Goal: Information Seeking & Learning: Find contact information

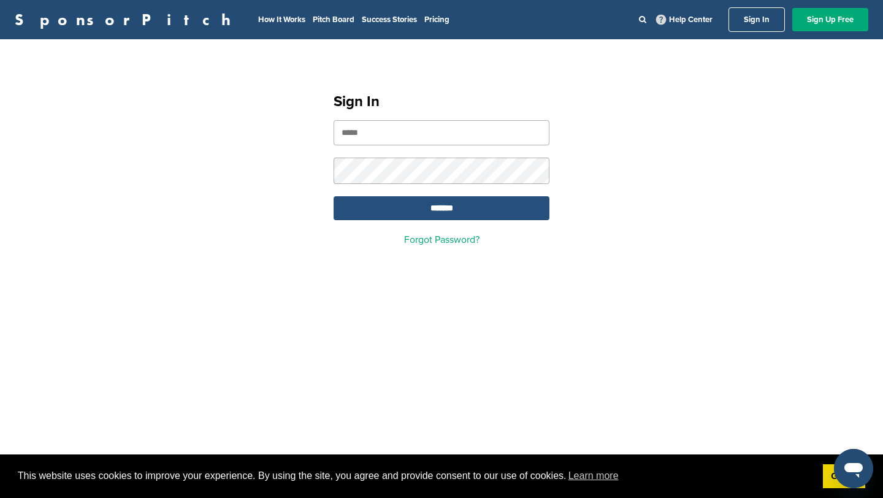
type input "**********"
click at [402, 201] on input "*******" at bounding box center [442, 208] width 216 height 24
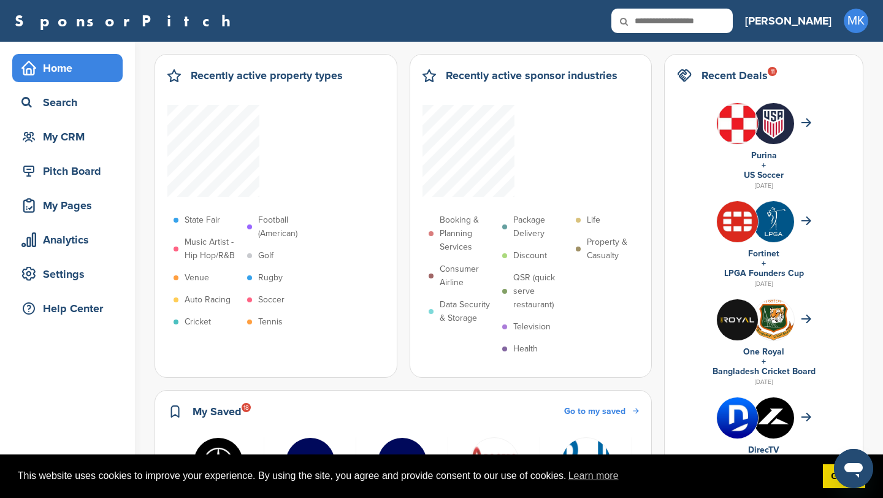
click at [196, 321] on p "Cricket" at bounding box center [198, 321] width 26 height 13
click at [177, 322] on span at bounding box center [176, 322] width 5 height 5
click at [467, 270] on p "Consumer Airline" at bounding box center [468, 276] width 56 height 27
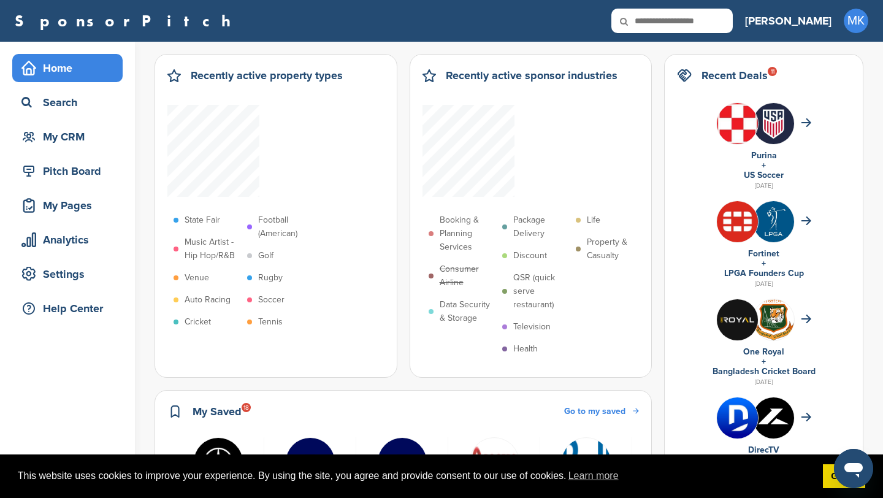
click at [467, 270] on p "Consumer Airline" at bounding box center [468, 276] width 56 height 27
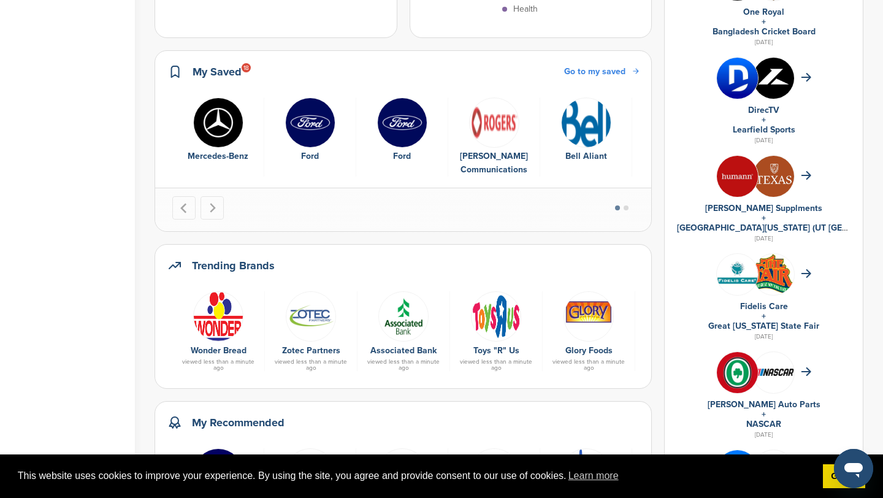
scroll to position [343, 0]
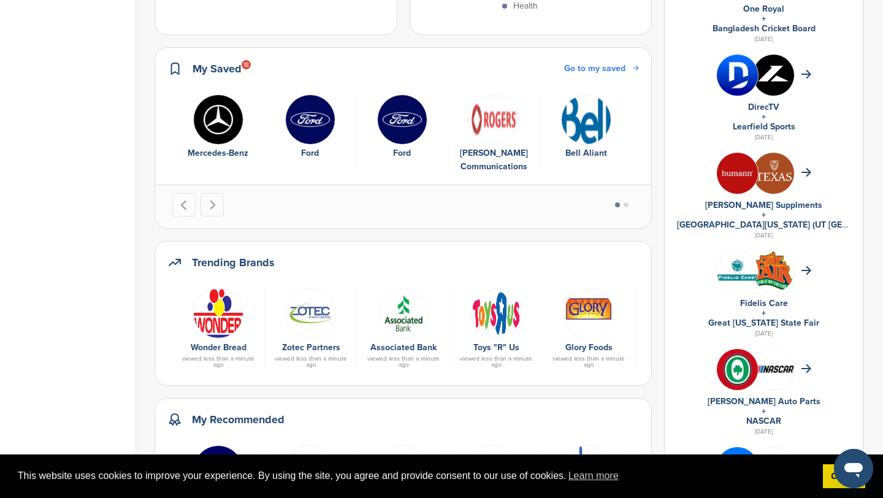
click at [656, 318] on div at bounding box center [682, 312] width 80 height 49
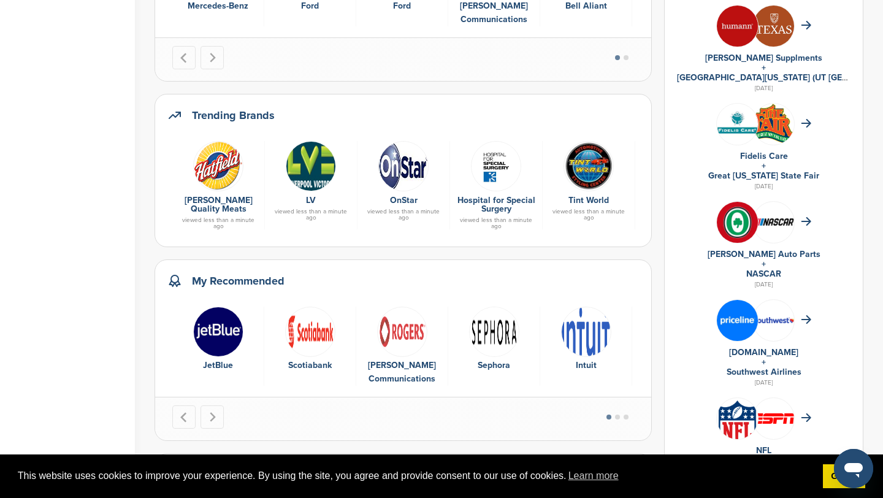
scroll to position [492, 0]
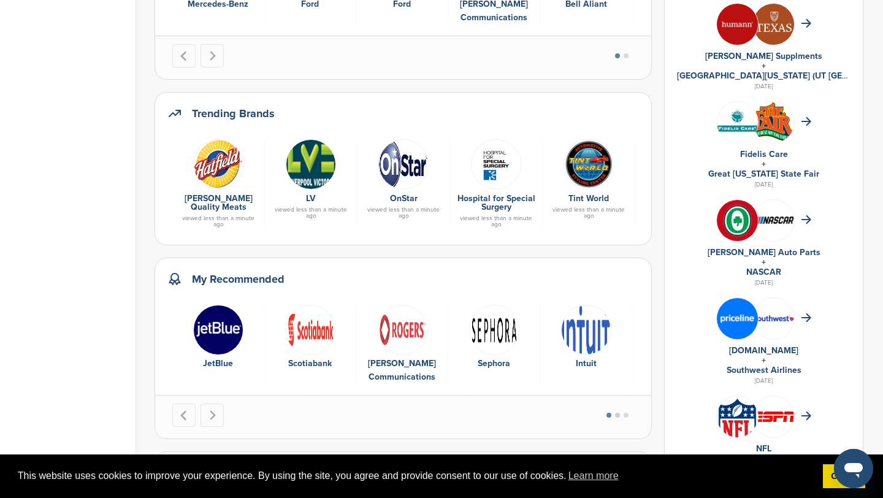
click at [620, 415] on button "Go to page 2" at bounding box center [617, 415] width 5 height 5
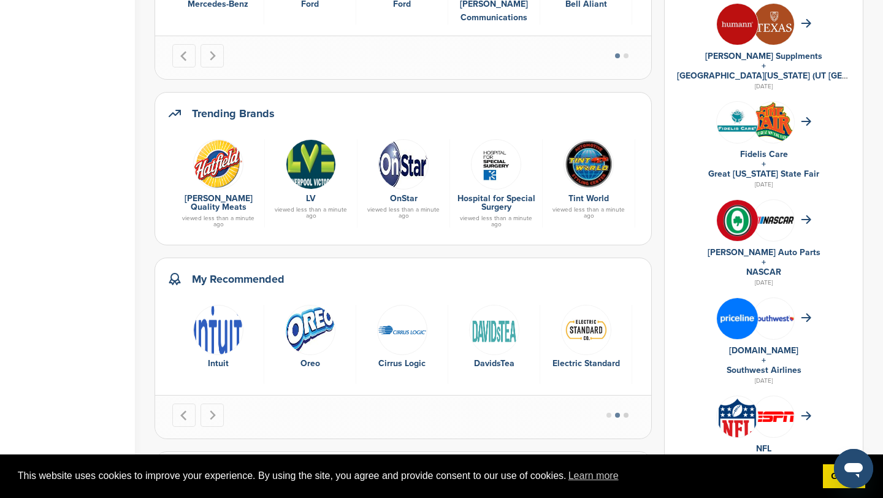
click at [629, 413] on button "Go to page 3" at bounding box center [626, 415] width 5 height 5
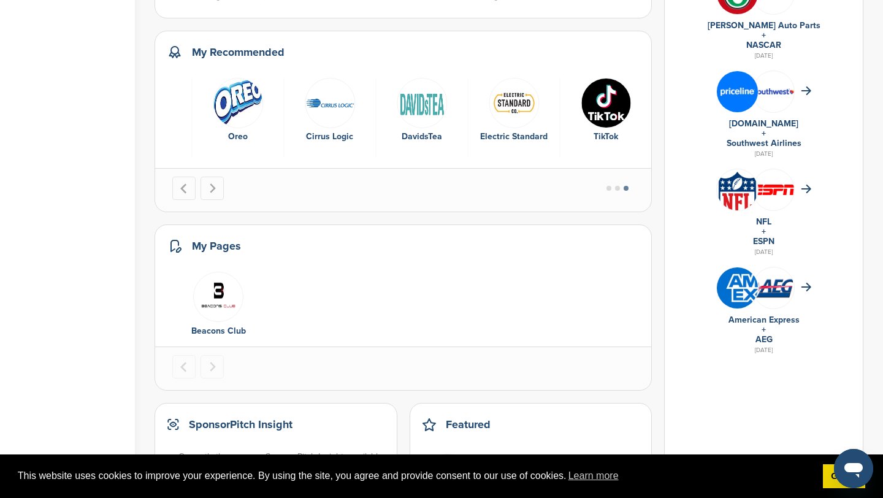
scroll to position [727, 0]
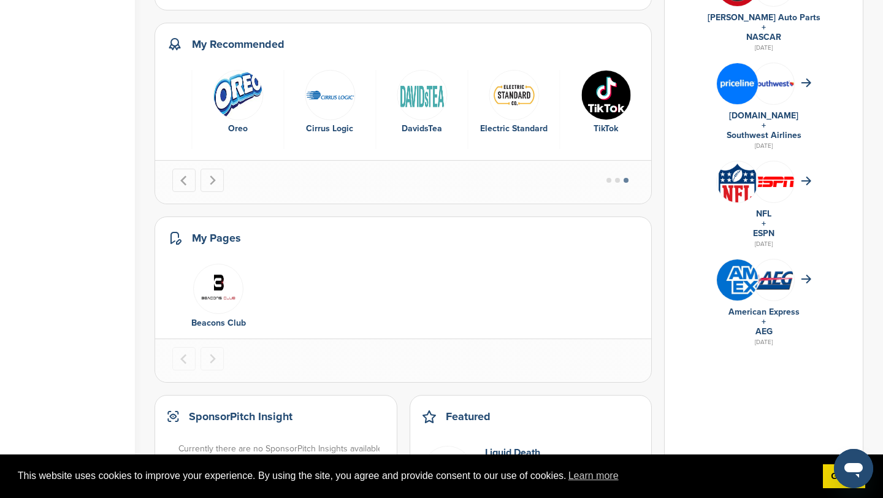
click at [773, 334] on link "AEG" at bounding box center [764, 331] width 17 height 10
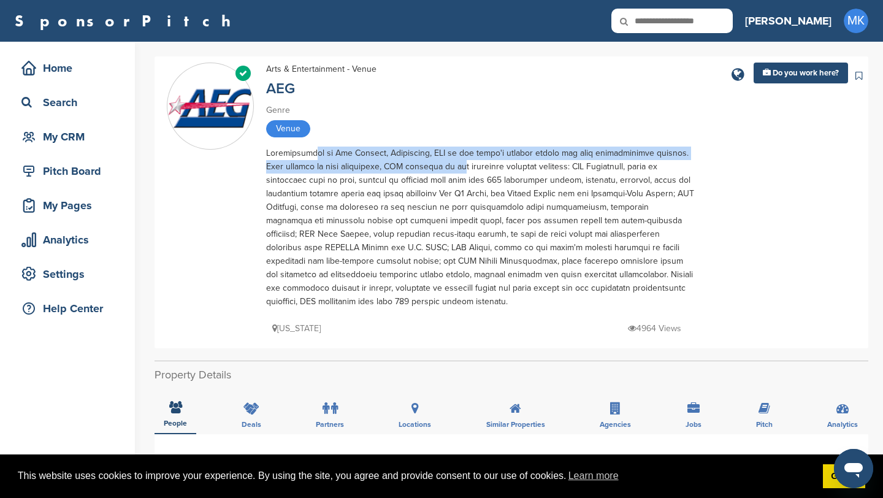
drag, startPoint x: 309, startPoint y: 157, endPoint x: 431, endPoint y: 171, distance: 123.4
click at [431, 171] on div at bounding box center [480, 228] width 429 height 162
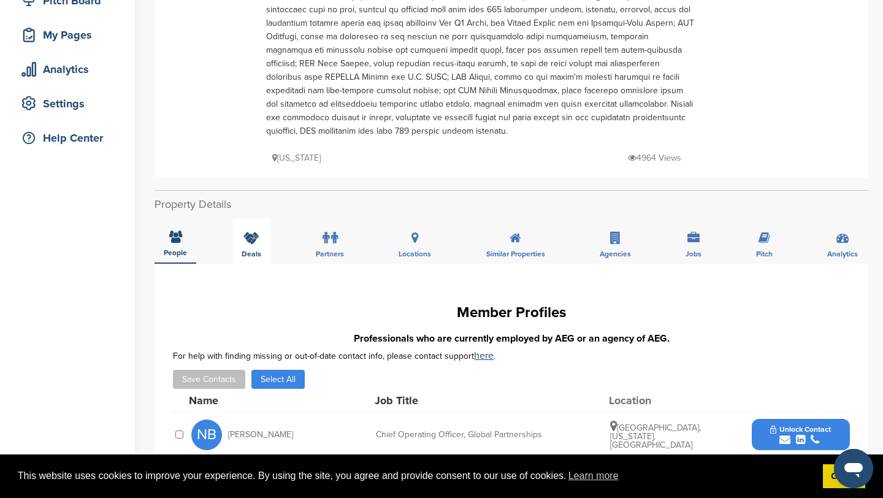
click at [256, 238] on icon at bounding box center [252, 238] width 16 height 12
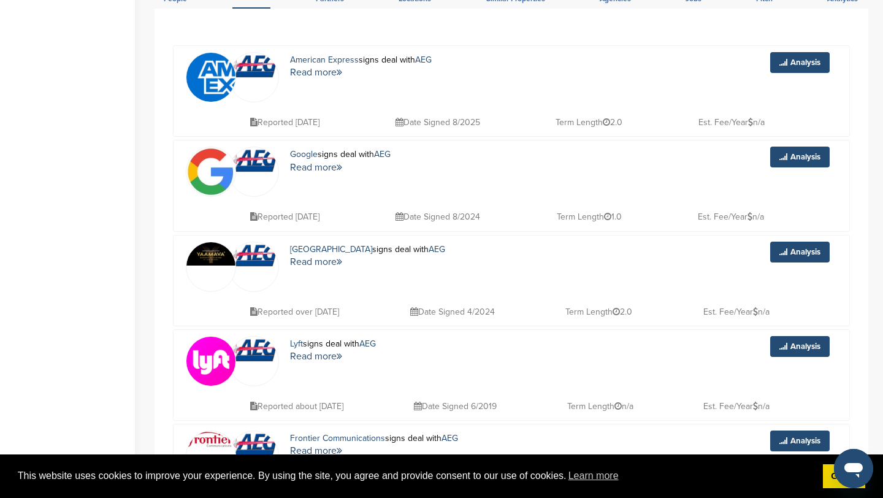
scroll to position [424, 0]
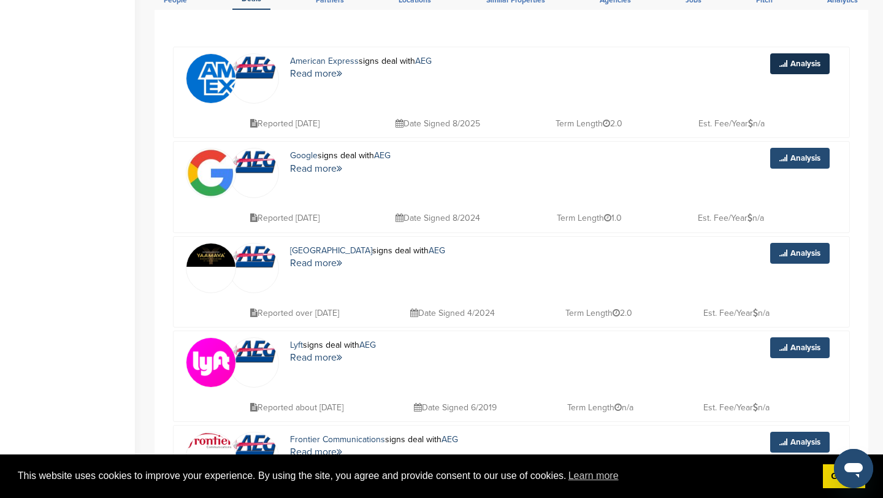
click at [800, 65] on link "Analysis" at bounding box center [799, 63] width 59 height 21
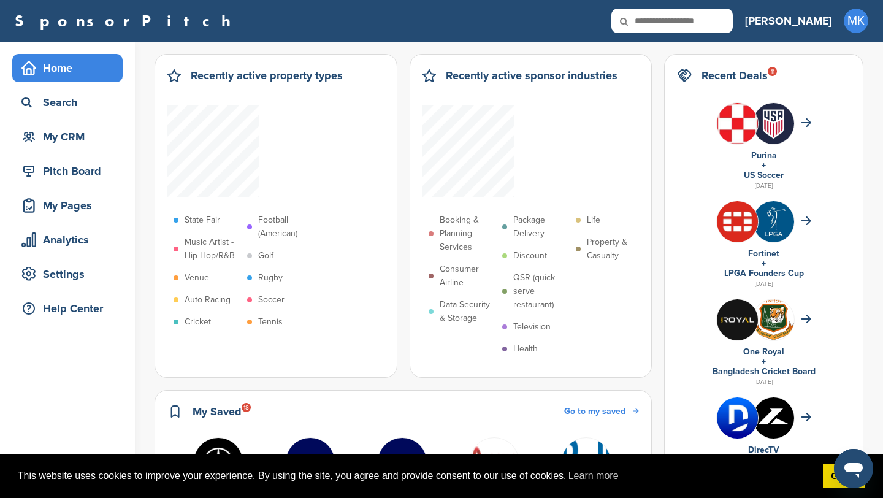
click at [716, 21] on input "text" at bounding box center [672, 21] width 121 height 25
type input "****"
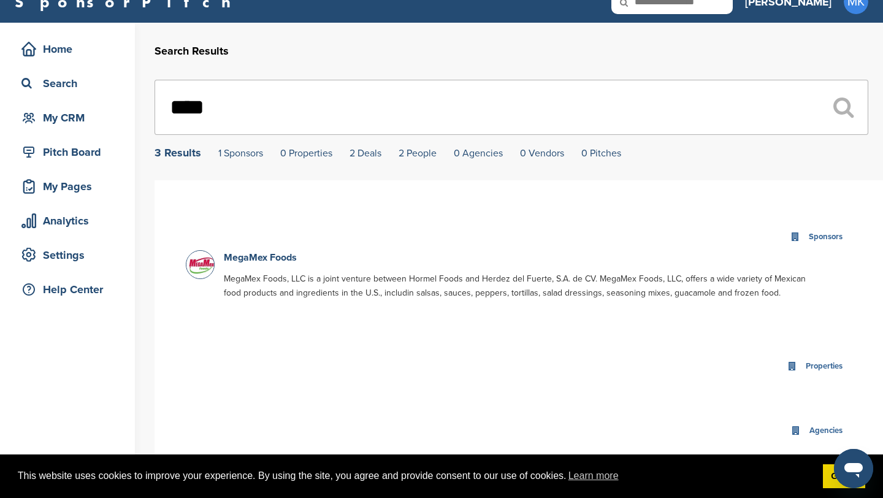
scroll to position [21, 0]
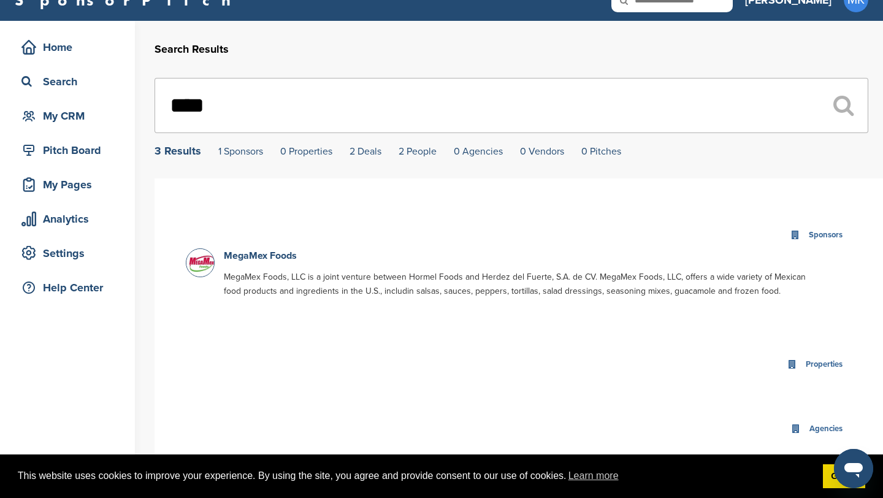
click at [299, 112] on input "****" at bounding box center [512, 105] width 714 height 55
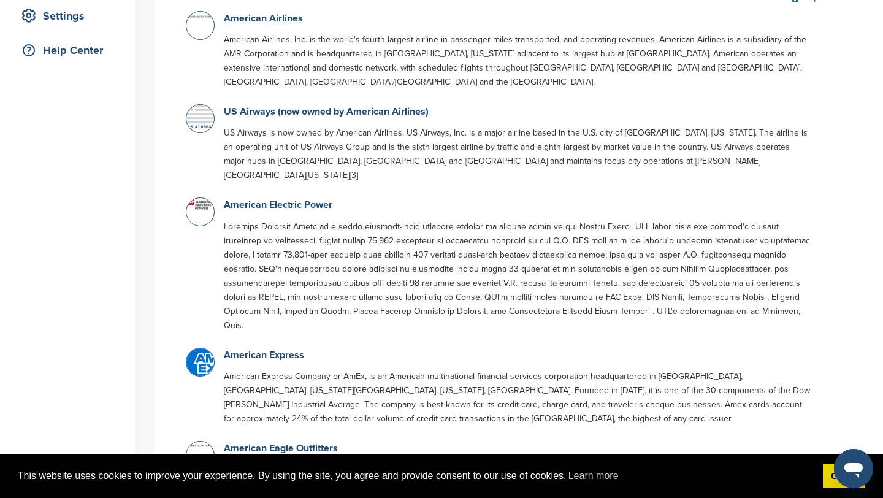
scroll to position [260, 0]
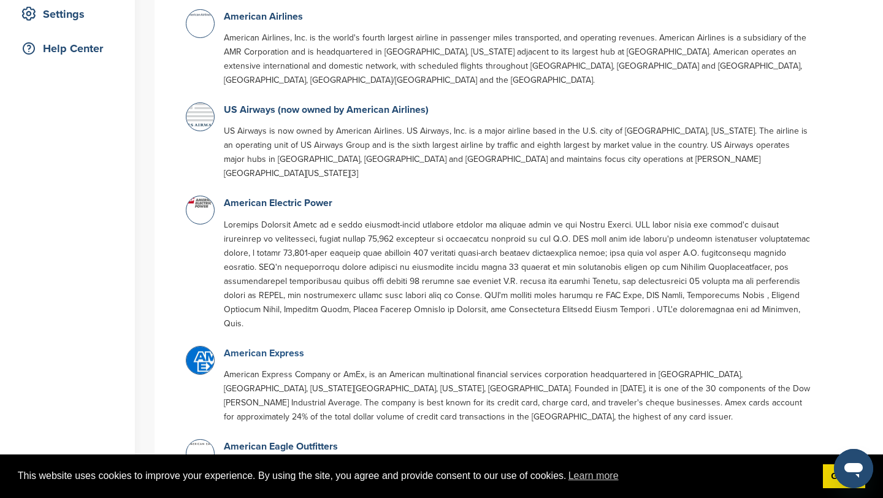
type input "********"
click at [285, 347] on link "American Express" at bounding box center [264, 353] width 80 height 12
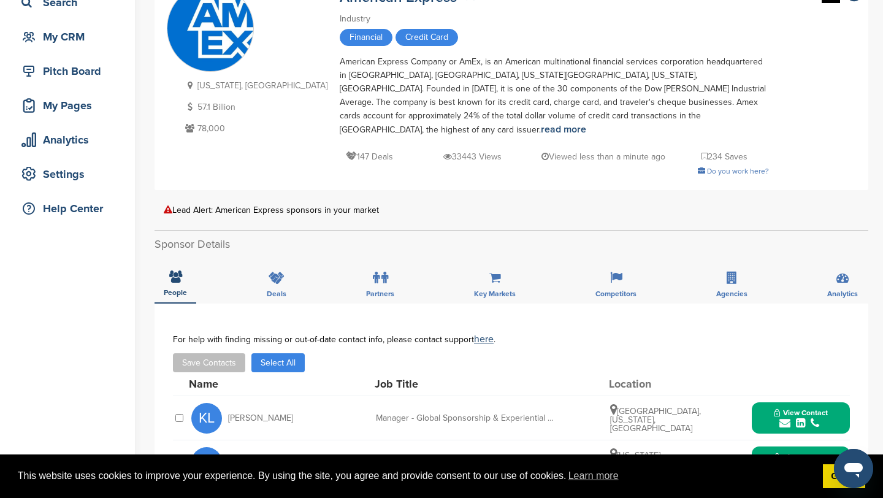
scroll to position [108, 0]
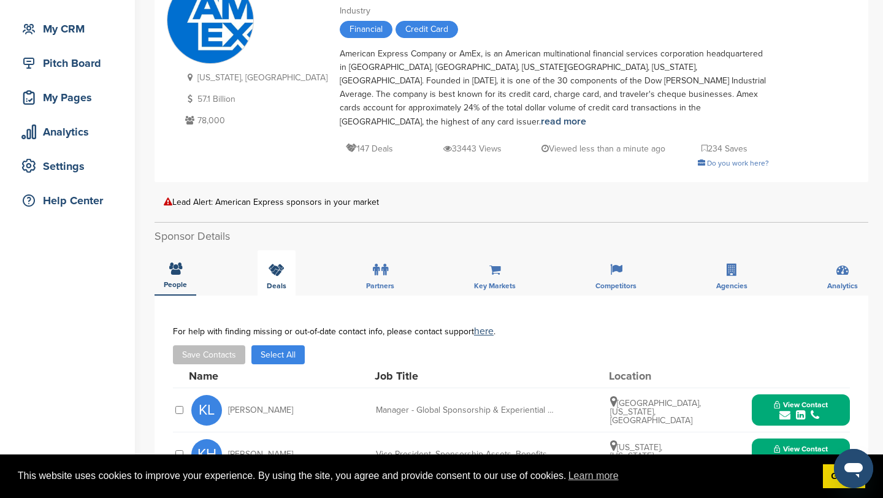
click at [277, 264] on icon at bounding box center [277, 270] width 16 height 12
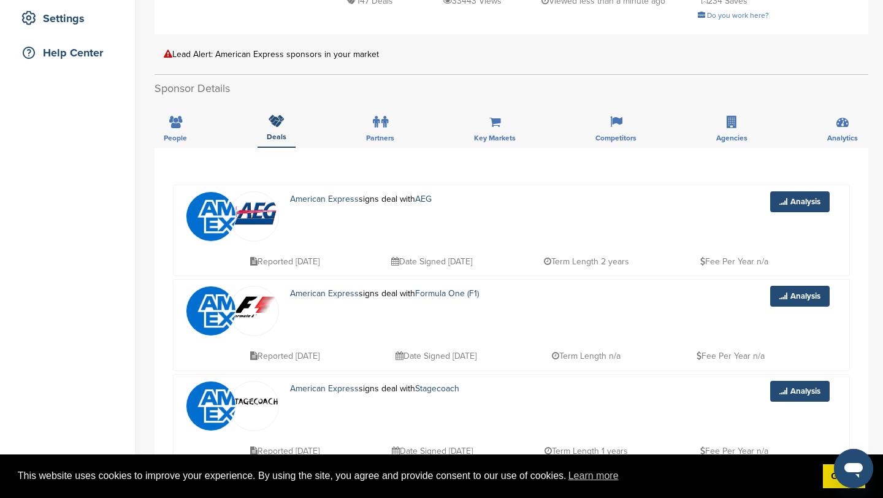
scroll to position [151, 0]
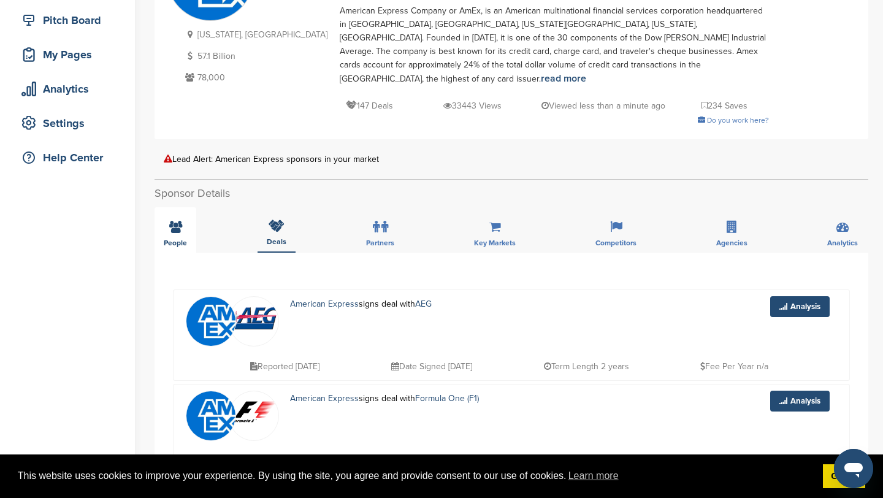
click at [187, 218] on div "People" at bounding box center [176, 229] width 42 height 45
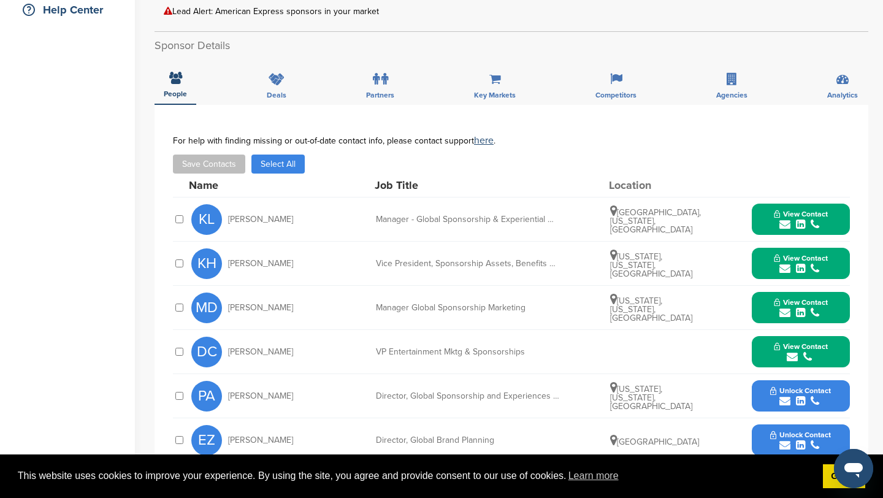
scroll to position [324, 0]
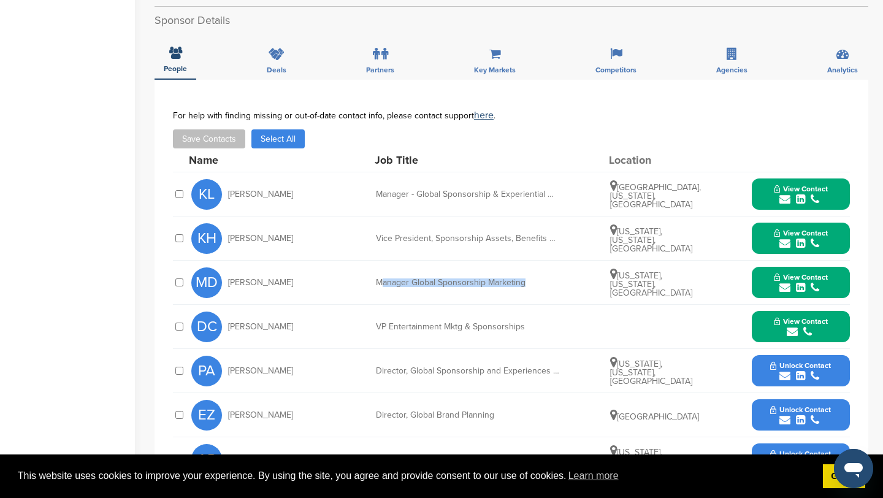
drag, startPoint x: 381, startPoint y: 269, endPoint x: 565, endPoint y: 269, distance: 184.0
click at [565, 269] on div "MD Maxine Dally Manager Global Sponsorship Marketing New York, New York, United…" at bounding box center [520, 283] width 659 height 44
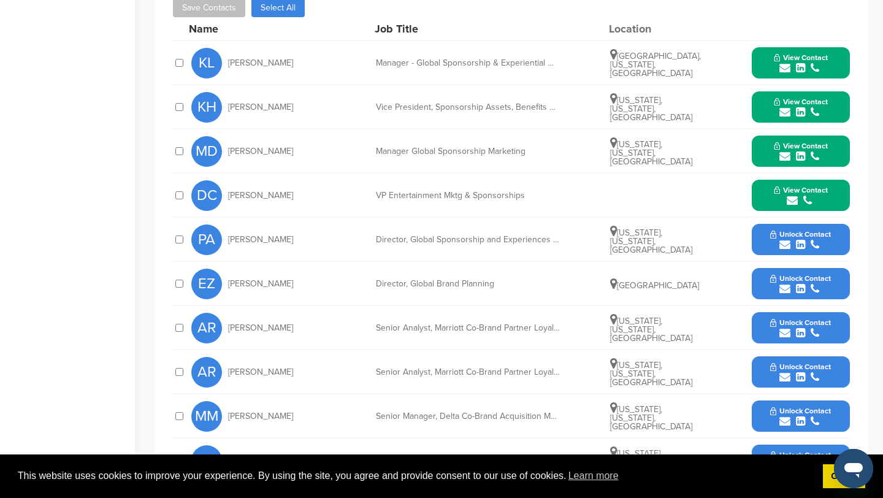
scroll to position [456, 0]
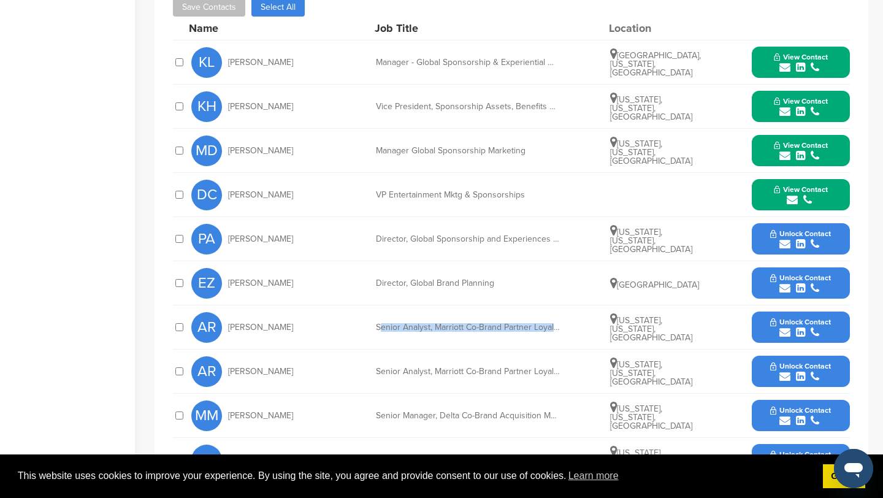
drag, startPoint x: 380, startPoint y: 314, endPoint x: 559, endPoint y: 316, distance: 179.1
click at [559, 323] on div "Senior Analyst, Marriott Co-Brand Partner Loyalty Marketing" at bounding box center [468, 327] width 184 height 9
click at [796, 229] on span "Unlock Contact" at bounding box center [800, 233] width 61 height 9
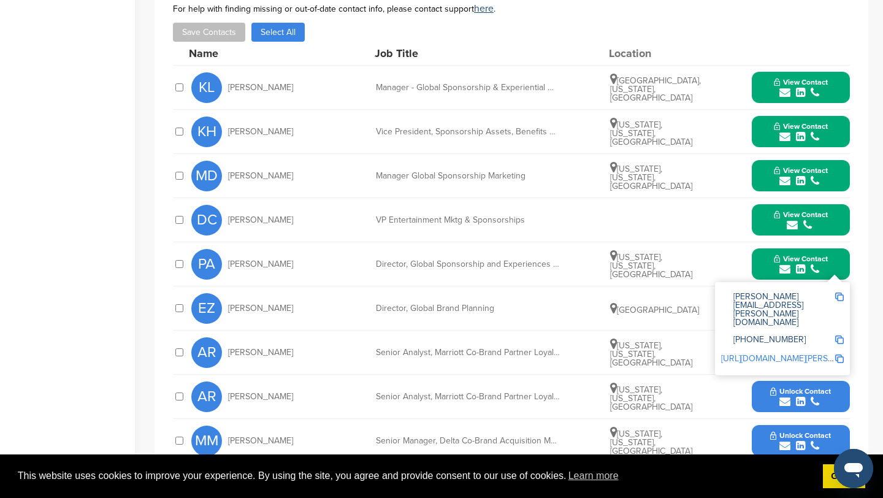
scroll to position [431, 0]
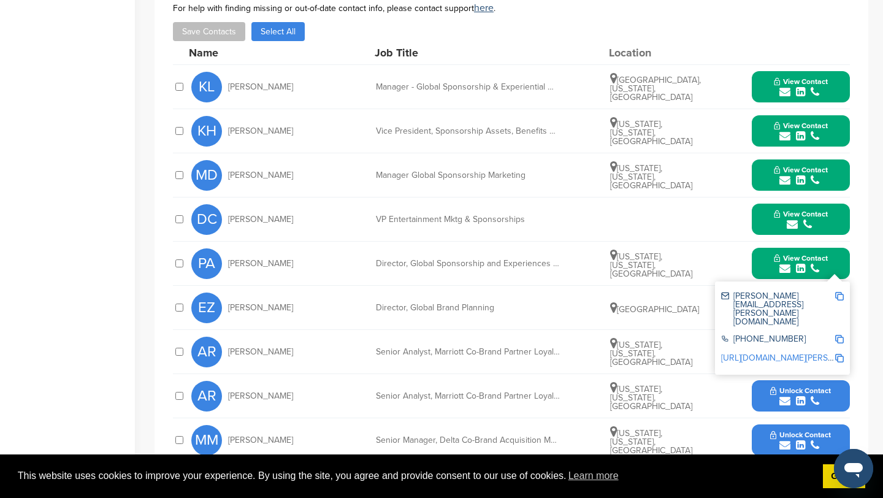
click at [803, 69] on button "View Contact" at bounding box center [800, 87] width 83 height 37
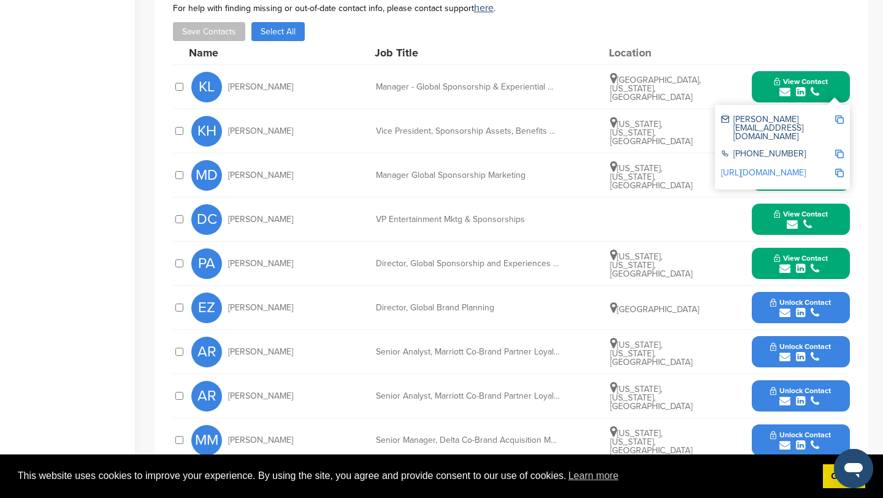
click at [838, 115] on img at bounding box center [839, 119] width 9 height 9
click at [829, 69] on button "View Contact" at bounding box center [800, 87] width 83 height 37
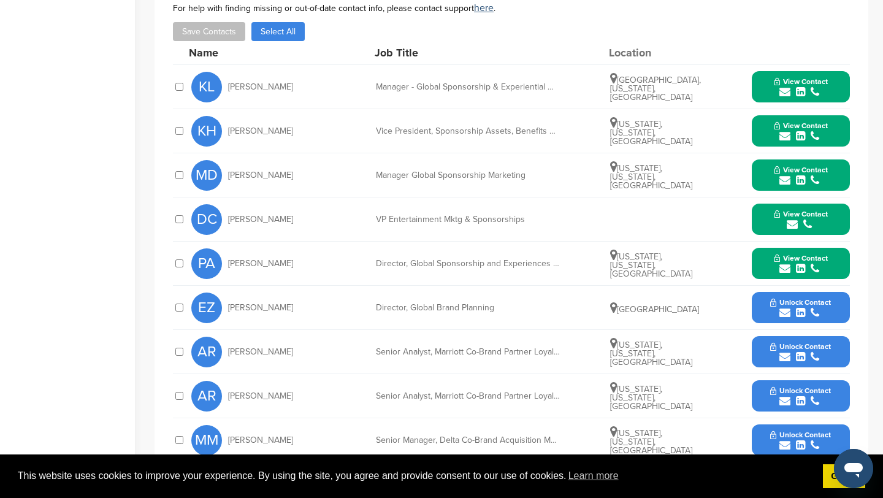
click at [832, 113] on button "View Contact" at bounding box center [800, 131] width 83 height 37
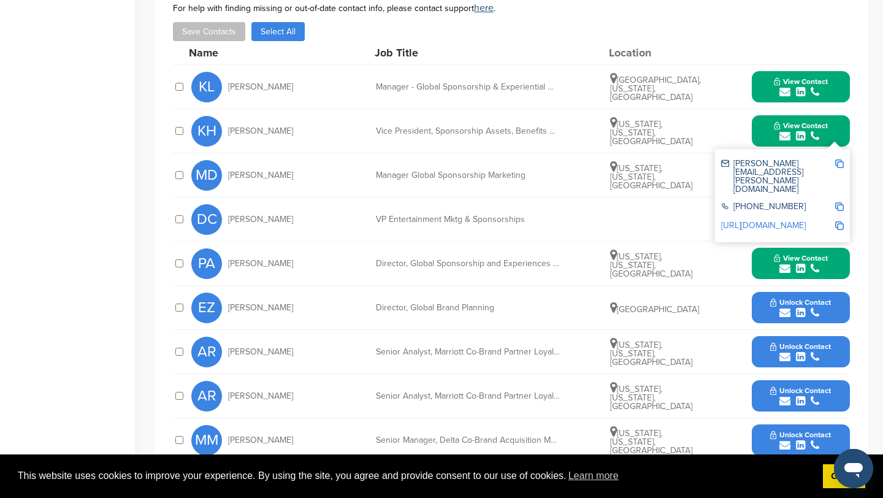
click at [839, 159] on img at bounding box center [839, 163] width 9 height 9
click at [724, 131] on div "KH Kristina Hunt Vice President, Sponsorship Assets, Benefits & Operations New …" at bounding box center [520, 131] width 659 height 44
click at [813, 149] on div "kristina.hunt@aexp.com +1 212-640-2000 http://www.linkedin.com/in/huntkristina" at bounding box center [782, 195] width 135 height 93
click at [836, 122] on button "View Contact" at bounding box center [800, 131] width 83 height 37
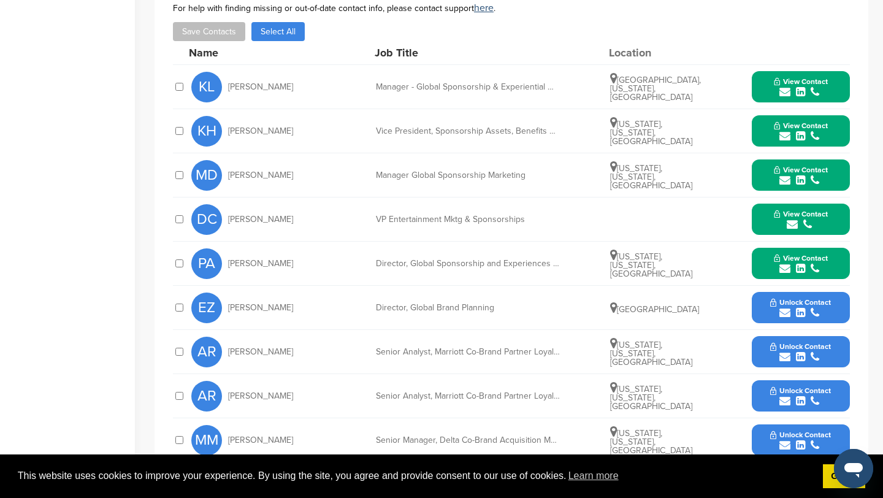
click at [830, 167] on button "View Contact" at bounding box center [800, 175] width 83 height 37
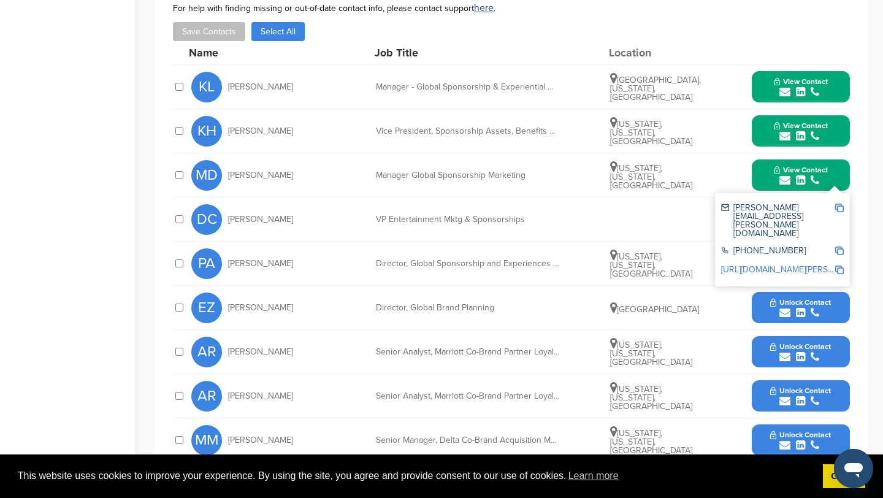
click at [837, 204] on img at bounding box center [839, 208] width 9 height 9
click at [743, 167] on div "MD Maxine Dally Manager Global Sponsorship Marketing New York, New York, United…" at bounding box center [520, 175] width 659 height 44
click at [772, 157] on button "View Contact" at bounding box center [800, 175] width 83 height 37
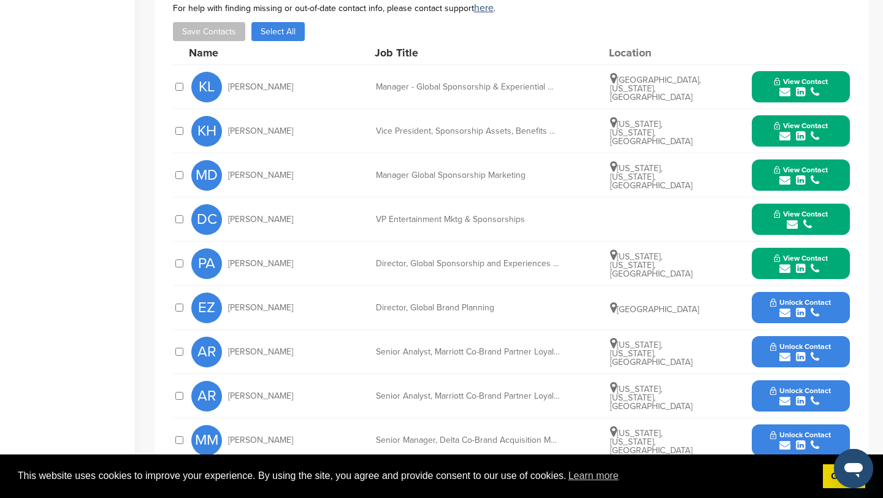
click at [791, 210] on span "View Contact" at bounding box center [801, 214] width 54 height 9
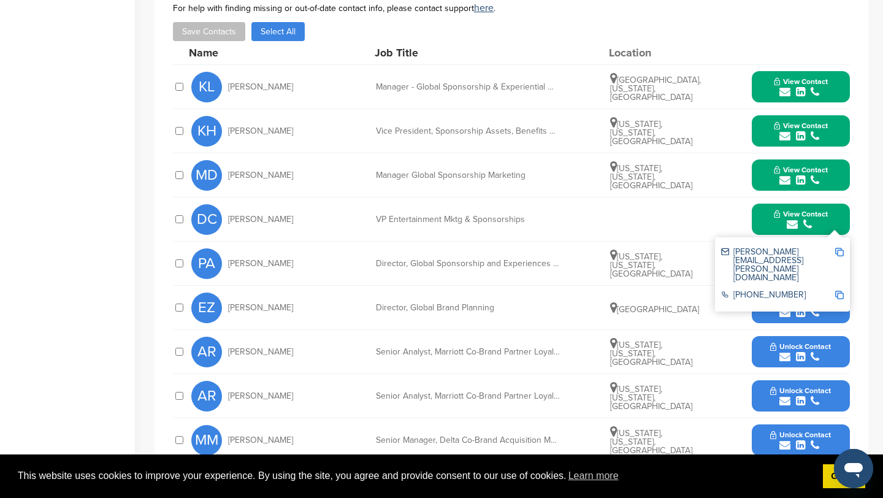
click at [843, 248] on img at bounding box center [839, 252] width 9 height 9
click at [834, 205] on button "View Contact" at bounding box center [800, 219] width 83 height 37
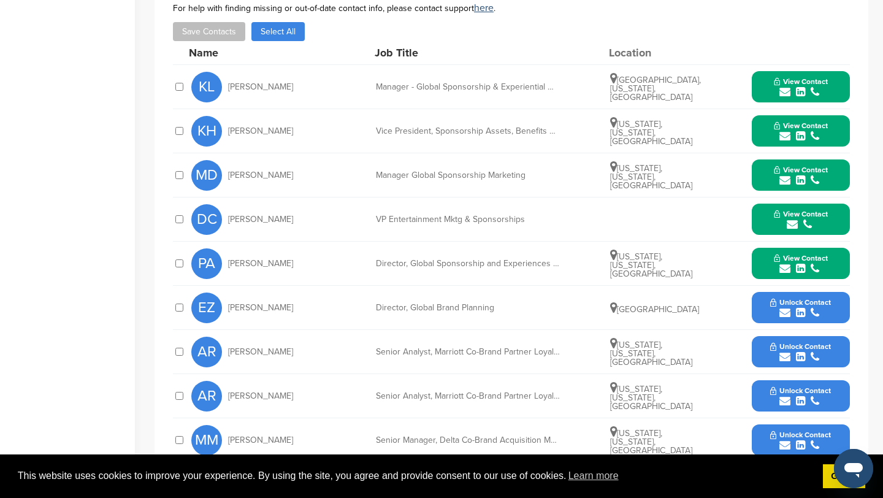
click at [833, 251] on button "View Contact" at bounding box center [800, 263] width 83 height 37
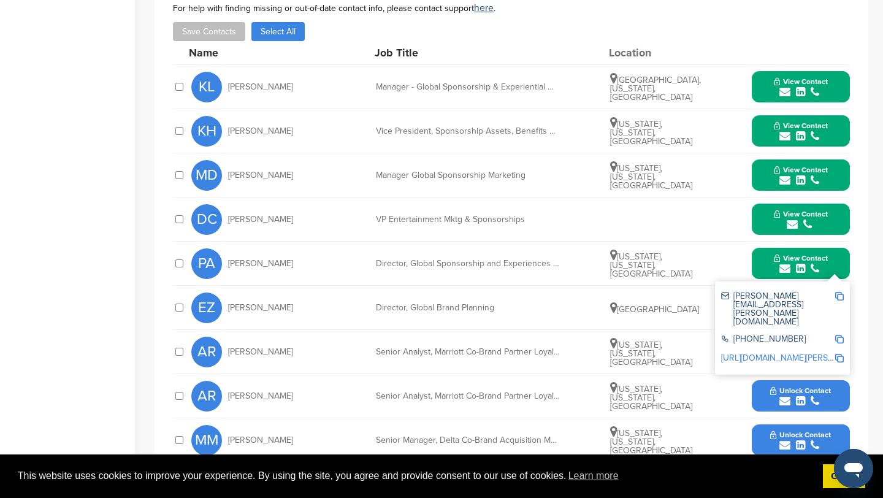
click at [840, 292] on img at bounding box center [839, 296] width 9 height 9
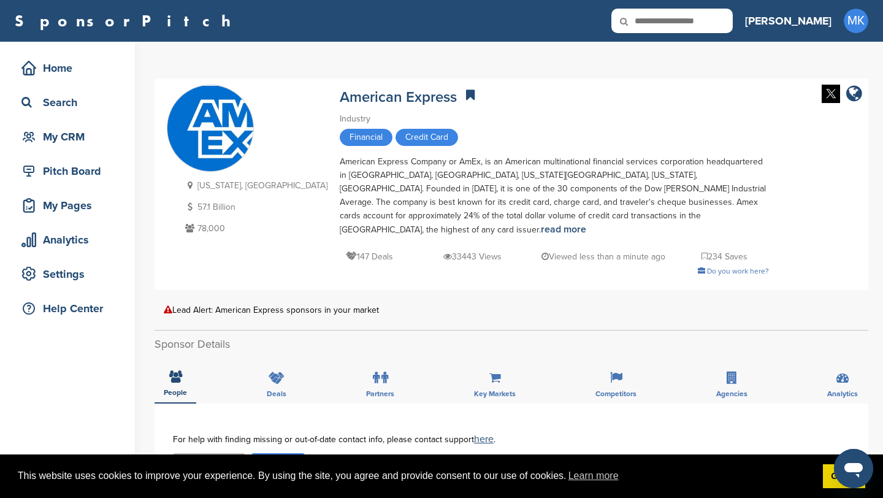
click at [653, 24] on icon at bounding box center [633, 22] width 42 height 26
click at [653, 16] on icon at bounding box center [633, 22] width 42 height 26
click at [704, 20] on input "text" at bounding box center [672, 21] width 121 height 25
type input "****"
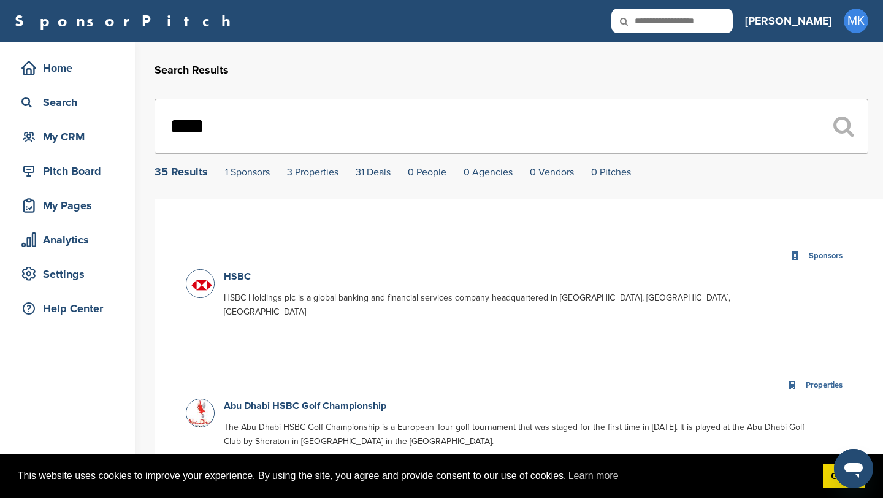
click at [653, 21] on icon at bounding box center [633, 22] width 42 height 26
click at [653, 18] on icon at bounding box center [633, 22] width 42 height 26
click at [720, 22] on input "text" at bounding box center [672, 21] width 121 height 25
type input "****"
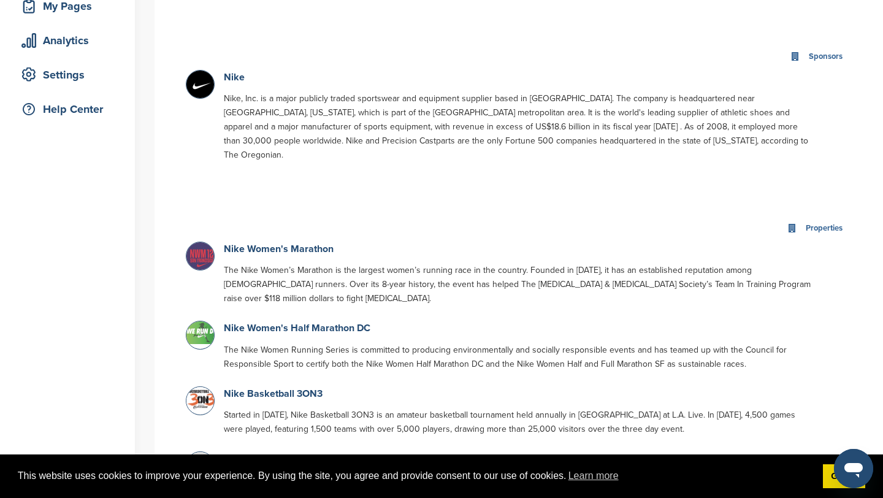
scroll to position [203, 0]
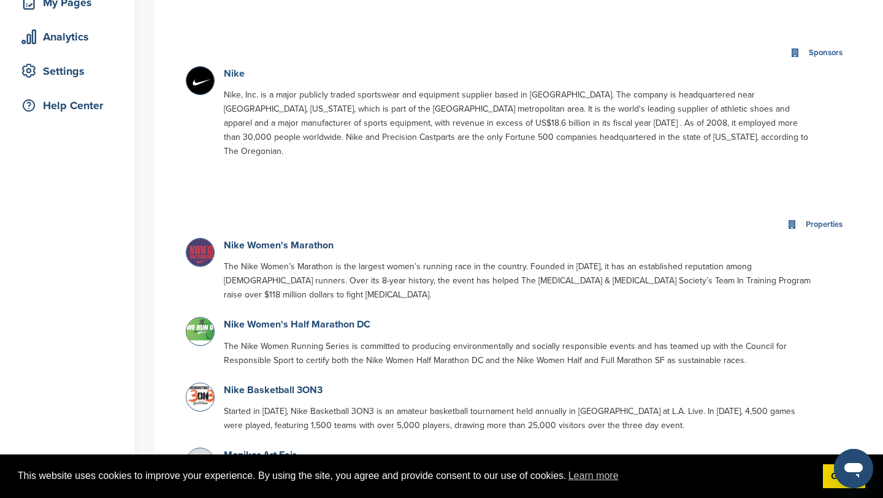
click at [228, 74] on link "Nike" at bounding box center [234, 73] width 21 height 12
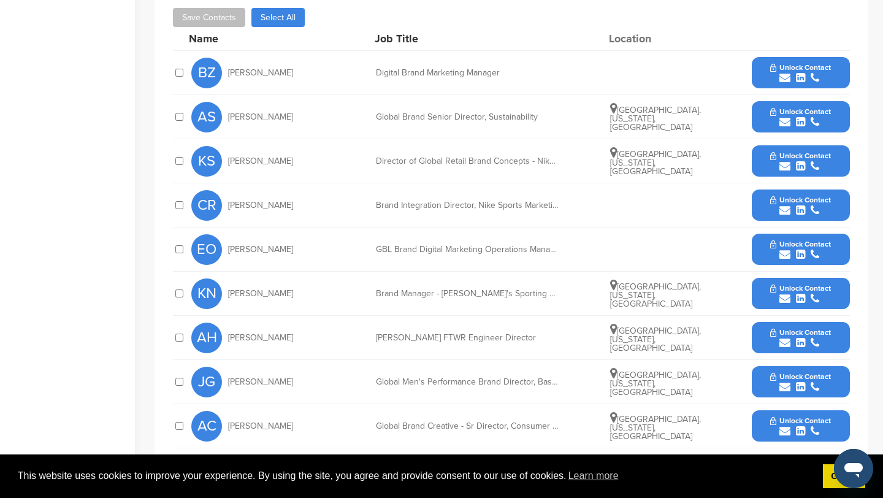
scroll to position [447, 0]
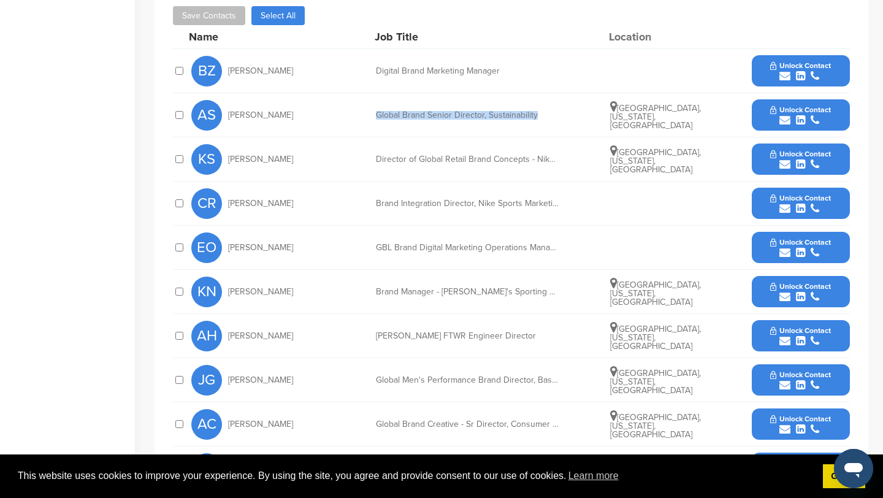
drag, startPoint x: 374, startPoint y: 115, endPoint x: 537, endPoint y: 113, distance: 163.2
click at [537, 113] on div "AS Adam Spangler Global Brand Senior Director, Sustainability Portland, Oregon,…" at bounding box center [520, 115] width 659 height 44
click at [537, 113] on div "Global Brand Senior Director, Sustainability" at bounding box center [468, 115] width 184 height 9
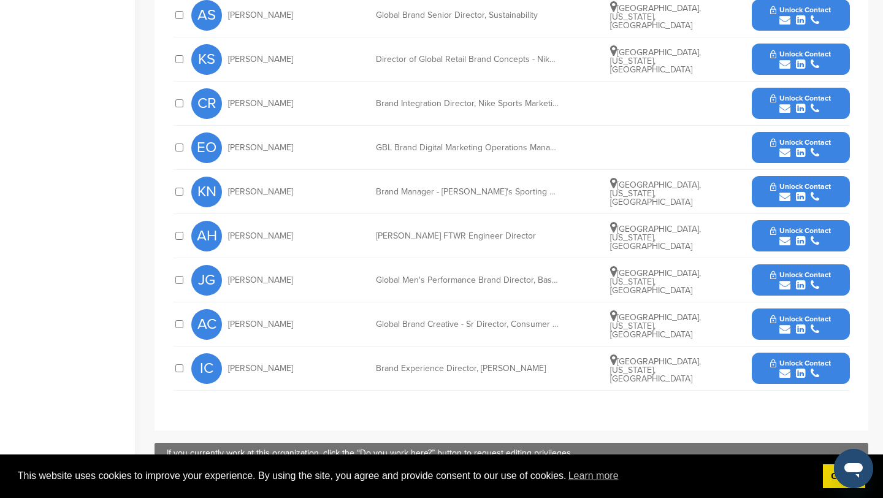
scroll to position [548, 0]
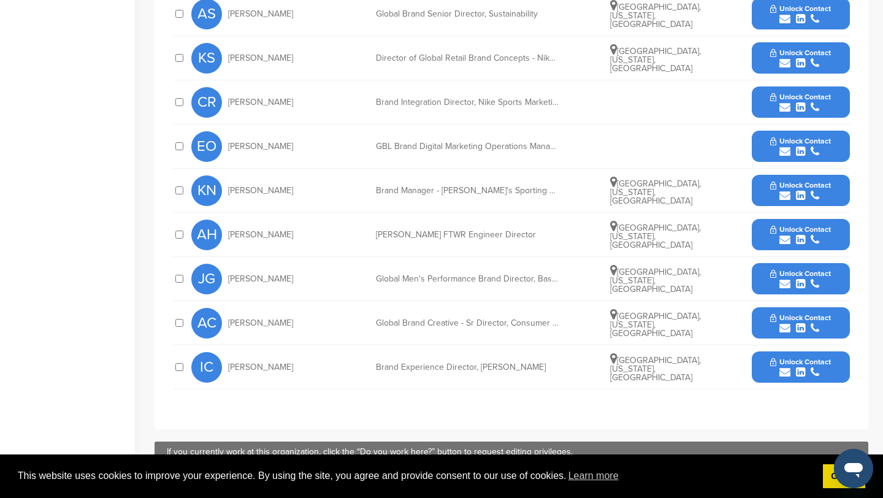
click at [787, 317] on span "Unlock Contact" at bounding box center [800, 317] width 61 height 9
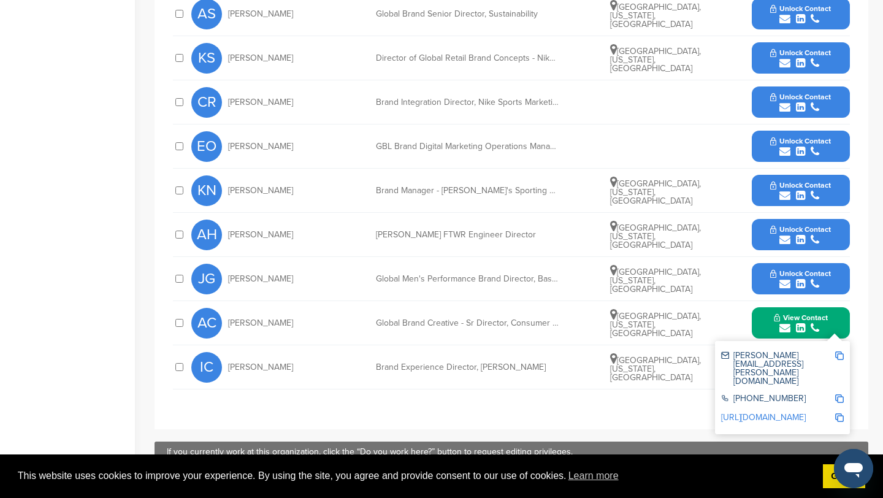
click at [715, 325] on div "AC Amy Christensen Global Brand Creative - Sr Director, Consumer Direct Studios…" at bounding box center [520, 323] width 659 height 44
click at [780, 312] on button "View Contact" at bounding box center [800, 323] width 83 height 37
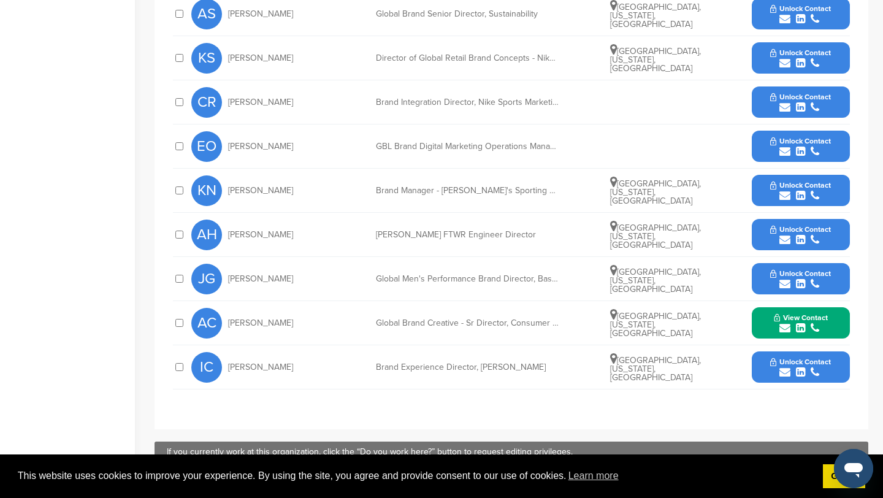
click at [804, 359] on span "Unlock Contact" at bounding box center [800, 362] width 61 height 9
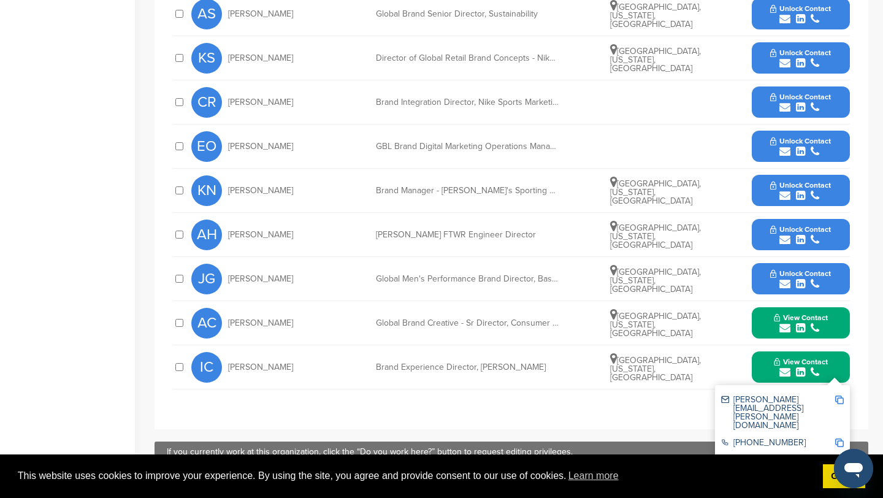
click at [802, 181] on span "Unlock Contact" at bounding box center [800, 185] width 61 height 9
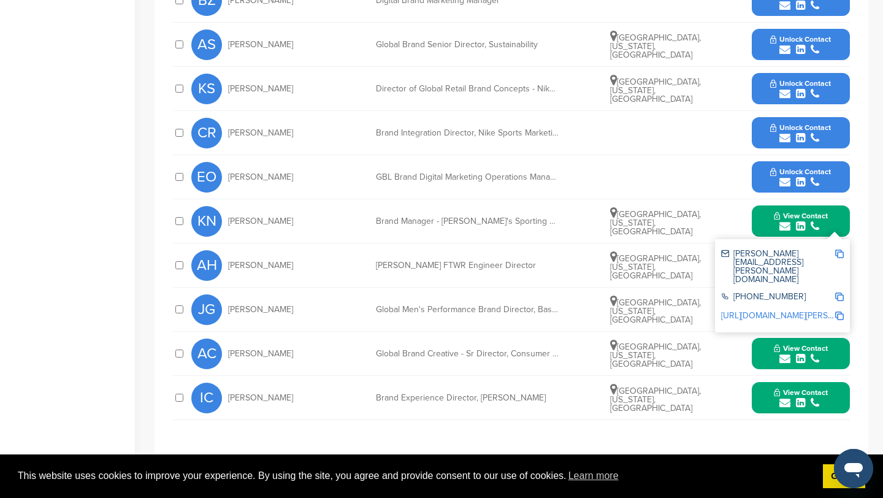
scroll to position [520, 0]
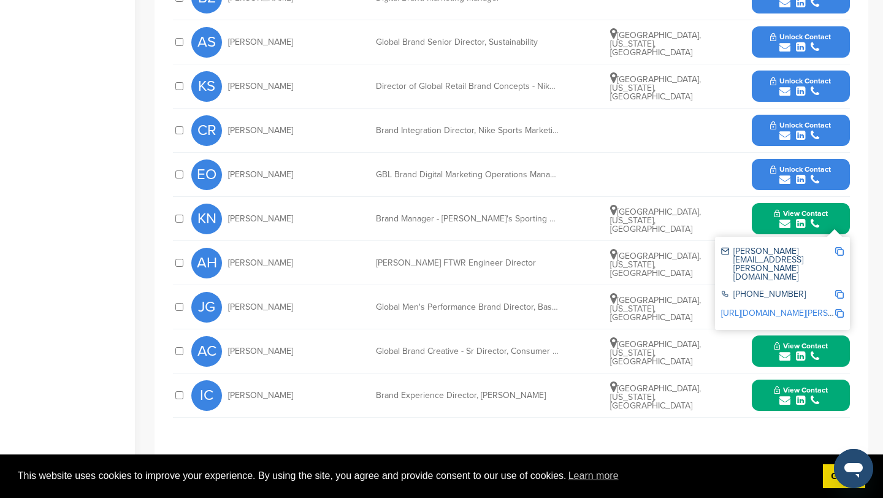
click at [841, 250] on img at bounding box center [839, 251] width 9 height 9
click at [862, 301] on div "**********" at bounding box center [512, 170] width 714 height 574
click at [819, 209] on span "View Contact" at bounding box center [801, 213] width 54 height 9
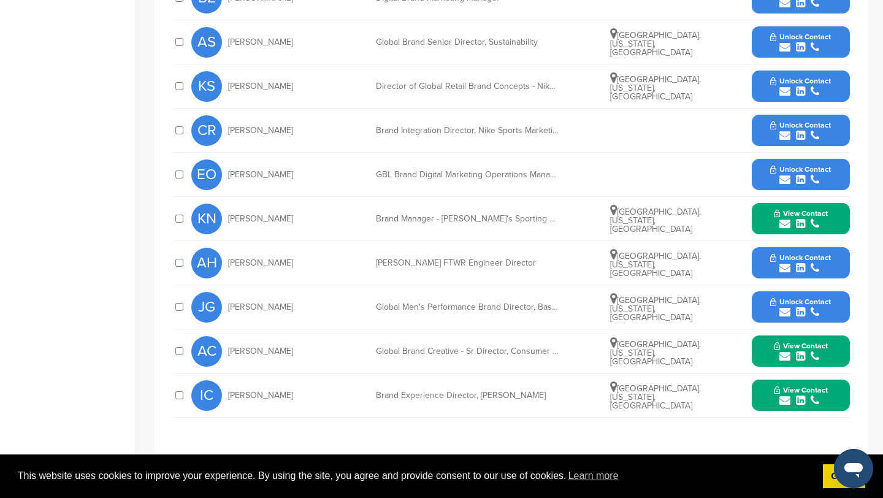
click at [831, 347] on button "View Contact" at bounding box center [800, 351] width 83 height 37
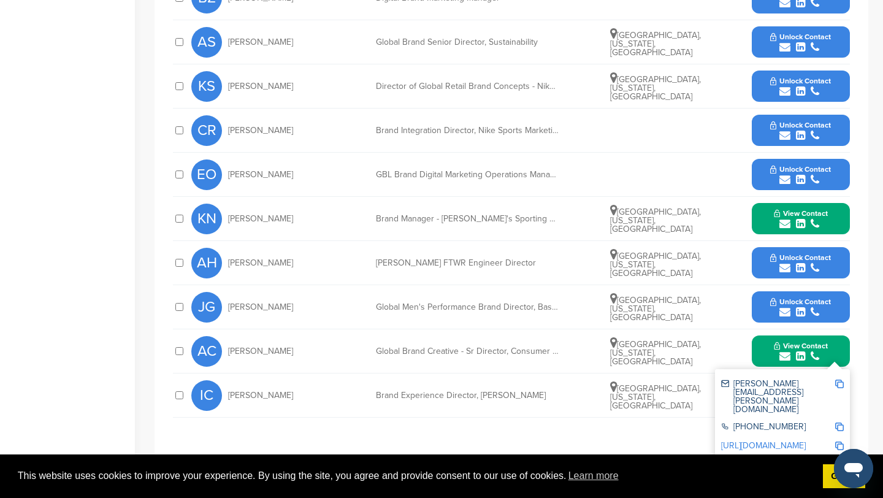
click at [839, 383] on img at bounding box center [839, 384] width 9 height 9
click at [845, 346] on div "View Contact amy.christensen@nike.com +1 503-671-3173 http://www.linkedin.com/i…" at bounding box center [801, 351] width 98 height 31
click at [834, 351] on button "View Contact" at bounding box center [800, 351] width 83 height 37
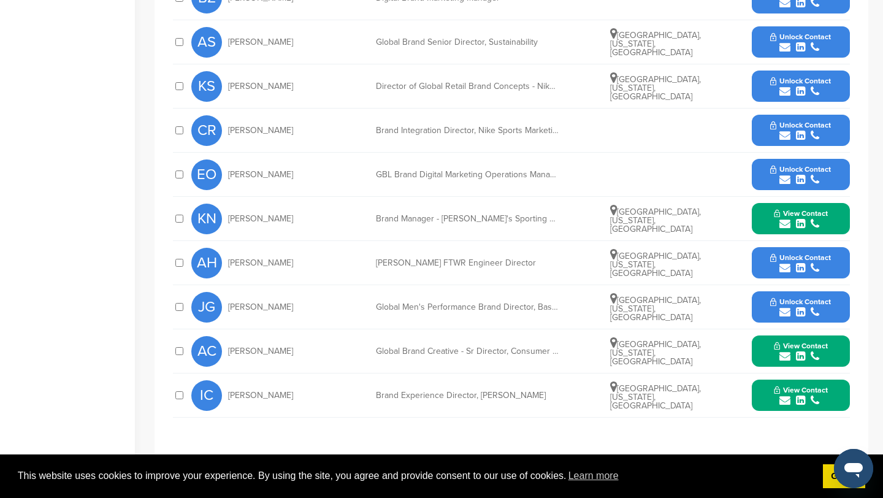
click at [833, 385] on button "View Contact" at bounding box center [800, 395] width 83 height 37
click at [839, 426] on img at bounding box center [839, 428] width 9 height 9
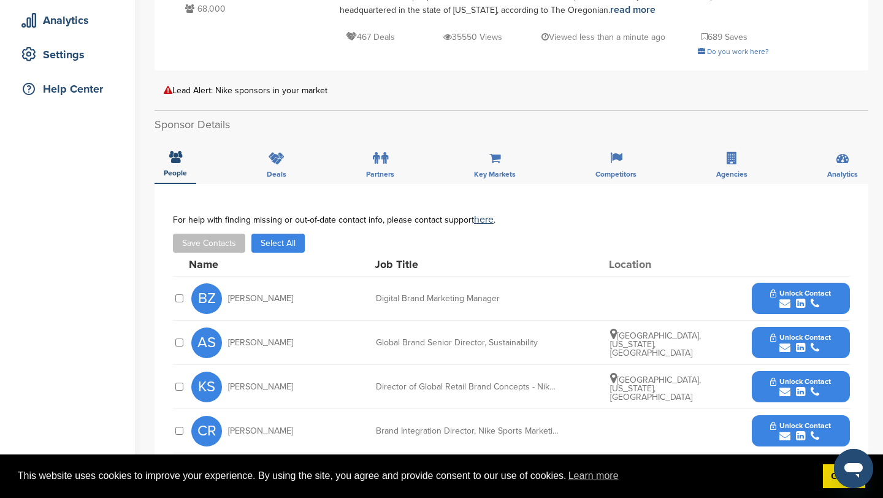
scroll to position [0, 0]
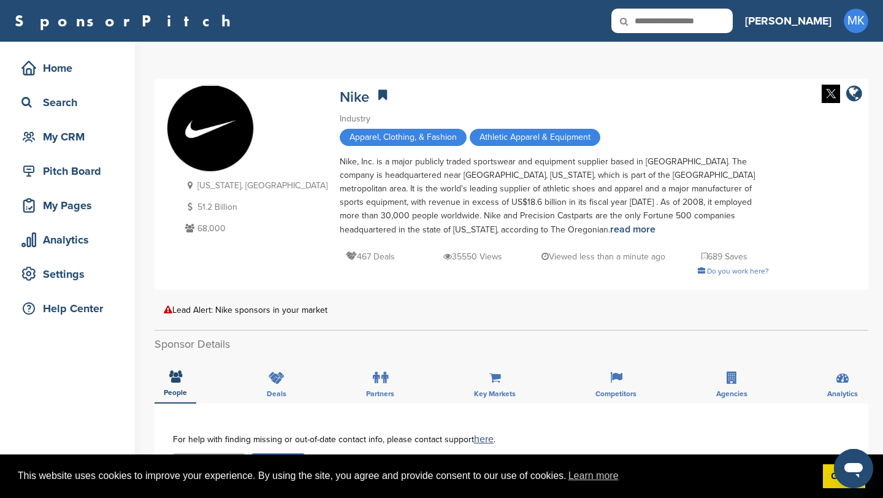
click at [700, 24] on input "text" at bounding box center [672, 21] width 121 height 25
type input "**********"
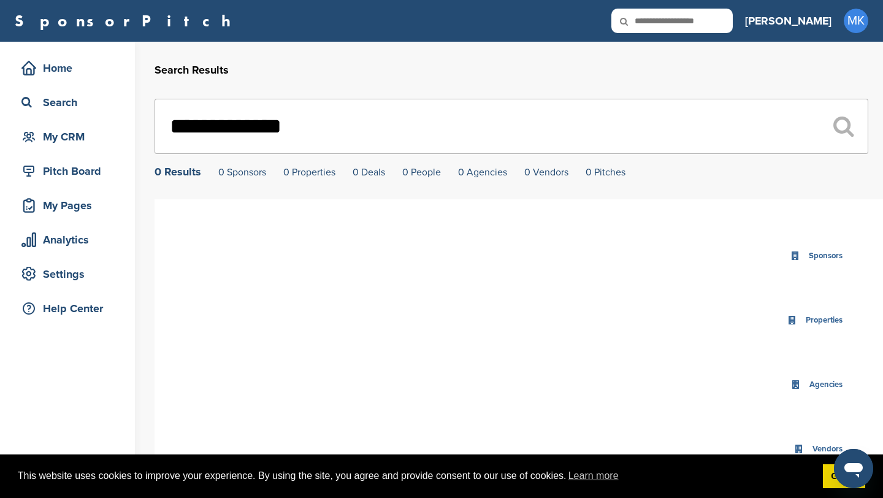
click at [228, 130] on input "**********" at bounding box center [512, 126] width 714 height 55
type input "**********"
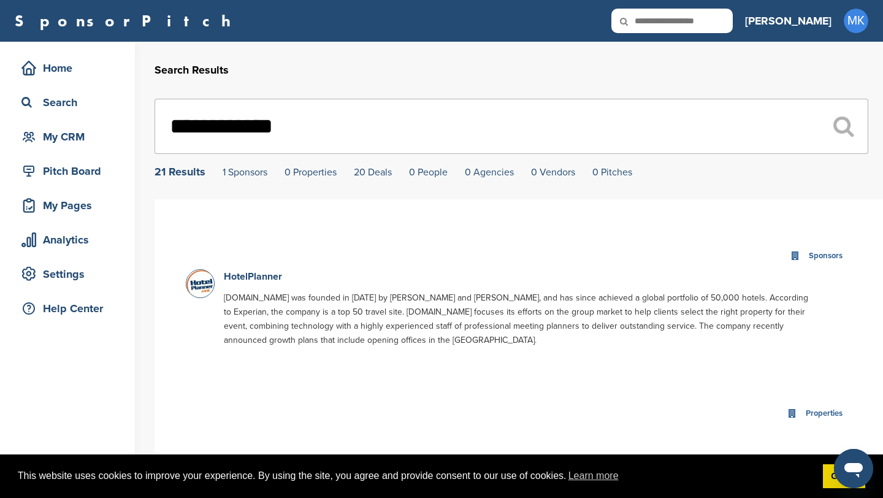
drag, startPoint x: 340, startPoint y: 137, endPoint x: 128, endPoint y: 121, distance: 212.2
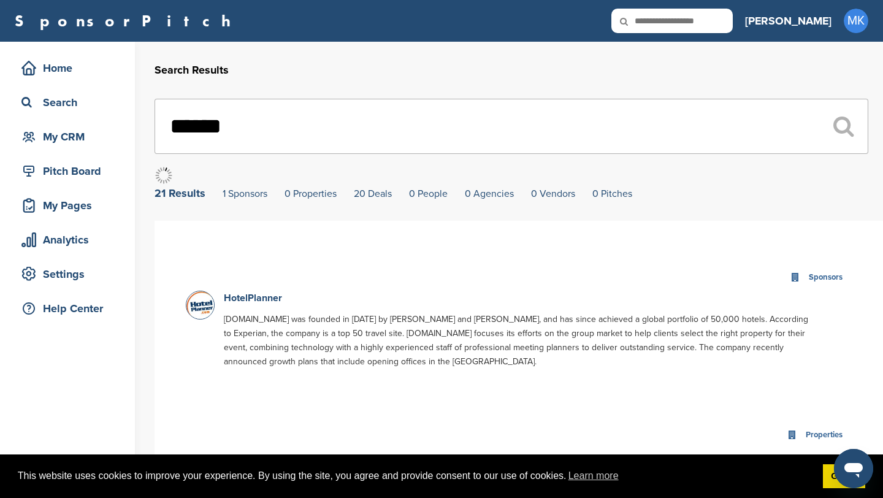
type input "*******"
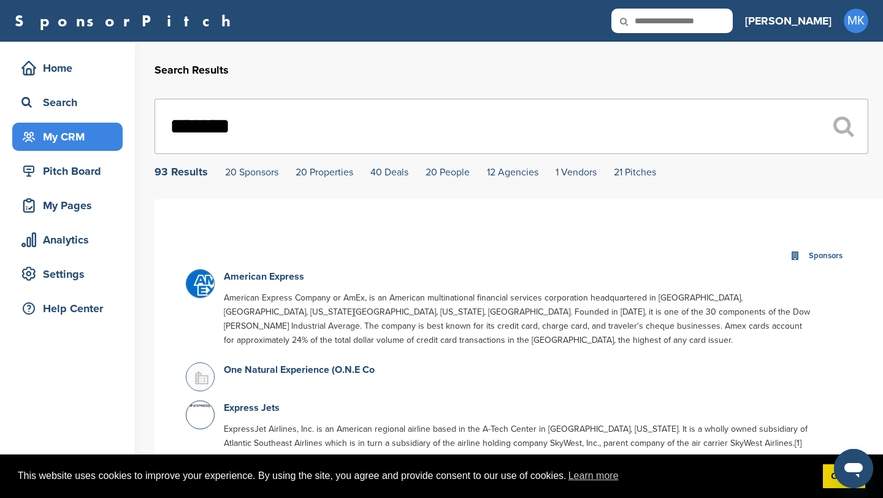
drag, startPoint x: 278, startPoint y: 129, endPoint x: 106, endPoint y: 139, distance: 172.6
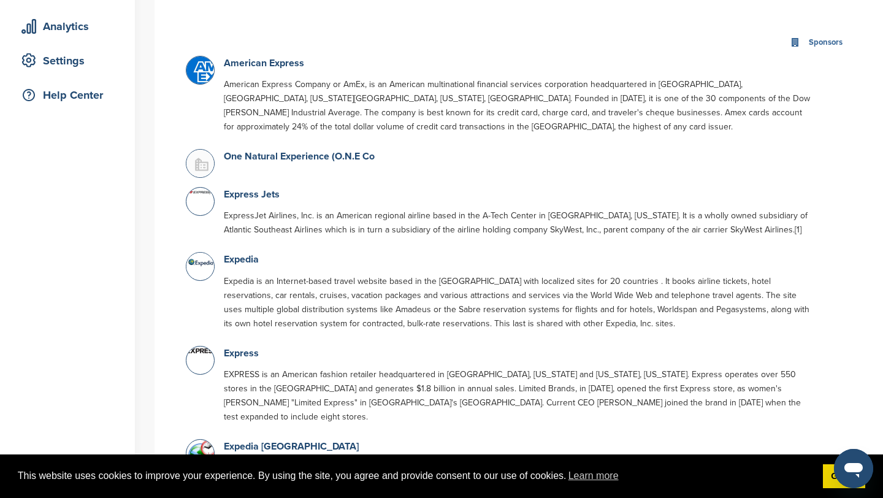
scroll to position [215, 0]
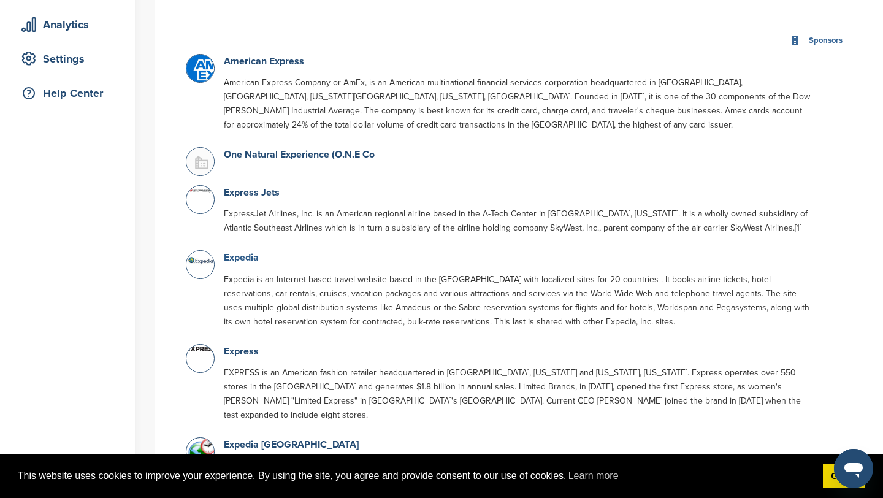
click at [253, 262] on link "Expedia" at bounding box center [241, 257] width 35 height 12
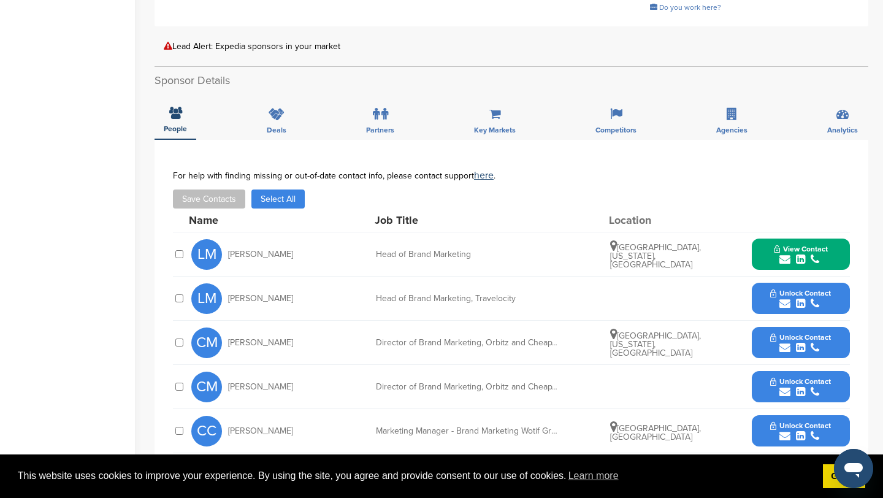
scroll to position [347, 0]
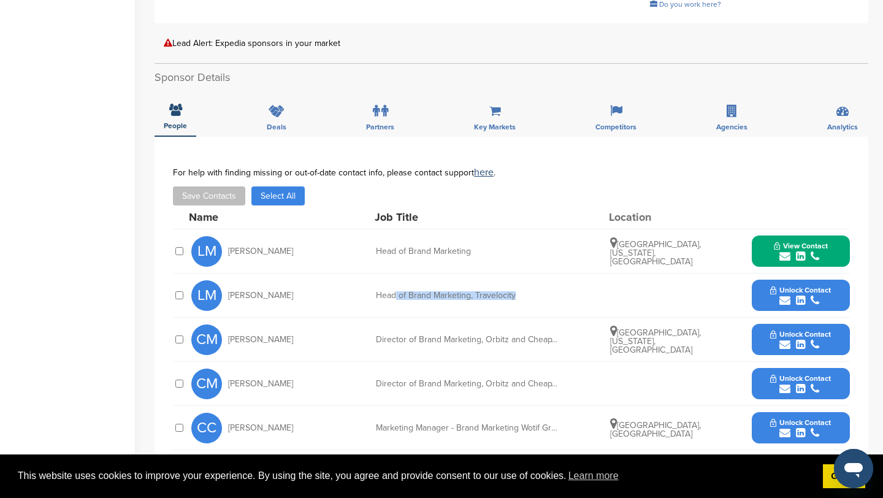
drag, startPoint x: 397, startPoint y: 297, endPoint x: 519, endPoint y: 297, distance: 122.1
click at [519, 297] on div "Head of Brand Marketing, Travelocity" at bounding box center [468, 295] width 184 height 9
drag, startPoint x: 379, startPoint y: 342, endPoint x: 556, endPoint y: 343, distance: 176.7
click at [556, 343] on div "CM [PERSON_NAME] Director of Brand Marketing, Orbitz and CheapTickets [GEOGRAPH…" at bounding box center [520, 340] width 659 height 44
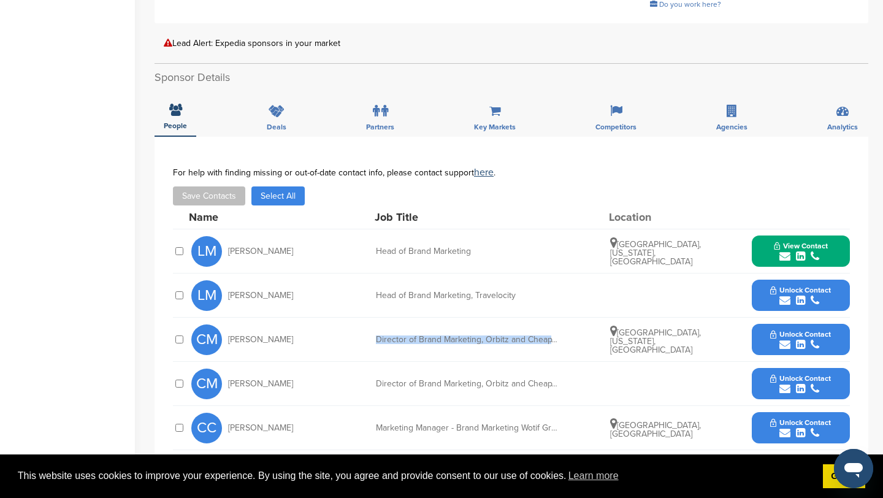
click at [556, 343] on div "Director of Brand Marketing, Orbitz and CheapTickets" at bounding box center [468, 340] width 184 height 9
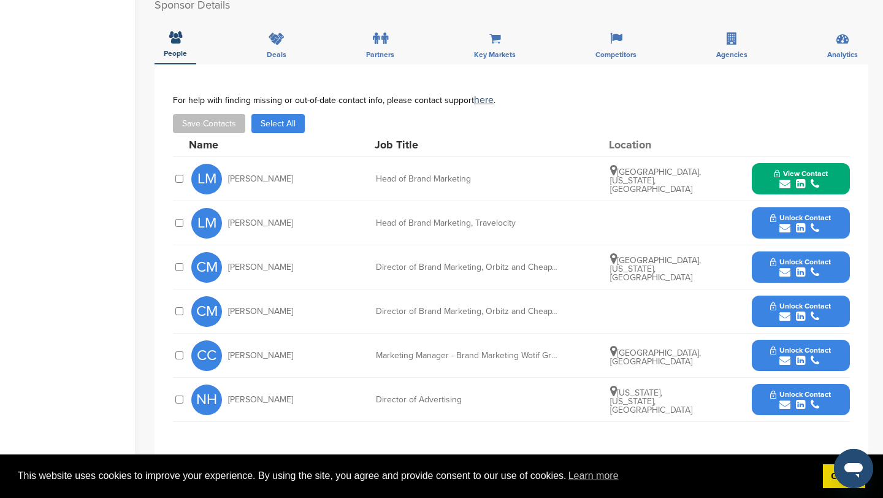
scroll to position [420, 0]
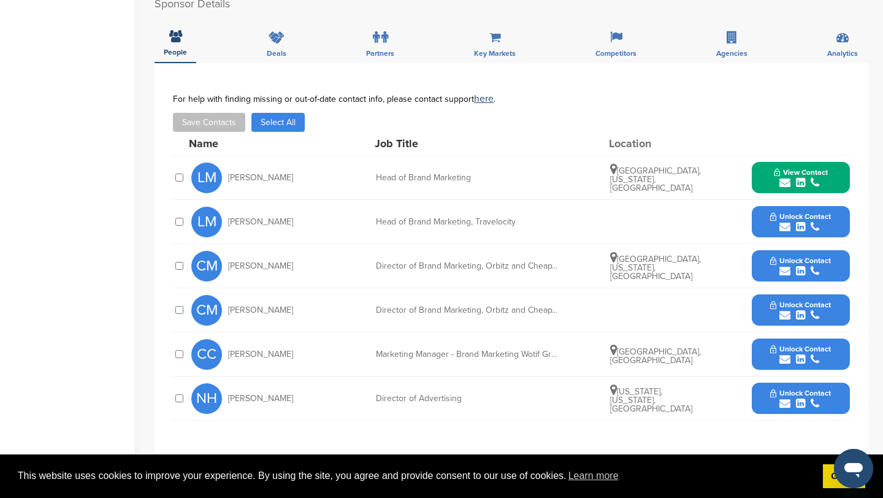
click at [376, 399] on div "Director of Advertising" at bounding box center [468, 398] width 184 height 9
drag, startPoint x: 375, startPoint y: 355, endPoint x: 583, endPoint y: 355, distance: 207.3
click at [583, 355] on div "CC Chi Chau Marketing Manager - Brand Marketing Wotif Group Brands Sydney, New …" at bounding box center [520, 354] width 659 height 44
click at [496, 331] on div "CM Carey Malloy Director of Brand Marketing, Orbitz and CheapTickets Unlock Con…" at bounding box center [520, 310] width 659 height 44
drag, startPoint x: 477, startPoint y: 224, endPoint x: 535, endPoint y: 224, distance: 58.3
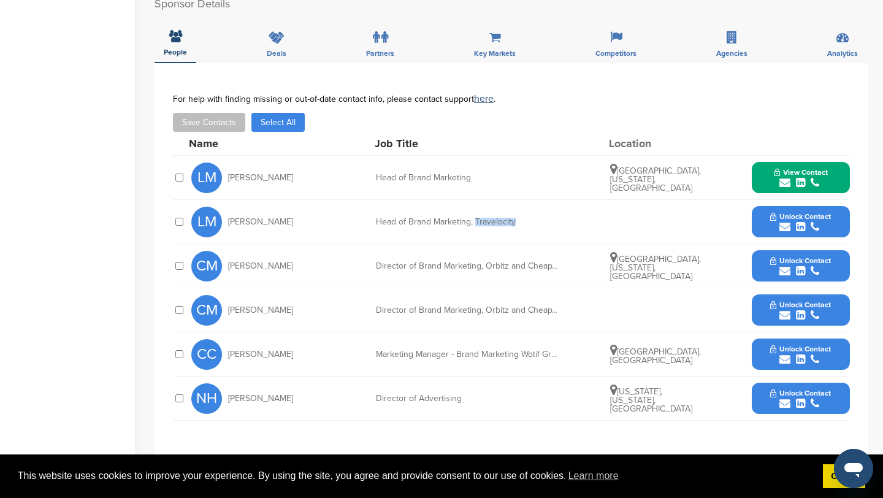
click at [535, 224] on div "Head of Brand Marketing, Travelocity" at bounding box center [468, 222] width 184 height 9
copy div "Travelocity"
click at [805, 218] on span "Unlock Contact" at bounding box center [800, 216] width 61 height 9
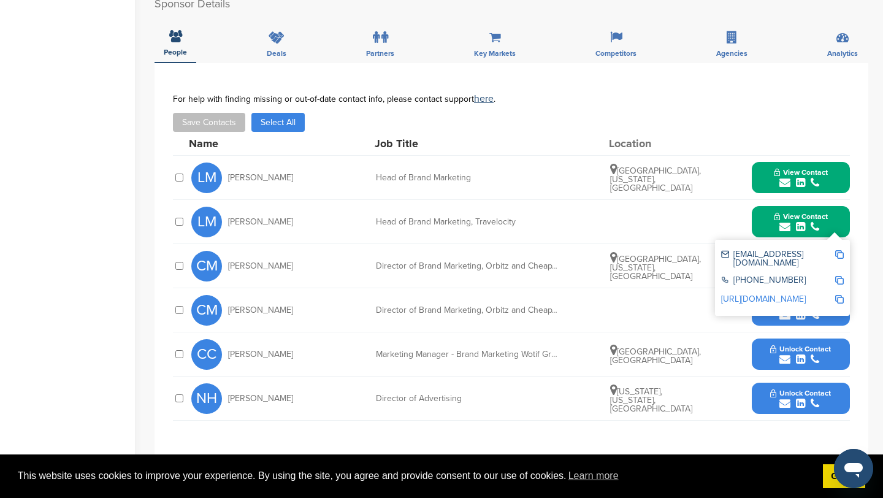
click at [735, 221] on div "LM Laura Molnar Head of Brand Marketing, Travelocity View Contact lmolnar@exped…" at bounding box center [520, 222] width 659 height 44
click at [830, 218] on button "View Contact" at bounding box center [800, 222] width 83 height 37
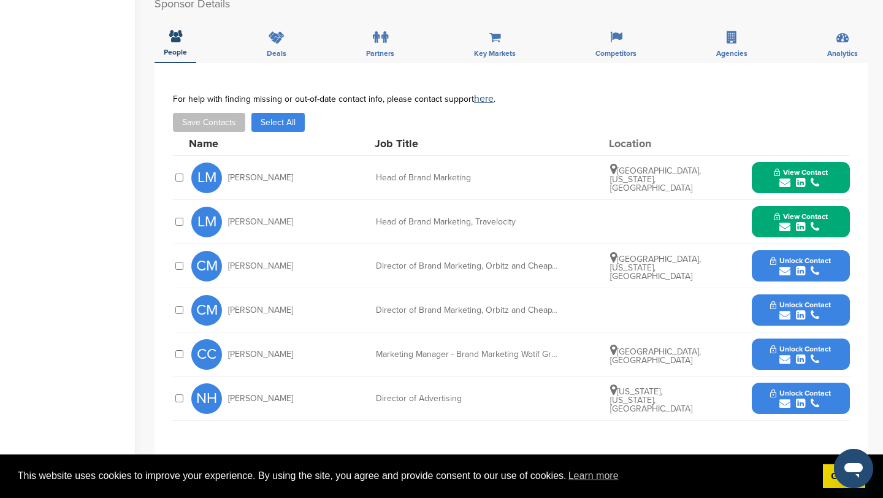
click at [835, 265] on button "Unlock Contact" at bounding box center [801, 266] width 90 height 37
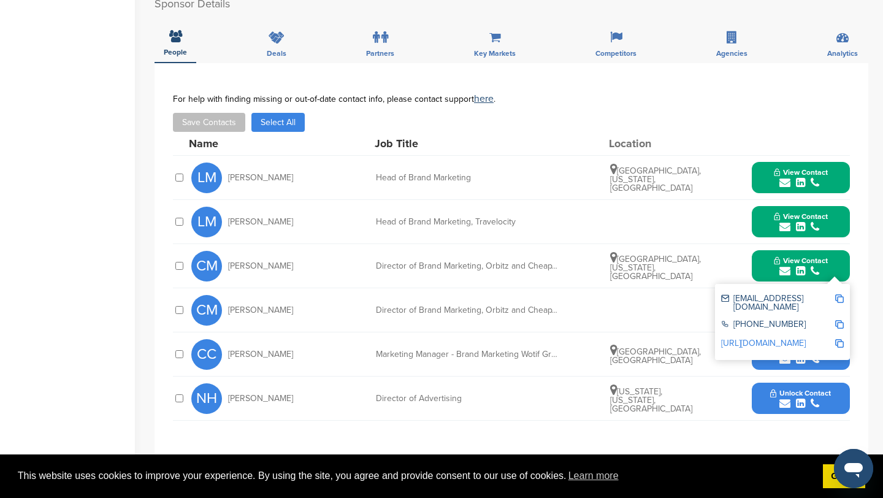
click at [835, 258] on button "View Contact" at bounding box center [800, 266] width 83 height 37
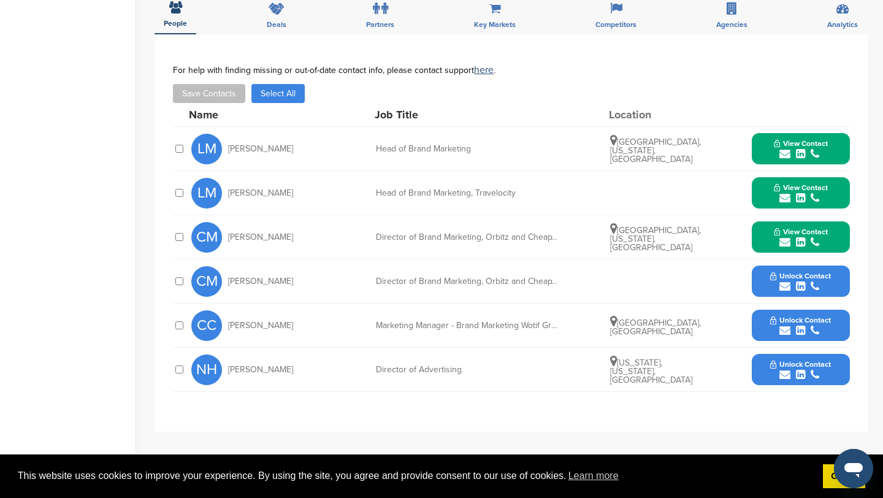
scroll to position [450, 0]
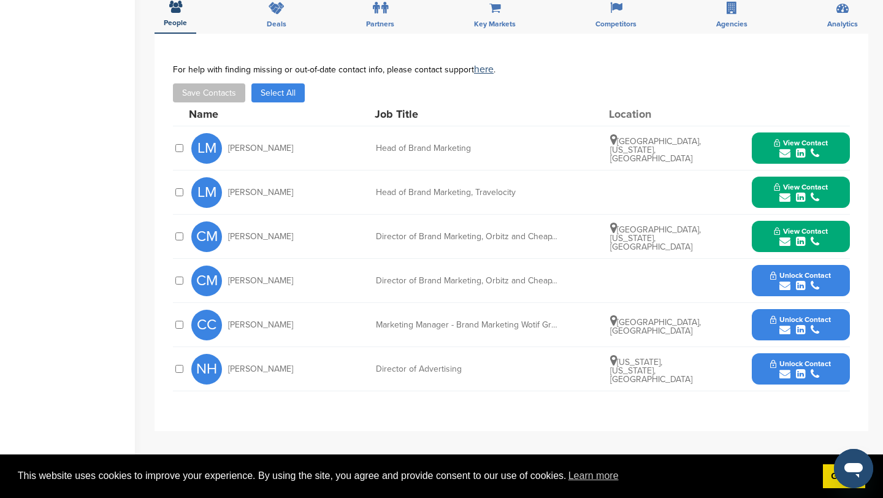
click at [758, 367] on button "Unlock Contact" at bounding box center [801, 369] width 90 height 37
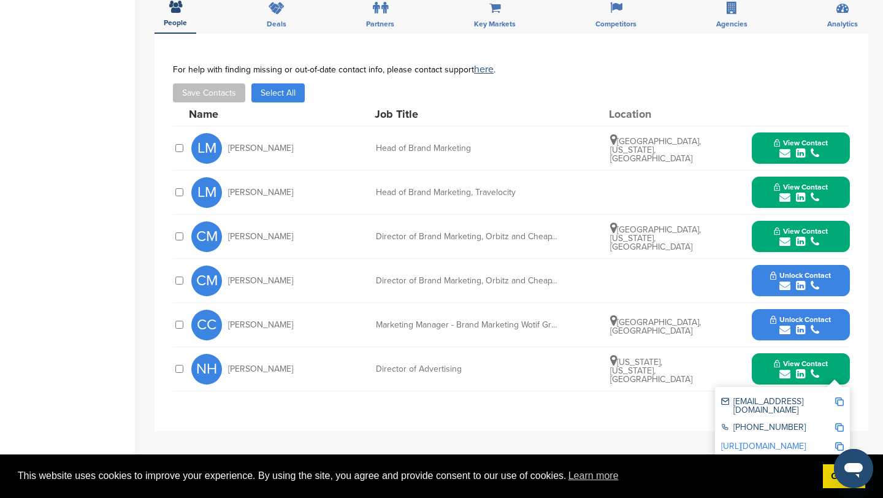
click at [835, 147] on button "View Contact" at bounding box center [800, 148] width 83 height 37
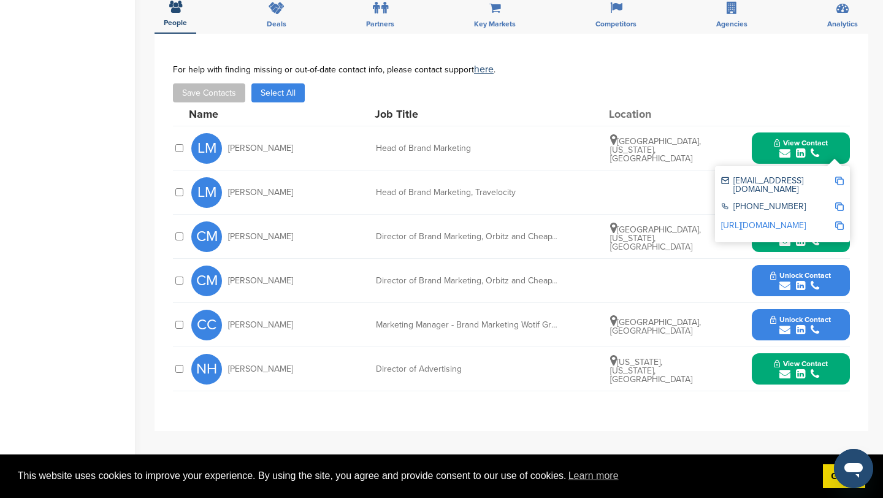
click at [839, 180] on img at bounding box center [839, 181] width 9 height 9
click at [835, 244] on button "View Contact" at bounding box center [800, 236] width 83 height 37
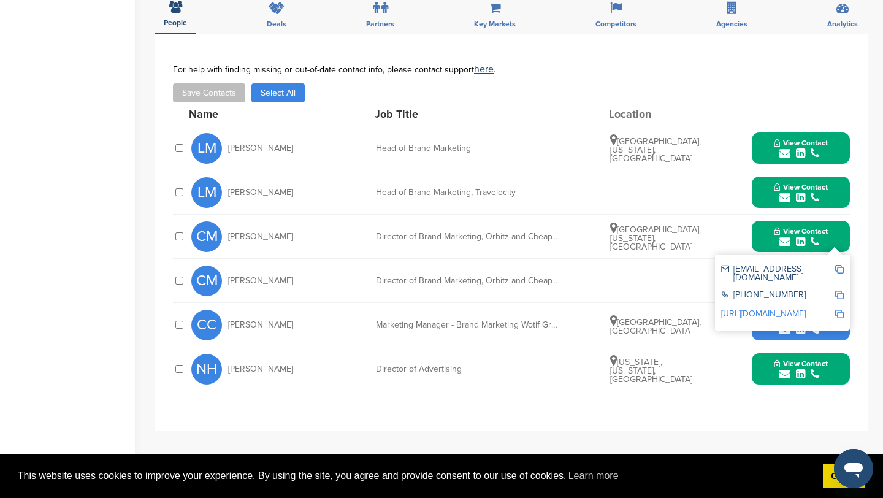
click at [831, 186] on button "View Contact" at bounding box center [800, 192] width 83 height 37
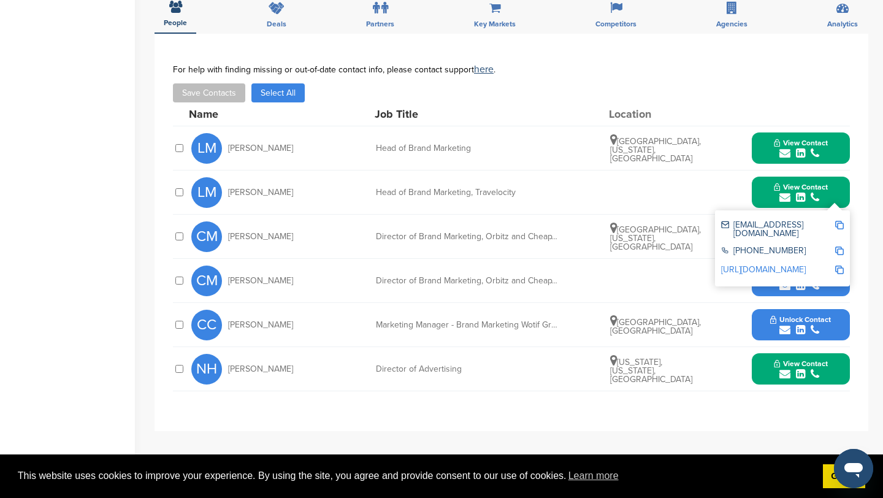
click at [836, 223] on img at bounding box center [839, 225] width 9 height 9
click at [796, 177] on button "View Contact" at bounding box center [800, 192] width 83 height 37
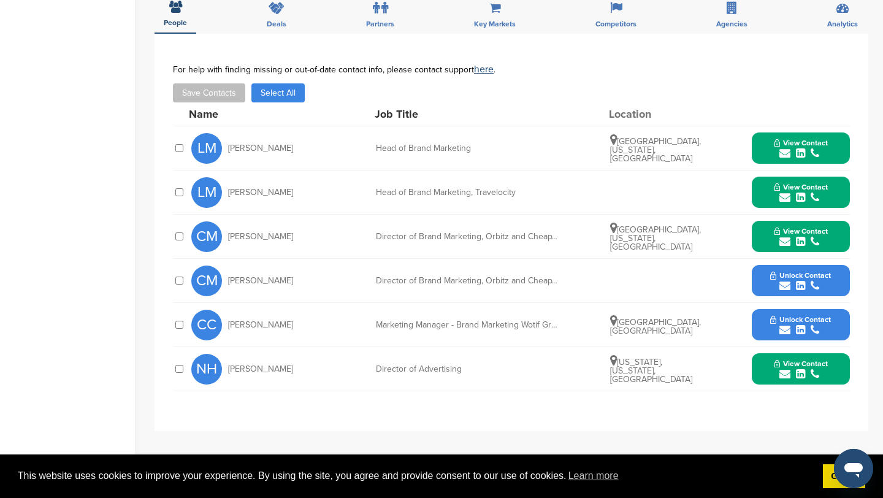
click at [840, 233] on button "View Contact" at bounding box center [800, 236] width 83 height 37
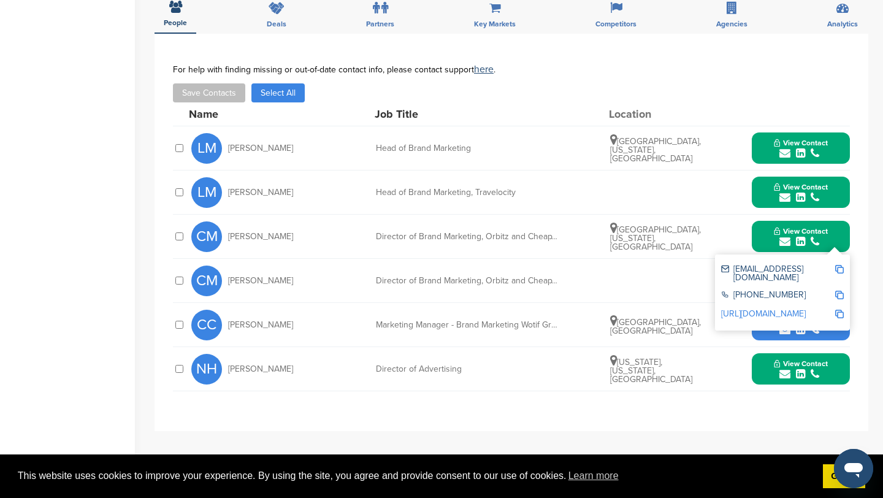
click at [840, 270] on img at bounding box center [839, 269] width 9 height 9
click at [826, 234] on span "View Contact" at bounding box center [801, 231] width 54 height 9
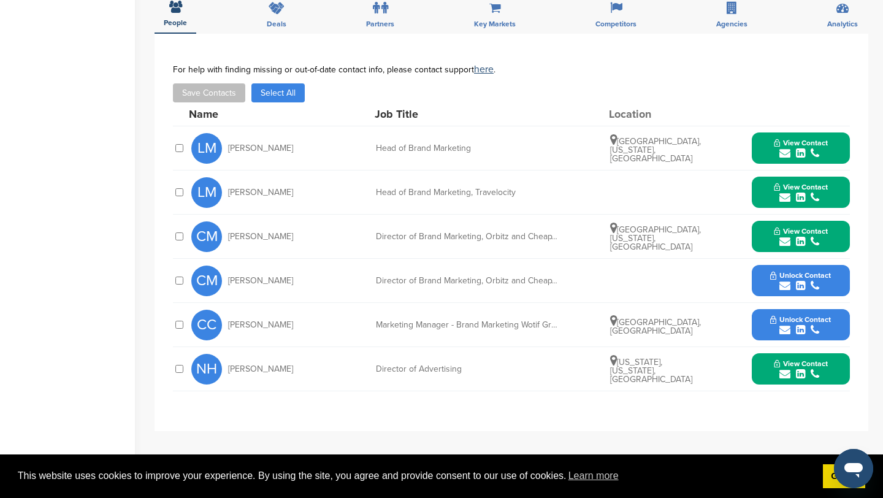
click at [834, 365] on button "View Contact" at bounding box center [800, 369] width 83 height 37
click at [841, 401] on img at bounding box center [839, 401] width 9 height 9
click at [838, 402] on img at bounding box center [839, 401] width 9 height 9
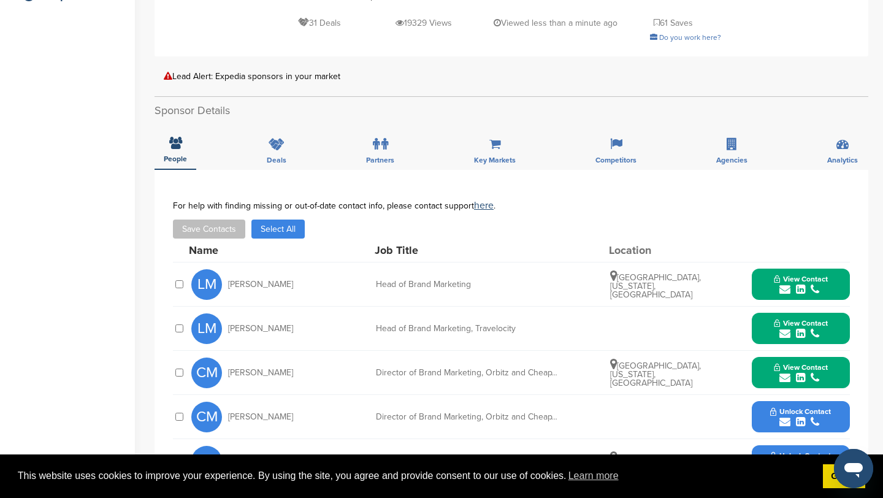
scroll to position [0, 0]
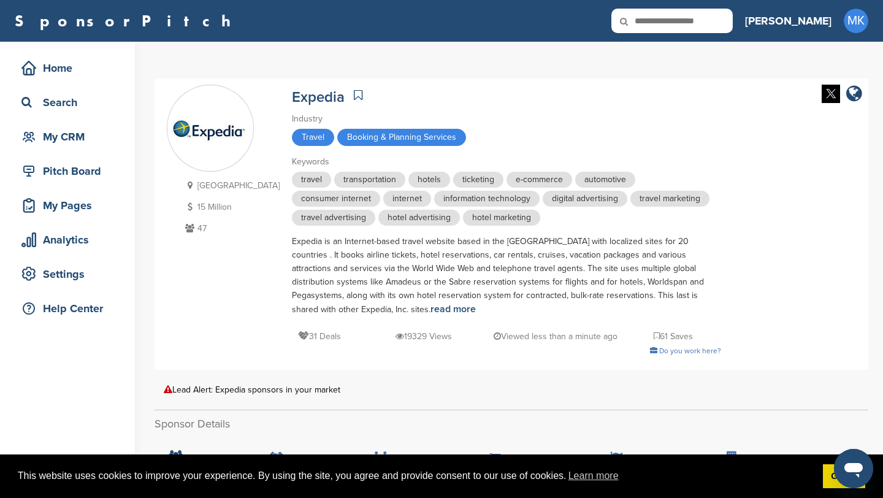
click at [653, 21] on icon at bounding box center [633, 22] width 42 height 26
click at [707, 21] on input "text" at bounding box center [672, 21] width 121 height 25
type input "******"
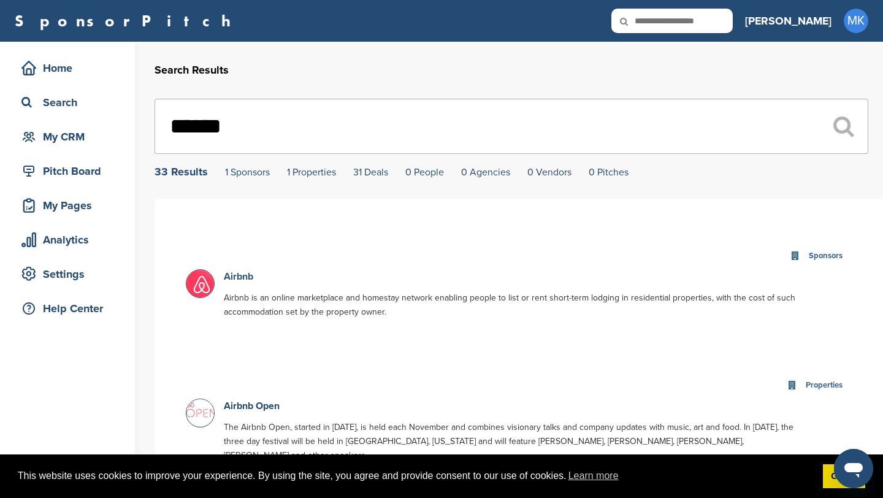
click at [230, 280] on link "Airbnb" at bounding box center [238, 276] width 29 height 12
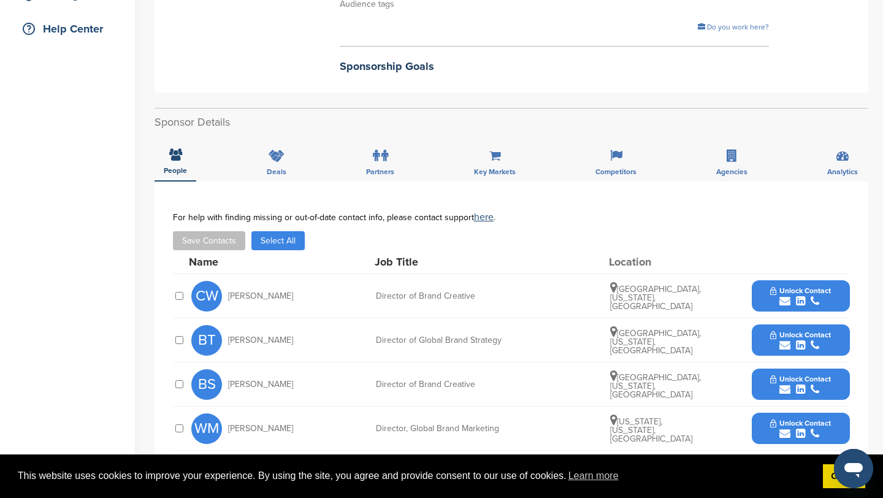
scroll to position [278, 0]
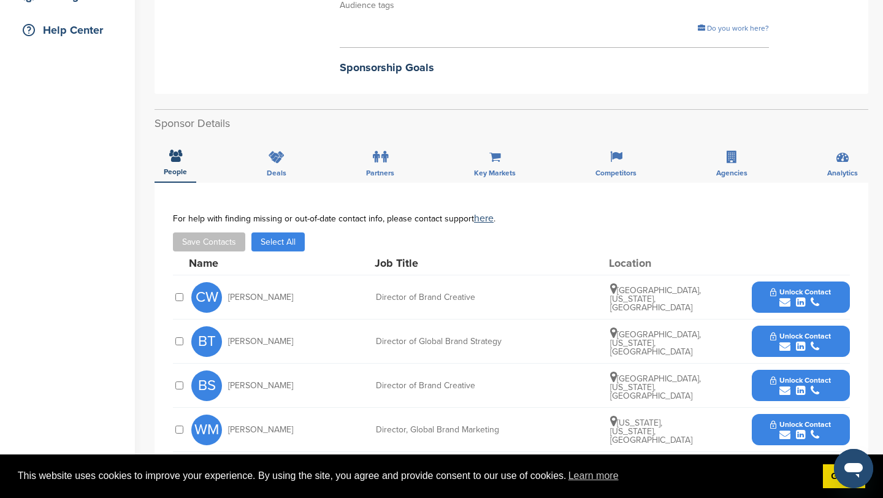
click at [786, 286] on button "Unlock Contact" at bounding box center [801, 297] width 90 height 37
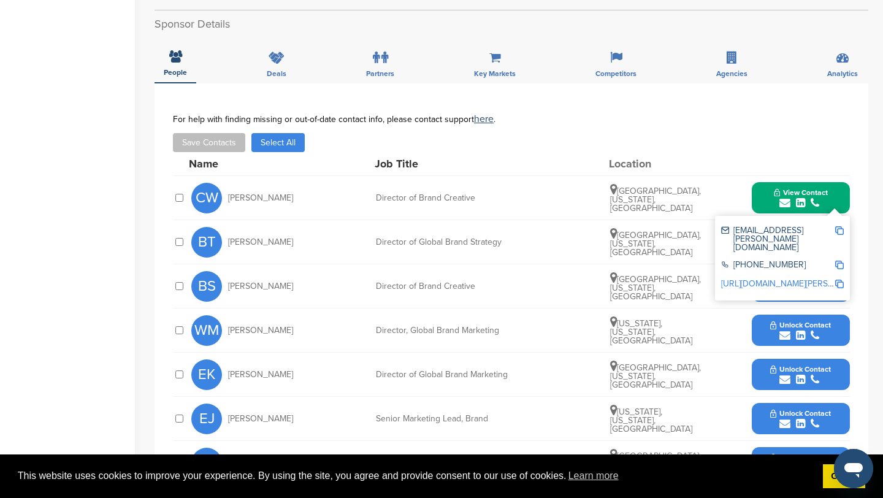
scroll to position [383, 0]
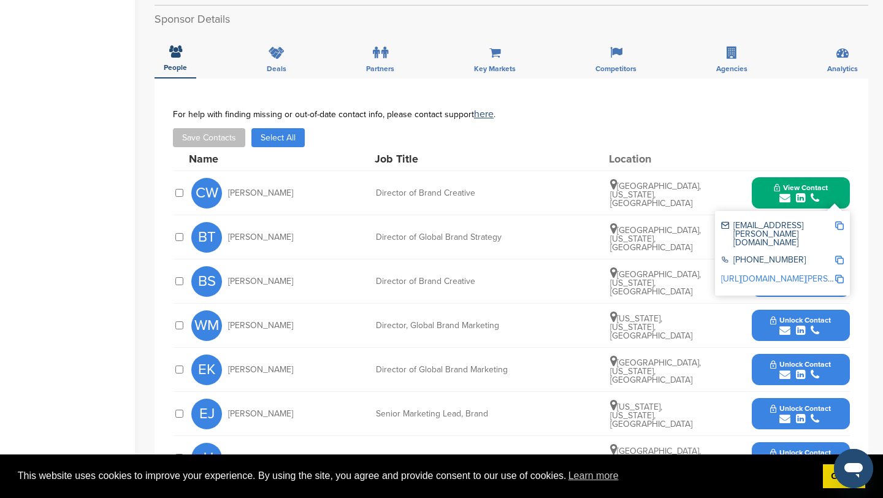
click at [800, 183] on span "View Contact" at bounding box center [801, 187] width 54 height 9
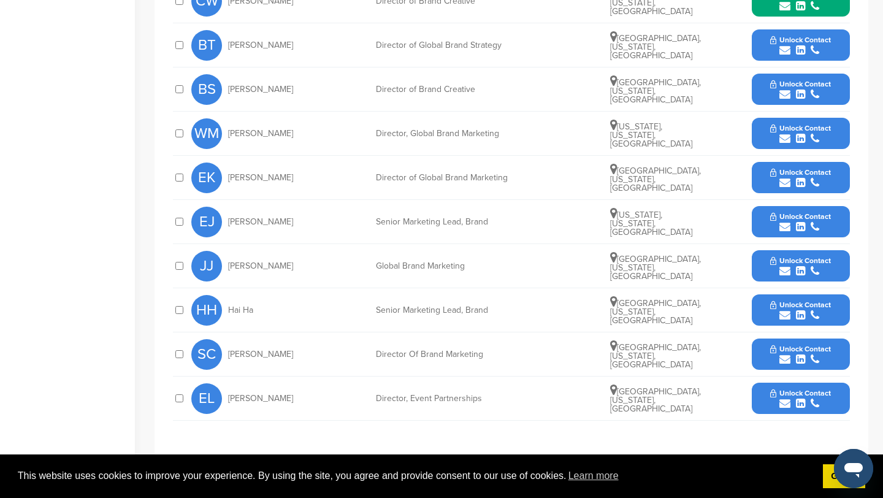
scroll to position [577, 0]
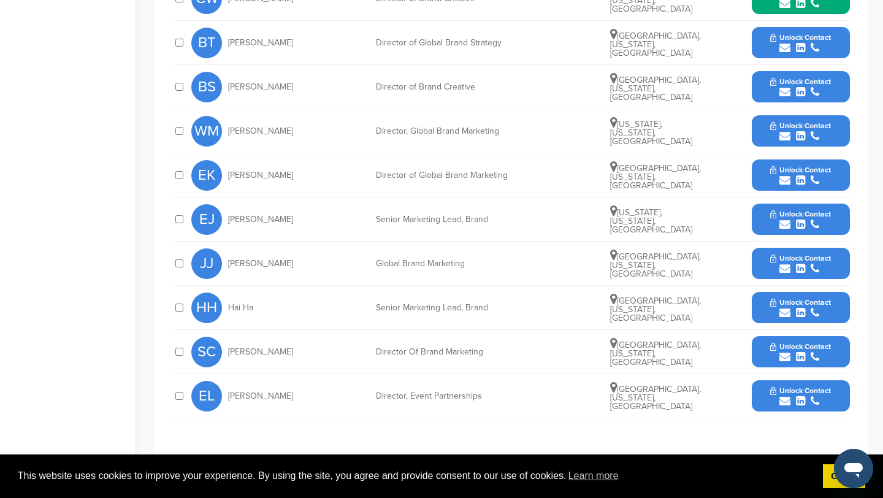
click at [772, 389] on span "Unlock Contact" at bounding box center [800, 390] width 61 height 9
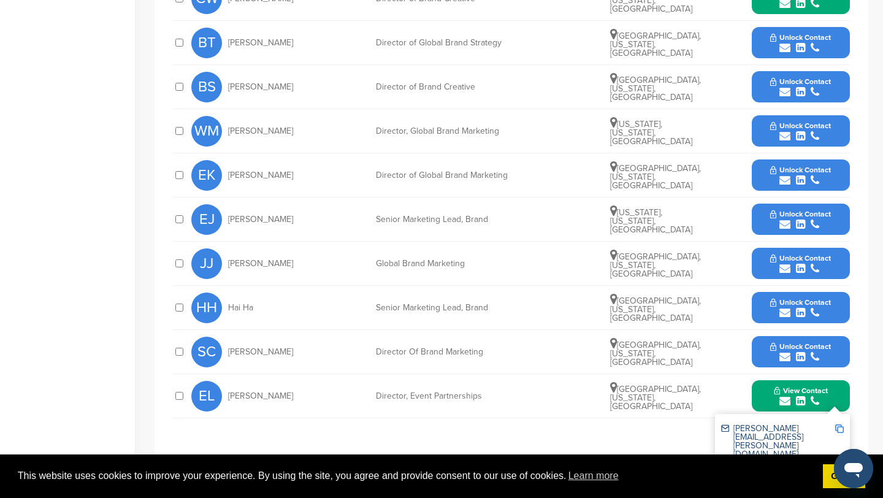
scroll to position [593, 0]
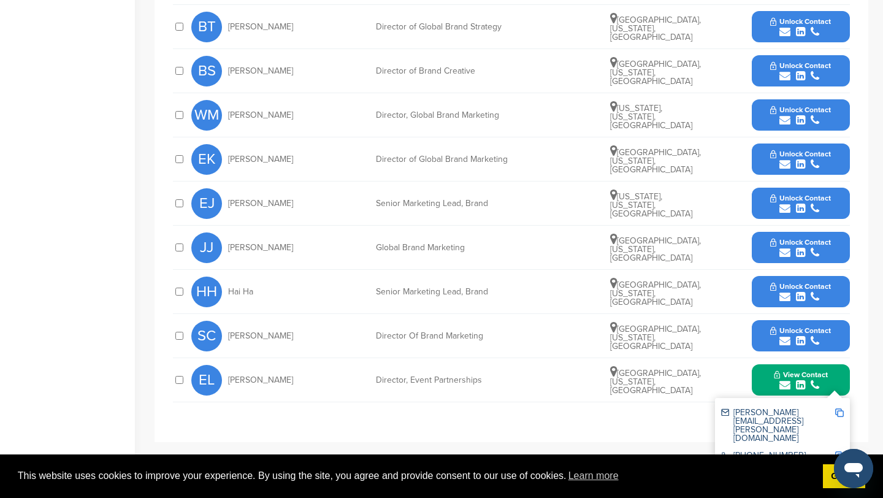
click at [838, 414] on img at bounding box center [839, 413] width 9 height 9
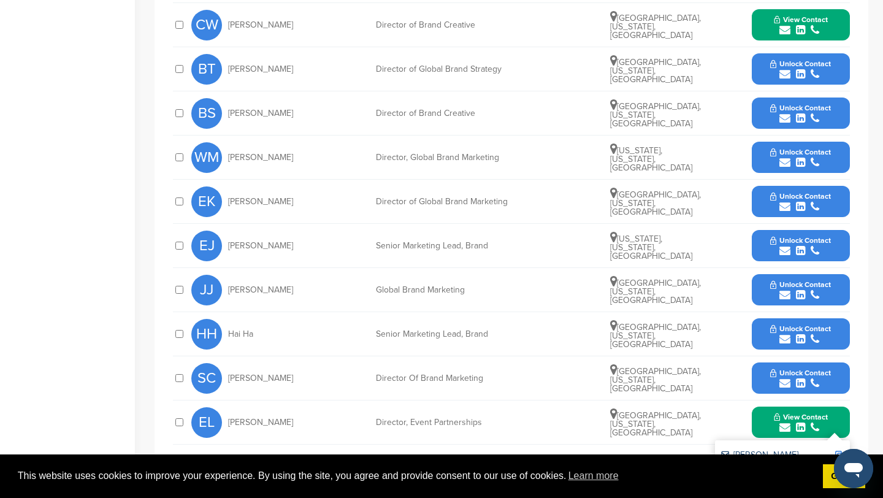
scroll to position [539, 0]
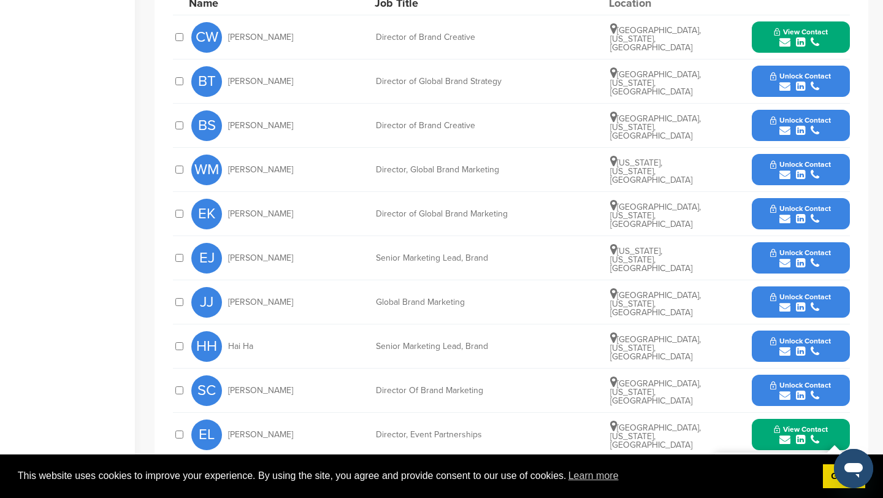
click at [816, 30] on span "View Contact" at bounding box center [801, 32] width 54 height 9
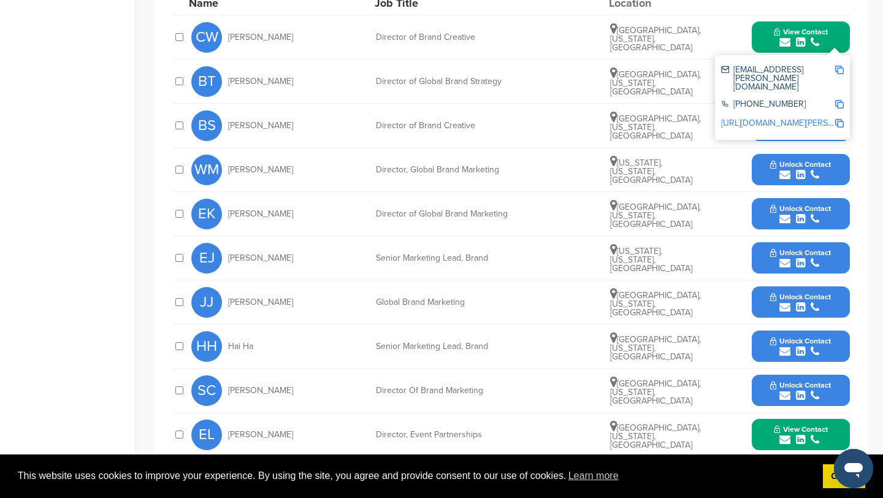
click at [840, 69] on img at bounding box center [839, 70] width 9 height 9
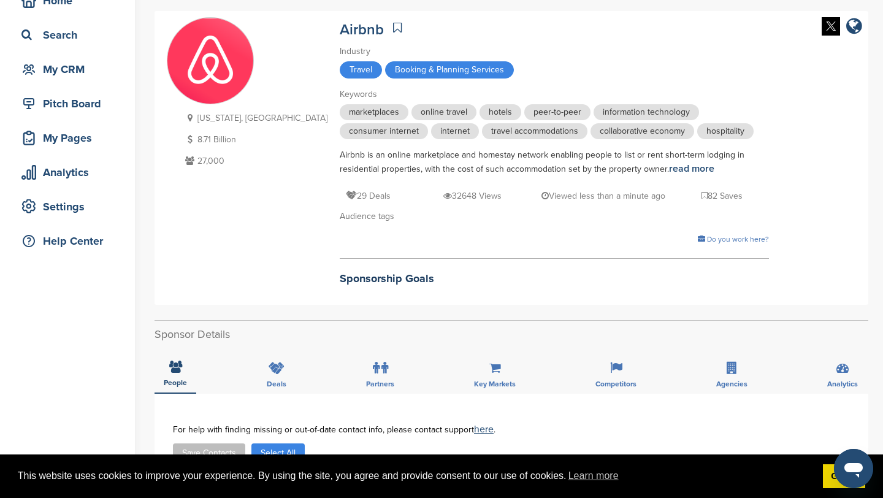
scroll to position [0, 0]
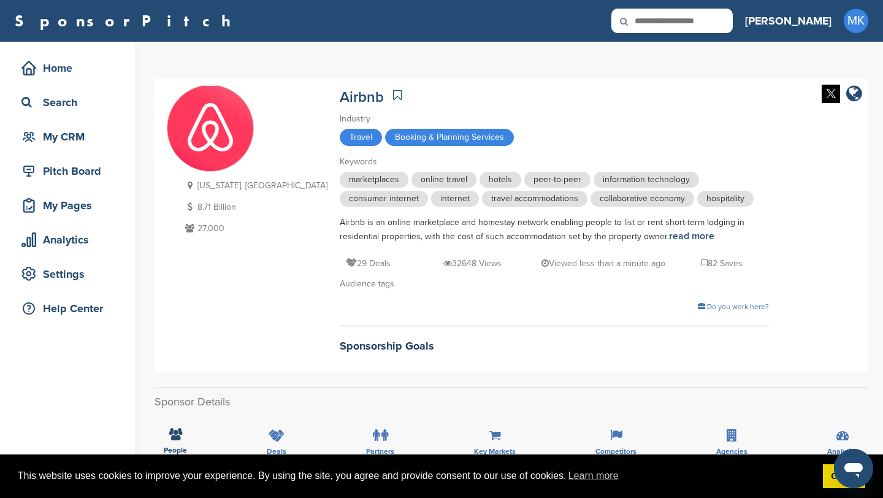
click at [390, 93] on link at bounding box center [397, 95] width 15 height 18
click at [653, 23] on icon at bounding box center [633, 22] width 42 height 26
click at [701, 22] on input "text" at bounding box center [672, 21] width 121 height 25
type input "******"
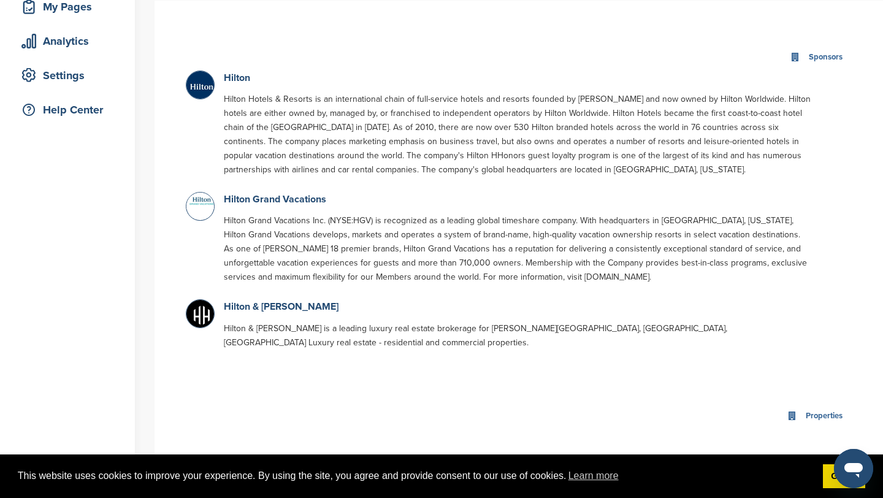
scroll to position [202, 0]
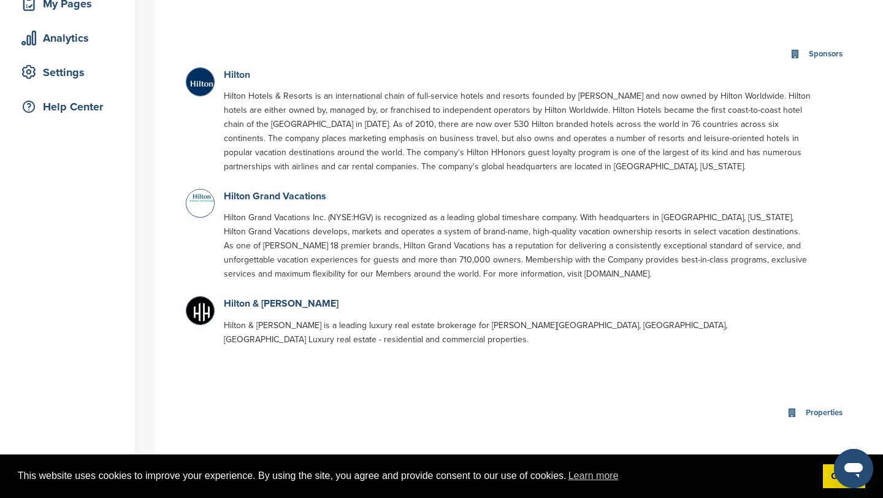
click at [235, 78] on link "Hilton" at bounding box center [237, 75] width 26 height 12
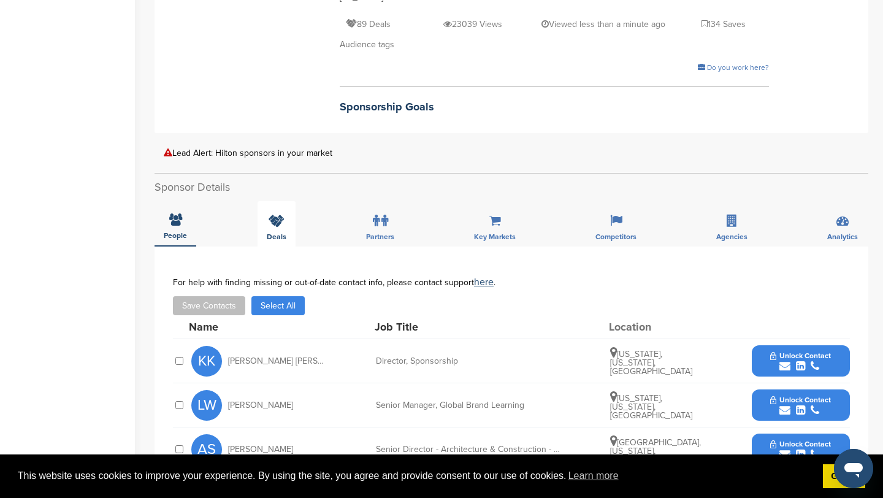
scroll to position [368, 0]
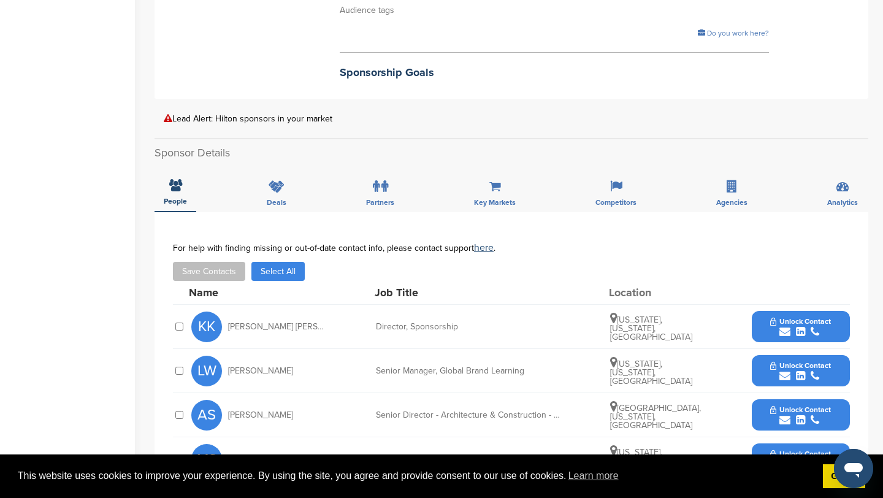
click at [823, 309] on button "Unlock Contact" at bounding box center [801, 327] width 90 height 37
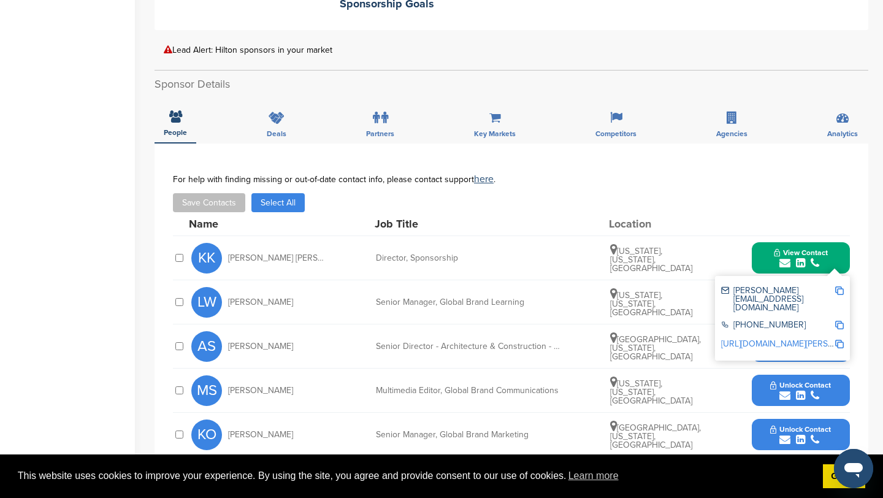
scroll to position [439, 0]
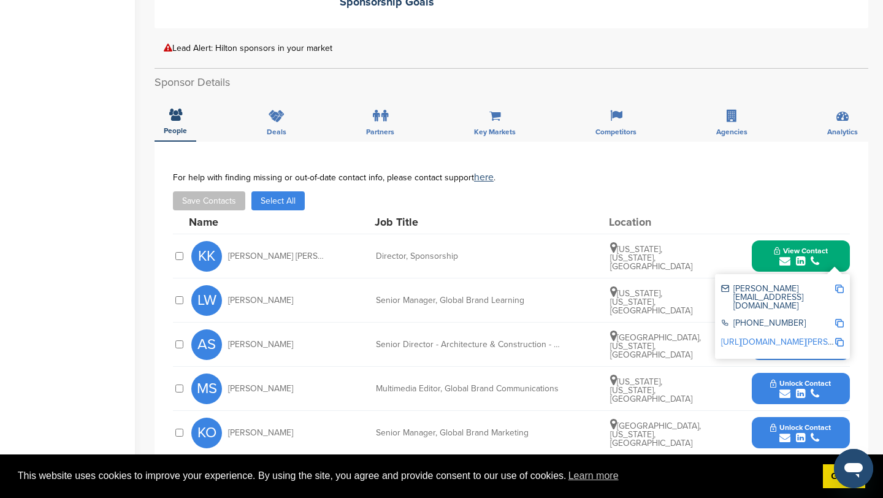
click at [698, 244] on div "Washington, District of Columbia, United States" at bounding box center [656, 256] width 92 height 29
click at [769, 238] on button "View Contact" at bounding box center [800, 256] width 83 height 37
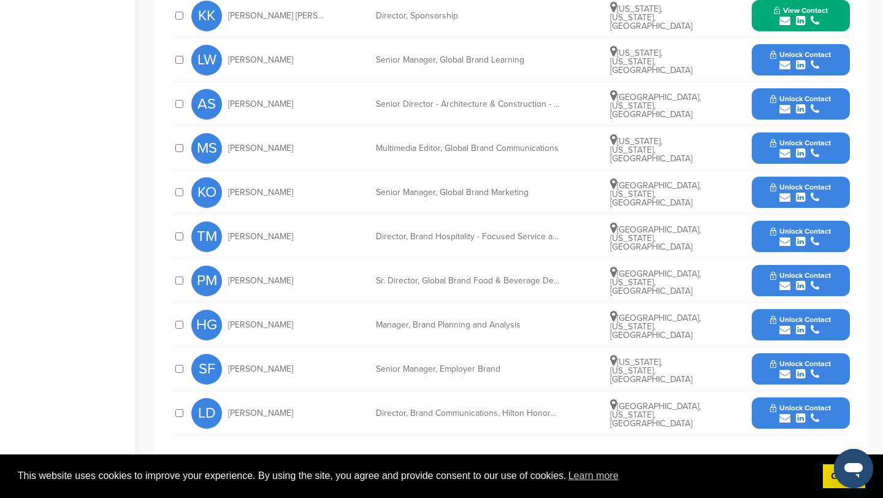
scroll to position [688, 0]
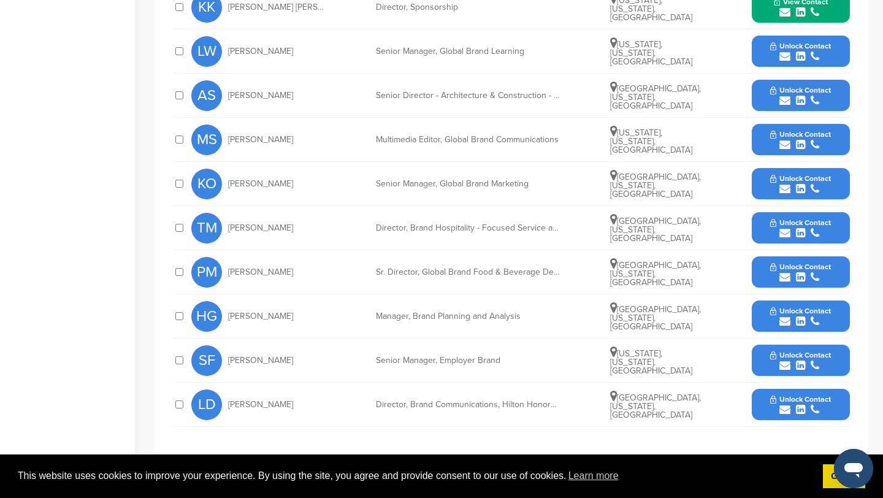
click at [794, 386] on button "Unlock Contact" at bounding box center [801, 404] width 90 height 37
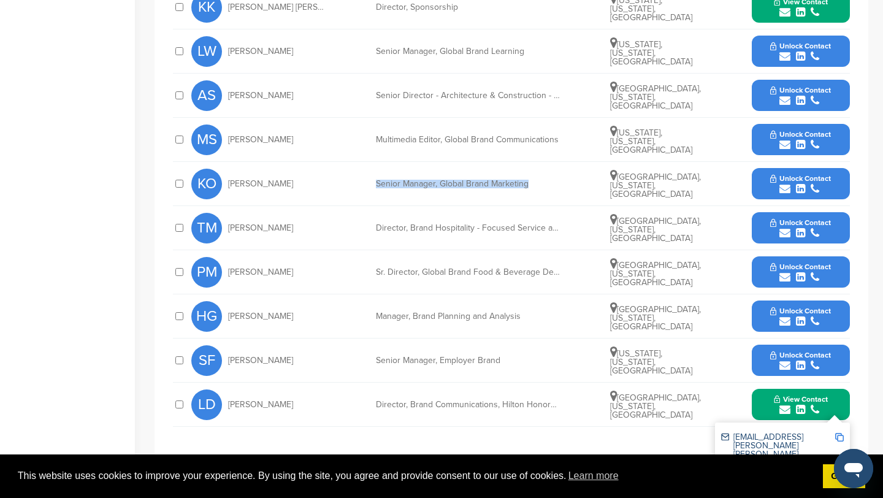
drag, startPoint x: 374, startPoint y: 172, endPoint x: 556, endPoint y: 172, distance: 181.6
click at [556, 172] on div "KO Katie Oakley Senior Manager, Global Brand Marketing Baltimore, Maryland, Uni…" at bounding box center [520, 184] width 659 height 44
click at [556, 180] on div "Senior Manager, Global Brand Marketing" at bounding box center [468, 184] width 184 height 9
click at [798, 166] on button "Unlock Contact" at bounding box center [801, 184] width 90 height 37
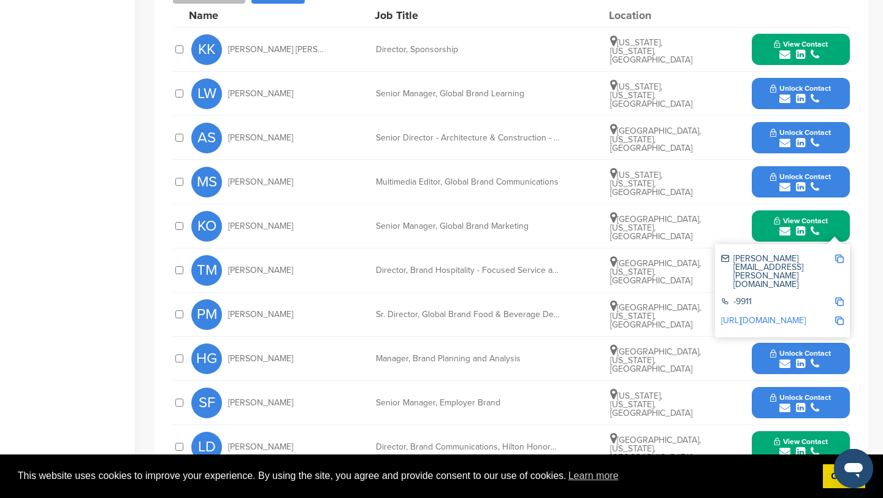
scroll to position [643, 0]
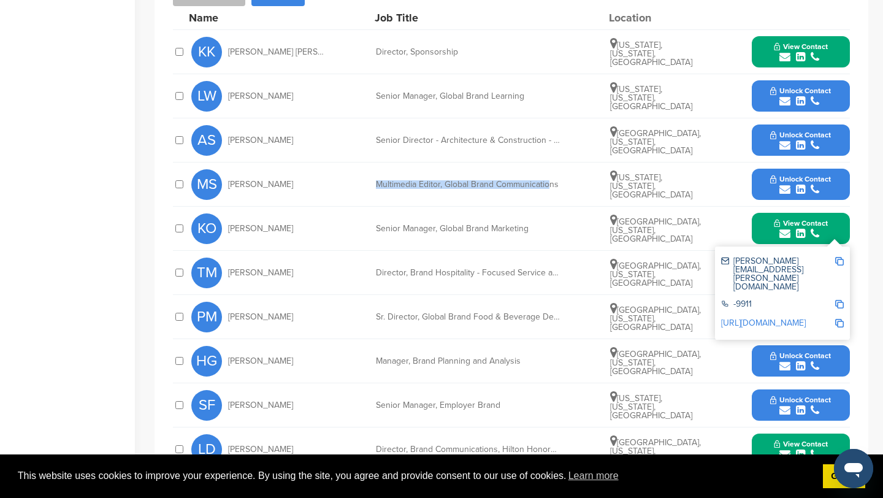
drag, startPoint x: 376, startPoint y: 167, endPoint x: 548, endPoint y: 167, distance: 172.4
click at [548, 180] on div "Multimedia Editor, Global Brand Communications" at bounding box center [468, 184] width 184 height 9
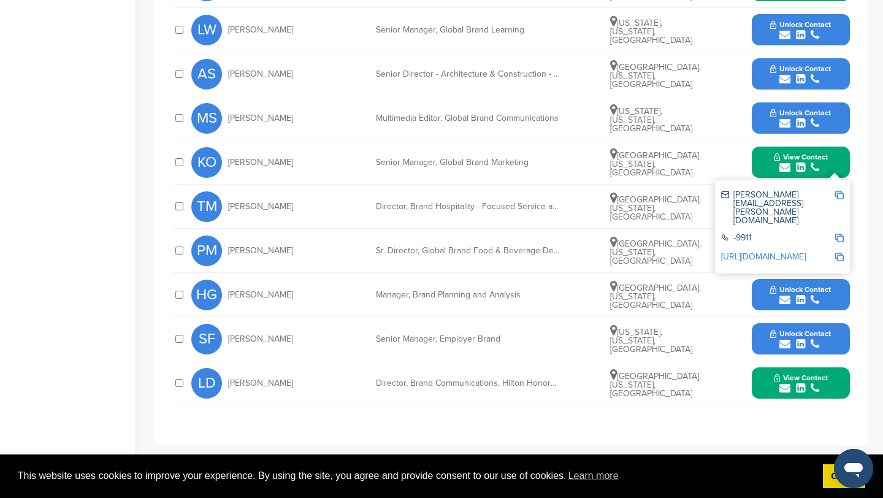
scroll to position [710, 0]
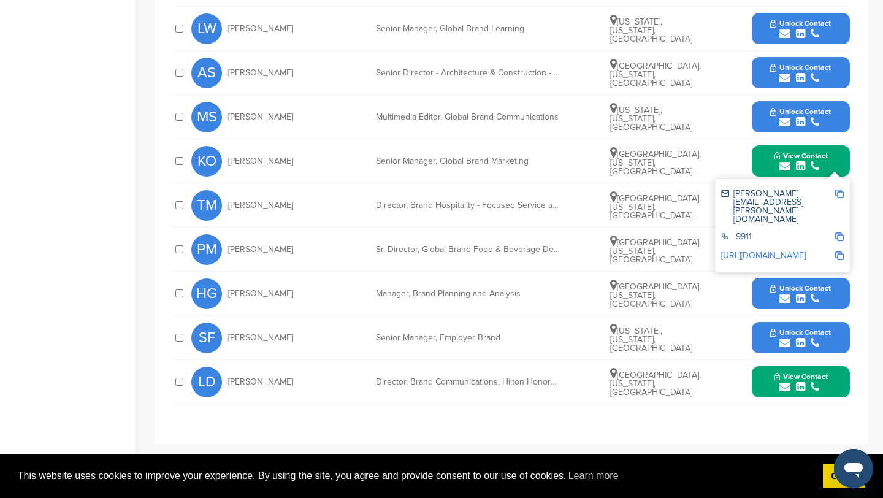
click at [840, 190] on img at bounding box center [839, 194] width 9 height 9
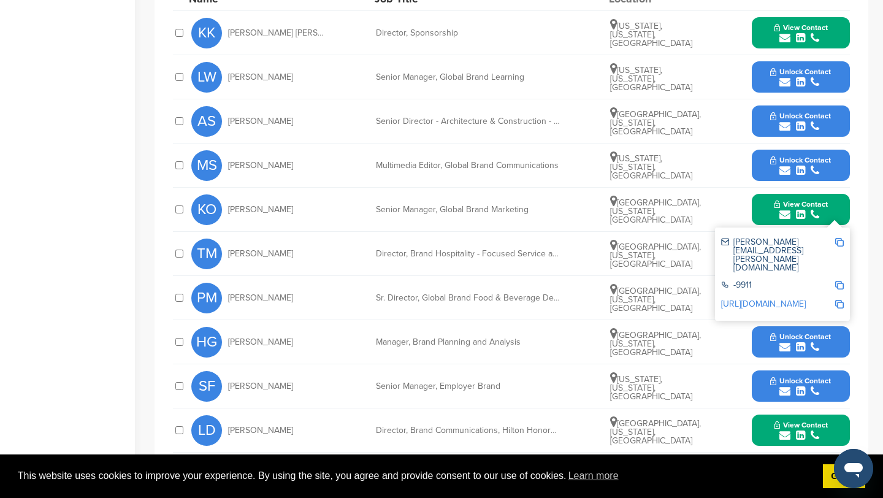
scroll to position [660, 0]
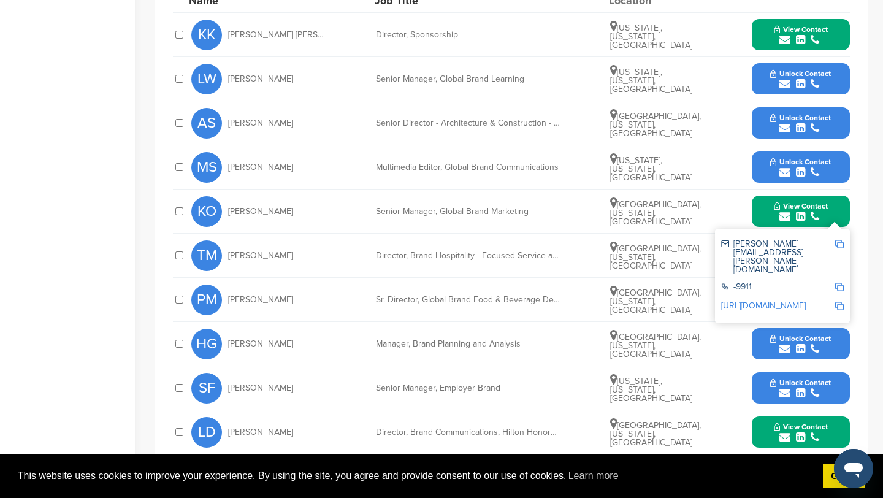
click at [794, 25] on span "View Contact" at bounding box center [801, 29] width 54 height 9
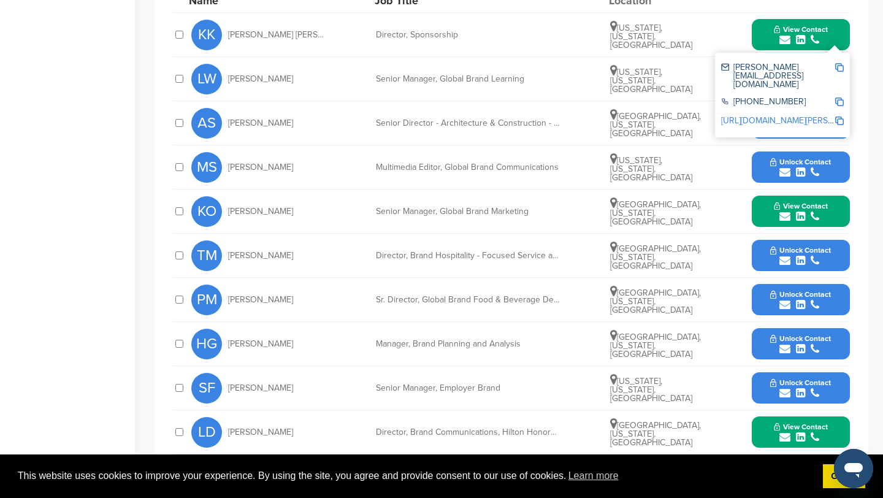
click at [841, 63] on img at bounding box center [839, 67] width 9 height 9
click at [829, 193] on button "View Contact" at bounding box center [800, 211] width 83 height 37
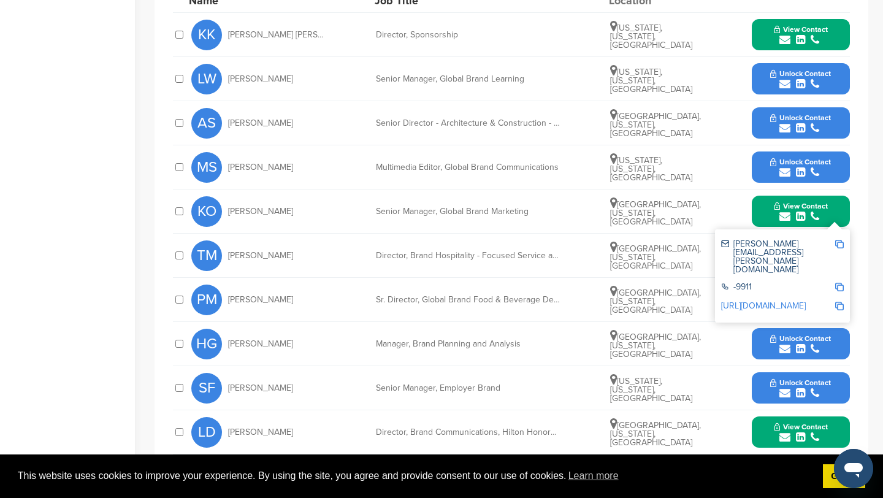
click at [842, 240] on img at bounding box center [839, 244] width 9 height 9
click at [823, 423] on span "View Contact" at bounding box center [801, 427] width 54 height 9
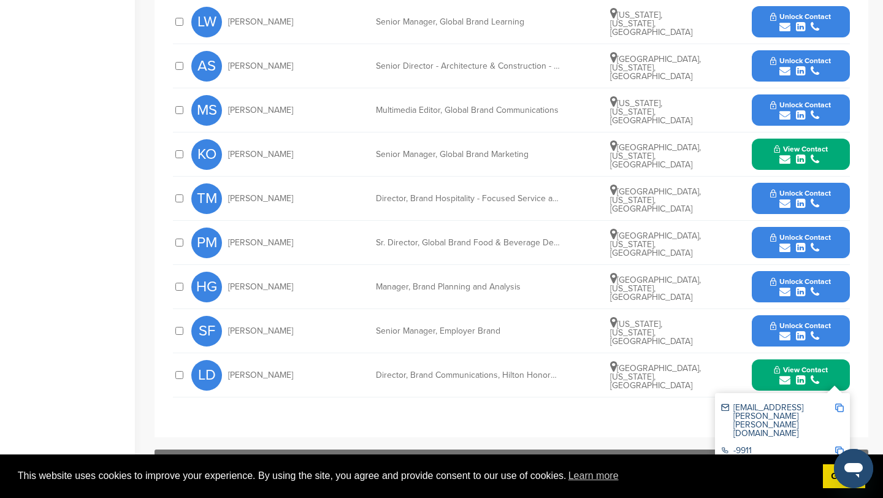
scroll to position [719, 0]
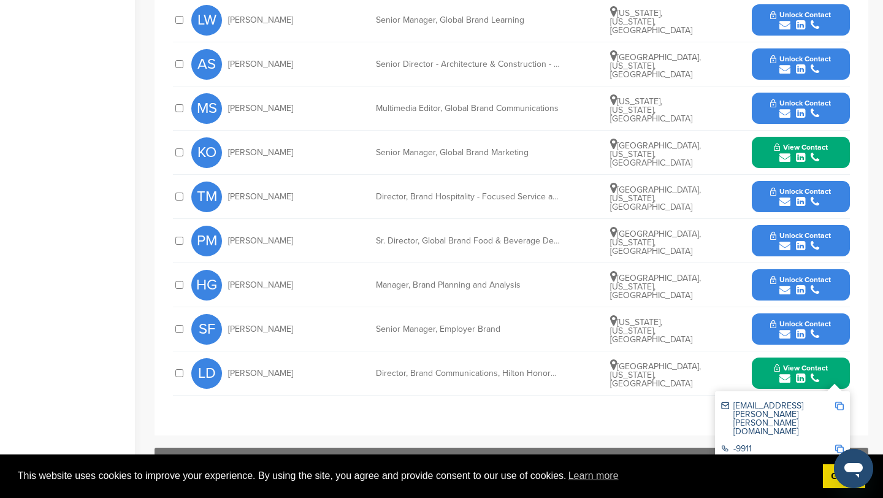
click at [838, 402] on img at bounding box center [839, 406] width 9 height 9
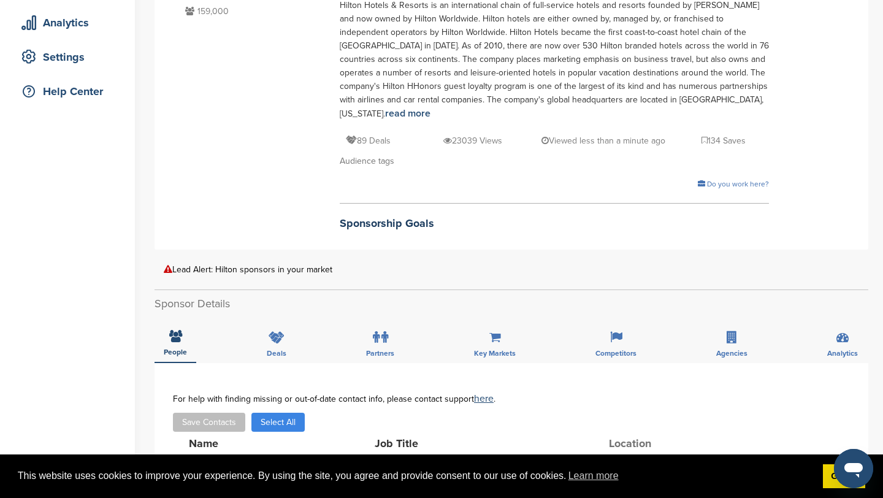
scroll to position [0, 0]
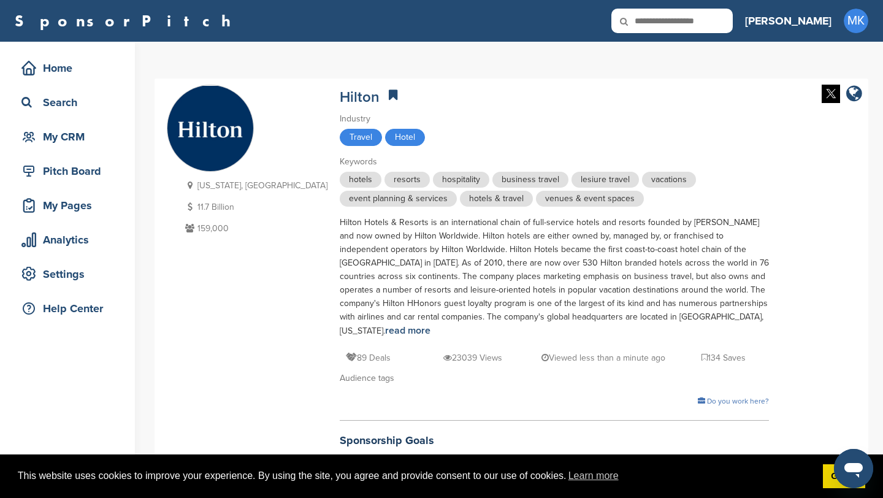
click at [707, 26] on input "text" at bounding box center [672, 21] width 121 height 25
drag, startPoint x: 716, startPoint y: 21, endPoint x: 642, endPoint y: 22, distance: 73.6
click at [642, 22] on div "SponsorPitch ******" at bounding box center [374, 21] width 718 height 25
paste input "**"
type input "********"
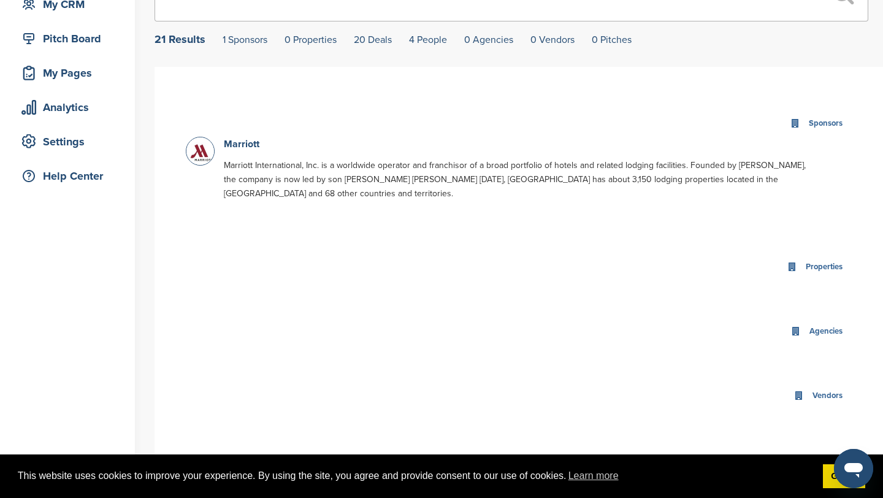
scroll to position [134, 0]
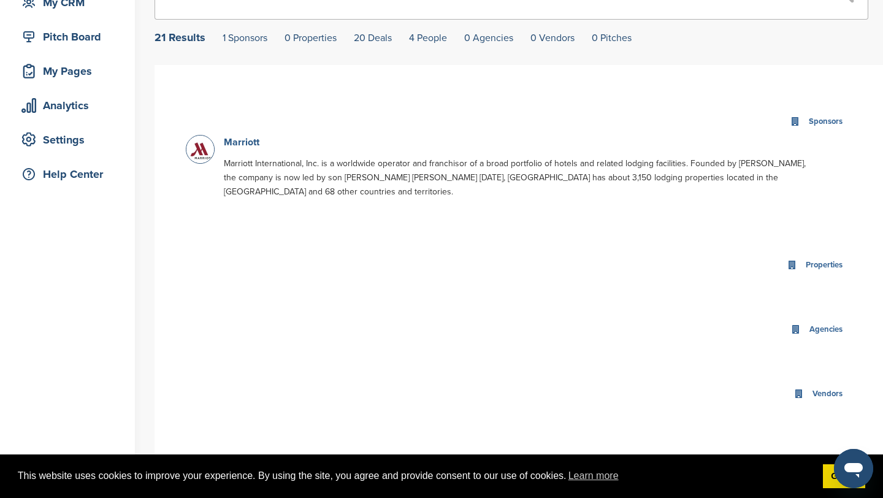
click at [237, 140] on link "Marriott" at bounding box center [242, 142] width 36 height 12
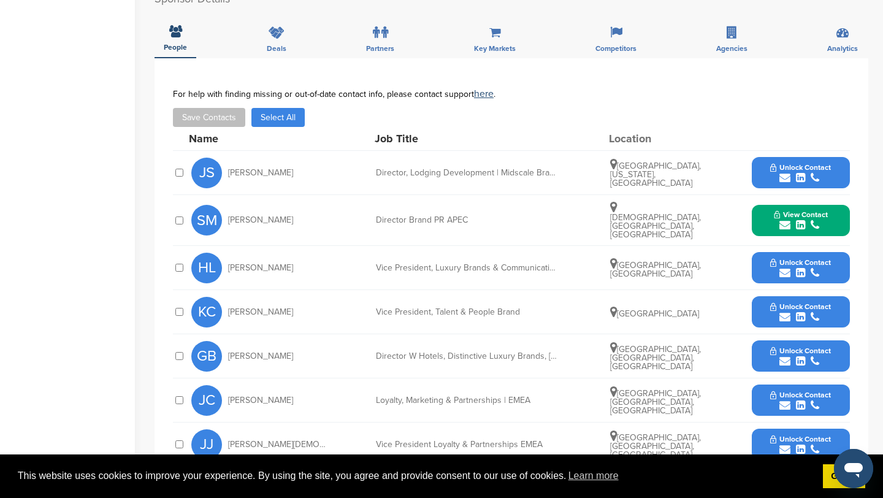
scroll to position [482, 0]
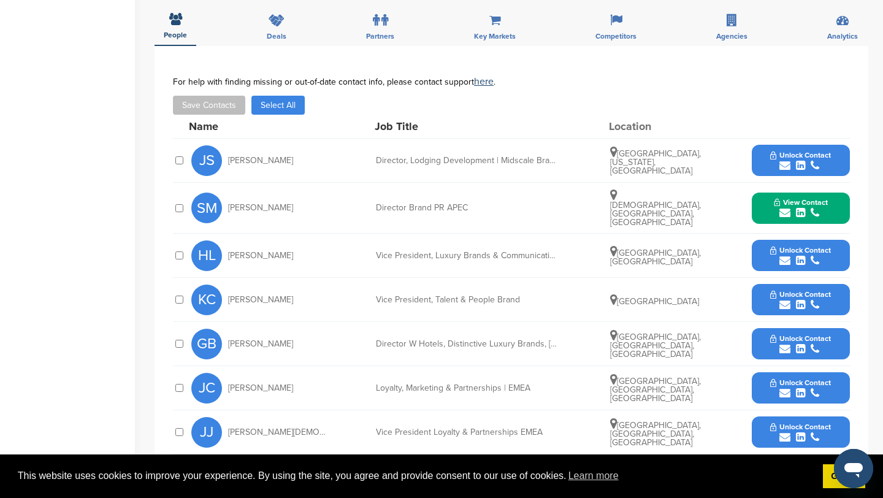
click at [804, 290] on span "Unlock Contact" at bounding box center [800, 294] width 61 height 9
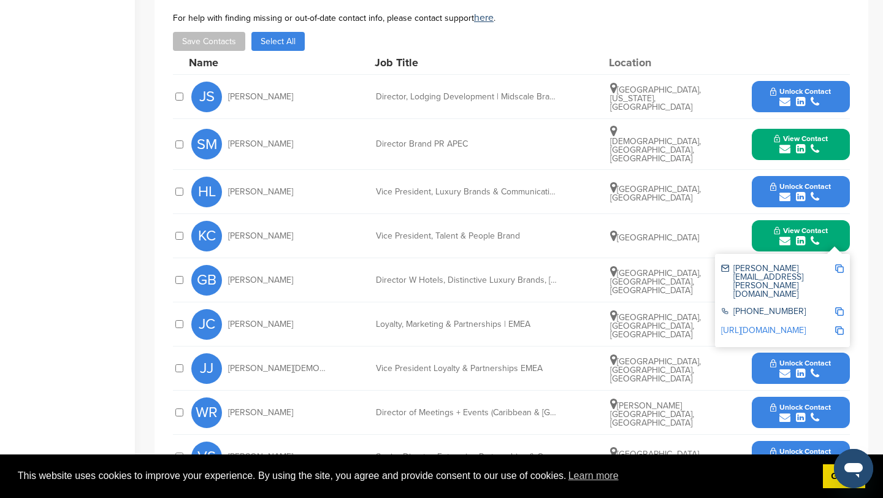
scroll to position [547, 0]
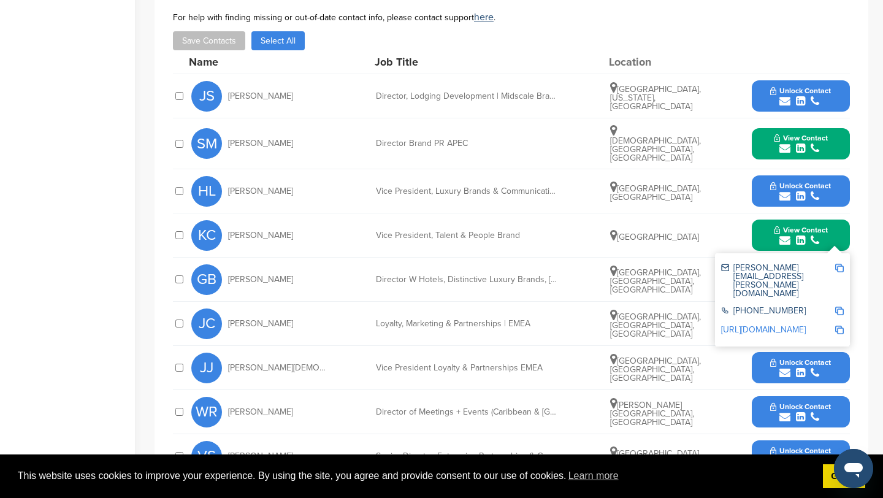
click at [772, 328] on button "Unlock Contact" at bounding box center [801, 323] width 90 height 37
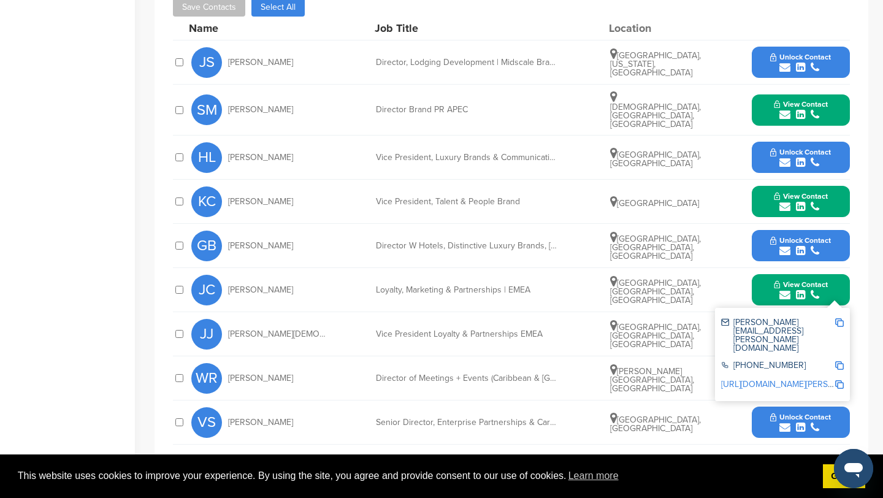
scroll to position [584, 0]
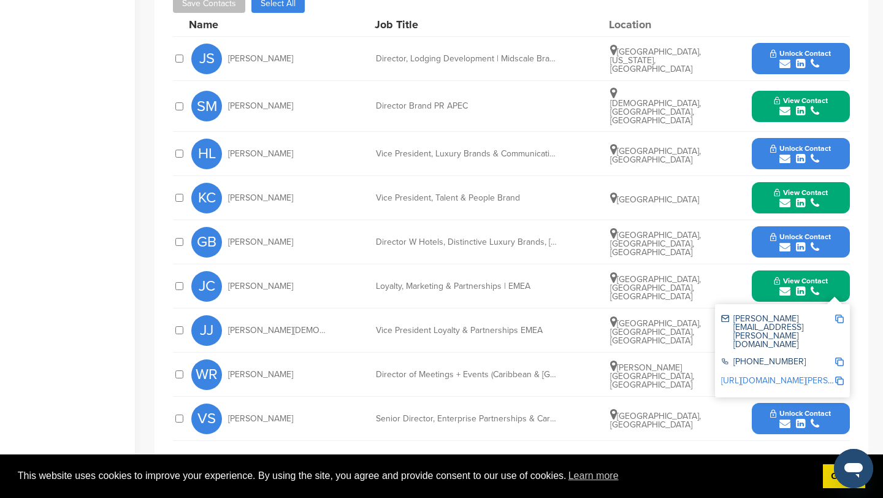
click at [765, 375] on button "Unlock Contact" at bounding box center [801, 374] width 90 height 37
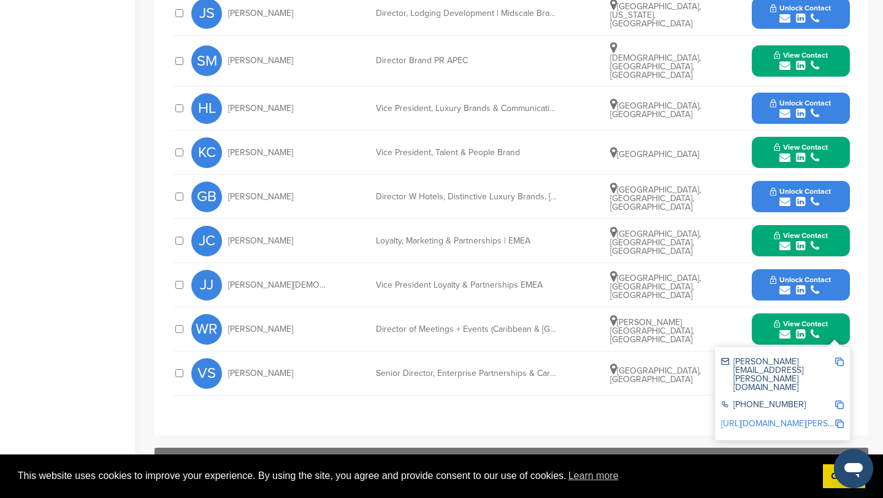
scroll to position [632, 0]
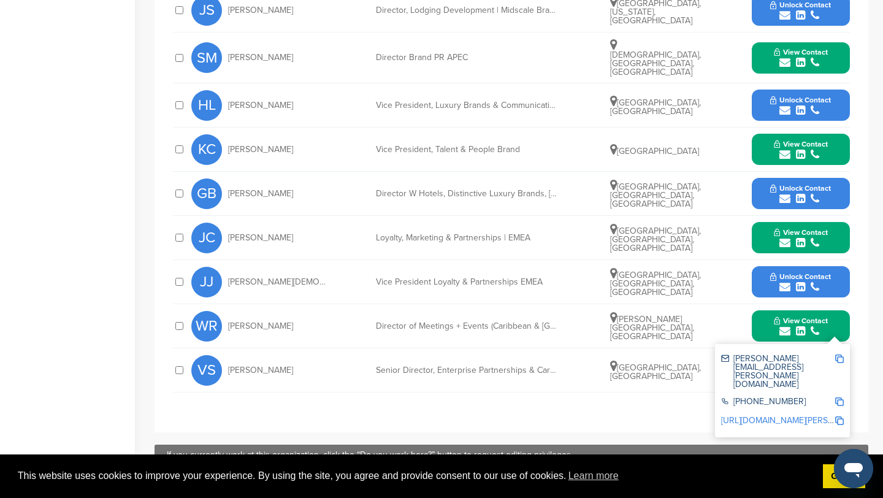
click at [491, 366] on div "Senior Director, Enterprise Partnerships & Cards, Asia Pacific" at bounding box center [468, 370] width 184 height 9
click at [743, 315] on div "WR Wendi Romero Director of Meetings + Events (Caribbean & Latin America Region…" at bounding box center [520, 326] width 659 height 44
click at [854, 371] on div "**********" at bounding box center [512, 164] width 714 height 537
click at [843, 326] on div "View Contact wendi.romero@marriott.com +1 301-380-3000 http://www.linkedin.com/…" at bounding box center [801, 325] width 98 height 31
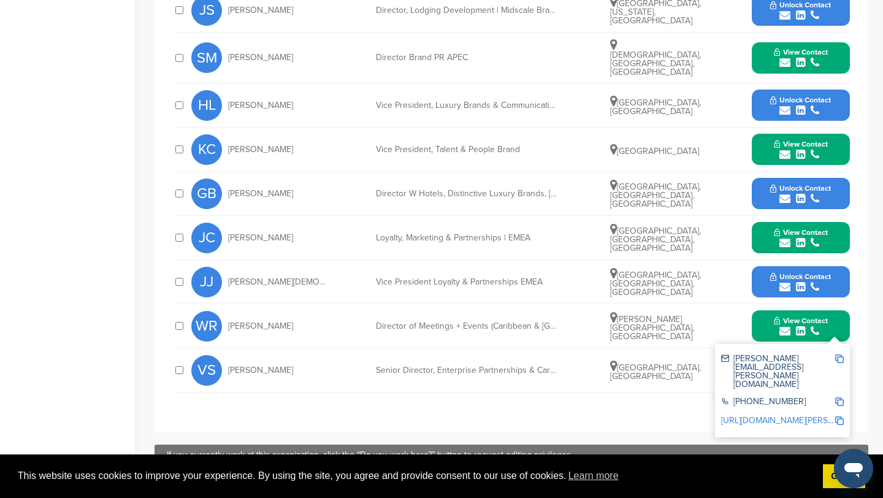
click at [832, 312] on button "View Contact" at bounding box center [800, 326] width 83 height 37
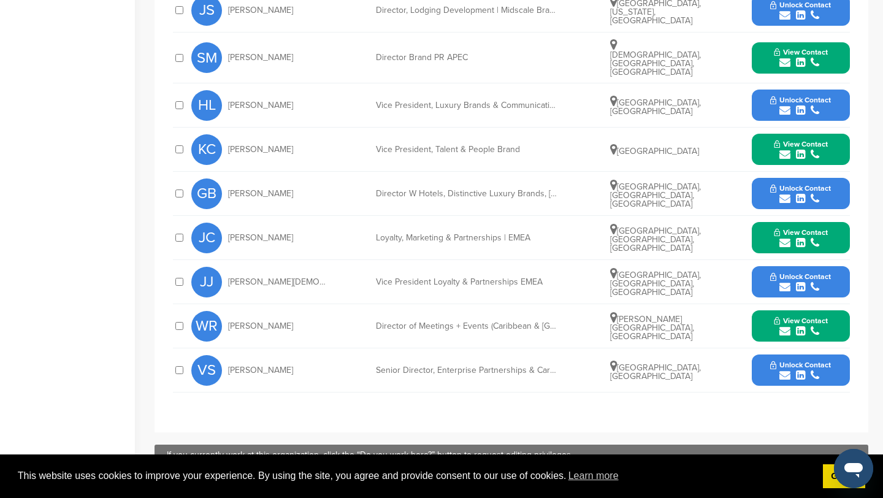
click at [764, 362] on button "Unlock Contact" at bounding box center [801, 370] width 90 height 37
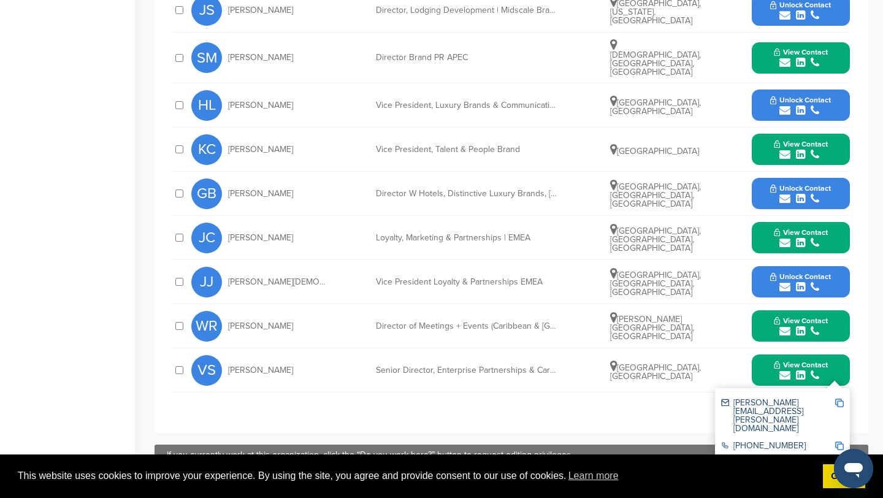
click at [547, 366] on div "Senior Director, Enterprise Partnerships & Cards, Asia Pacific" at bounding box center [468, 370] width 184 height 9
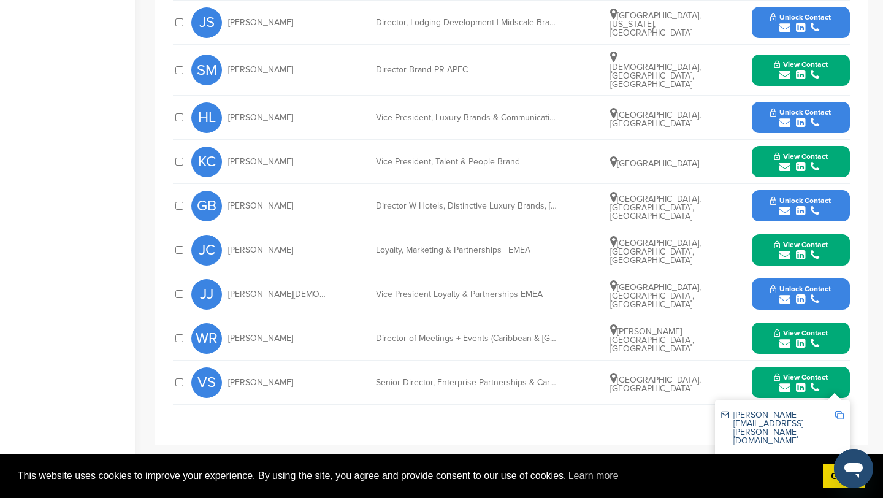
scroll to position [621, 0]
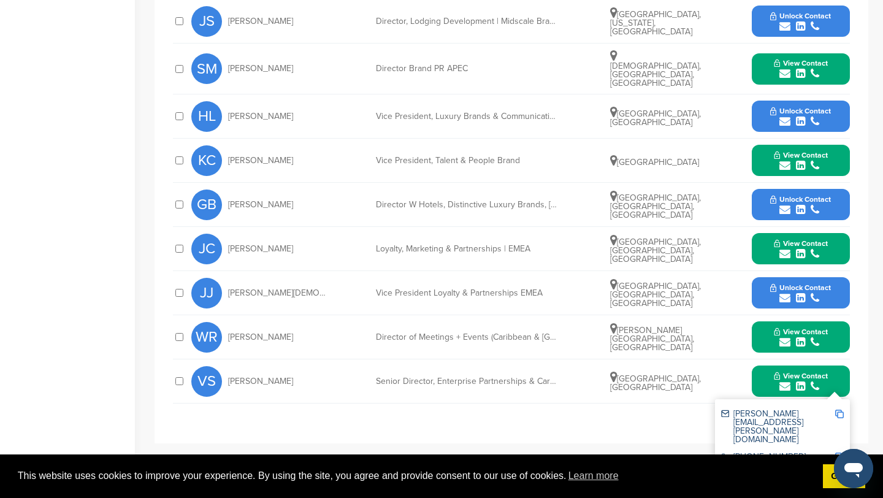
click at [277, 377] on span "Vibhore Saraswat" at bounding box center [260, 381] width 65 height 9
click at [235, 377] on span "Vibhore Saraswat" at bounding box center [260, 381] width 65 height 9
click at [212, 375] on span "VS" at bounding box center [206, 381] width 31 height 31
click at [778, 372] on span "View Contact" at bounding box center [801, 376] width 54 height 9
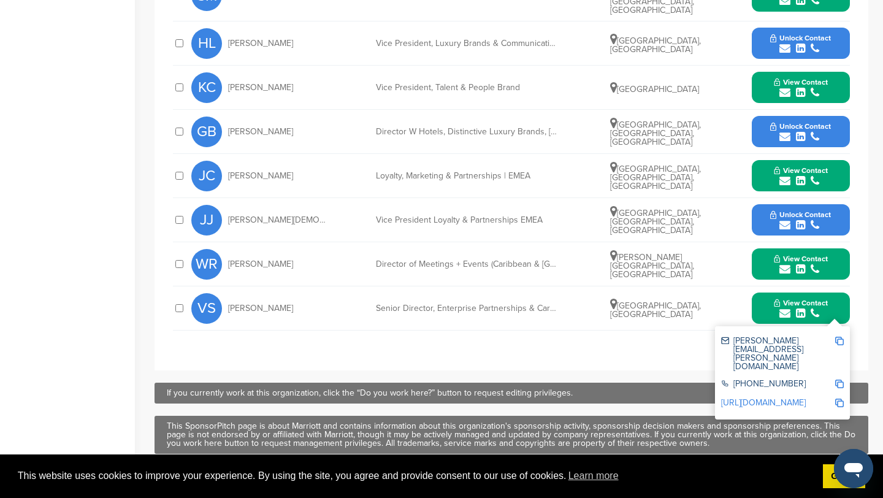
scroll to position [696, 0]
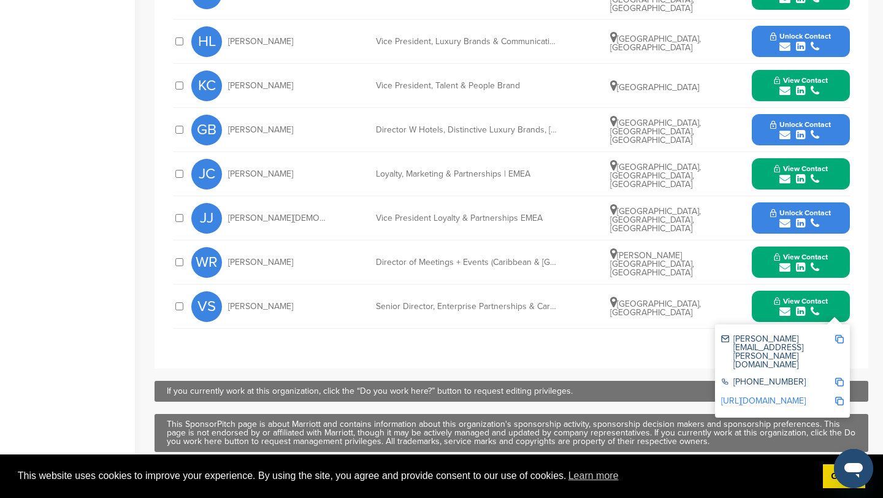
click at [783, 396] on link "http://www.linkedin.com/in/vibhoresaraswat" at bounding box center [763, 401] width 85 height 10
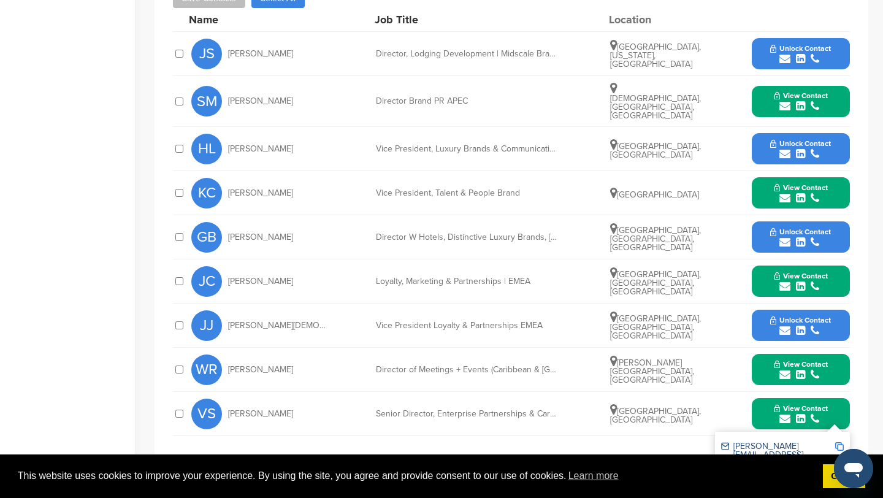
scroll to position [577, 0]
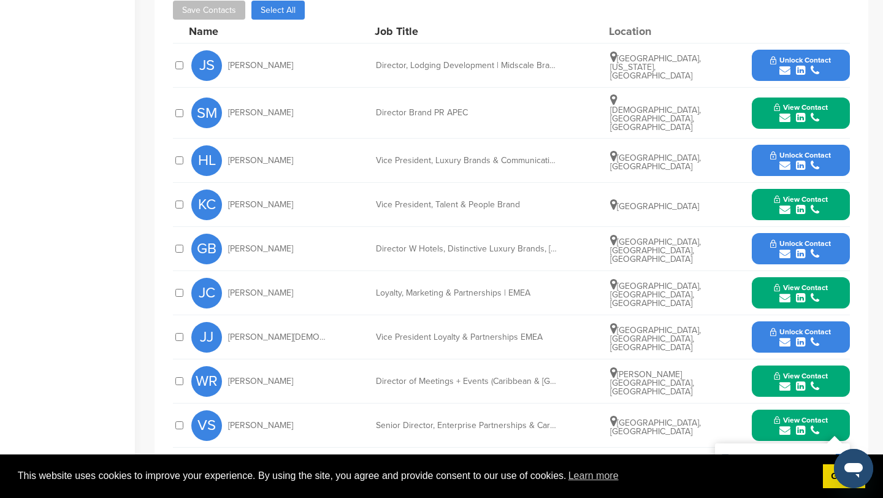
click at [778, 103] on span "View Contact" at bounding box center [801, 107] width 54 height 9
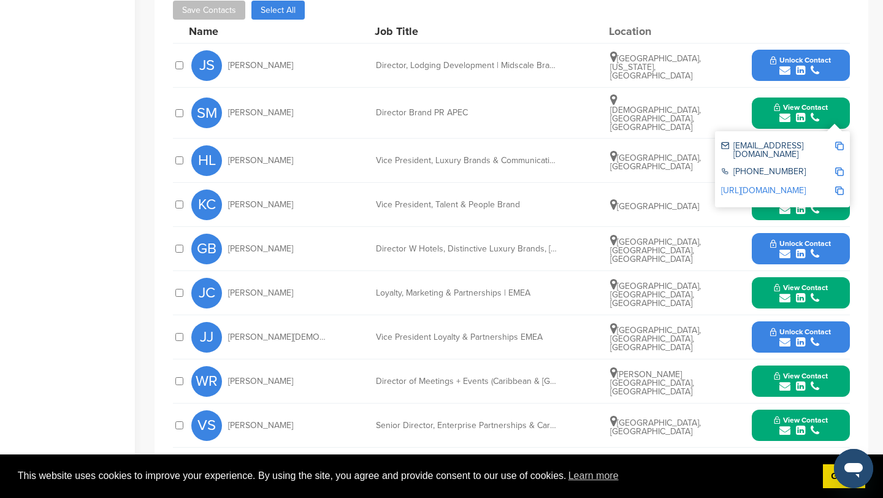
click at [840, 142] on img at bounding box center [839, 146] width 9 height 9
click at [782, 99] on button "View Contact" at bounding box center [800, 112] width 83 height 37
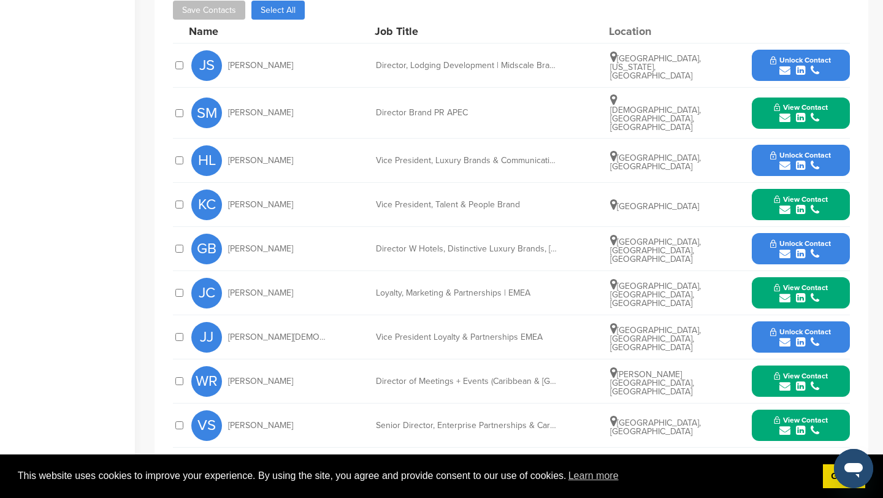
click at [838, 194] on button "View Contact" at bounding box center [800, 204] width 83 height 37
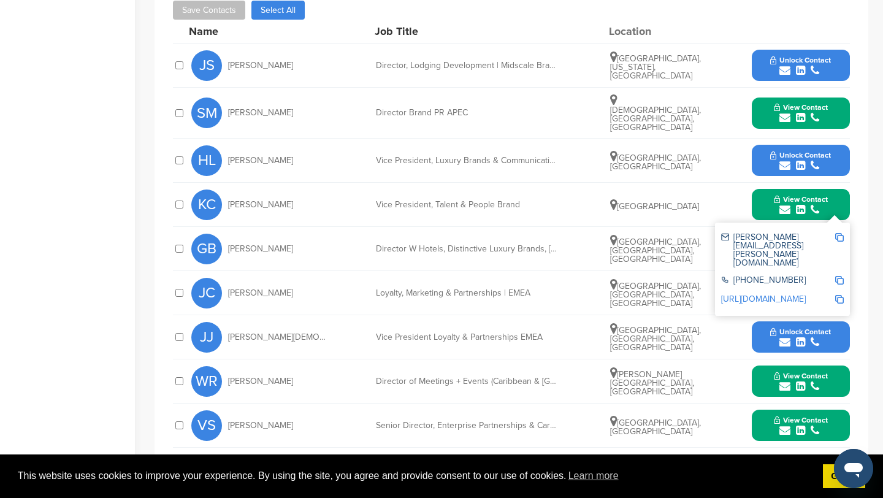
click at [838, 233] on img at bounding box center [839, 237] width 9 height 9
click at [829, 193] on button "View Contact" at bounding box center [800, 204] width 83 height 37
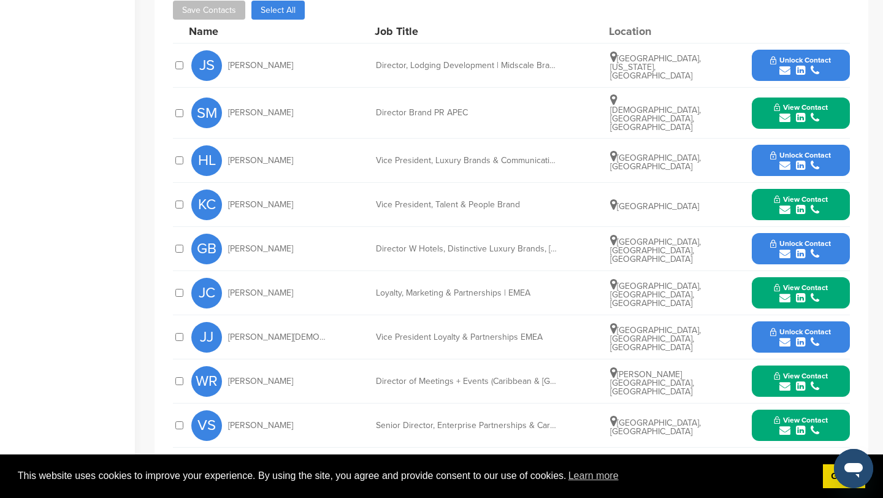
click at [828, 280] on button "View Contact" at bounding box center [800, 293] width 83 height 37
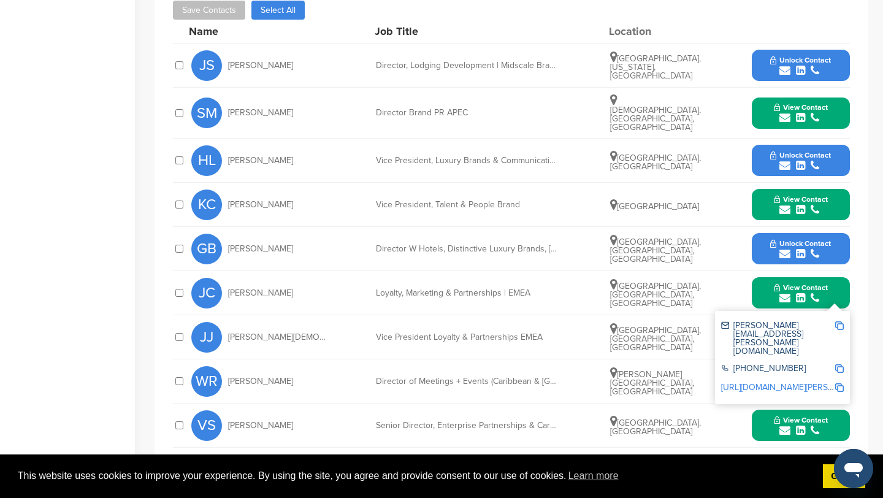
click at [837, 321] on img at bounding box center [839, 325] width 9 height 9
click at [842, 283] on button "View Contact" at bounding box center [800, 293] width 83 height 37
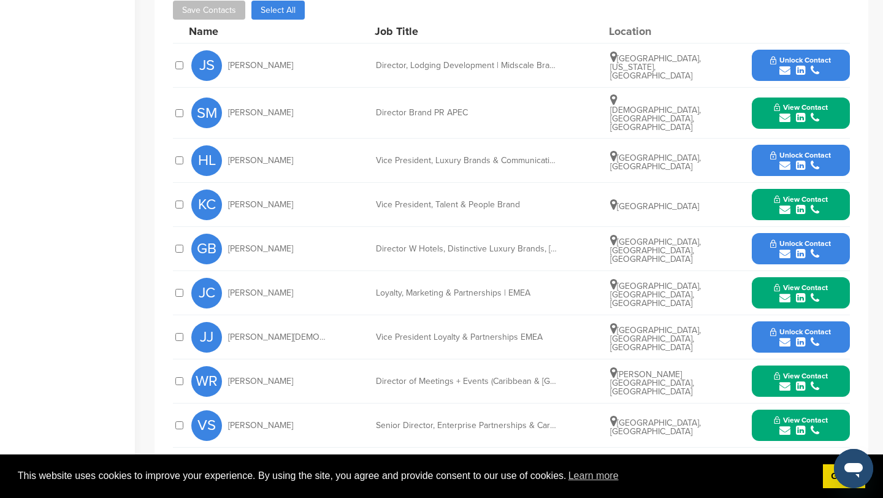
click at [835, 381] on button "View Contact" at bounding box center [800, 381] width 83 height 37
click at [841, 410] on img at bounding box center [839, 414] width 9 height 9
click at [844, 369] on div "View Contact wendi.romero@marriott.com +1 301-380-3000 http://www.linkedin.com/…" at bounding box center [801, 381] width 98 height 31
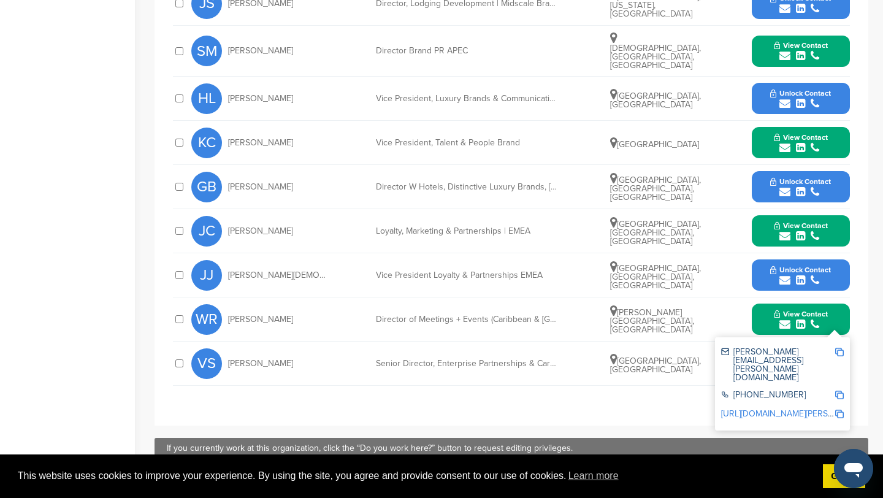
scroll to position [640, 0]
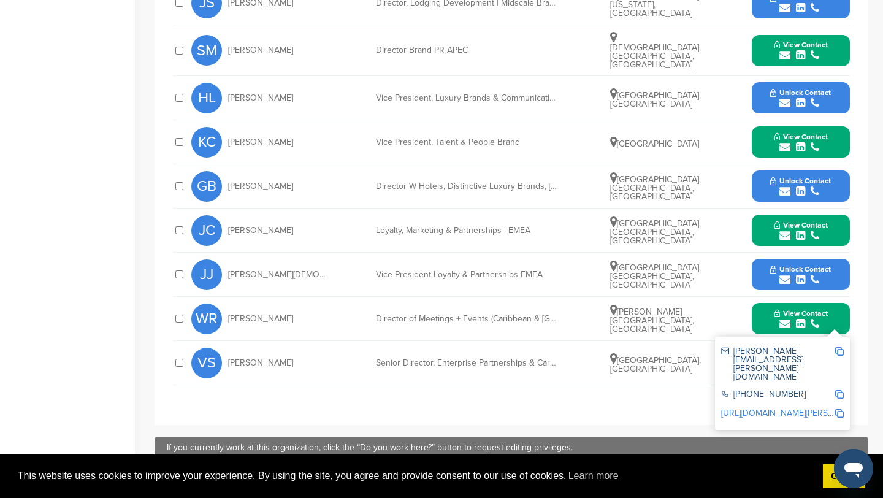
click at [839, 317] on button "View Contact" at bounding box center [800, 319] width 83 height 37
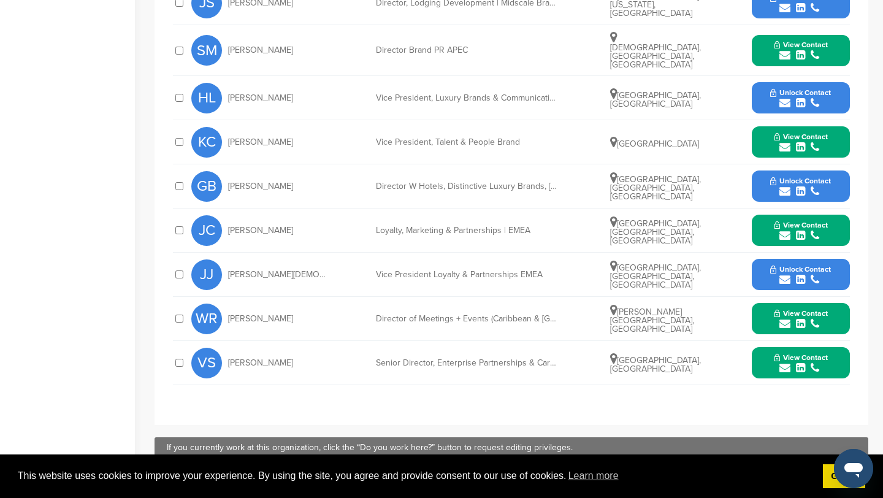
click at [837, 345] on button "View Contact" at bounding box center [800, 363] width 83 height 37
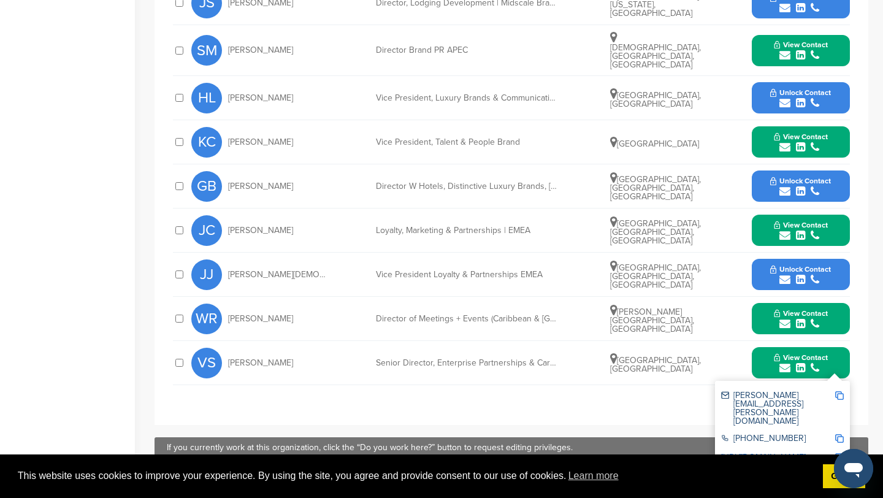
click at [837, 391] on img at bounding box center [839, 395] width 9 height 9
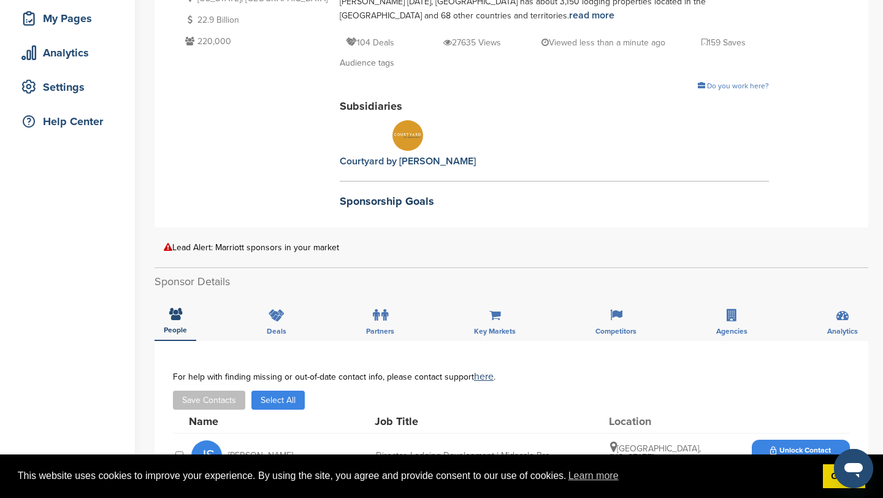
scroll to position [0, 0]
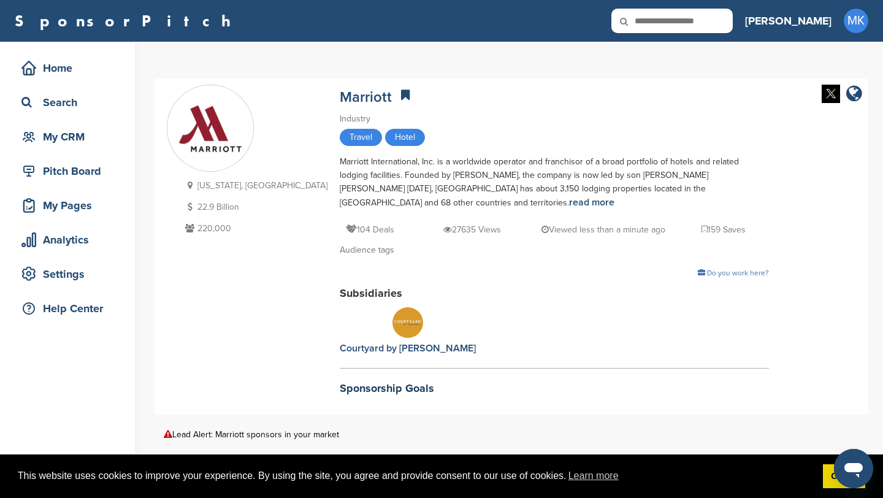
click at [710, 20] on input "text" at bounding box center [672, 21] width 121 height 25
type input "**********"
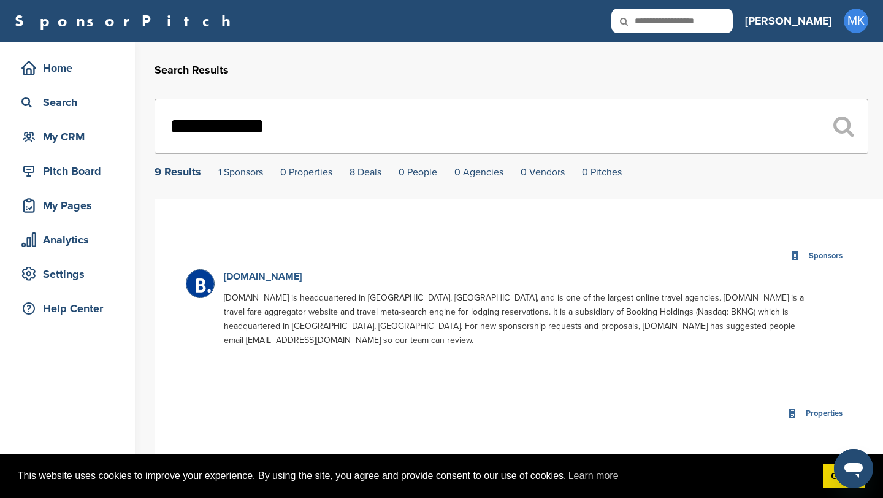
click at [258, 280] on link "[DOMAIN_NAME]" at bounding box center [263, 276] width 78 height 12
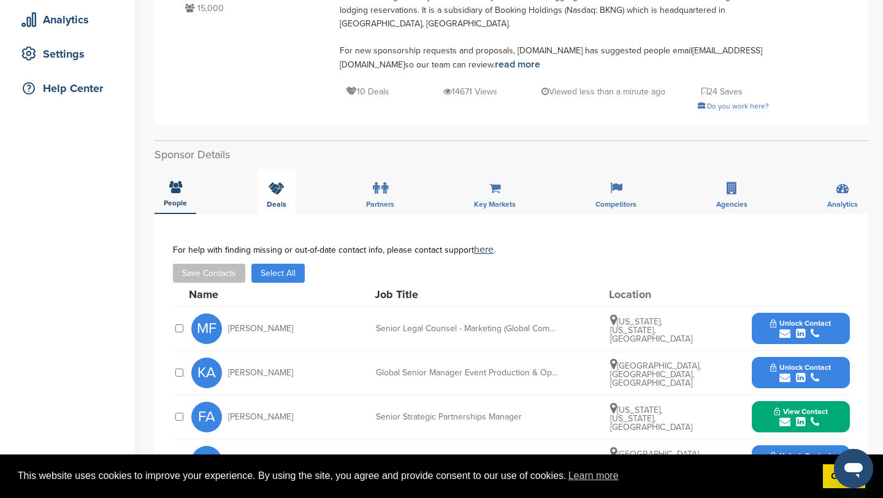
scroll to position [241, 0]
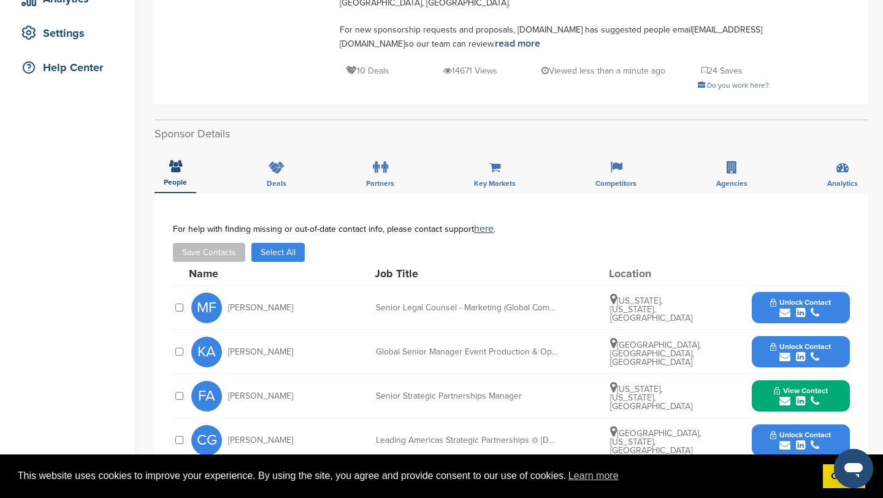
click at [777, 342] on span "Unlock Contact" at bounding box center [800, 346] width 61 height 9
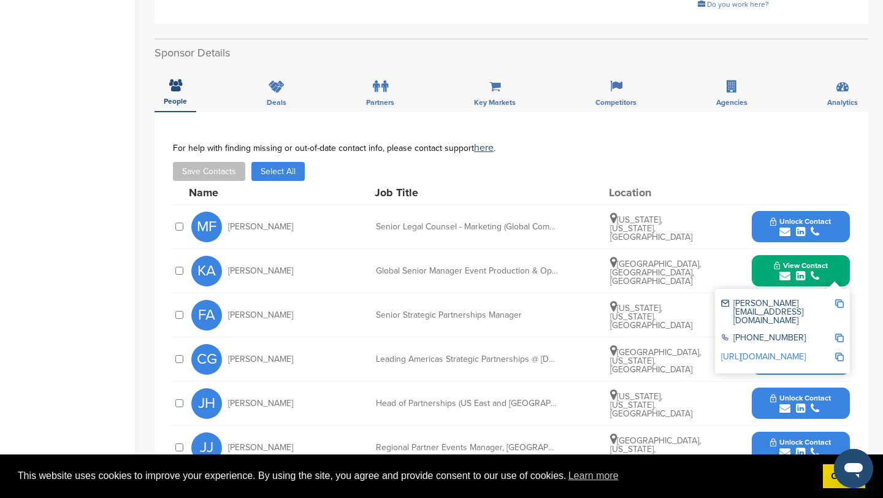
scroll to position [324, 0]
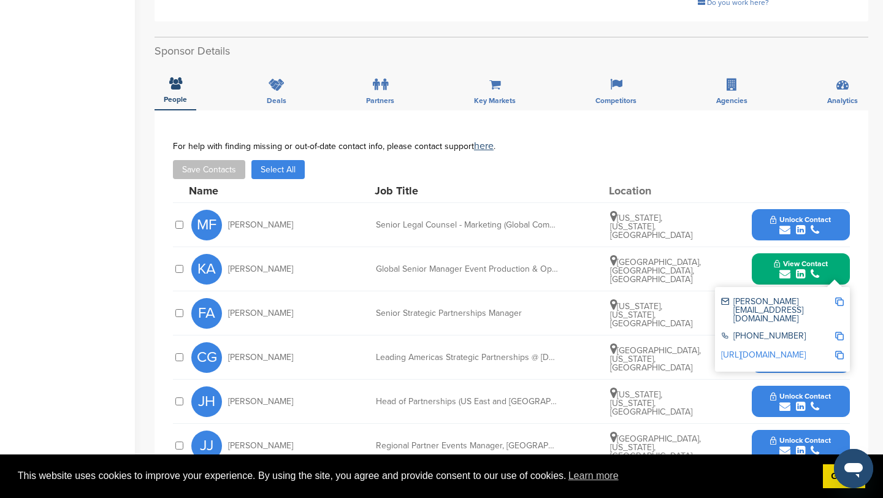
click at [708, 261] on div "KA [PERSON_NAME] Global Senior Manager Event Production & Operations [GEOGRAPHI…" at bounding box center [520, 269] width 659 height 44
click at [831, 253] on button "View Contact" at bounding box center [800, 269] width 83 height 37
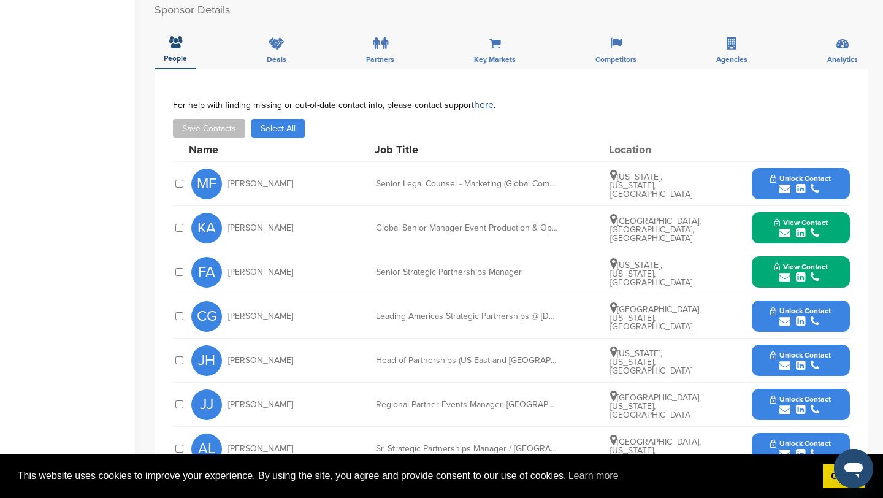
scroll to position [367, 0]
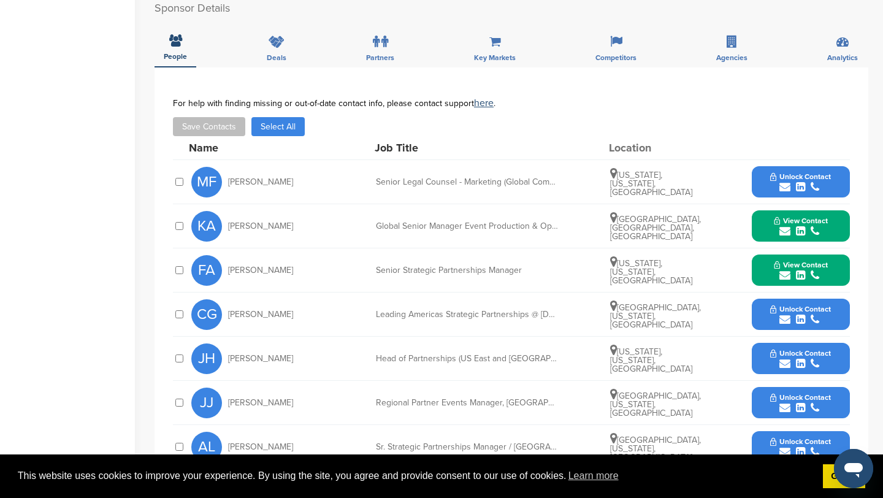
click at [807, 296] on button "Unlock Contact" at bounding box center [801, 314] width 90 height 37
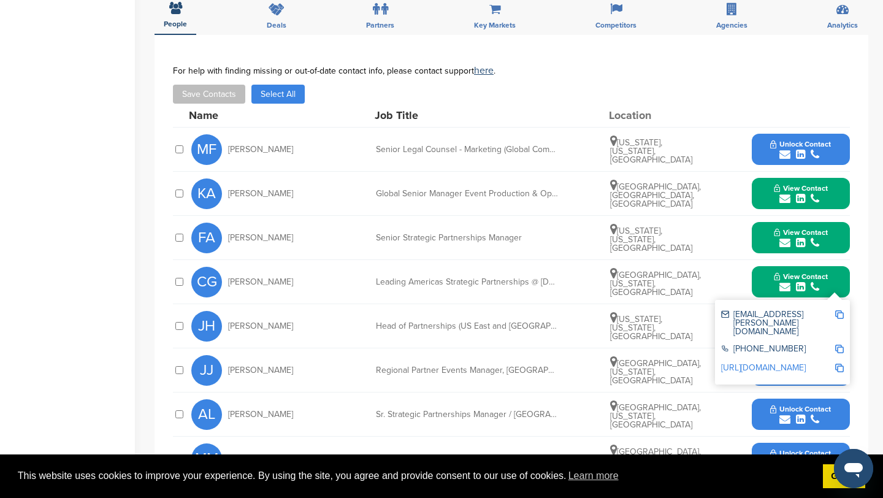
scroll to position [416, 0]
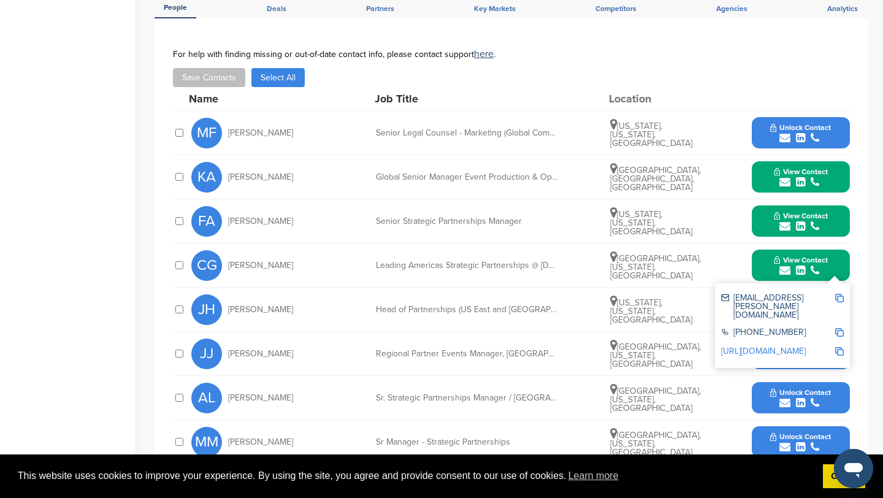
click at [775, 256] on span "View Contact" at bounding box center [801, 260] width 54 height 9
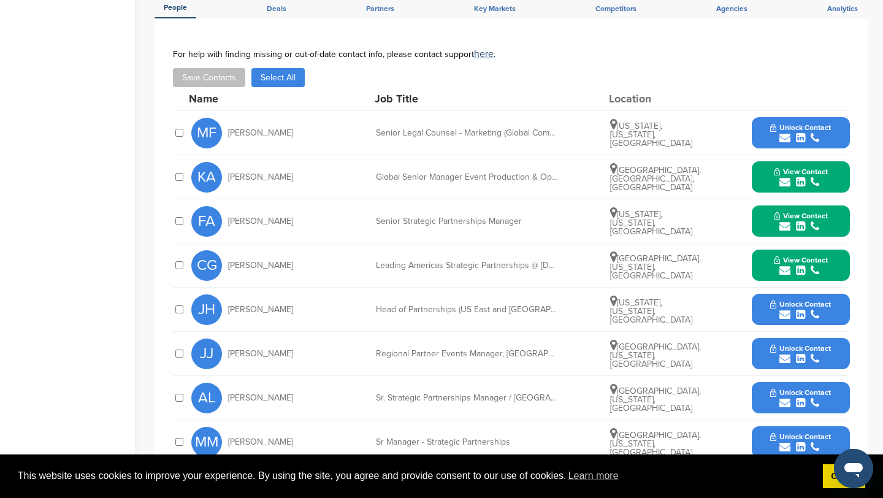
click at [780, 300] on span "Unlock Contact" at bounding box center [800, 304] width 61 height 9
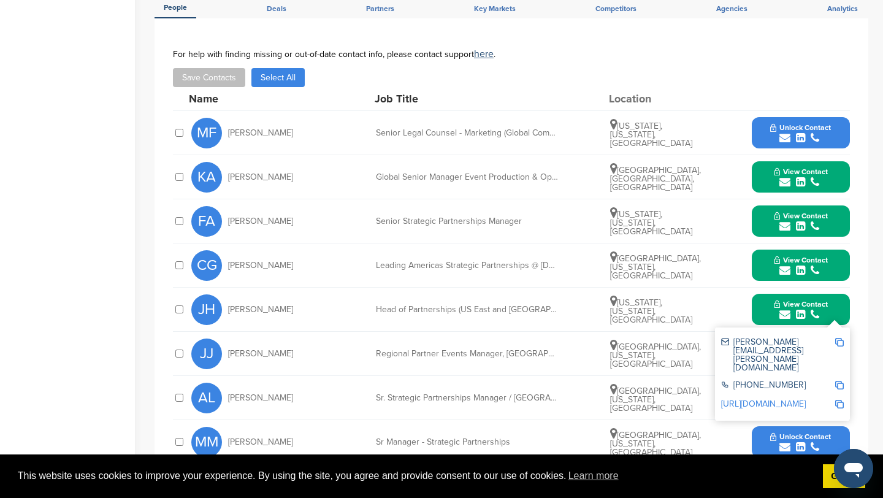
click at [773, 291] on button "View Contact" at bounding box center [800, 309] width 83 height 37
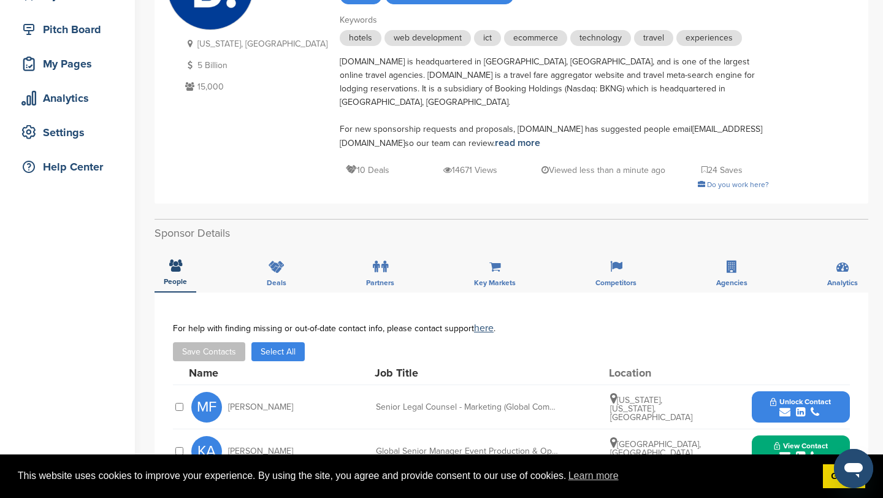
scroll to position [263, 0]
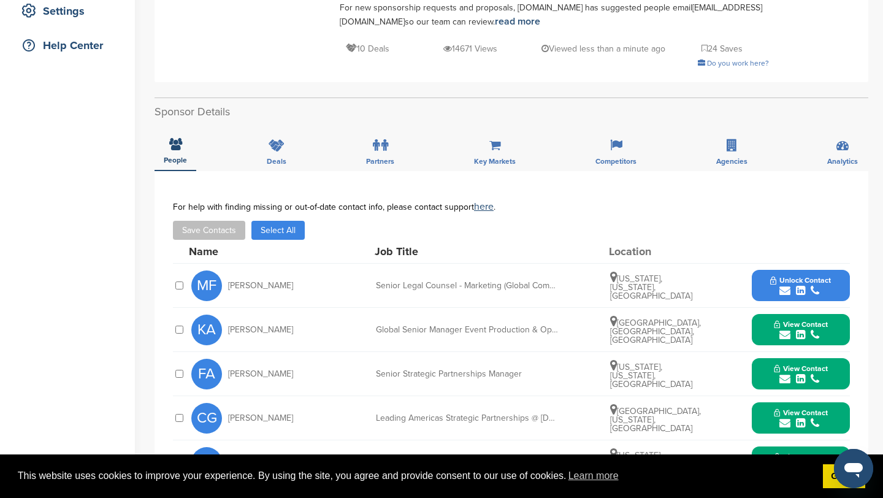
click at [832, 315] on button "View Contact" at bounding box center [800, 330] width 83 height 37
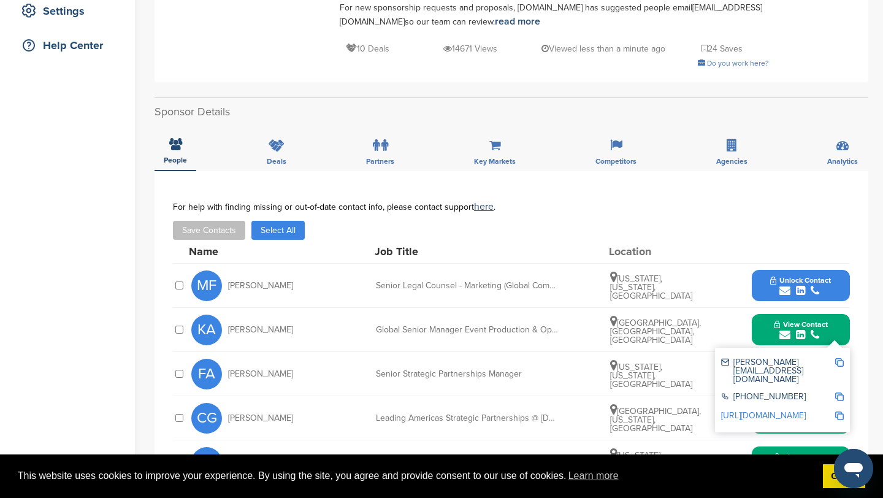
click at [839, 354] on div "[PERSON_NAME][EMAIL_ADDRESS][DOMAIN_NAME]" at bounding box center [782, 371] width 123 height 34
click at [840, 358] on img at bounding box center [839, 362] width 9 height 9
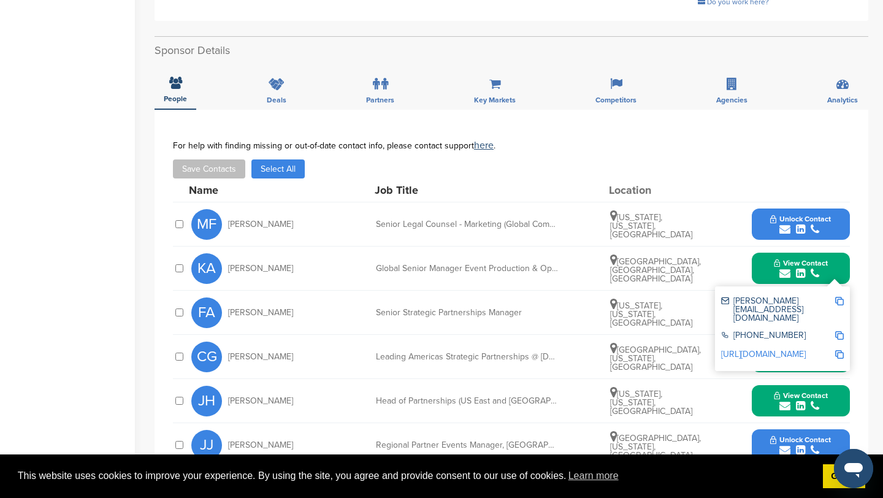
scroll to position [325, 0]
click at [837, 263] on button "View Contact" at bounding box center [800, 268] width 83 height 37
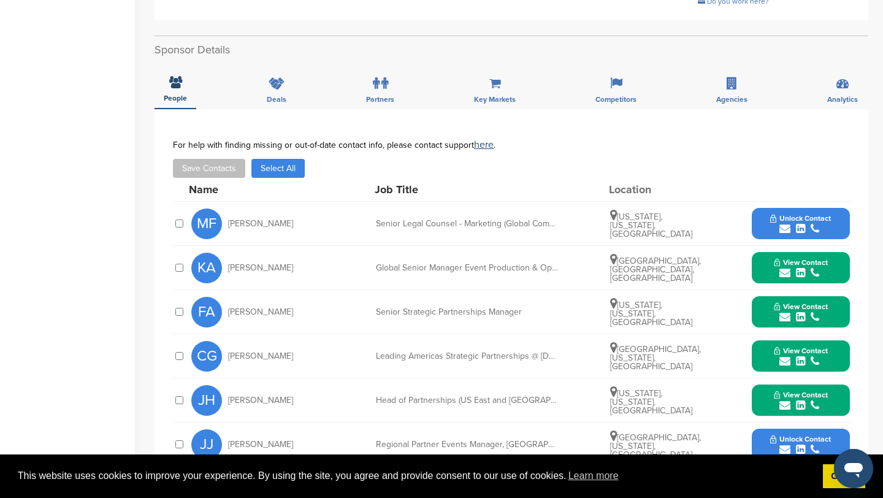
click at [840, 307] on button "View Contact" at bounding box center [800, 312] width 83 height 37
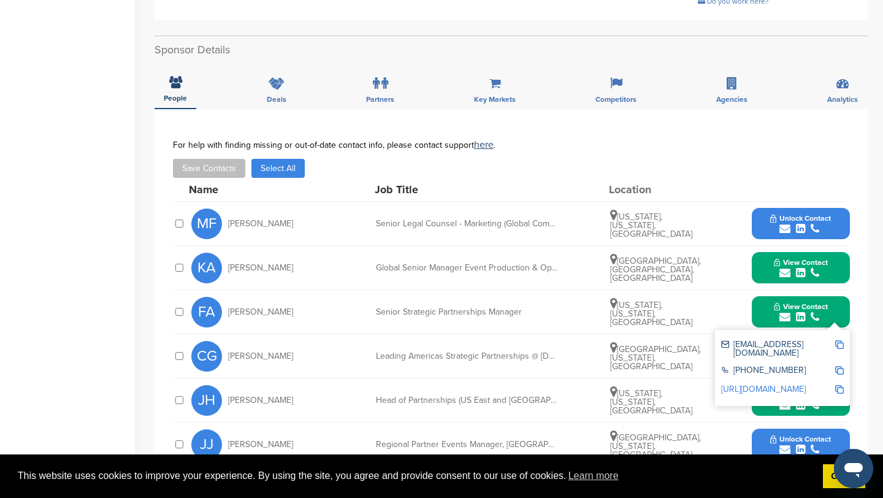
click at [839, 340] on img at bounding box center [839, 344] width 9 height 9
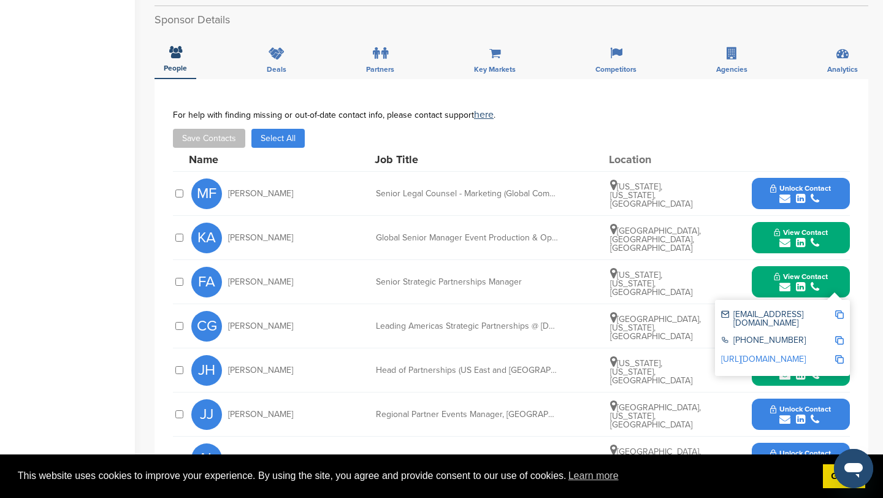
scroll to position [359, 0]
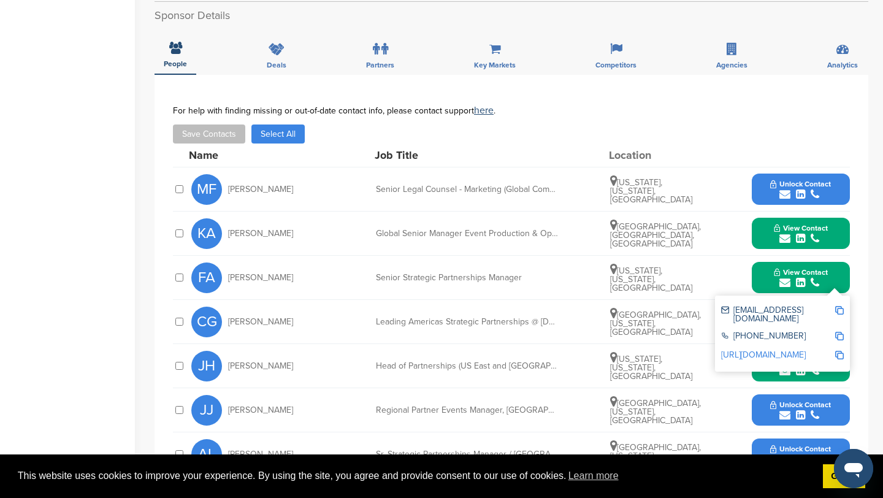
click at [825, 268] on span "View Contact" at bounding box center [801, 272] width 54 height 9
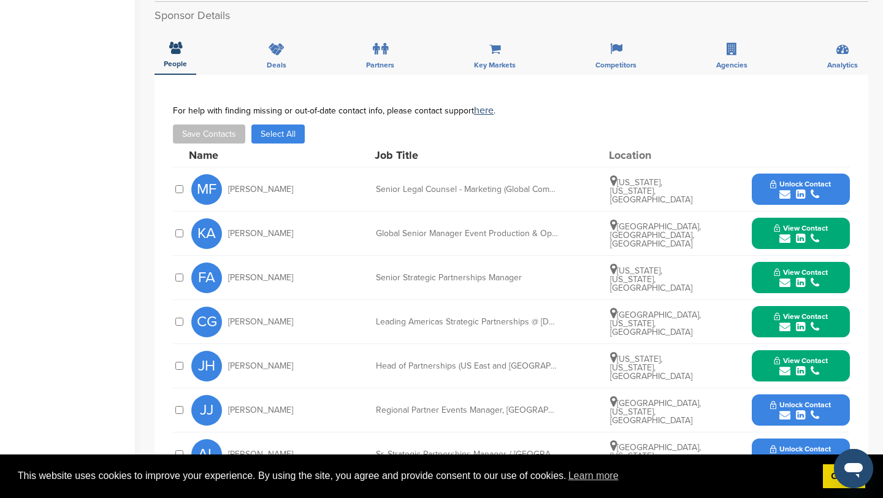
click at [827, 311] on button "View Contact" at bounding box center [800, 322] width 83 height 37
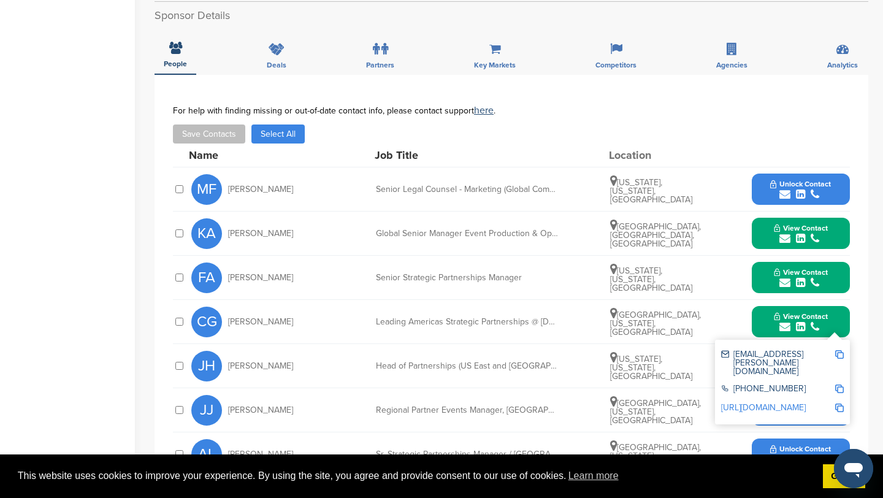
click at [839, 350] on img at bounding box center [839, 354] width 9 height 9
click at [830, 304] on button "View Contact" at bounding box center [800, 322] width 83 height 37
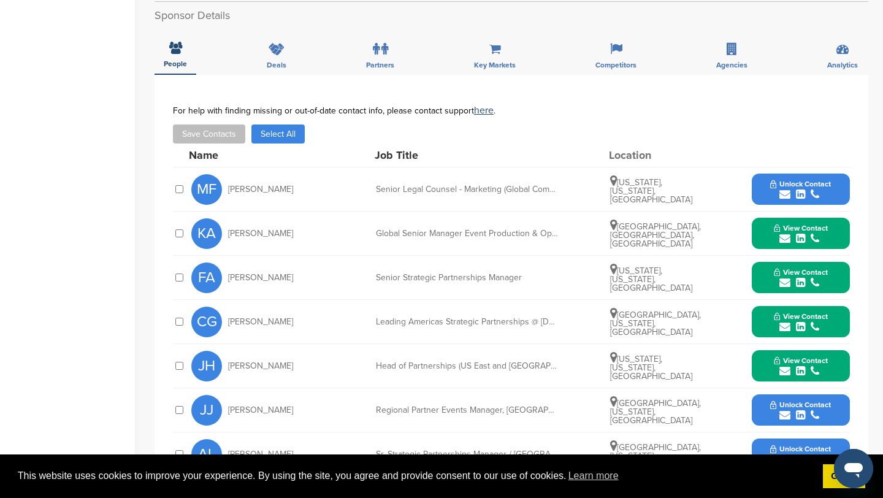
click at [826, 356] on span "View Contact" at bounding box center [801, 360] width 54 height 9
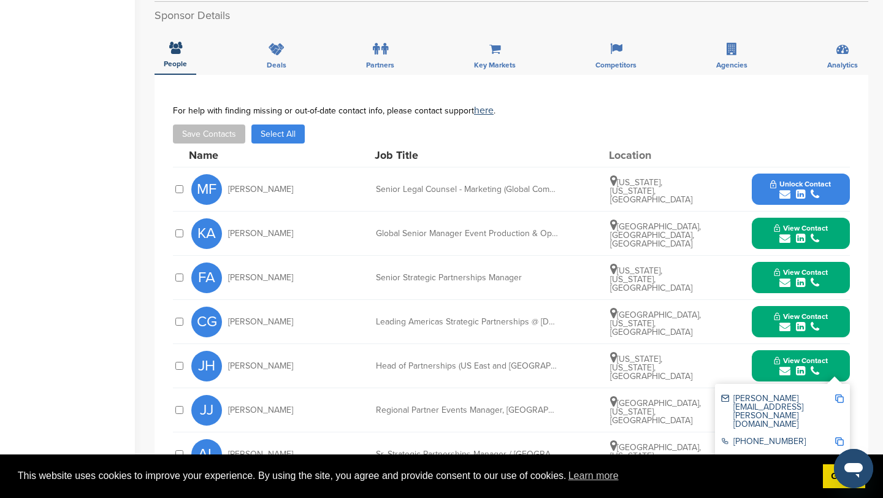
click at [842, 394] on img at bounding box center [839, 398] width 9 height 9
click at [825, 348] on button "View Contact" at bounding box center [800, 366] width 83 height 37
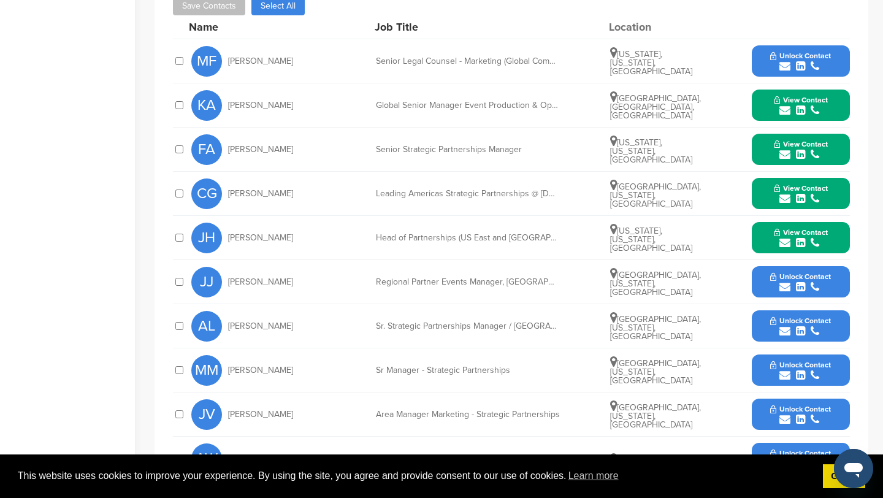
scroll to position [500, 0]
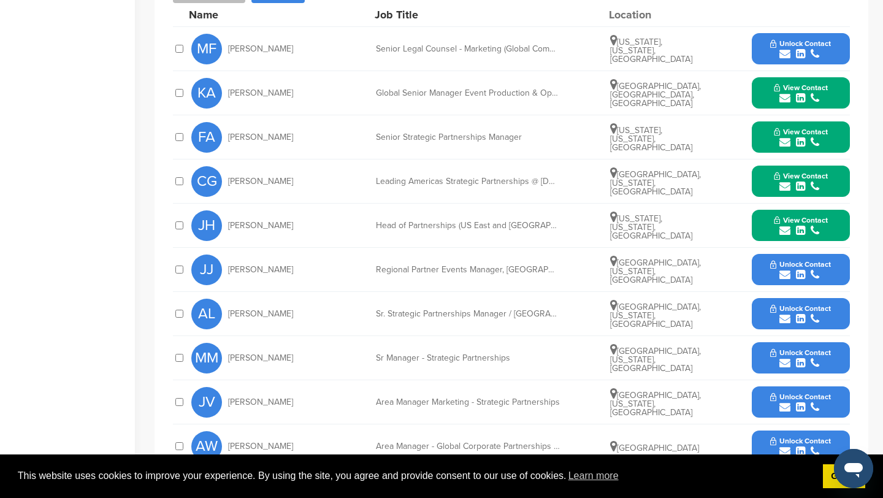
click at [837, 348] on button "Unlock Contact" at bounding box center [801, 358] width 90 height 37
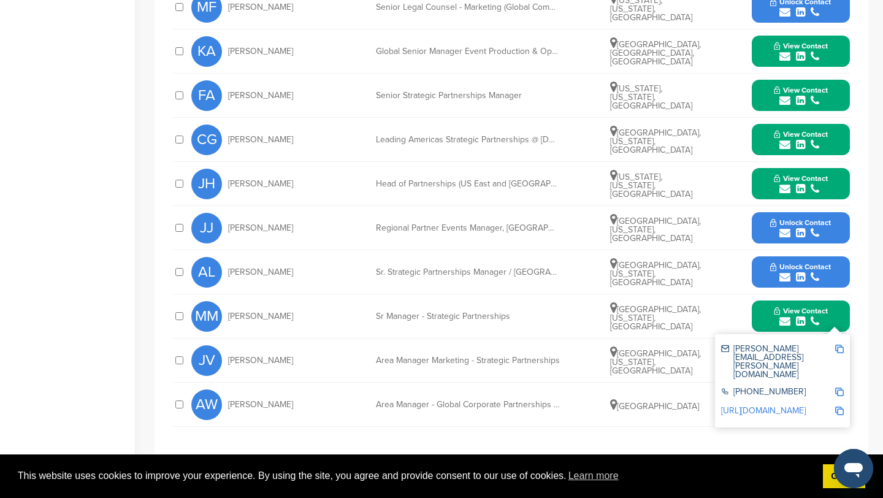
scroll to position [544, 0]
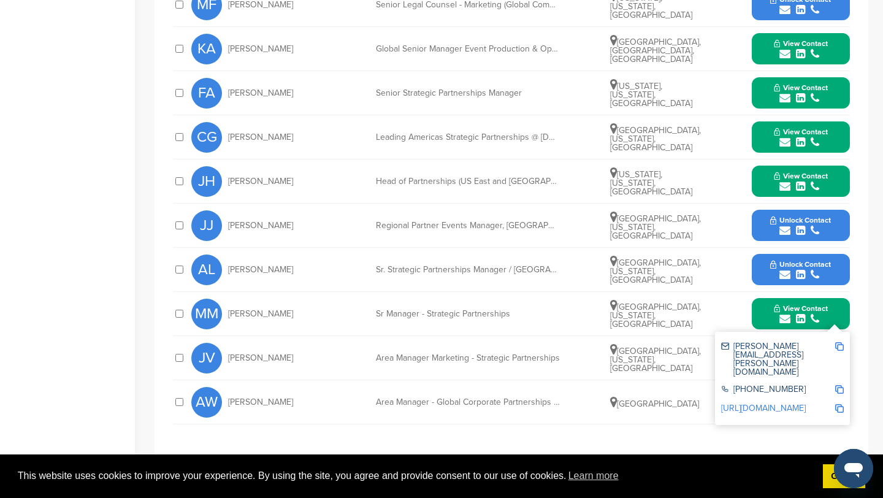
click at [841, 342] on img at bounding box center [839, 346] width 9 height 9
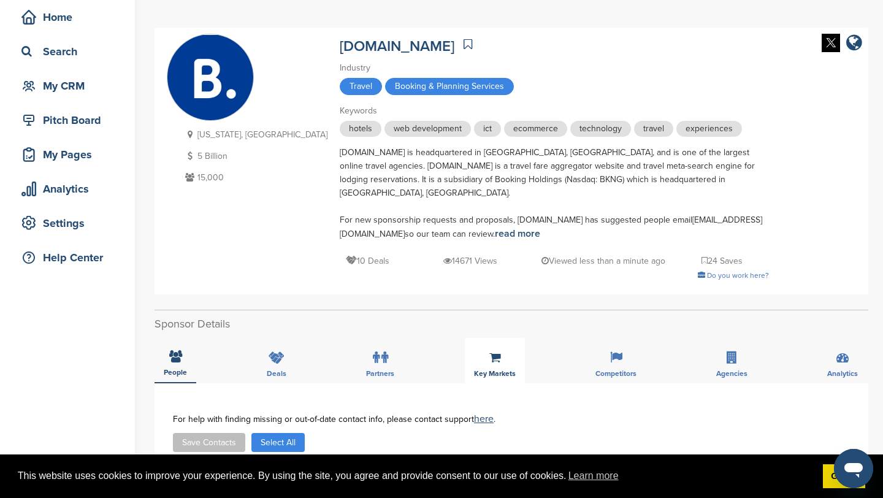
scroll to position [0, 0]
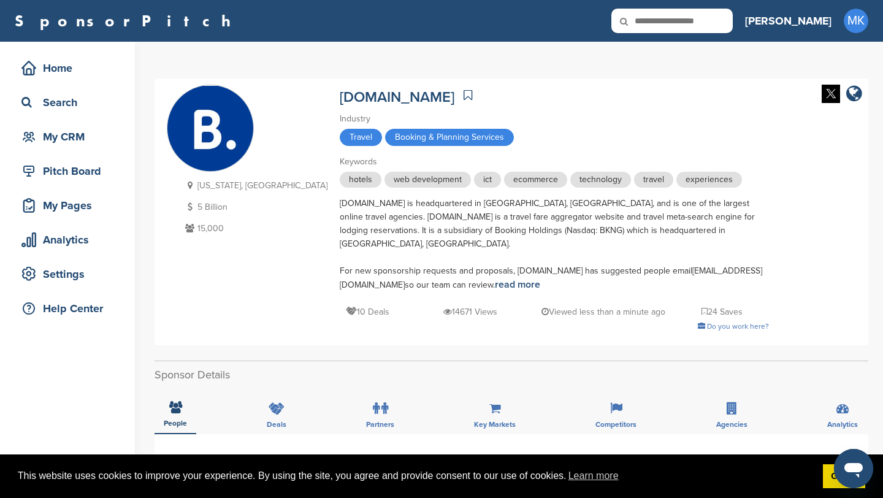
click at [653, 20] on icon at bounding box center [633, 22] width 42 height 26
click at [715, 18] on input "text" at bounding box center [672, 21] width 121 height 25
type input "*********"
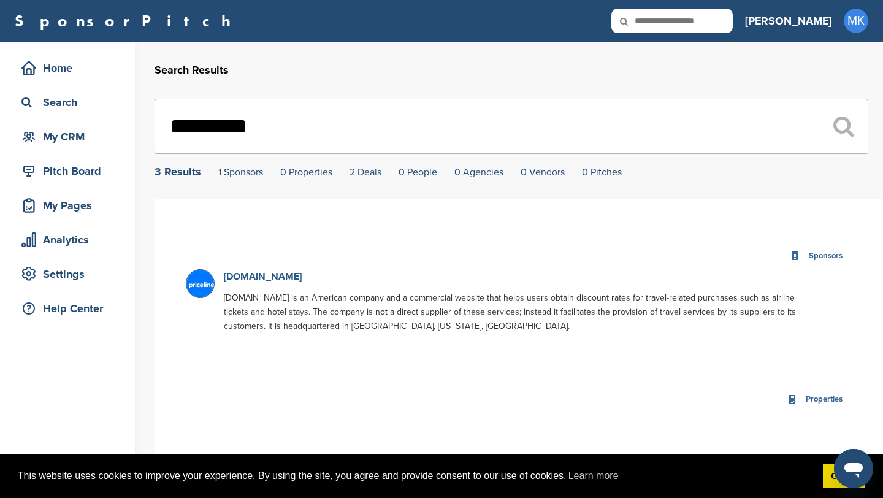
click at [265, 280] on link "[DOMAIN_NAME]" at bounding box center [263, 276] width 78 height 12
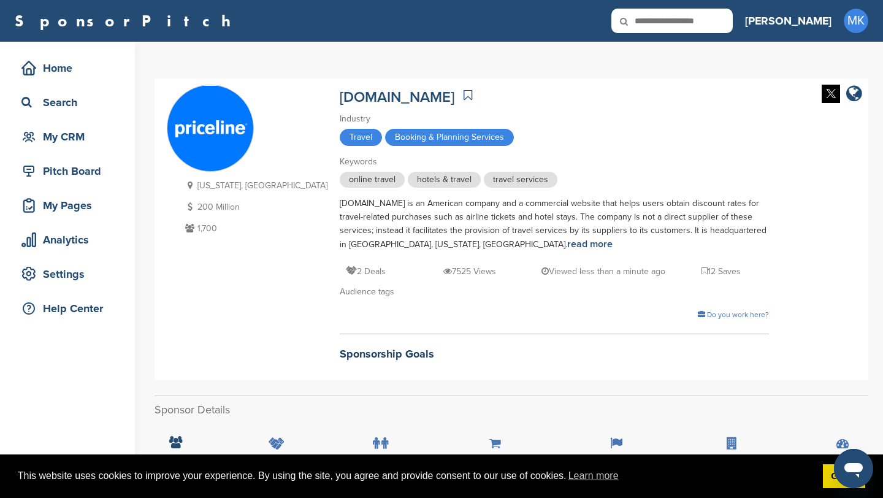
click at [653, 21] on icon at bounding box center [633, 22] width 42 height 26
click at [653, 26] on icon at bounding box center [633, 22] width 42 height 26
click at [653, 18] on icon at bounding box center [633, 22] width 42 height 26
click at [709, 20] on input "text" at bounding box center [672, 21] width 121 height 25
type input "******"
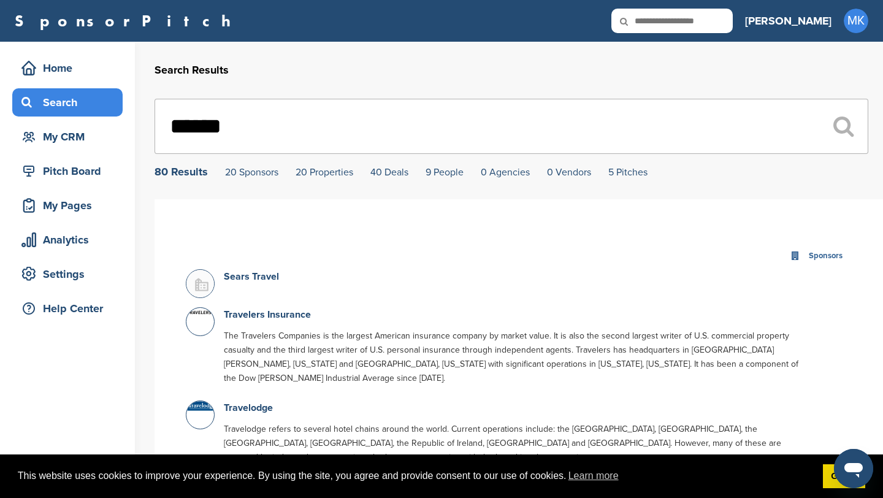
drag, startPoint x: 254, startPoint y: 139, endPoint x: 46, endPoint y: 116, distance: 209.2
click at [80, 98] on div "Search" at bounding box center [70, 102] width 104 height 22
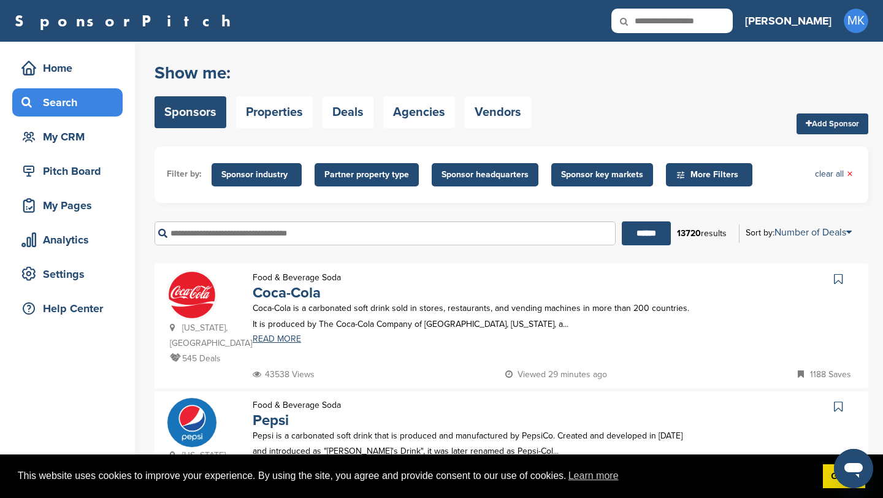
click at [277, 182] on span "Sponsor industry" at bounding box center [257, 174] width 90 height 23
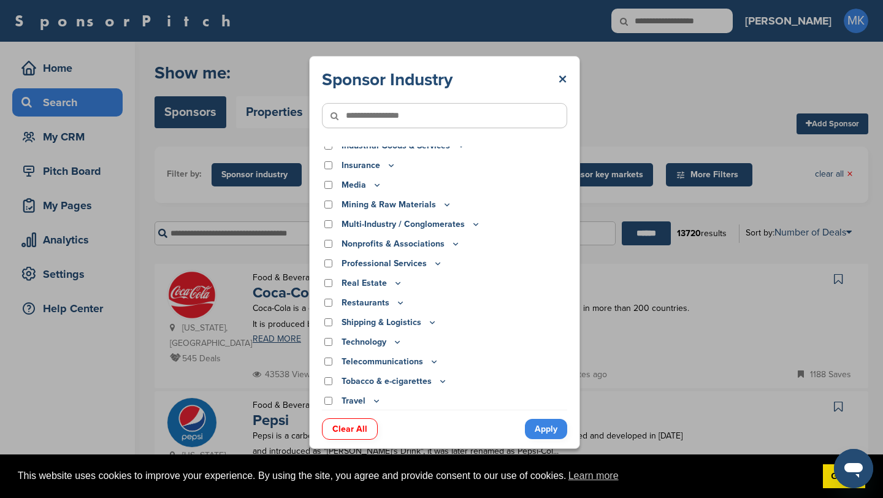
scroll to position [303, 0]
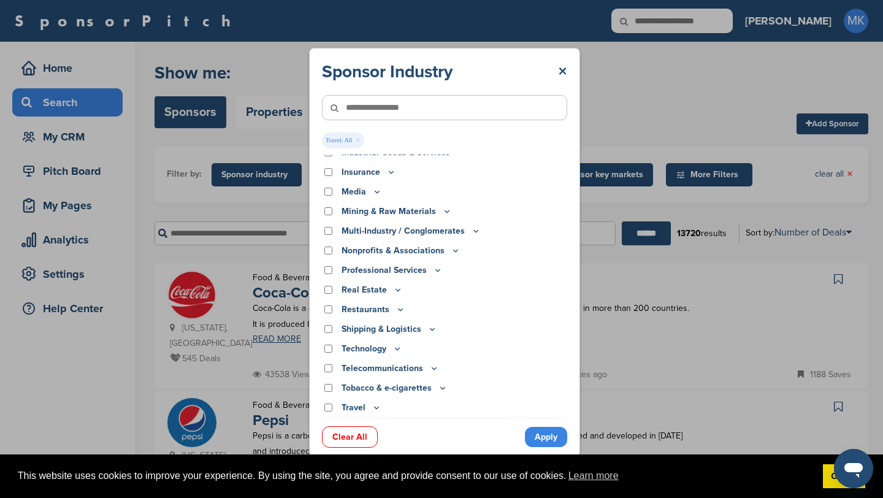
click at [535, 440] on link "Apply" at bounding box center [546, 437] width 42 height 20
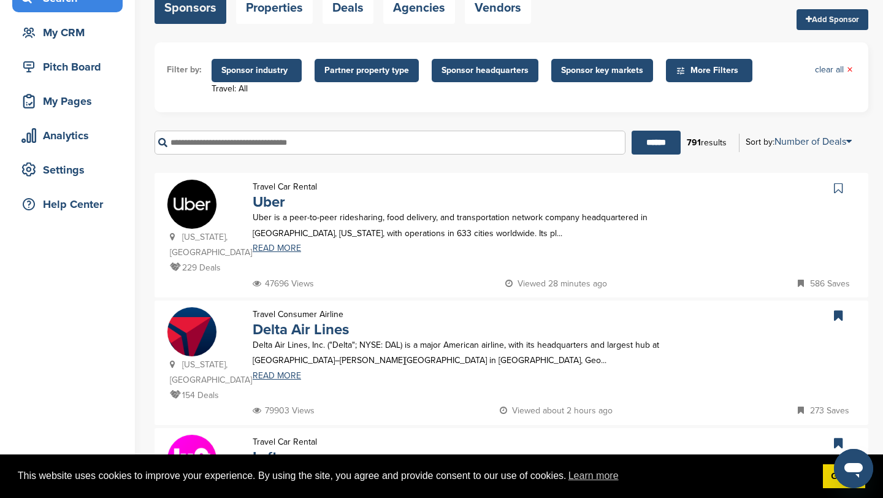
scroll to position [0, 0]
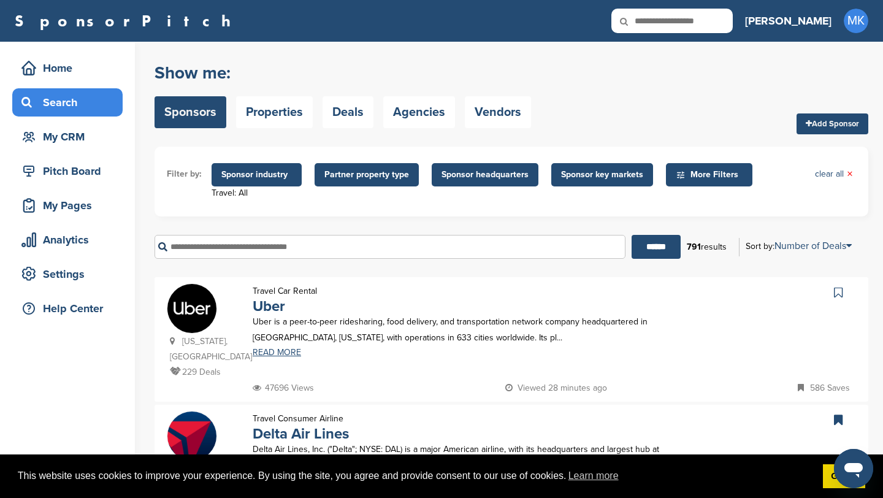
click at [290, 174] on span "Sponsor industry" at bounding box center [256, 174] width 71 height 13
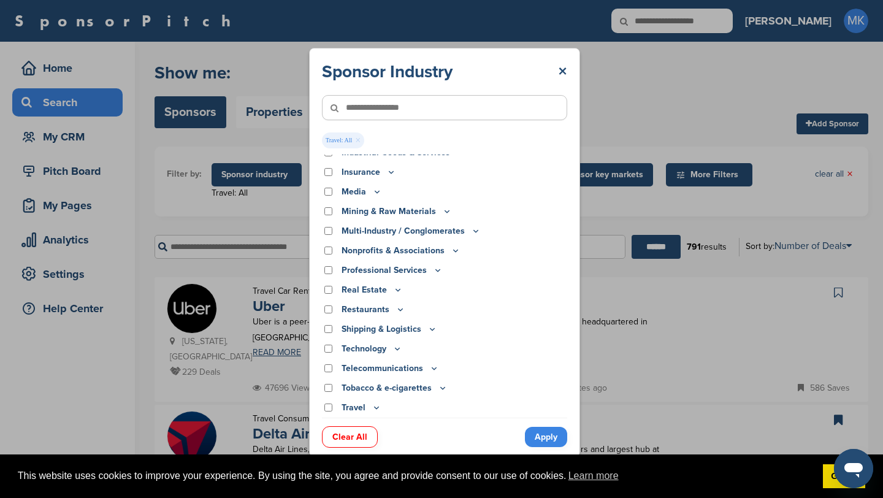
scroll to position [319, 0]
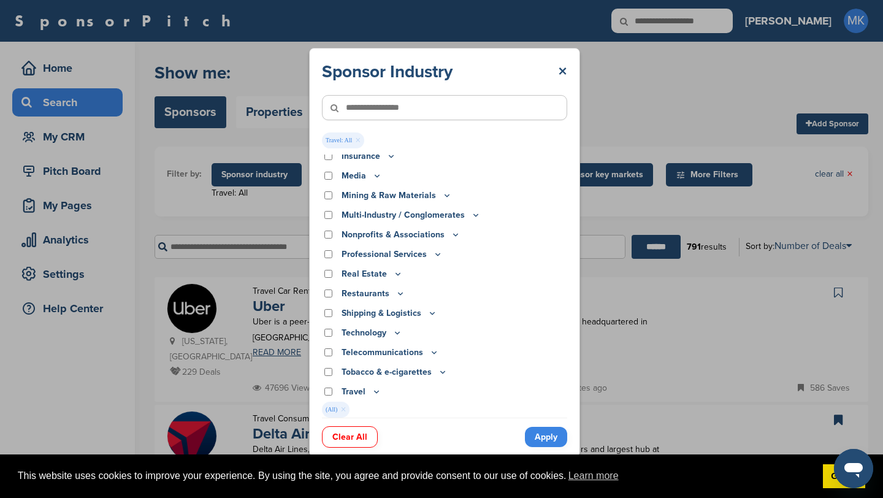
click at [377, 390] on icon at bounding box center [377, 391] width 10 height 10
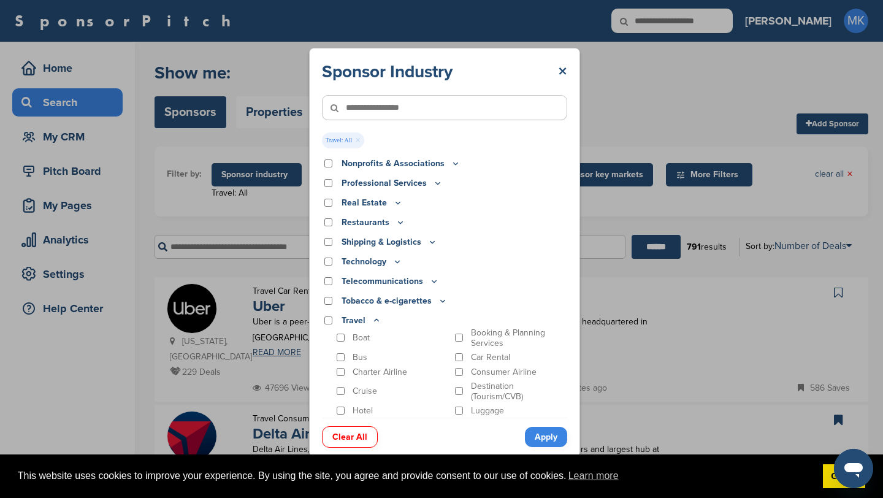
scroll to position [433, 0]
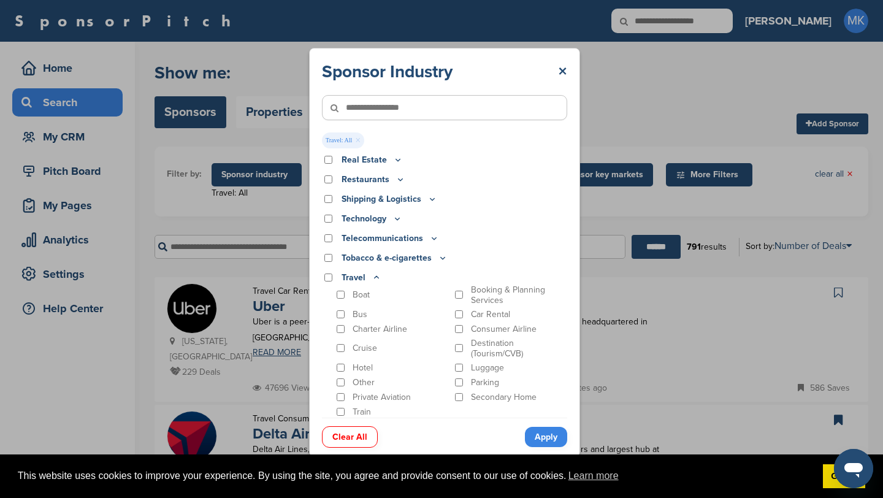
click at [327, 296] on div "Boat Booking & Planning Services Bus Car Rental Charter Airline Consumer Airlin…" at bounding box center [444, 351] width 245 height 133
click at [536, 439] on link "Apply" at bounding box center [546, 437] width 42 height 20
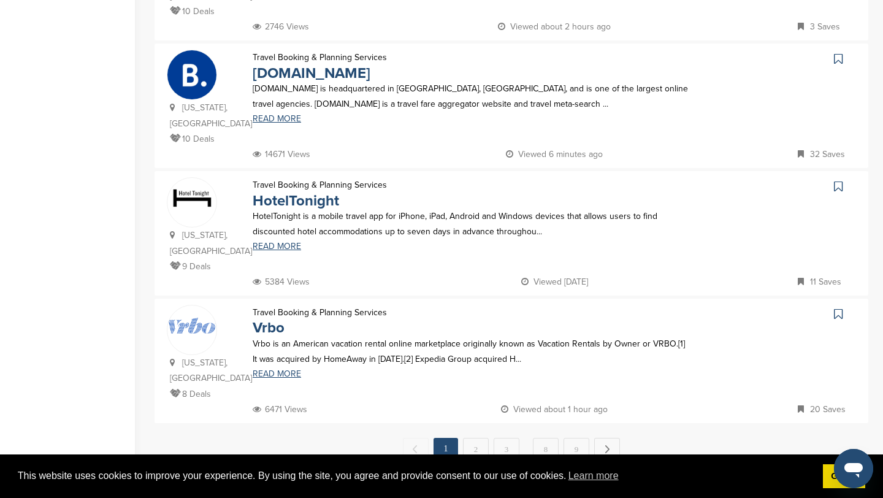
scroll to position [1125, 0]
click at [477, 437] on link "2" at bounding box center [476, 448] width 26 height 23
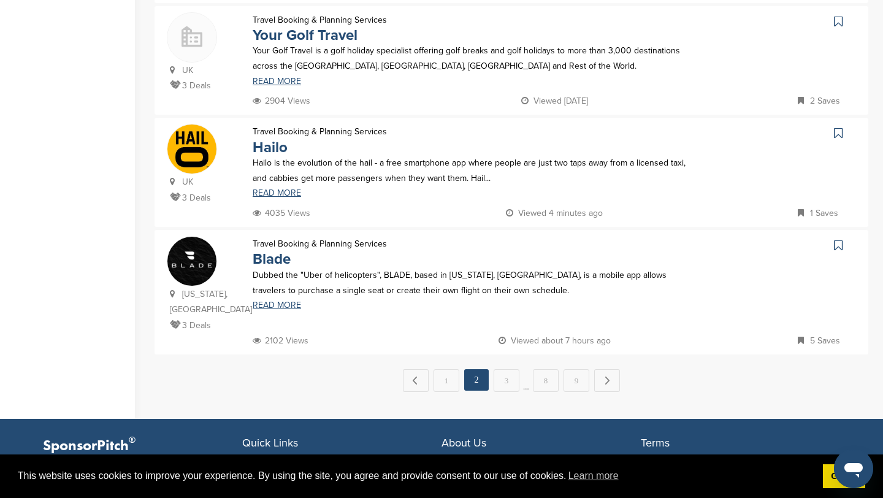
scroll to position [1119, 0]
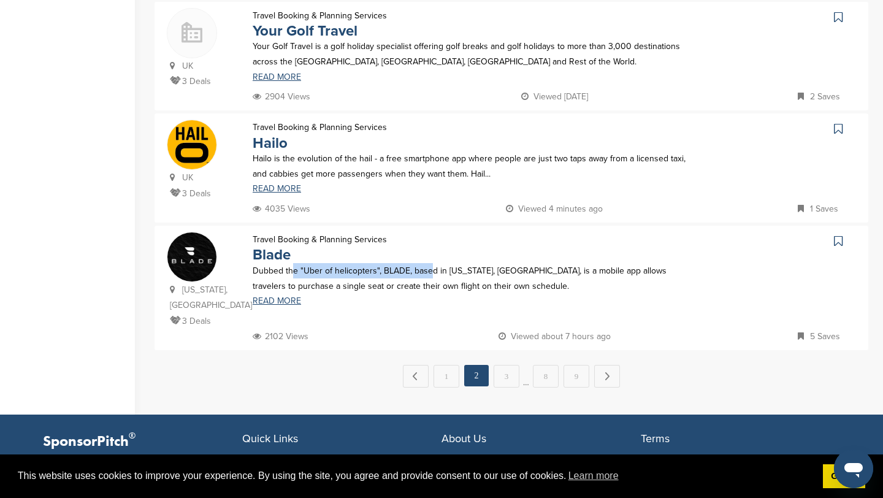
drag, startPoint x: 290, startPoint y: 241, endPoint x: 432, endPoint y: 241, distance: 141.7
click at [432, 263] on p "Dubbed the "Uber of helicopters", BLADE, based in New York, NY, is a mobile app…" at bounding box center [471, 278] width 437 height 31
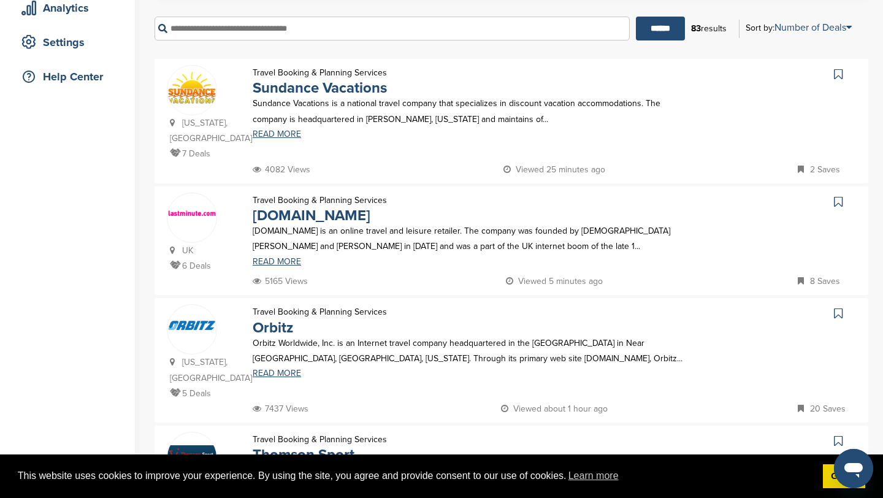
scroll to position [185, 0]
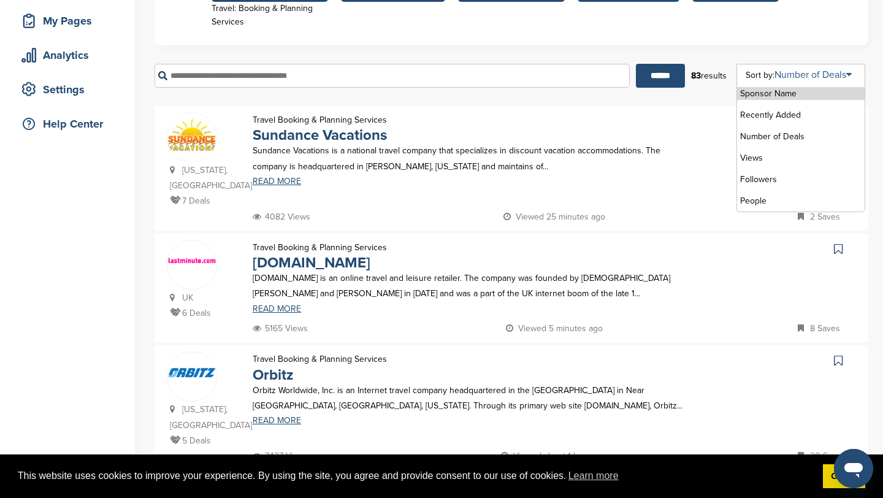
click at [800, 72] on link "Number of Deals" at bounding box center [813, 75] width 77 height 12
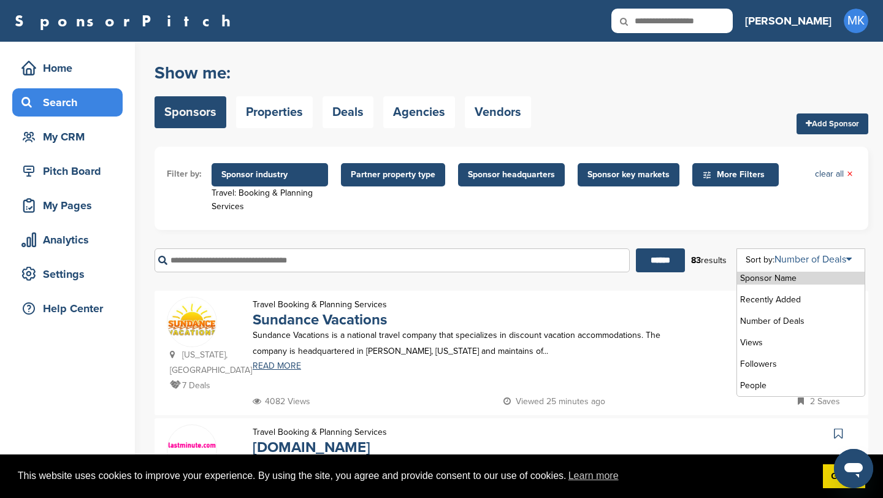
click at [811, 256] on link "Number of Deals" at bounding box center [813, 259] width 77 height 12
click at [799, 234] on form "Filter by: Sponsor industry Travel: Booking & Planning Services Sponsor Industr…" at bounding box center [512, 214] width 714 height 135
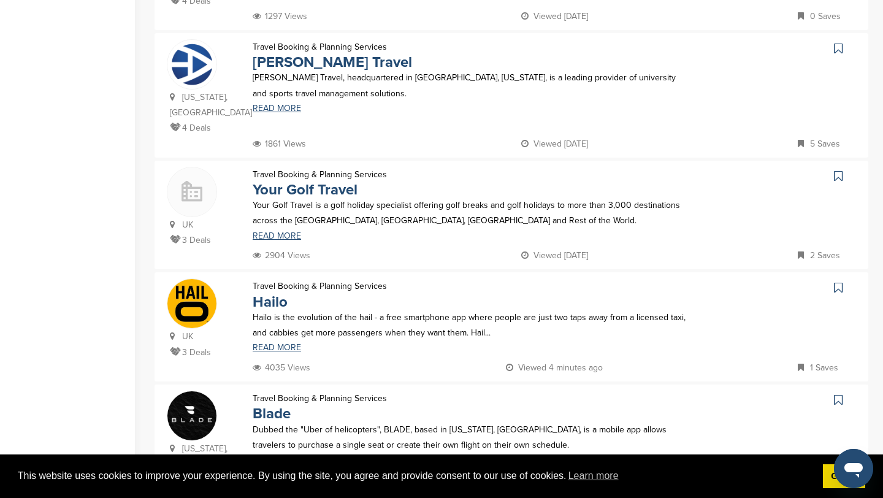
scroll to position [1288, 0]
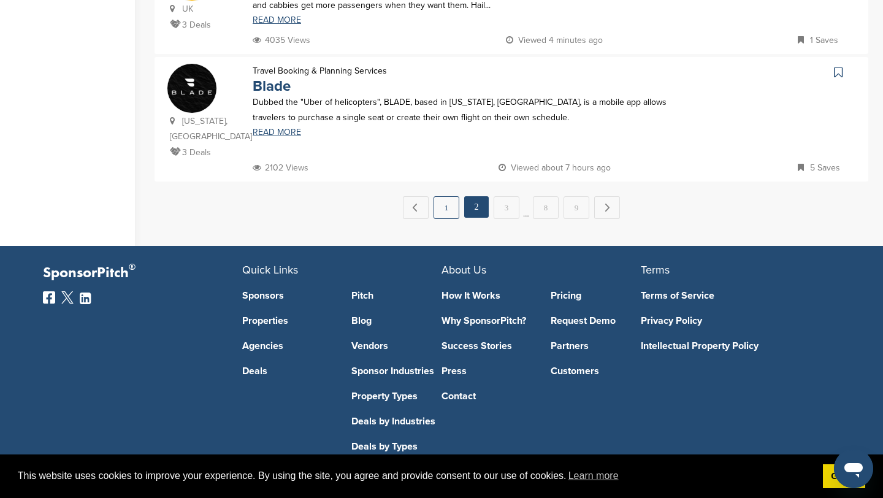
click at [445, 196] on link "1" at bounding box center [447, 207] width 26 height 23
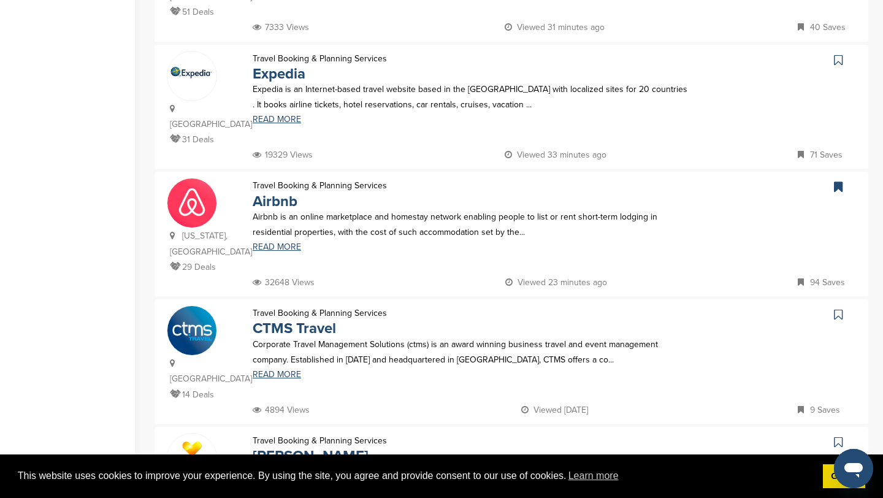
scroll to position [502, 0]
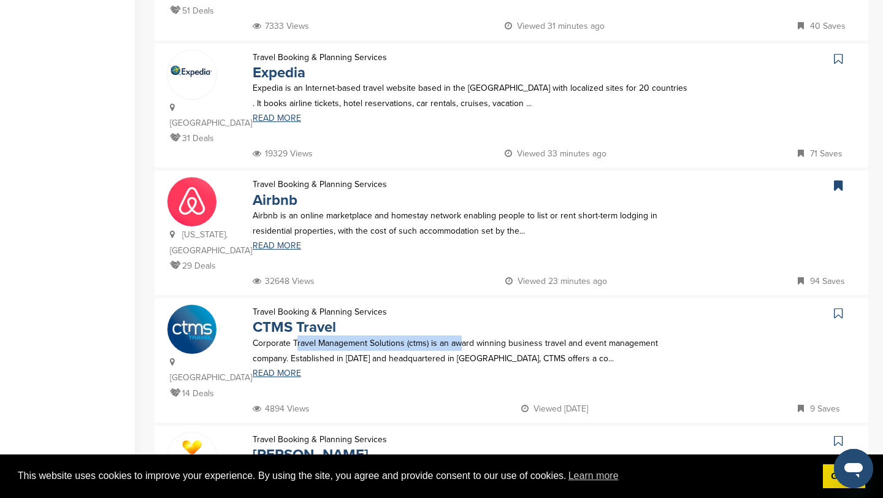
drag, startPoint x: 297, startPoint y: 302, endPoint x: 458, endPoint y: 302, distance: 160.7
click at [458, 336] on p "Corporate Travel Management Solutions (ctms) is an award winning business trave…" at bounding box center [471, 351] width 437 height 31
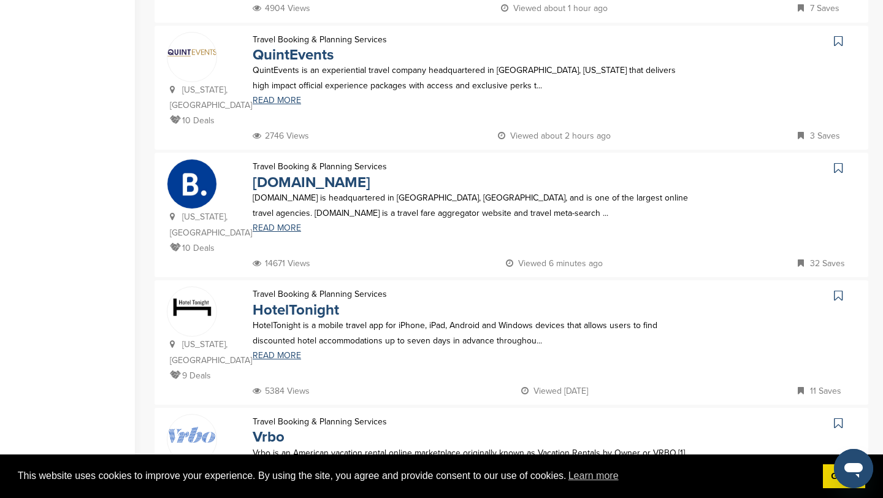
scroll to position [1021, 0]
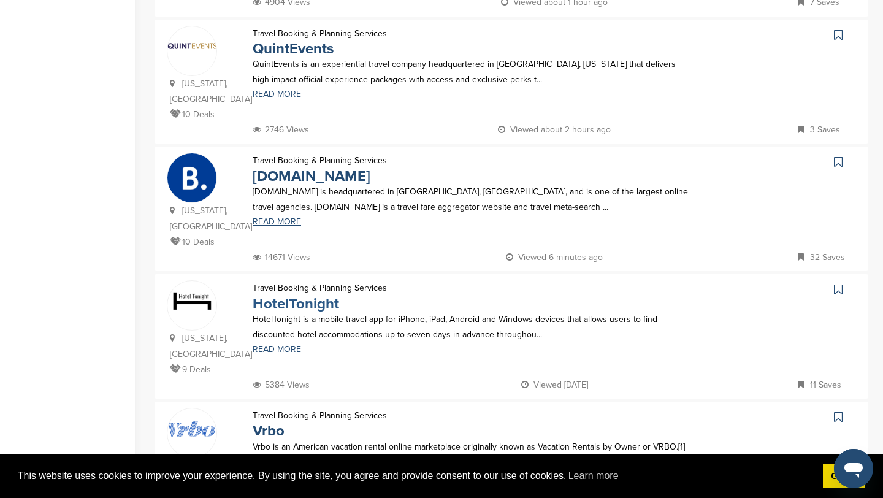
click at [318, 295] on link "HotelTonight" at bounding box center [296, 304] width 86 height 18
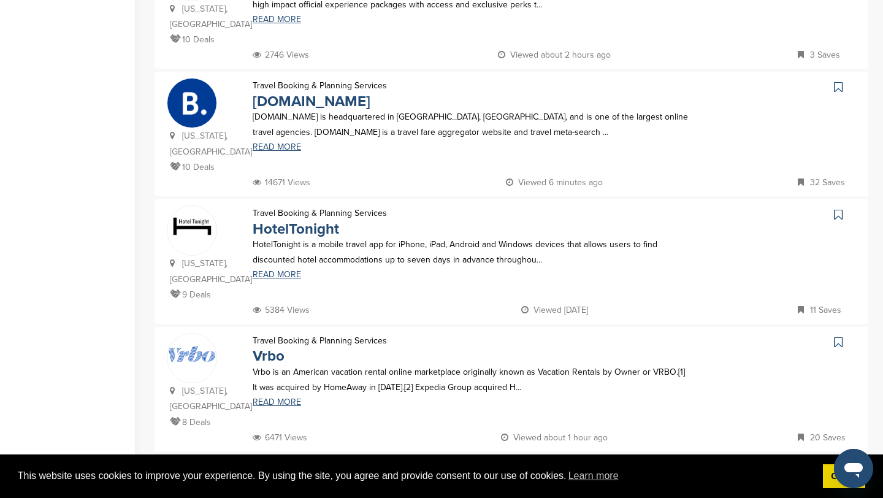
scroll to position [1097, 0]
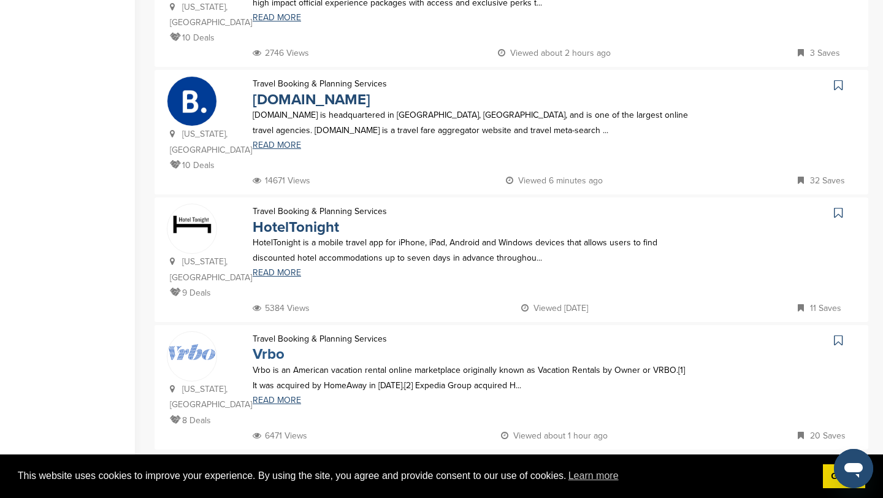
click at [278, 345] on link "Vrbo" at bounding box center [269, 354] width 32 height 18
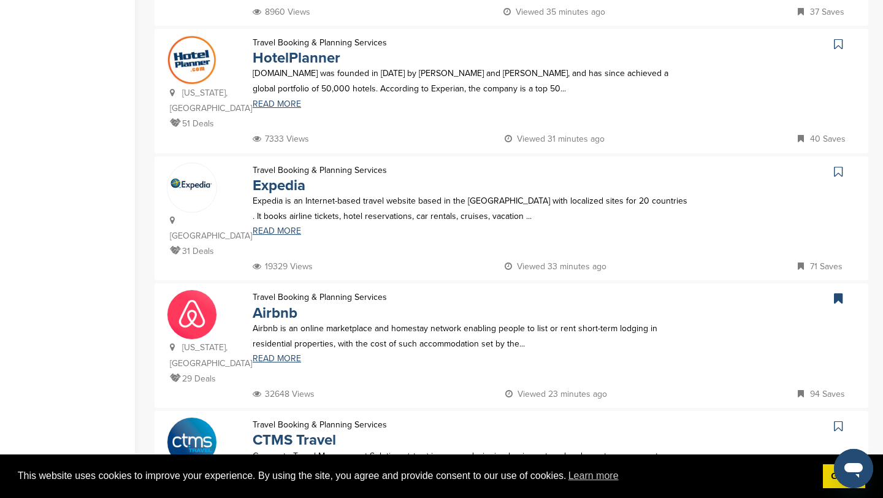
scroll to position [0, 0]
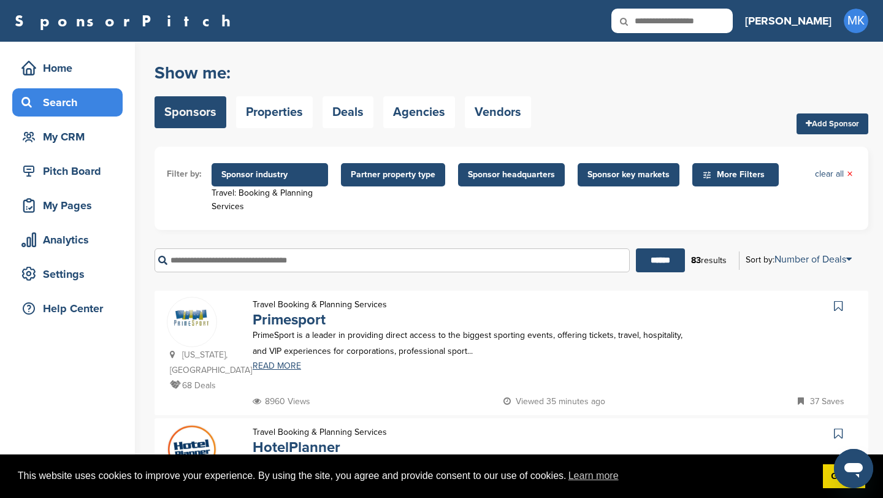
click at [270, 180] on span "Sponsor industry" at bounding box center [269, 174] width 97 height 13
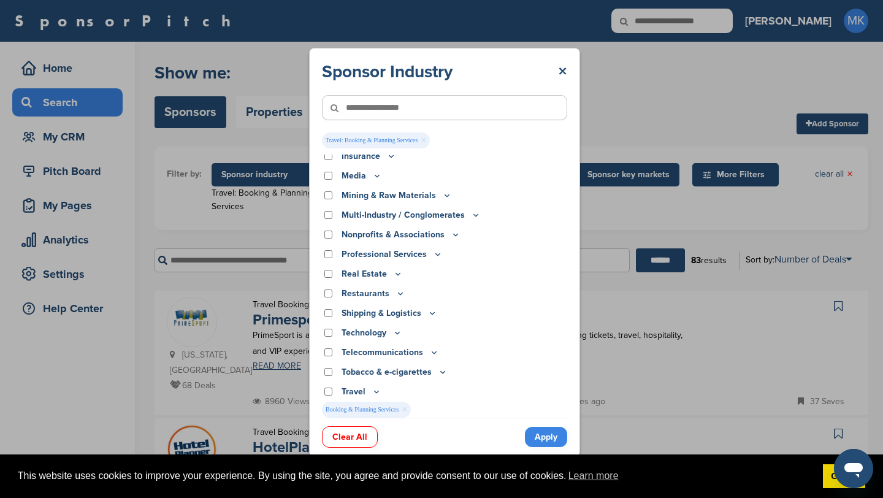
scroll to position [319, 0]
click at [524, 430] on div "Clear All Apply" at bounding box center [444, 431] width 245 height 26
click at [539, 432] on link "Apply" at bounding box center [546, 437] width 42 height 20
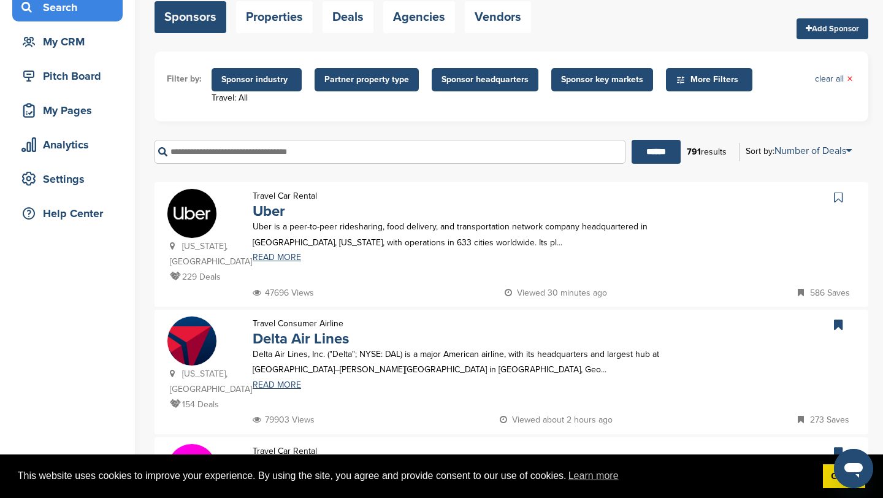
scroll to position [125, 0]
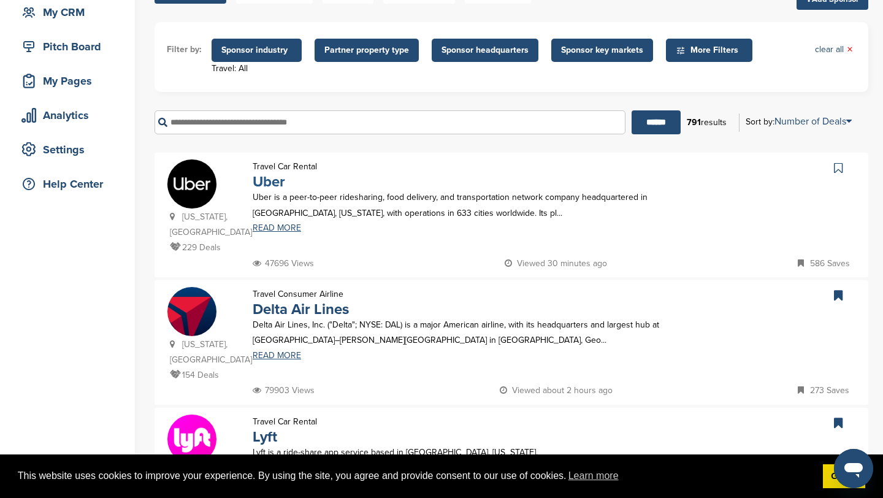
click at [277, 185] on link "Uber" at bounding box center [269, 182] width 33 height 18
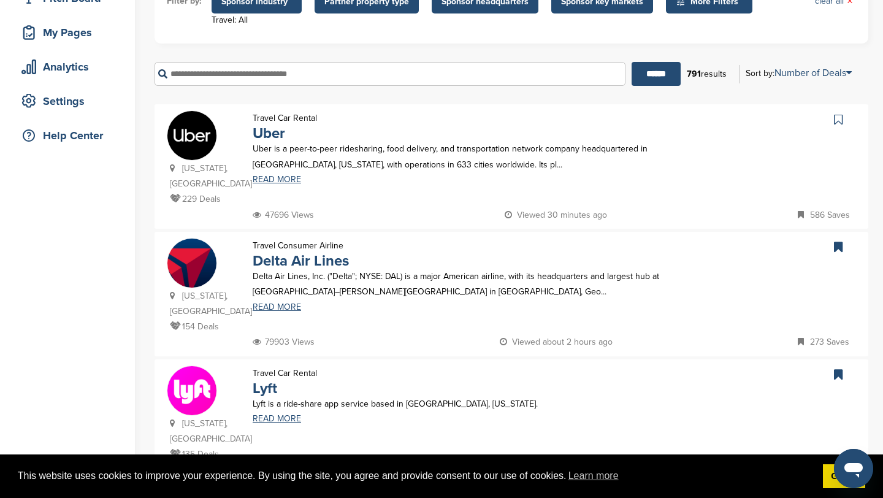
scroll to position [183, 0]
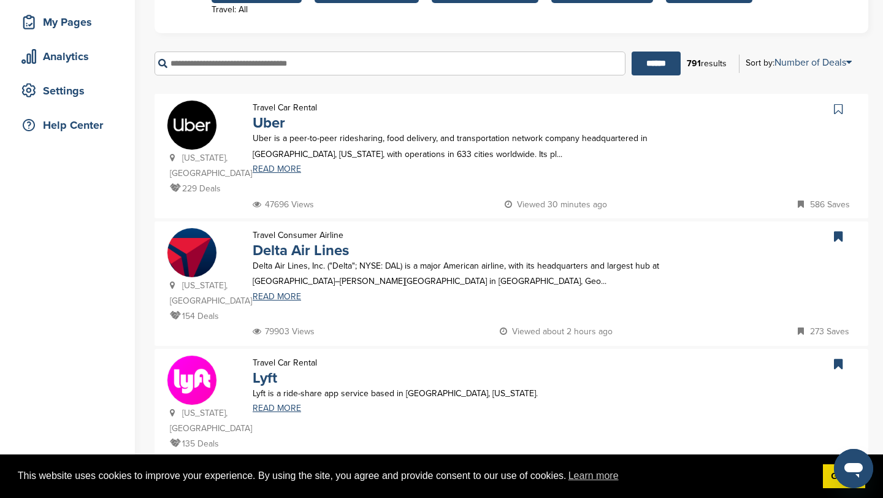
click at [269, 386] on p "Lyft is a ride-share app service based in San Francisco, California." at bounding box center [471, 393] width 437 height 15
click at [270, 369] on link "Lyft" at bounding box center [265, 378] width 25 height 18
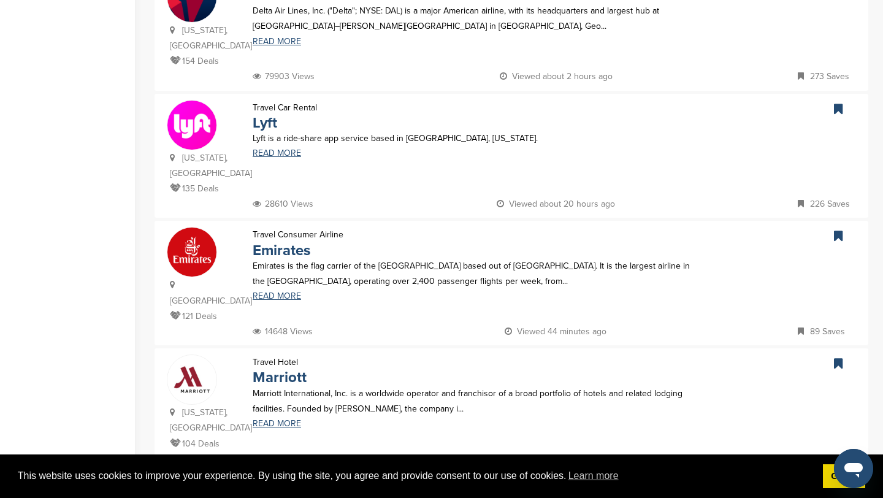
scroll to position [440, 0]
click at [302, 240] on link "Emirates" at bounding box center [282, 249] width 58 height 18
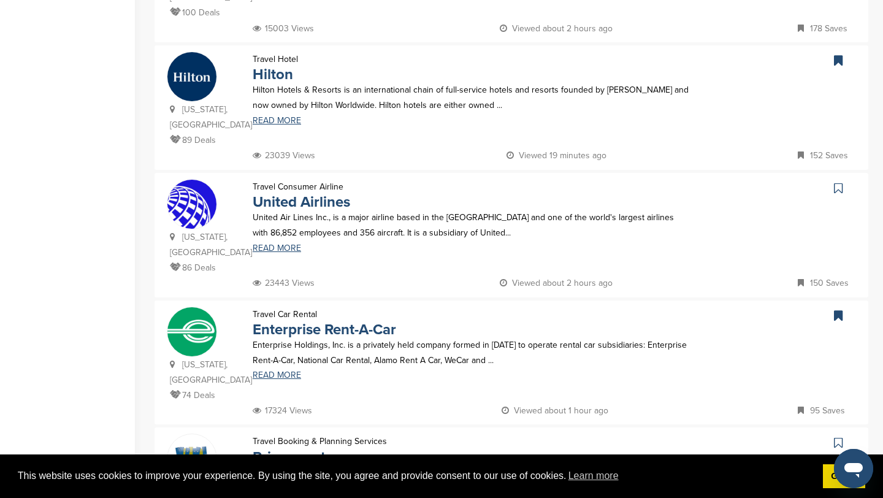
scroll to position [998, 0]
click at [368, 320] on link "Enterprise Rent-A-Car" at bounding box center [325, 329] width 144 height 18
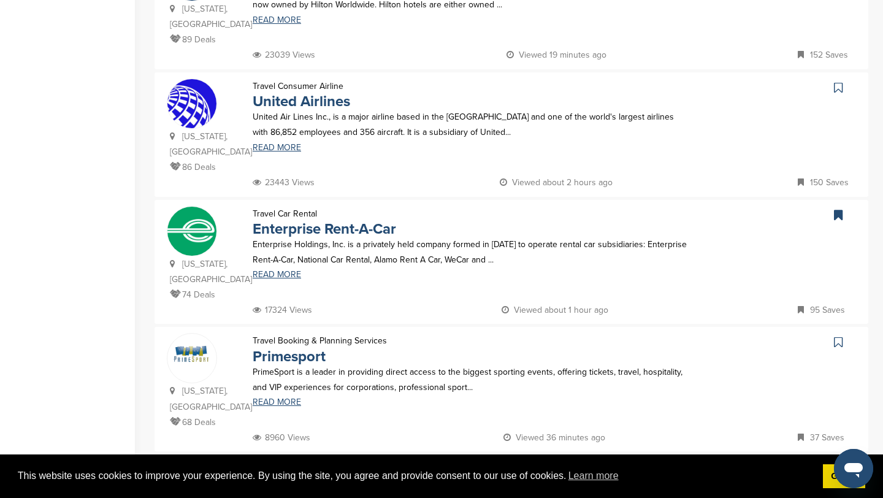
scroll to position [1151, 0]
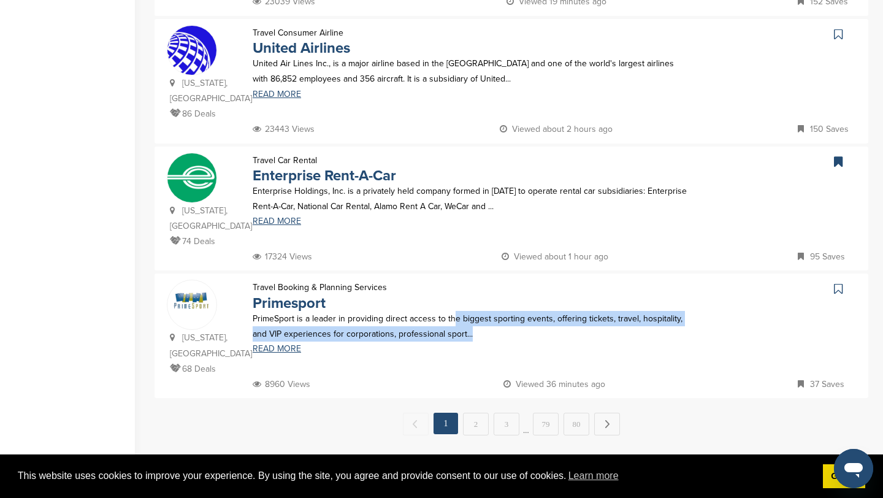
drag, startPoint x: 455, startPoint y: 228, endPoint x: 533, endPoint y: 242, distance: 79.9
click at [533, 311] on p "PrimeSport is a leader in providing direct access to the biggest sporting event…" at bounding box center [471, 326] width 437 height 31
click at [478, 413] on link "2" at bounding box center [476, 424] width 26 height 23
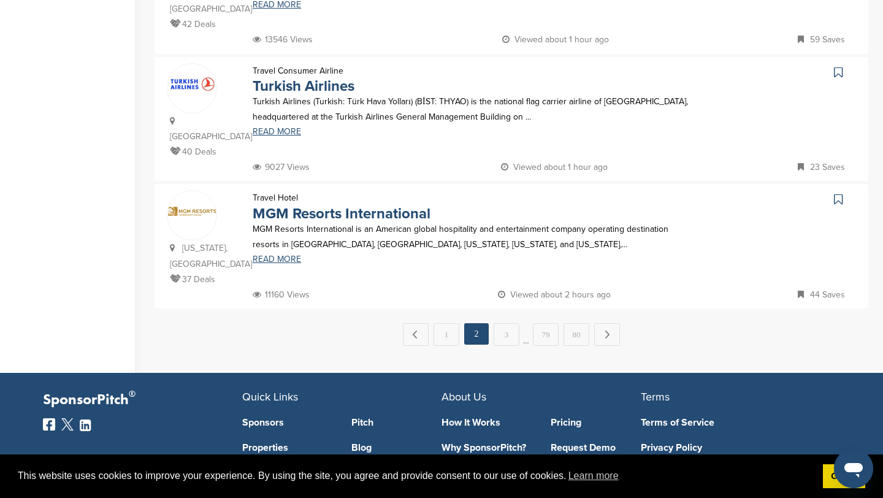
scroll to position [1306, 0]
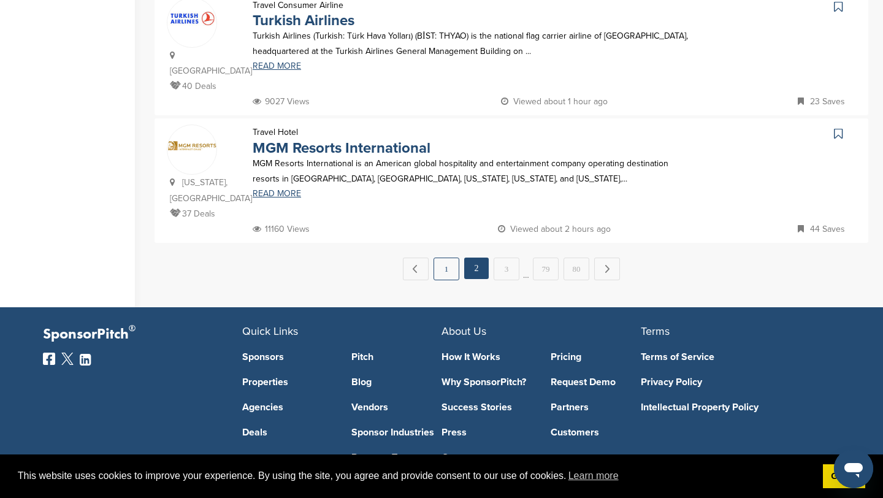
click at [446, 258] on link "1" at bounding box center [447, 269] width 26 height 23
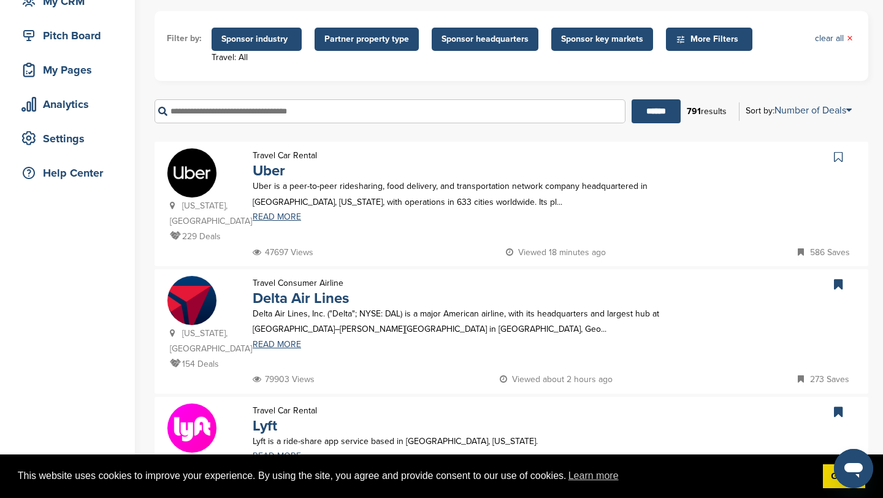
scroll to position [0, 0]
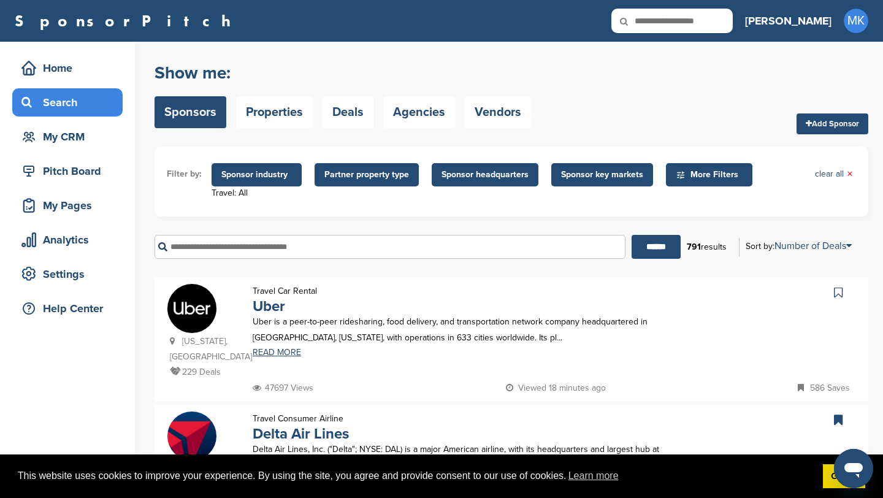
click at [706, 28] on input "text" at bounding box center [672, 21] width 121 height 25
type input "****"
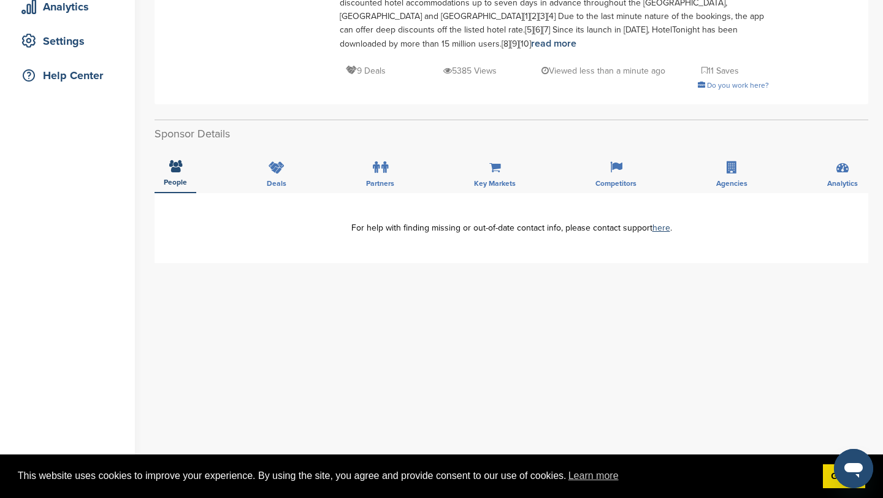
scroll to position [237, 0]
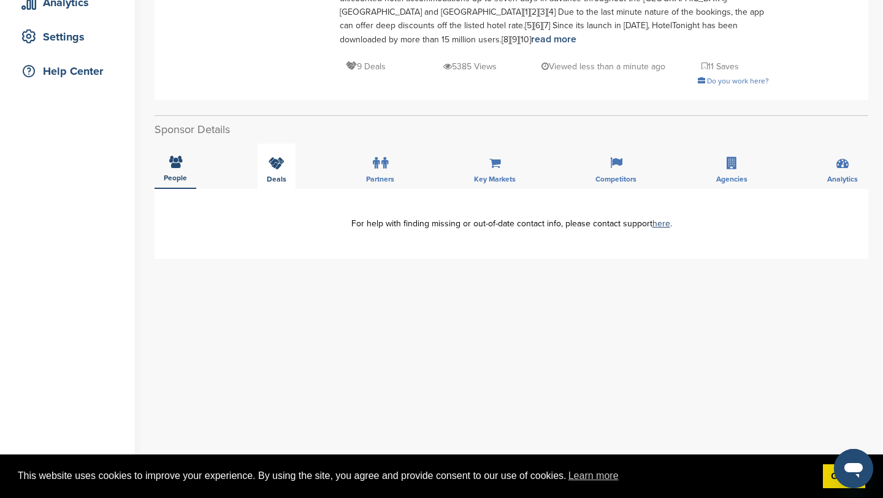
click at [286, 175] on div "Deals" at bounding box center [277, 166] width 38 height 45
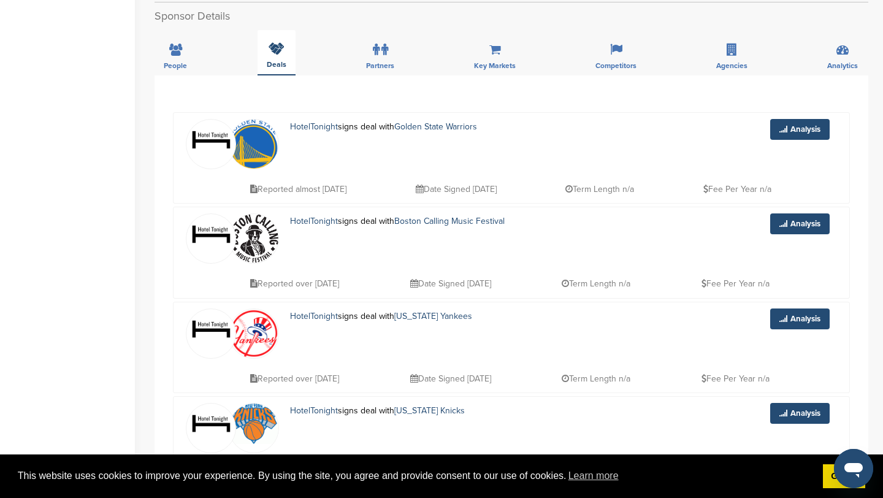
scroll to position [357, 0]
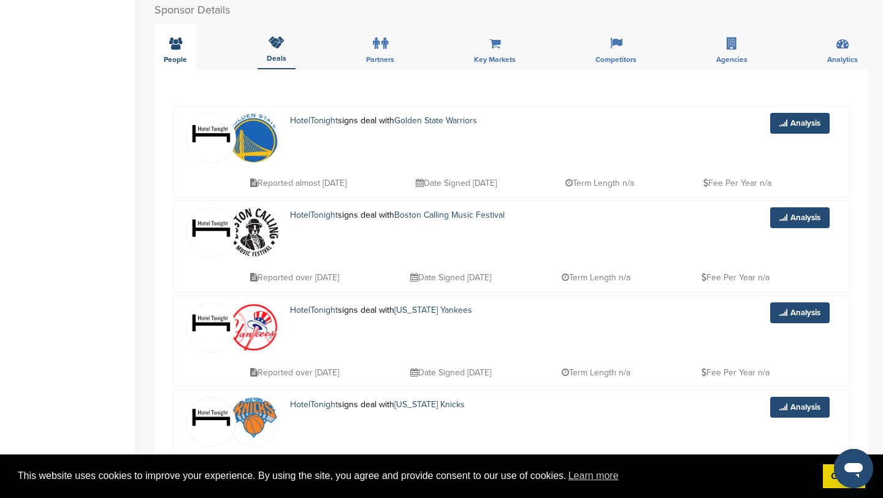
click at [173, 37] on div "People" at bounding box center [176, 46] width 42 height 45
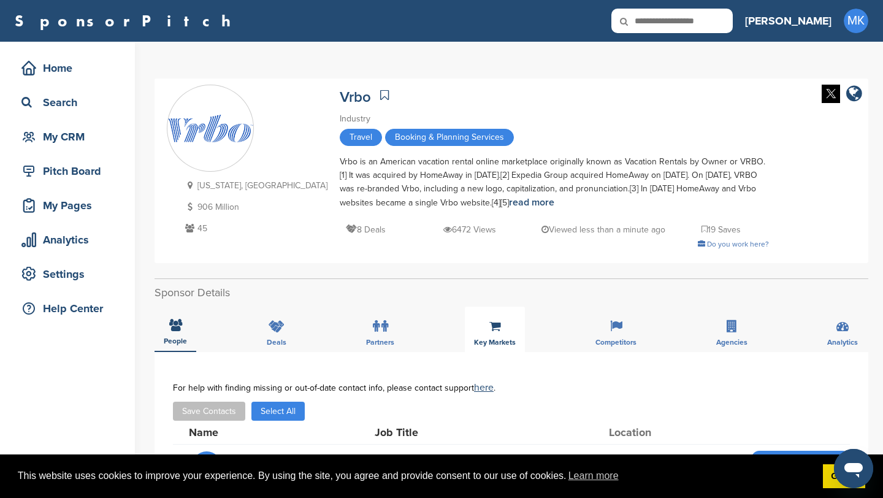
click at [476, 316] on div "Key Markets" at bounding box center [495, 329] width 60 height 45
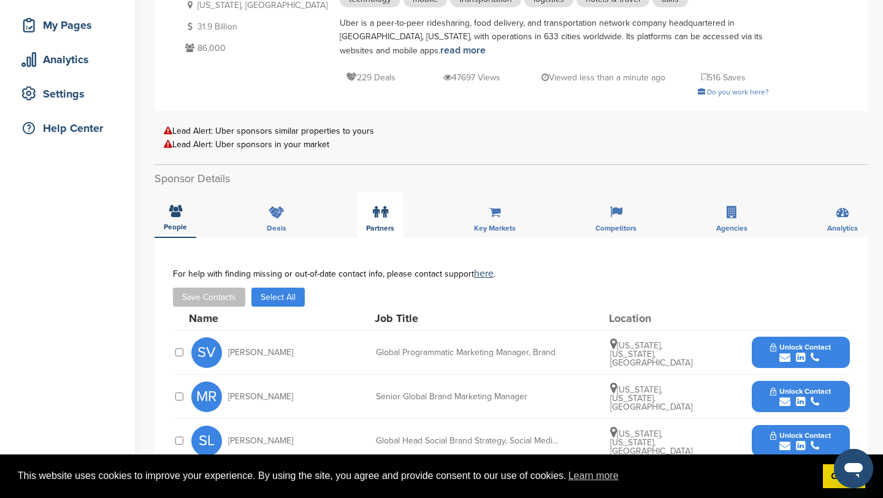
scroll to position [182, 0]
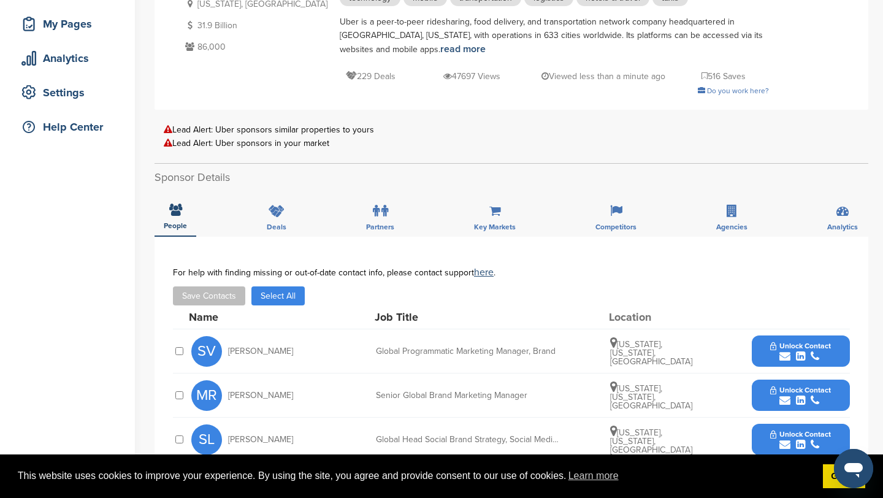
drag, startPoint x: 219, startPoint y: 145, endPoint x: 337, endPoint y: 144, distance: 117.8
click at [337, 144] on div "Lead Alert: Uber sponsors in your market" at bounding box center [512, 143] width 696 height 9
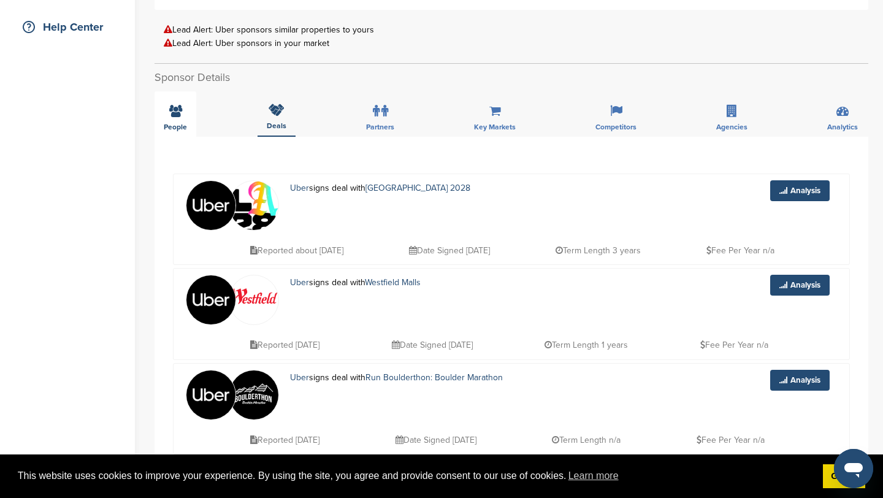
click at [191, 121] on div "People" at bounding box center [176, 113] width 42 height 45
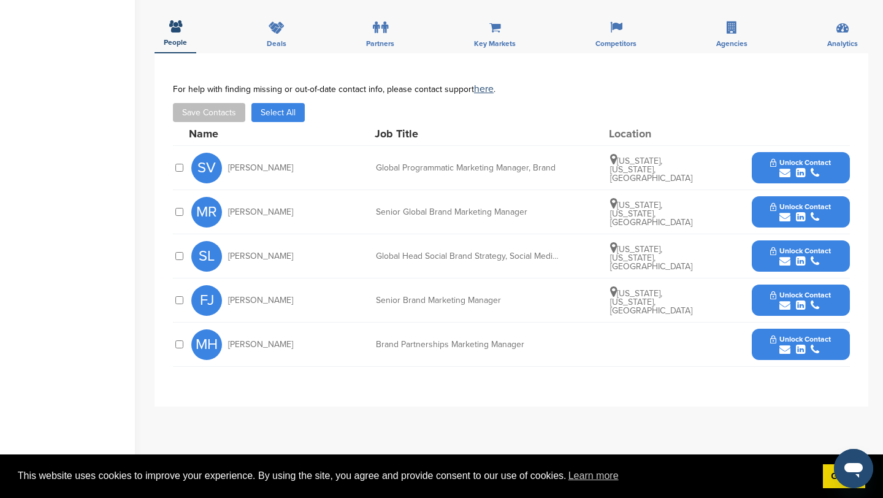
scroll to position [367, 0]
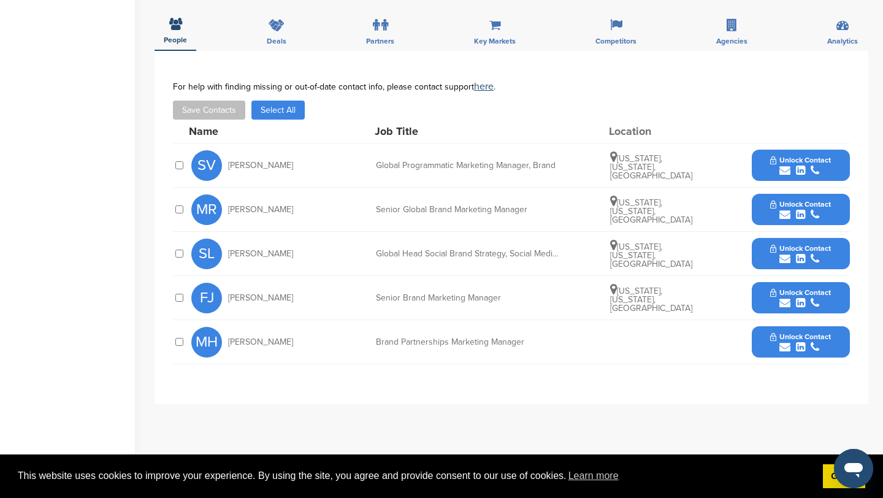
click at [765, 332] on button "Unlock Contact" at bounding box center [801, 342] width 90 height 37
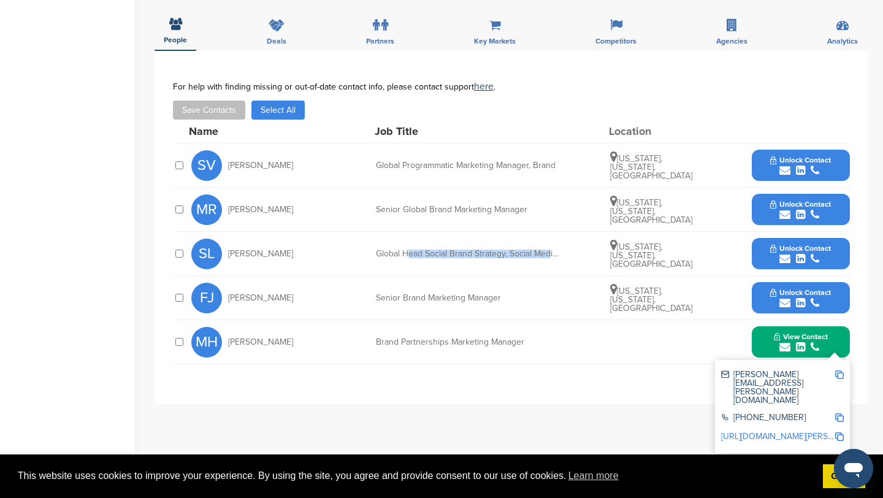
drag, startPoint x: 409, startPoint y: 253, endPoint x: 550, endPoint y: 251, distance: 141.1
click at [550, 252] on div "Global Head Social Brand Strategy, Social Media and Content, and Influencer/Cre…" at bounding box center [468, 254] width 184 height 9
click at [550, 251] on div "Global Head Social Brand Strategy, Social Media and Content, and Influencer/Cre…" at bounding box center [468, 254] width 184 height 9
click at [842, 375] on img at bounding box center [839, 374] width 9 height 9
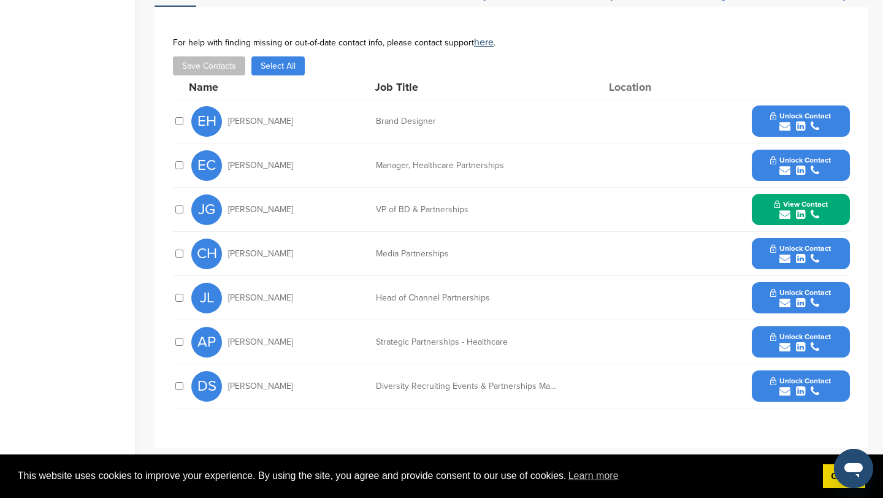
scroll to position [410, 0]
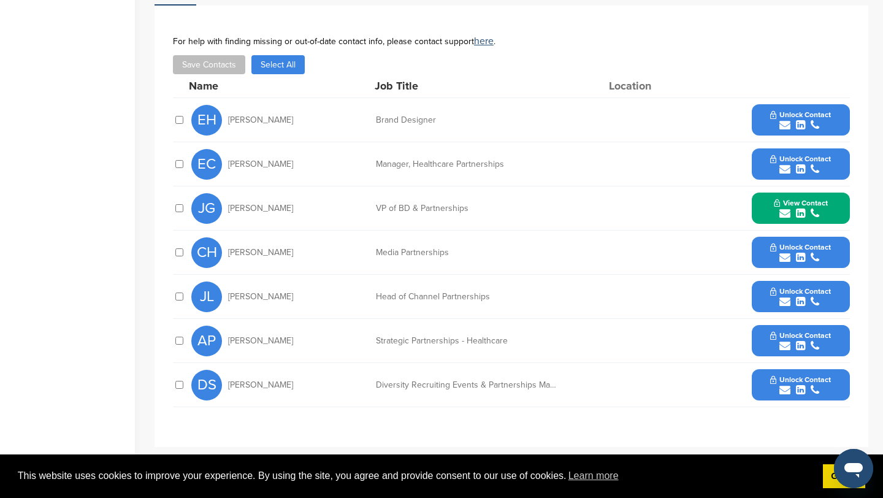
click at [765, 291] on button "Unlock Contact" at bounding box center [801, 296] width 90 height 37
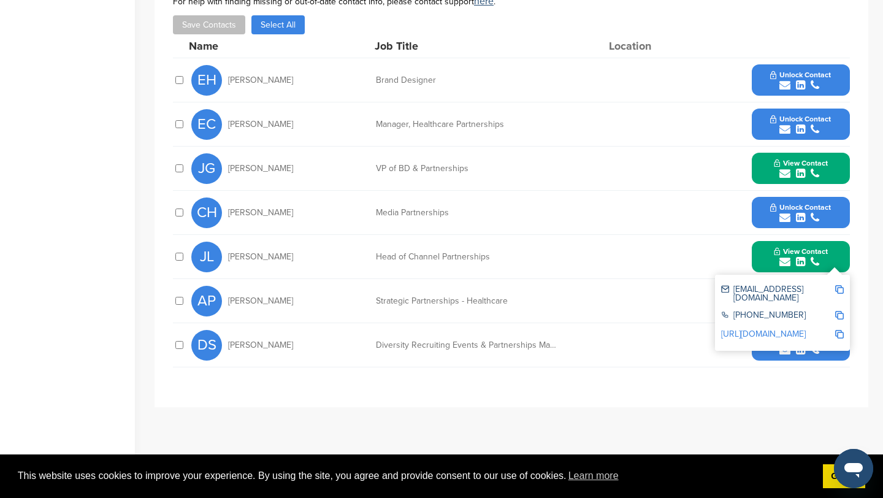
scroll to position [453, 0]
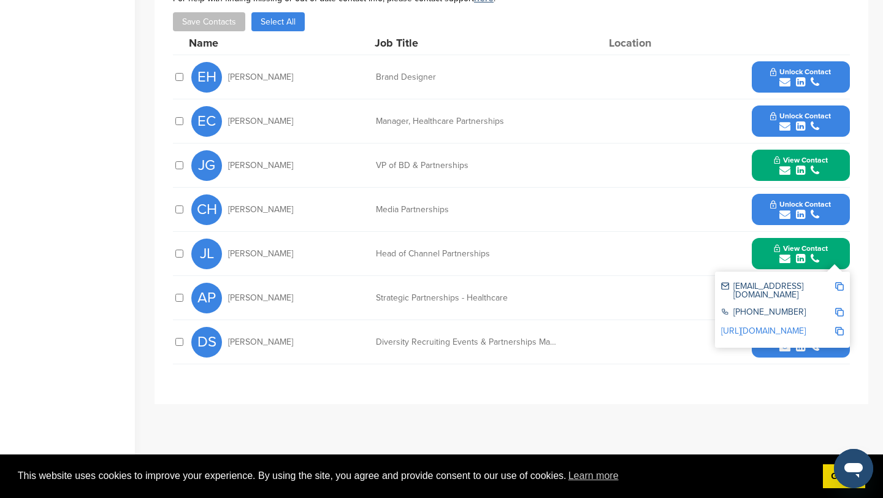
click at [477, 299] on div "Strategic Partnerships - Healthcare" at bounding box center [468, 298] width 184 height 9
click at [759, 350] on button "Unlock Contact" at bounding box center [801, 342] width 90 height 37
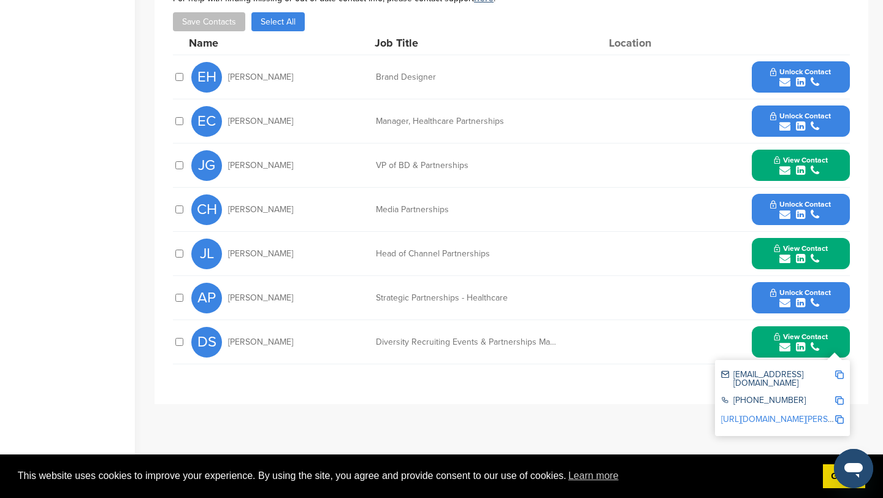
click at [834, 155] on button "View Contact" at bounding box center [800, 165] width 83 height 37
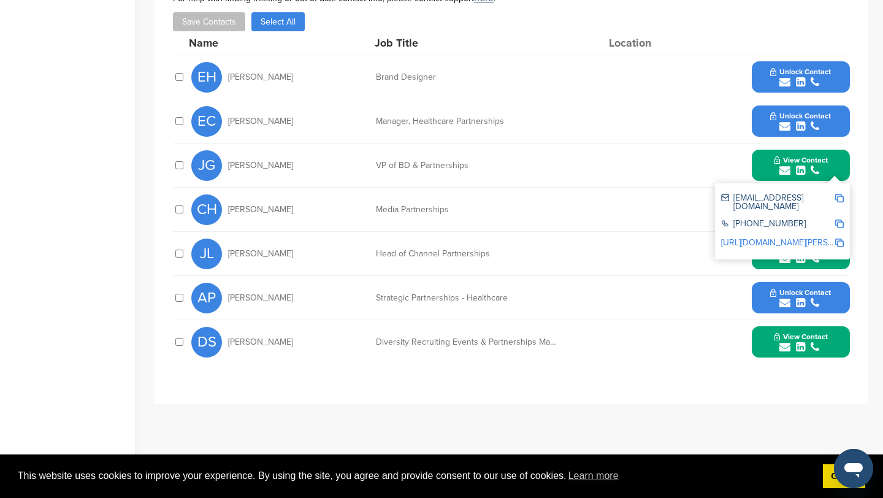
click at [842, 201] on img at bounding box center [839, 198] width 9 height 9
click at [785, 170] on icon "submit" at bounding box center [785, 170] width 11 height 11
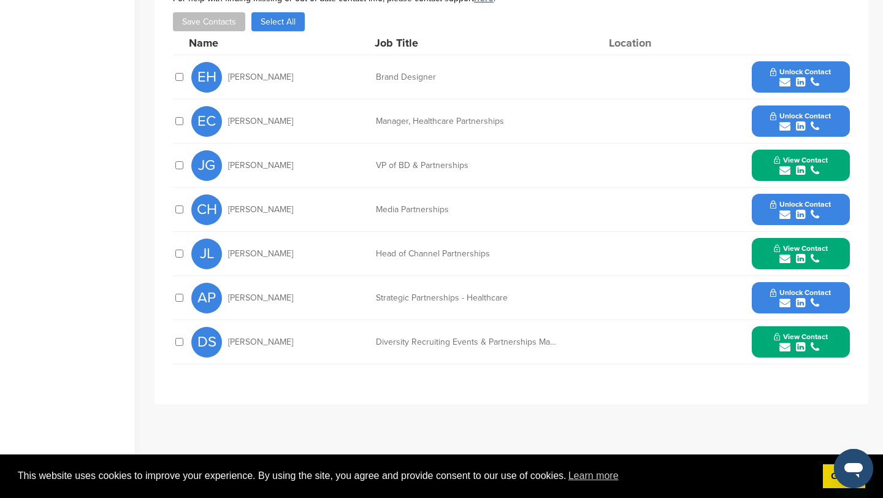
click at [830, 248] on button "View Contact" at bounding box center [800, 254] width 83 height 37
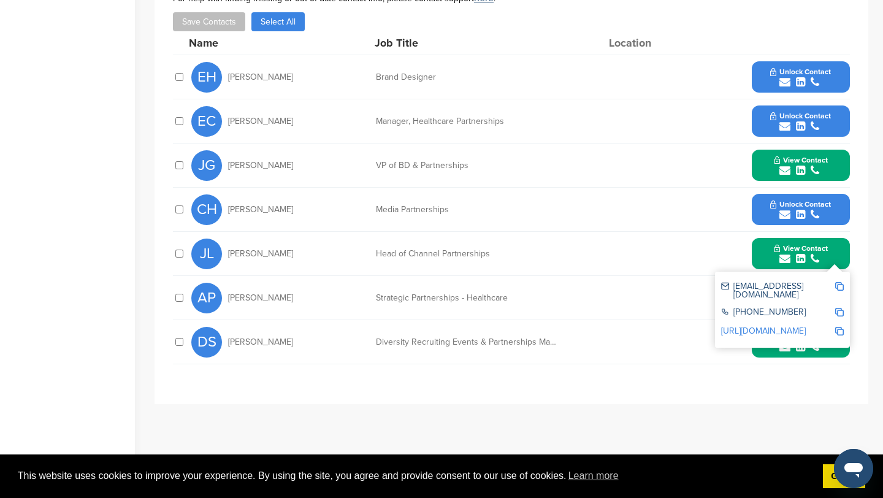
click at [840, 287] on img at bounding box center [839, 286] width 9 height 9
click at [822, 244] on span "View Contact" at bounding box center [801, 248] width 54 height 9
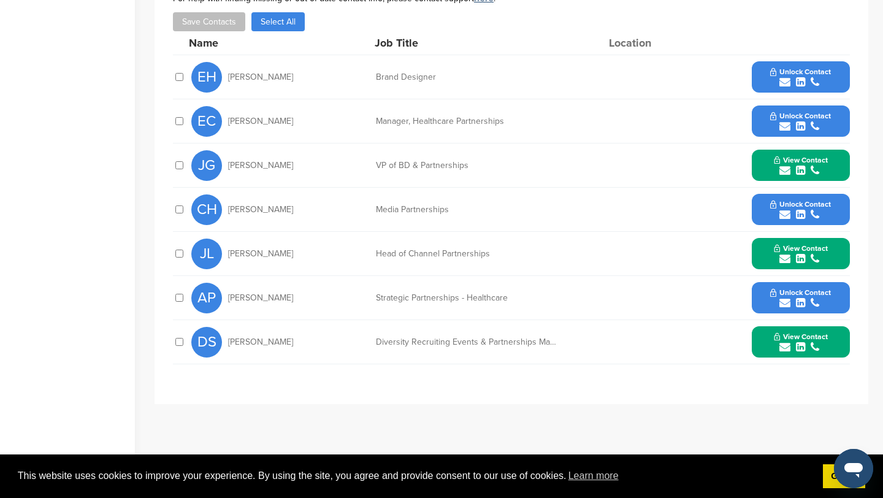
click at [835, 346] on button "View Contact" at bounding box center [800, 342] width 83 height 37
click at [842, 375] on img at bounding box center [839, 374] width 9 height 9
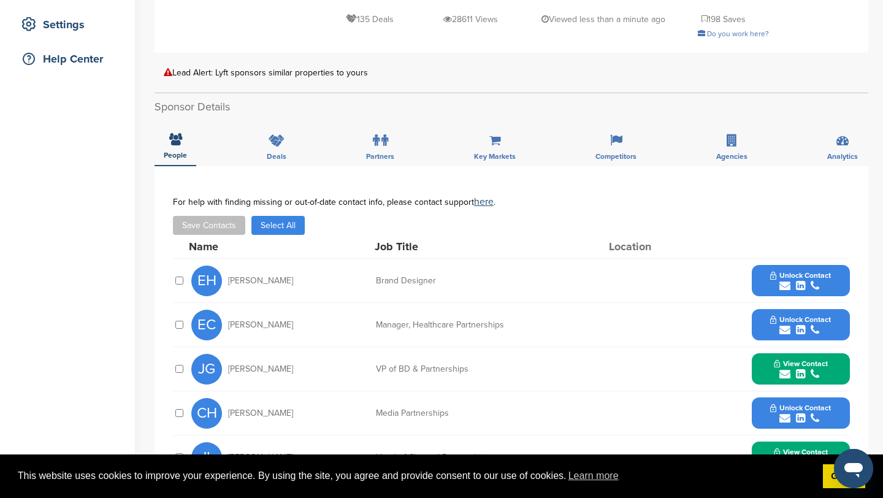
scroll to position [0, 0]
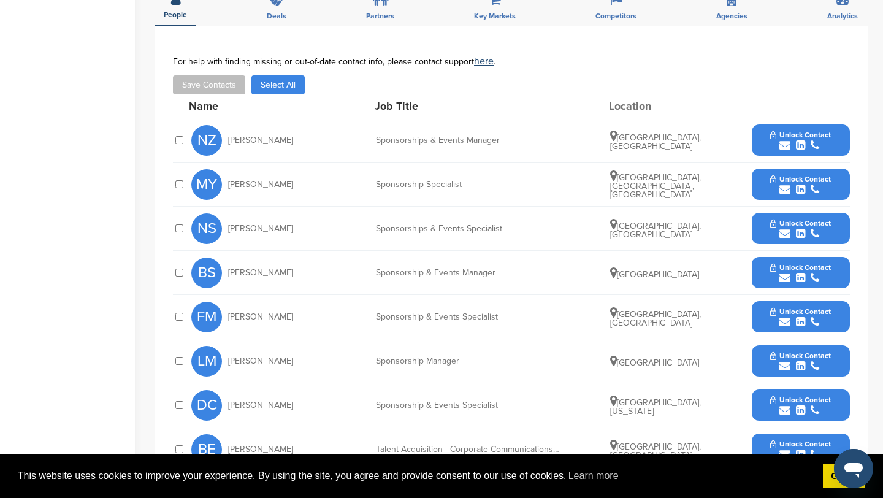
scroll to position [531, 0]
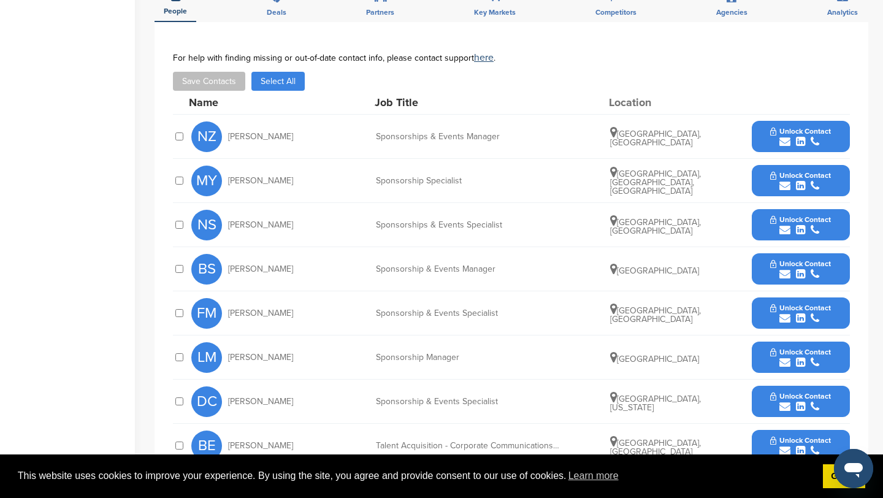
click at [783, 131] on span "Unlock Contact" at bounding box center [800, 131] width 61 height 9
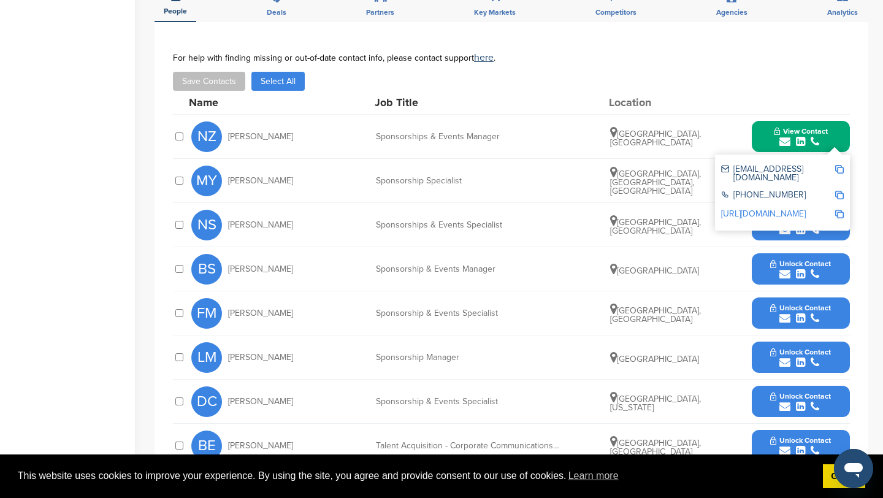
click at [745, 144] on div "NZ Nada Zarooni Sponsorships & Events Manager [GEOGRAPHIC_DATA], [GEOGRAPHIC_DA…" at bounding box center [520, 137] width 659 height 44
click at [765, 133] on button "View Contact" at bounding box center [800, 136] width 83 height 37
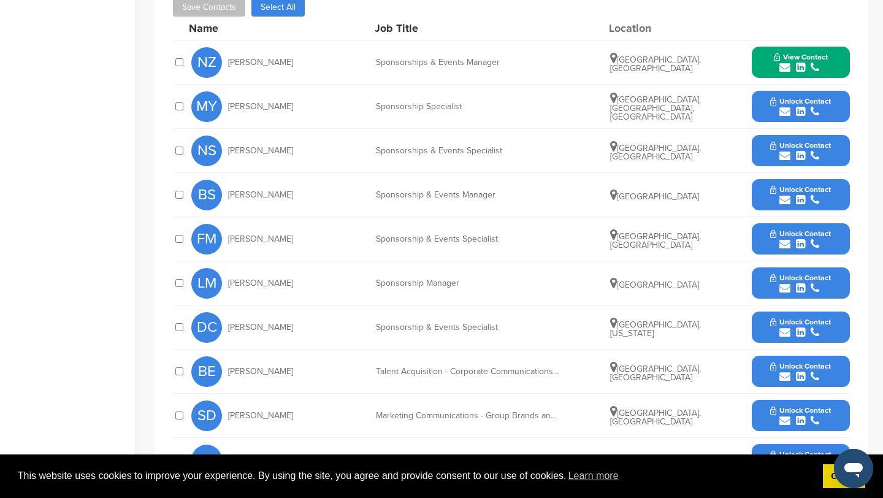
scroll to position [611, 0]
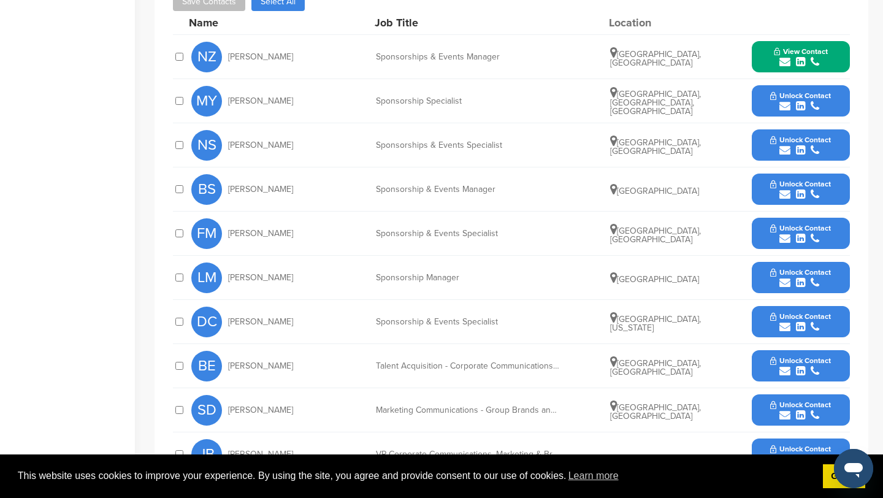
click at [756, 231] on button "Unlock Contact" at bounding box center [801, 233] width 90 height 37
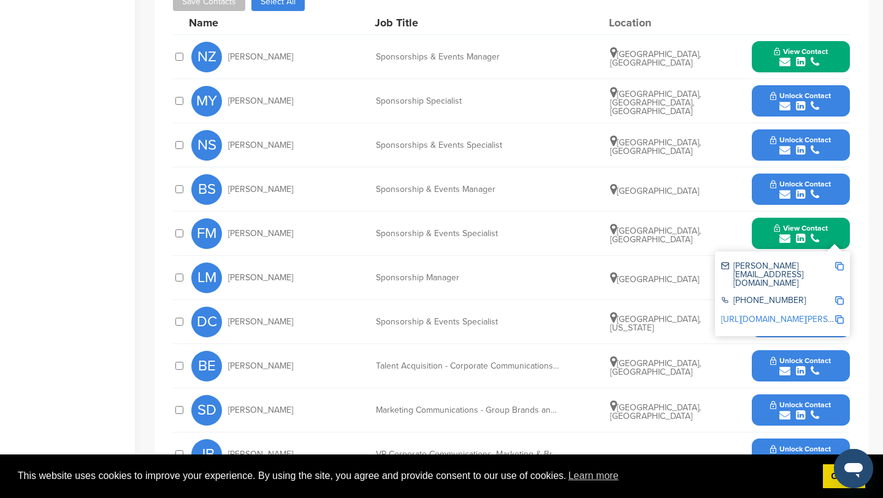
click at [740, 243] on div "FM [PERSON_NAME] Sponsorship & Events Specialist [GEOGRAPHIC_DATA], [GEOGRAPHIC…" at bounding box center [520, 234] width 659 height 44
click at [845, 231] on div "View Contact [PERSON_NAME][EMAIL_ADDRESS][DOMAIN_NAME] [PHONE_NUMBER] [URL][DOM…" at bounding box center [801, 233] width 98 height 31
click at [838, 236] on button "View Contact" at bounding box center [800, 233] width 83 height 37
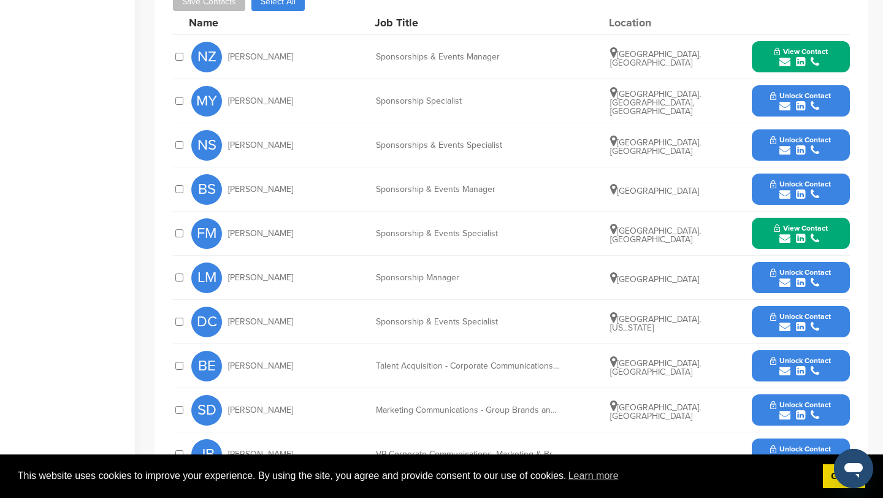
click at [837, 276] on button "Unlock Contact" at bounding box center [801, 277] width 90 height 37
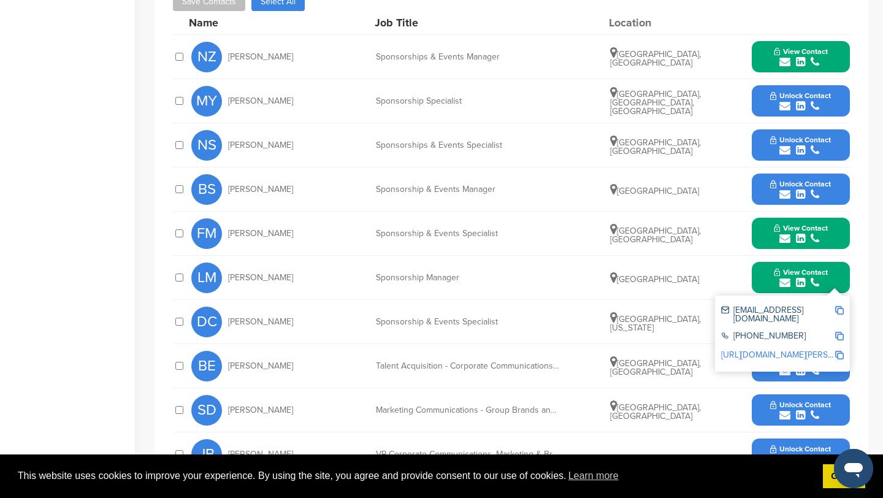
click at [826, 134] on button "Unlock Contact" at bounding box center [801, 145] width 90 height 37
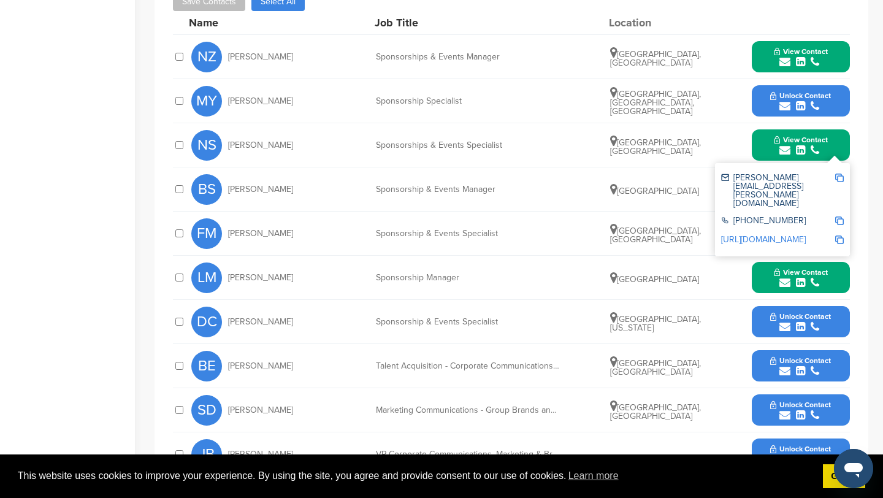
click at [835, 55] on button "View Contact" at bounding box center [800, 57] width 83 height 37
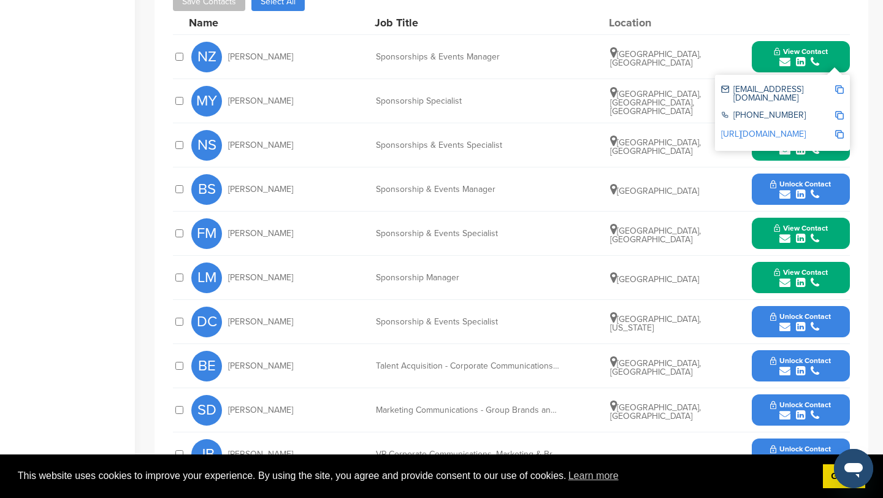
click at [839, 88] on img at bounding box center [839, 89] width 9 height 9
click at [826, 57] on div "submit" at bounding box center [801, 62] width 54 height 12
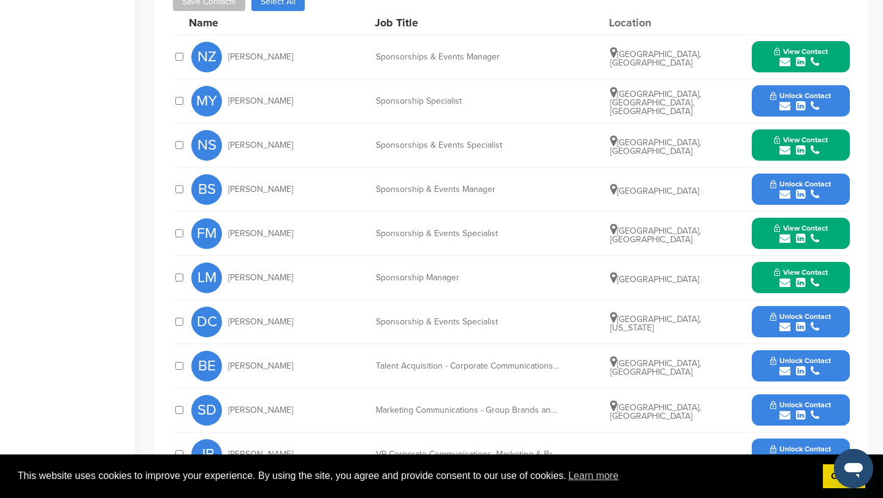
click at [832, 147] on button "View Contact" at bounding box center [800, 145] width 83 height 37
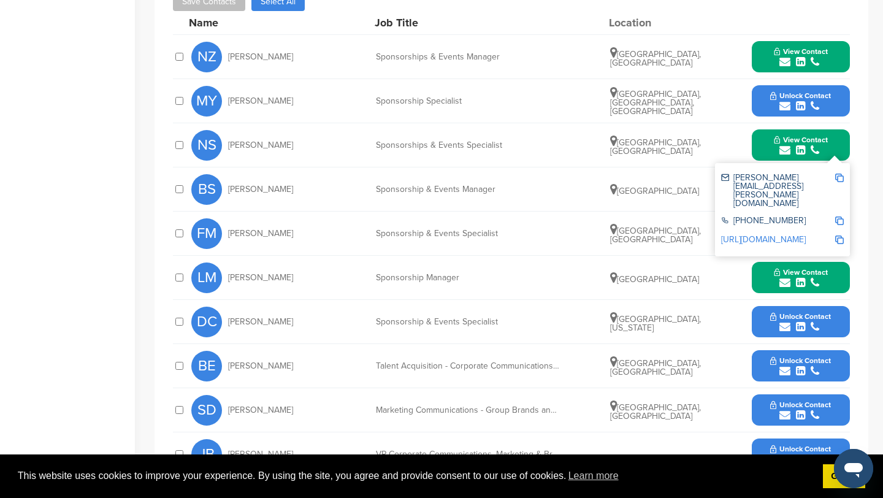
click at [842, 176] on img at bounding box center [839, 178] width 9 height 9
click at [834, 152] on button "View Contact" at bounding box center [800, 145] width 83 height 37
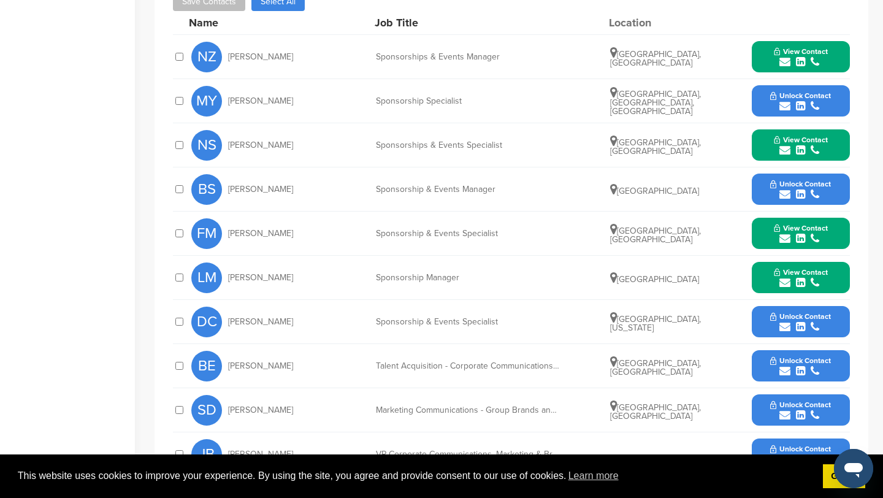
click at [835, 231] on button "View Contact" at bounding box center [800, 233] width 83 height 37
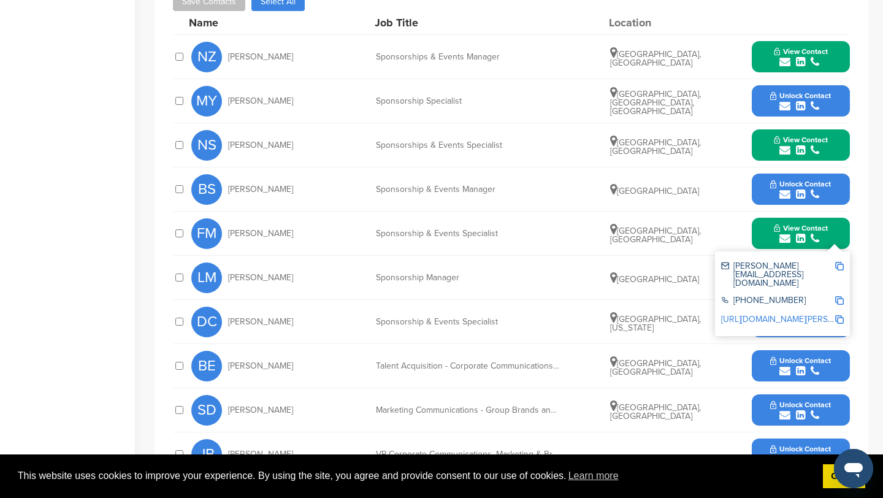
click at [839, 265] on img at bounding box center [839, 266] width 9 height 9
click at [837, 232] on button "View Contact" at bounding box center [800, 233] width 83 height 37
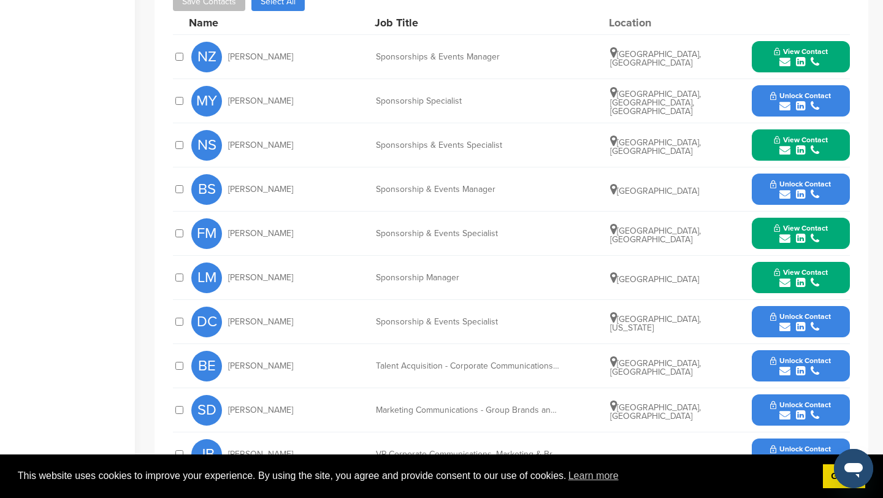
click at [837, 284] on button "View Contact" at bounding box center [800, 277] width 83 height 37
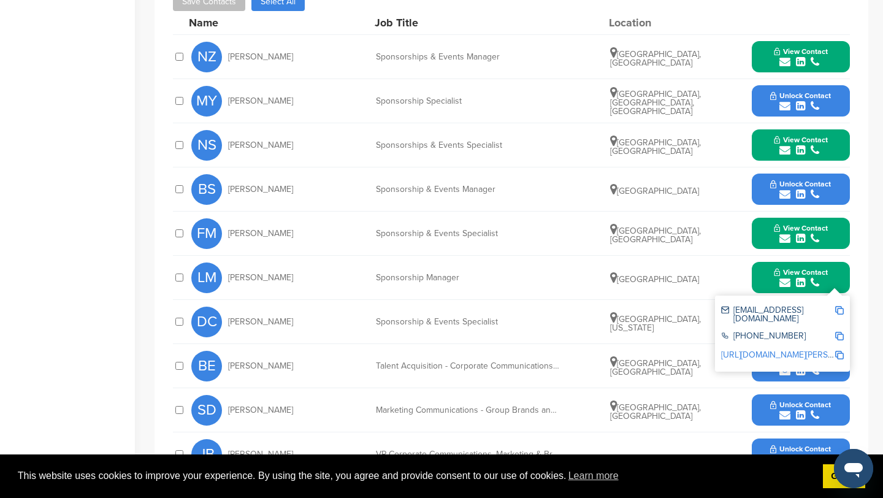
click at [842, 309] on img at bounding box center [839, 310] width 9 height 9
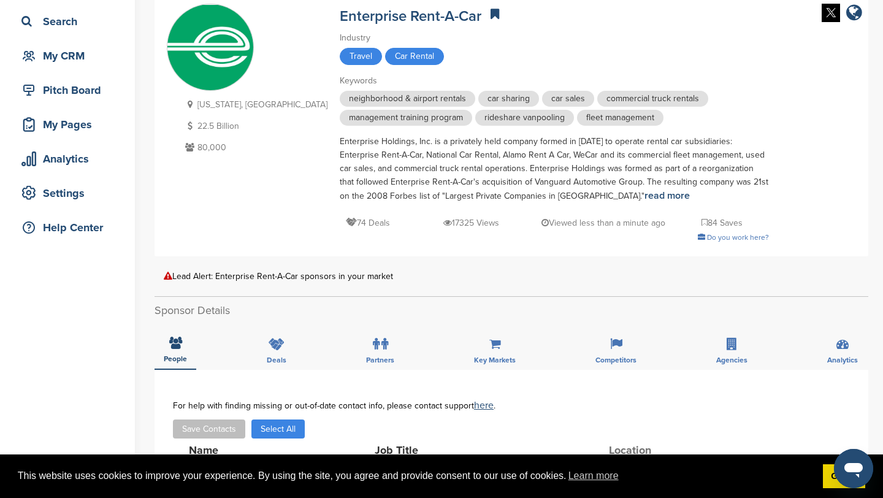
scroll to position [85, 0]
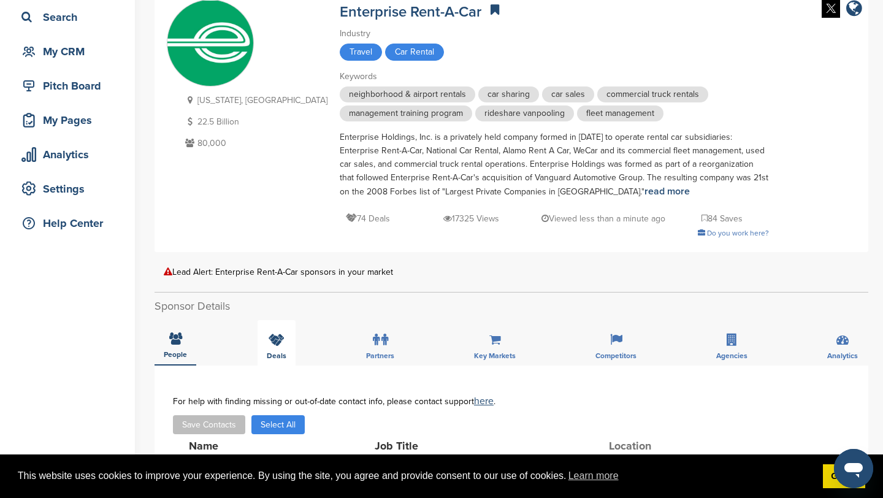
click at [282, 337] on icon at bounding box center [277, 340] width 16 height 12
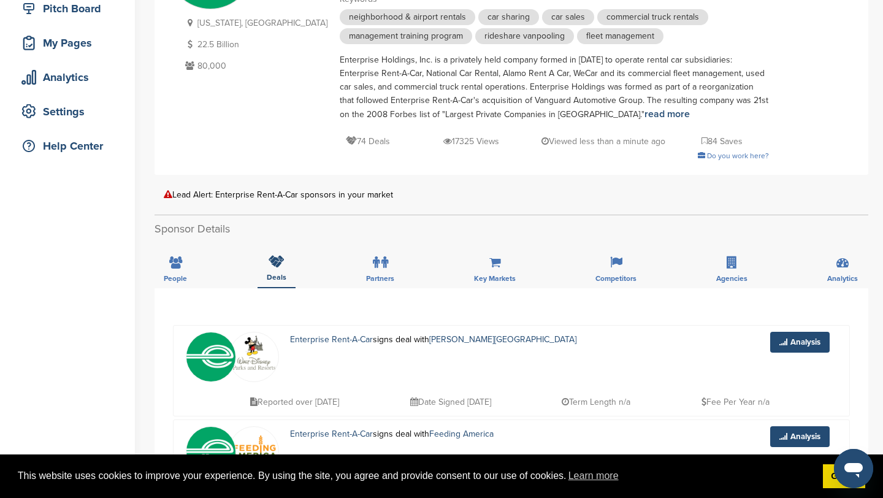
scroll to position [158, 0]
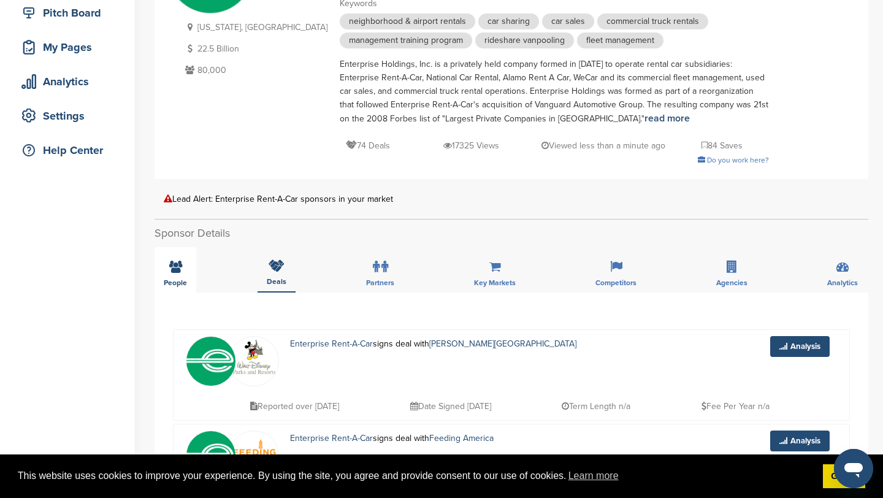
click at [182, 280] on span "People" at bounding box center [175, 282] width 23 height 7
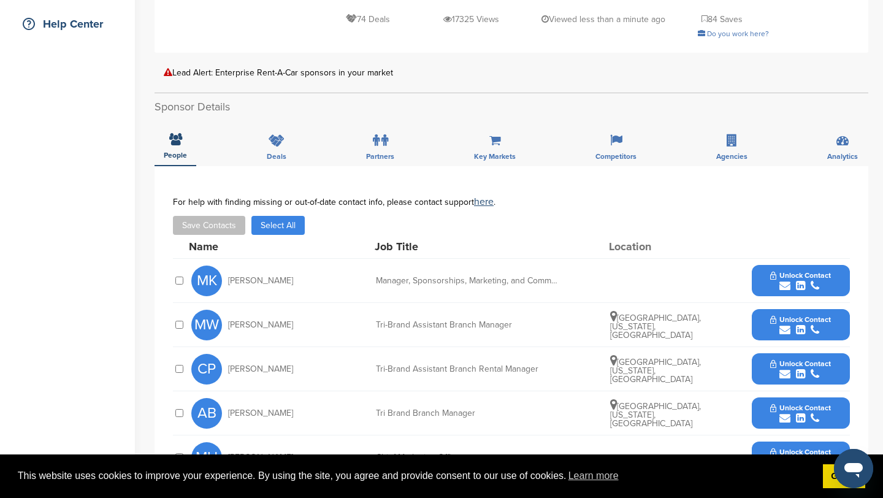
scroll to position [285, 0]
click at [777, 270] on span "Unlock Contact" at bounding box center [800, 274] width 61 height 9
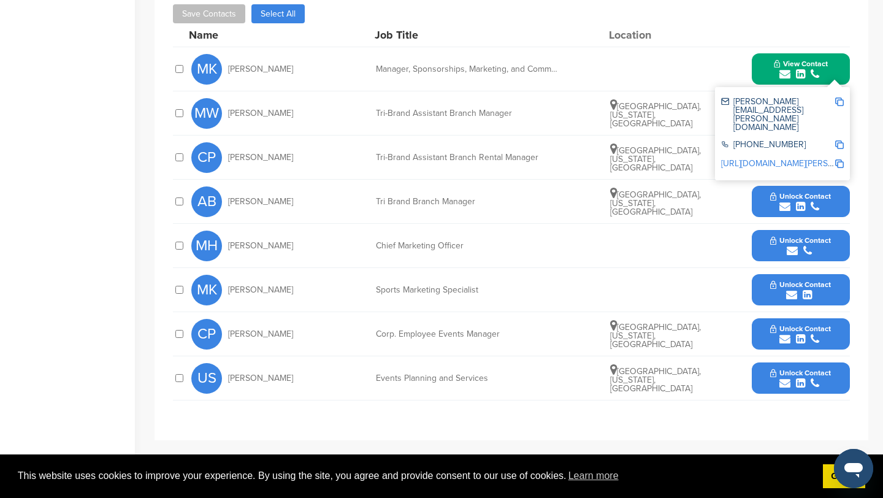
scroll to position [500, 0]
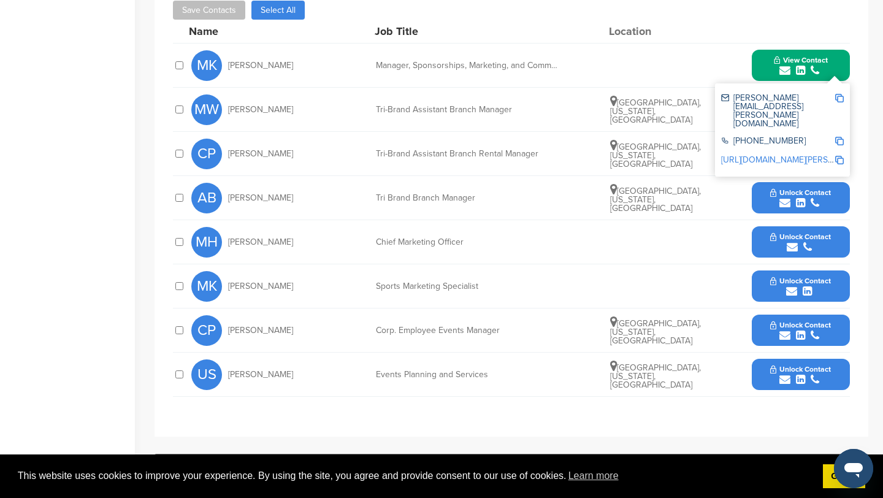
click at [762, 370] on button "Unlock Contact" at bounding box center [801, 374] width 90 height 37
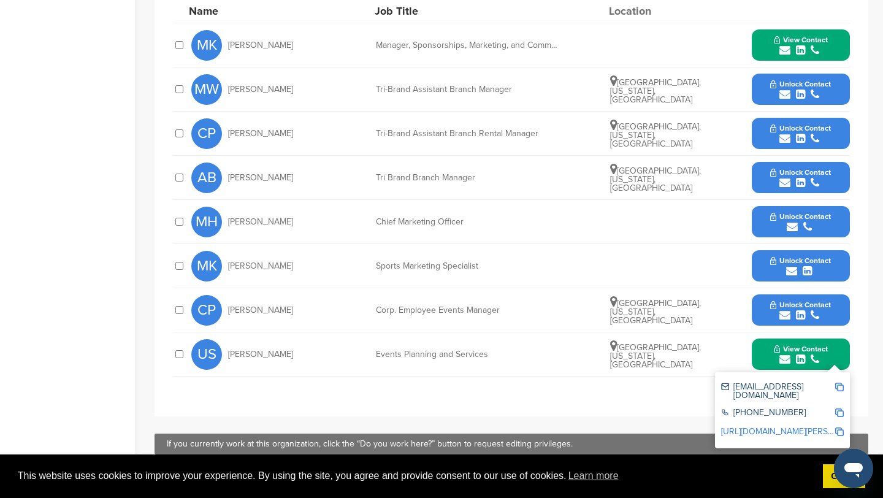
scroll to position [526, 0]
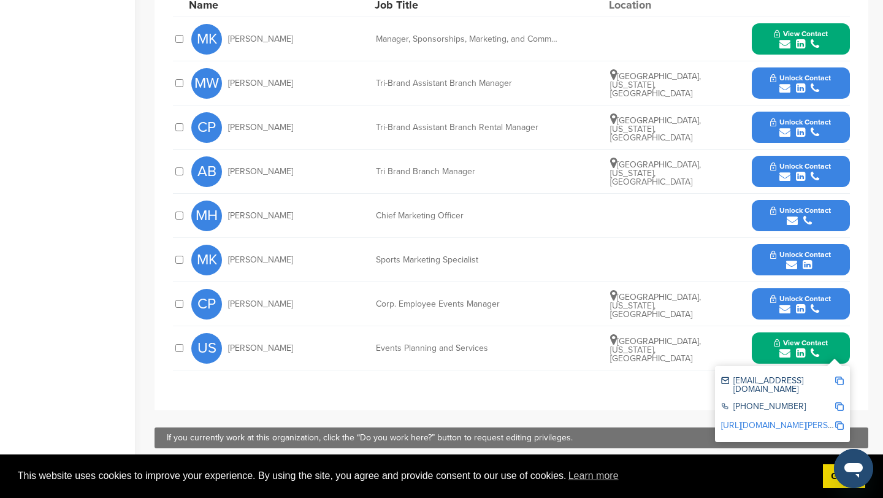
click at [840, 378] on img at bounding box center [839, 381] width 9 height 9
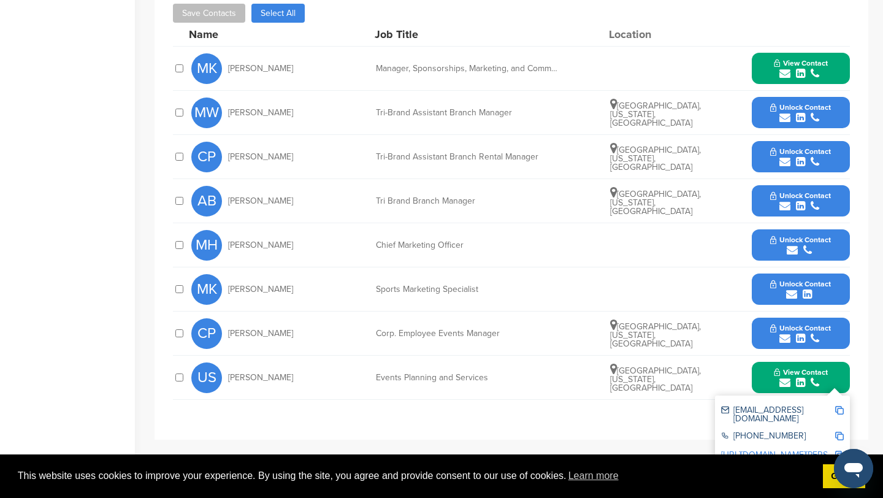
scroll to position [496, 0]
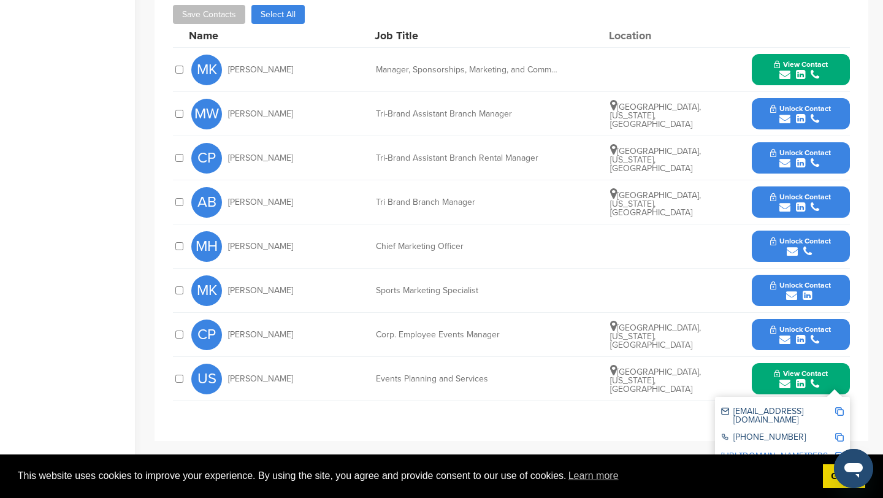
click at [825, 62] on span "View Contact" at bounding box center [801, 64] width 54 height 9
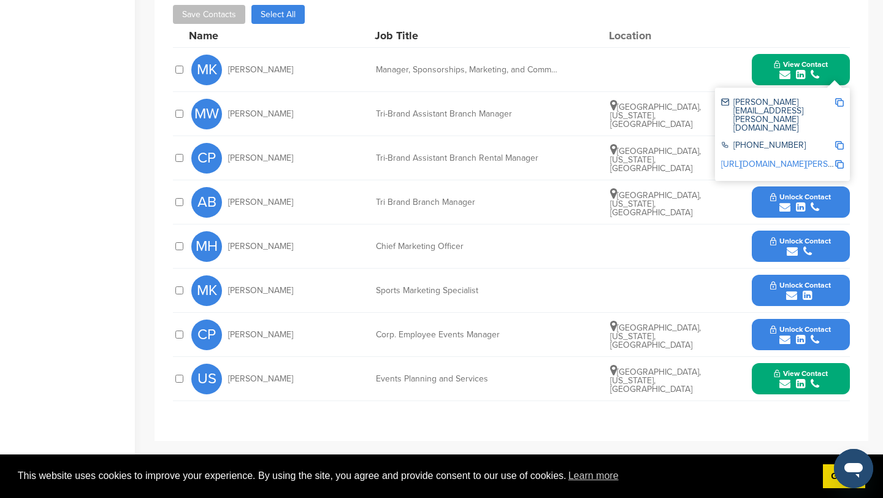
click at [839, 102] on img at bounding box center [839, 102] width 9 height 9
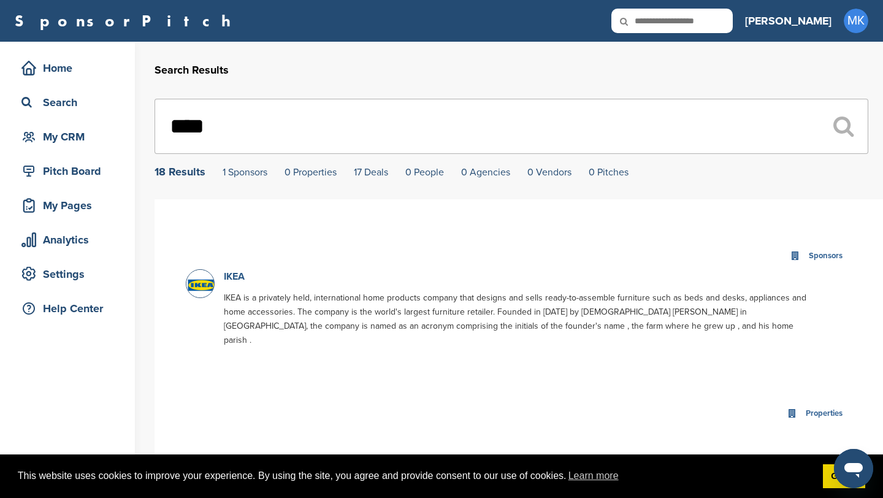
click at [236, 280] on link "IKEA" at bounding box center [234, 276] width 21 height 12
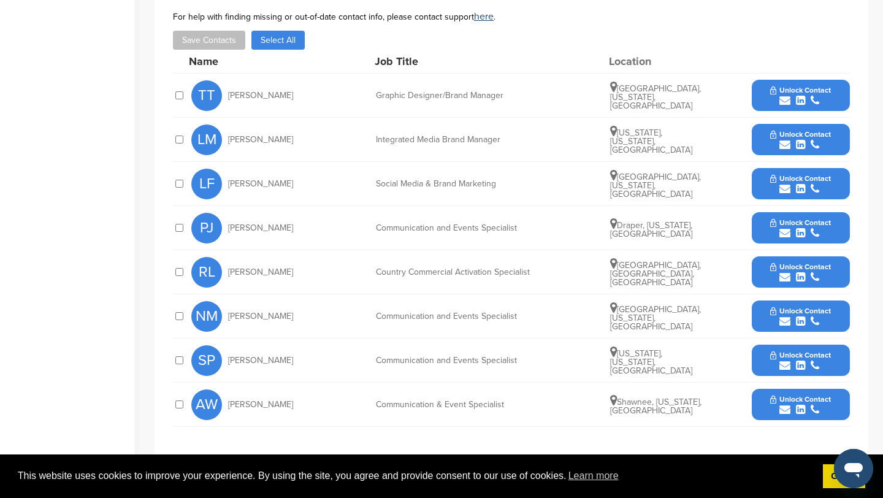
scroll to position [437, 0]
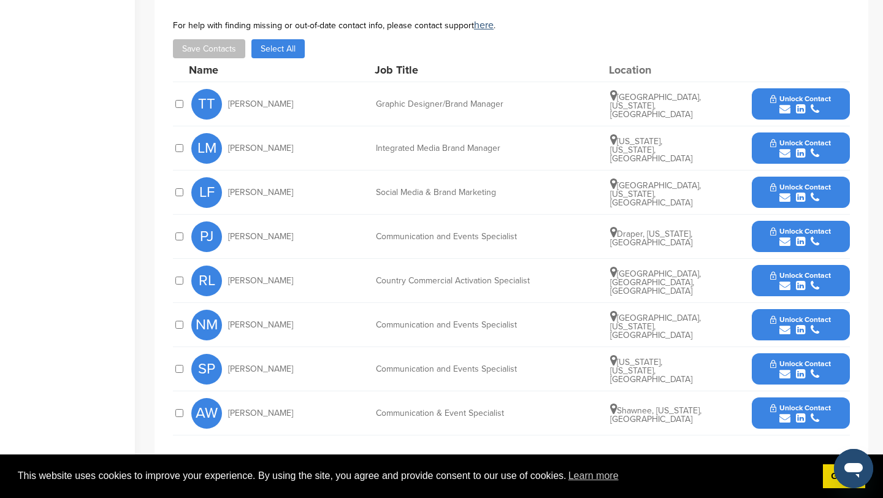
click at [797, 227] on span "Unlock Contact" at bounding box center [800, 231] width 61 height 9
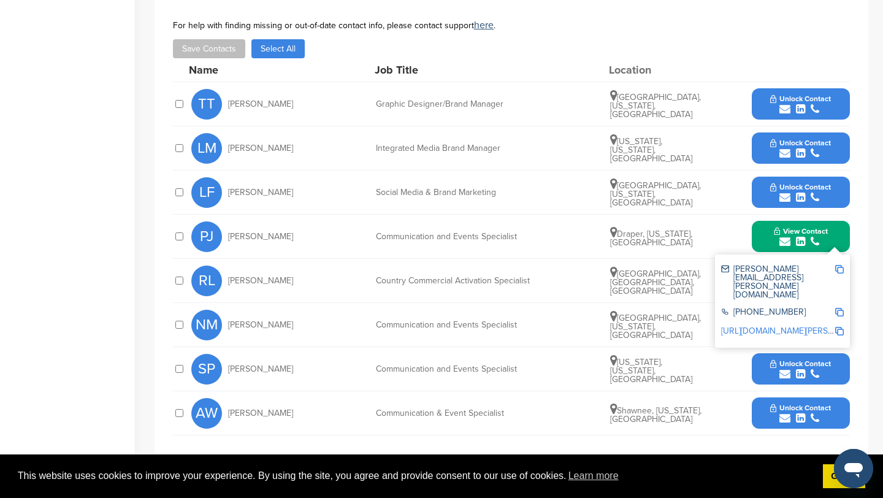
click at [829, 218] on button "View Contact" at bounding box center [800, 236] width 83 height 37
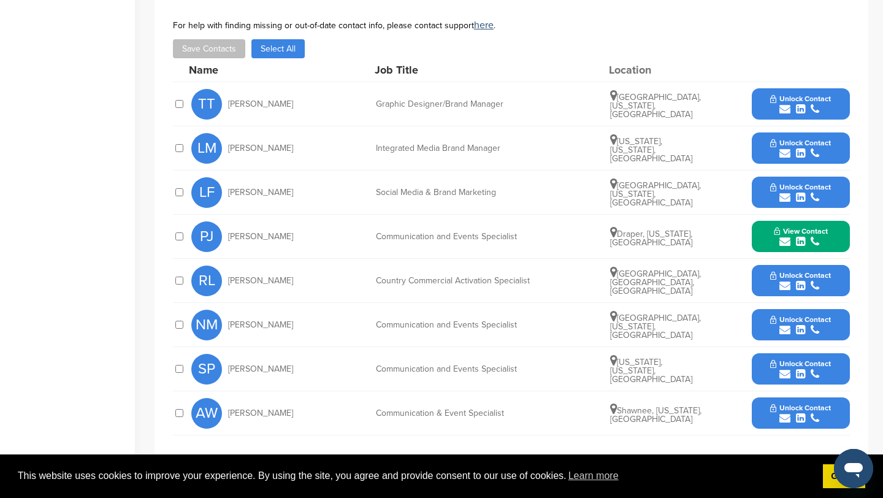
click at [832, 264] on button "Unlock Contact" at bounding box center [801, 281] width 90 height 37
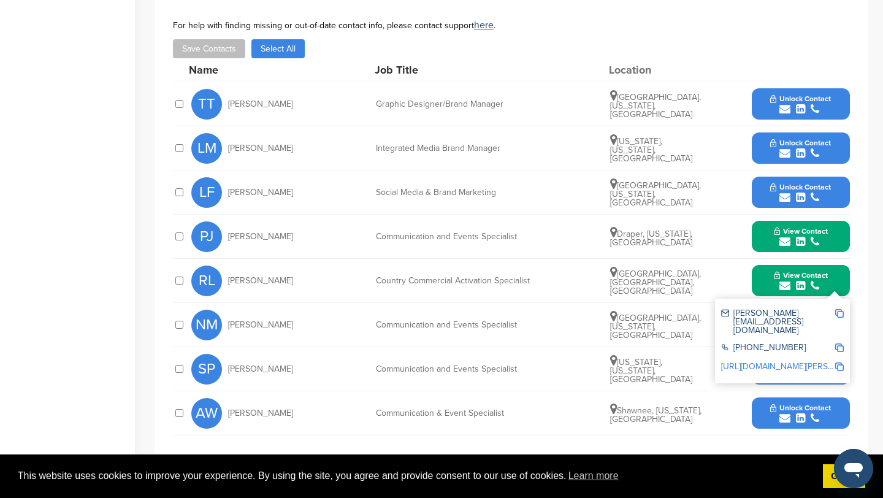
click at [832, 264] on button "View Contact" at bounding box center [800, 281] width 83 height 37
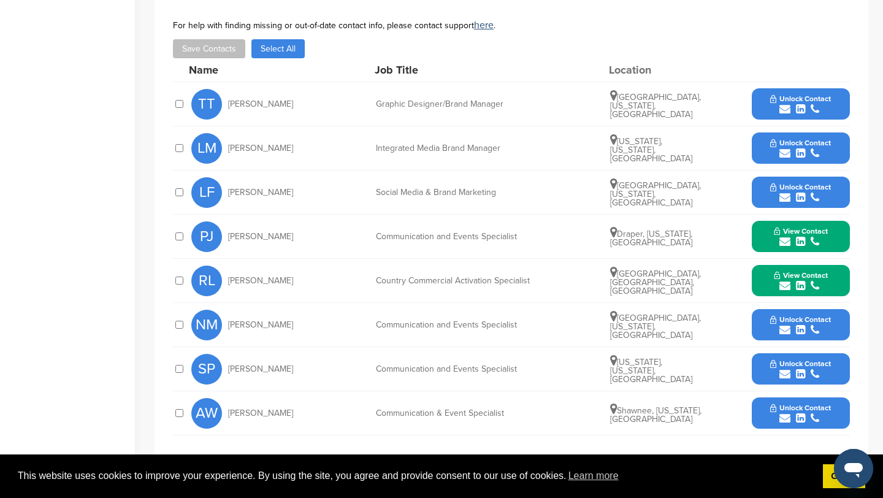
click at [832, 307] on button "Unlock Contact" at bounding box center [801, 325] width 90 height 37
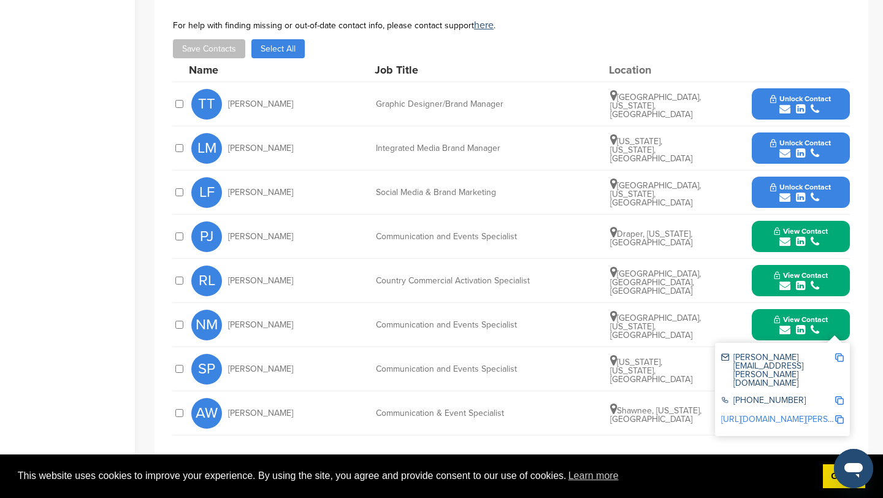
click at [832, 307] on button "View Contact" at bounding box center [800, 325] width 83 height 37
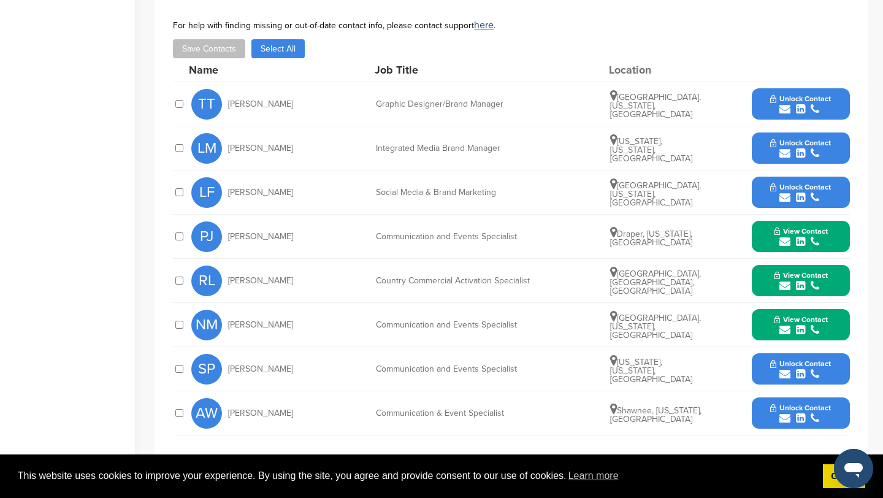
click at [832, 351] on button "Unlock Contact" at bounding box center [801, 369] width 90 height 37
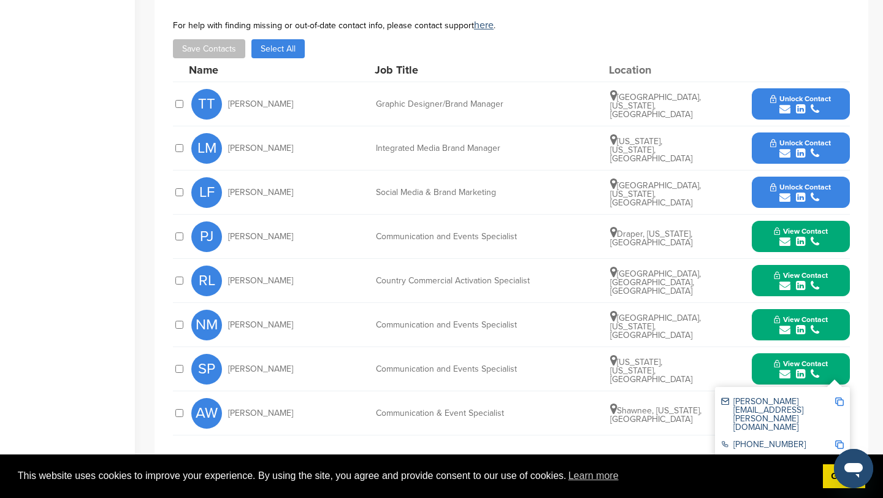
click at [832, 351] on button "View Contact" at bounding box center [800, 369] width 83 height 37
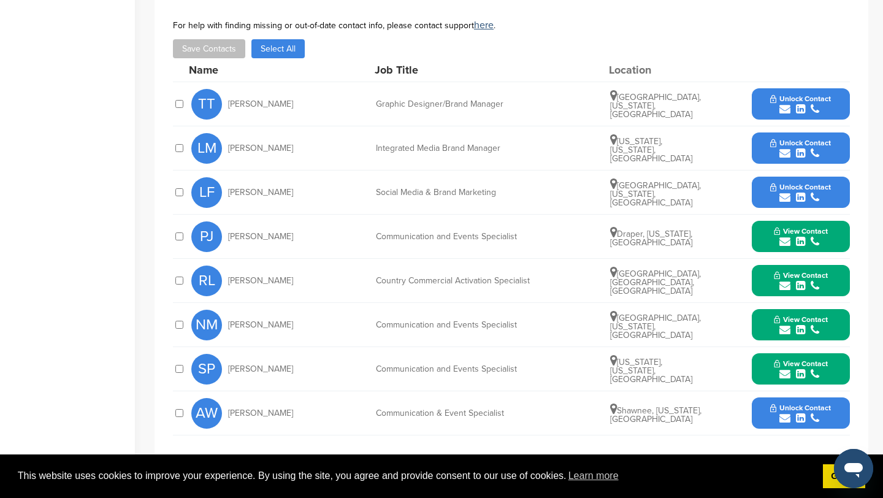
click at [830, 395] on button "Unlock Contact" at bounding box center [801, 413] width 90 height 37
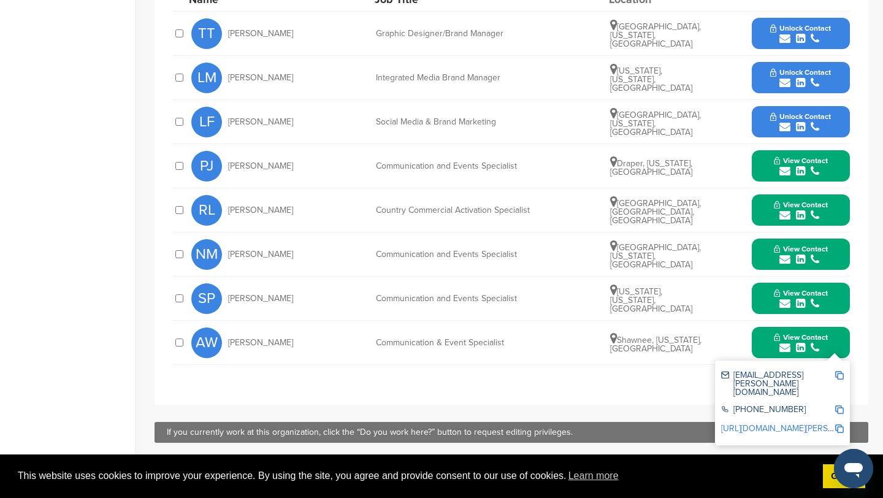
scroll to position [508, 0]
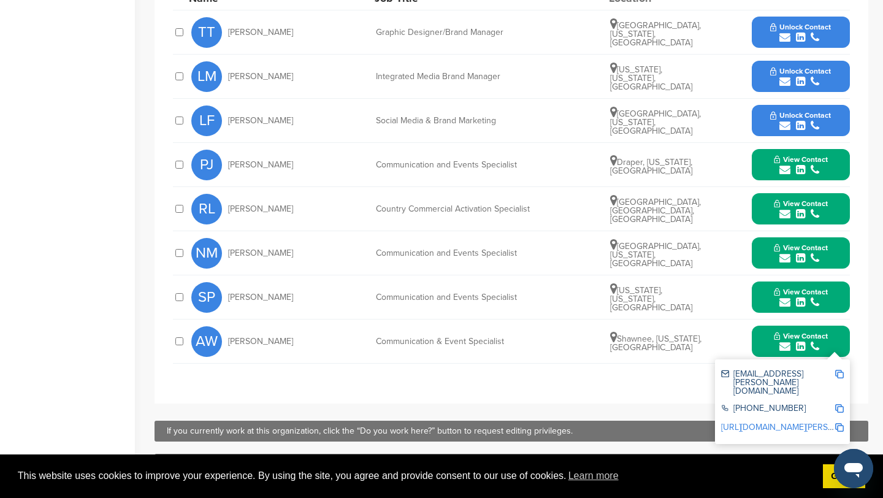
click at [840, 370] on img at bounding box center [839, 374] width 9 height 9
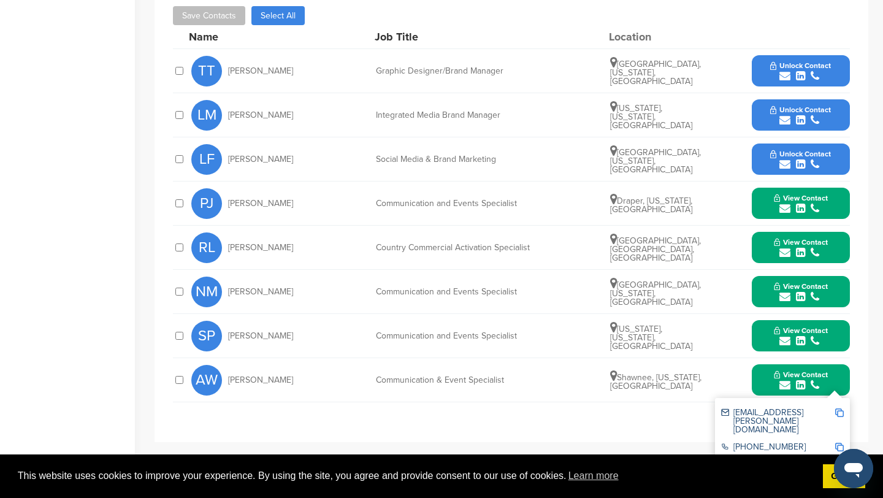
scroll to position [473, 0]
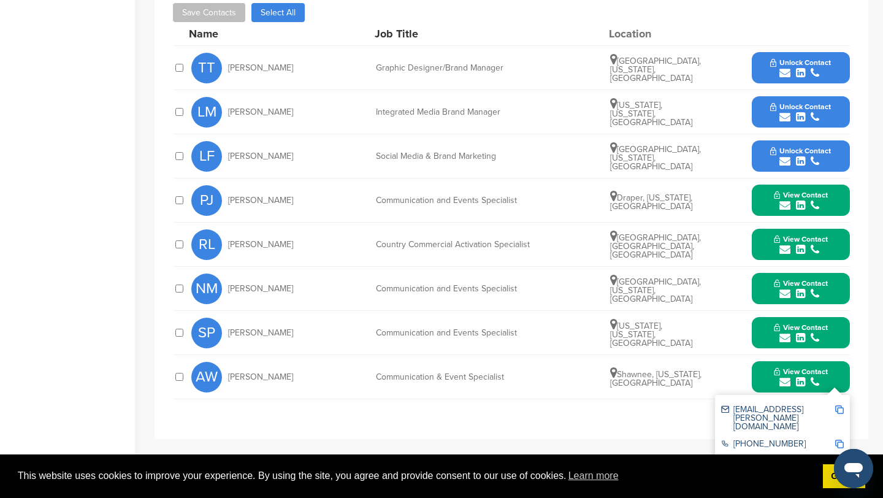
click at [842, 315] on button "View Contact" at bounding box center [800, 333] width 83 height 37
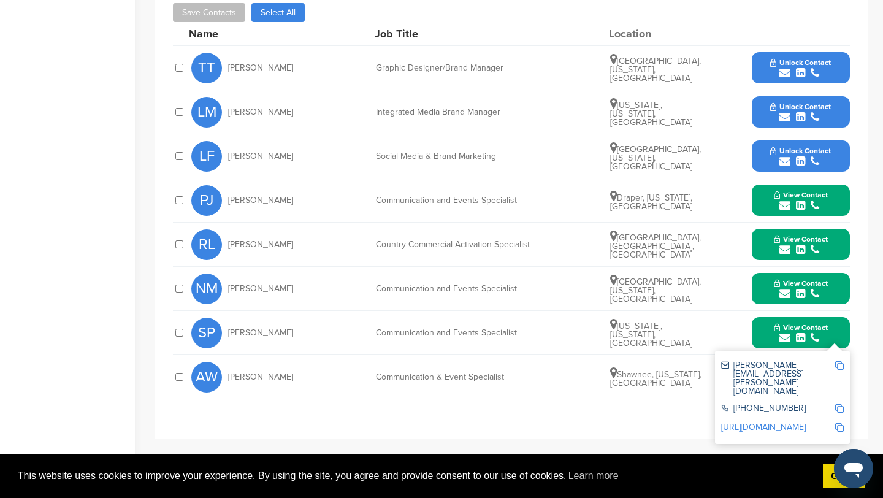
click at [841, 361] on img at bounding box center [839, 365] width 9 height 9
click at [827, 270] on button "View Contact" at bounding box center [800, 288] width 83 height 37
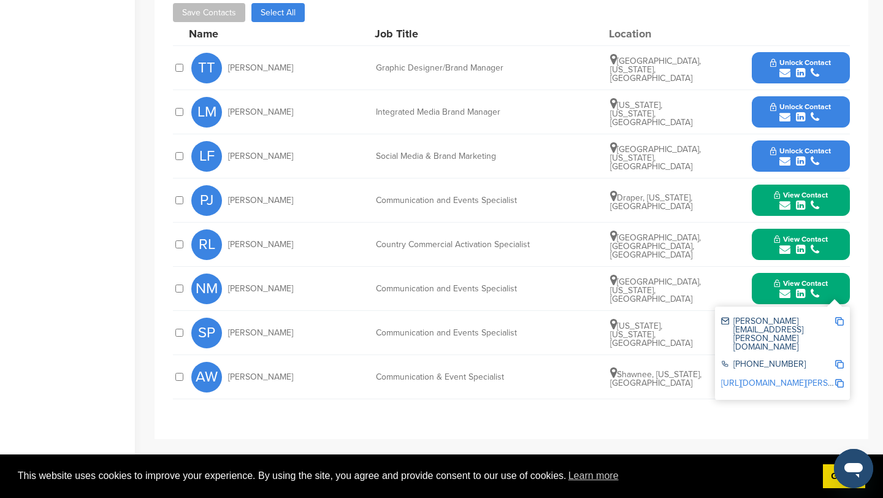
click at [840, 317] on img at bounding box center [839, 321] width 9 height 9
click at [831, 226] on button "View Contact" at bounding box center [800, 244] width 83 height 37
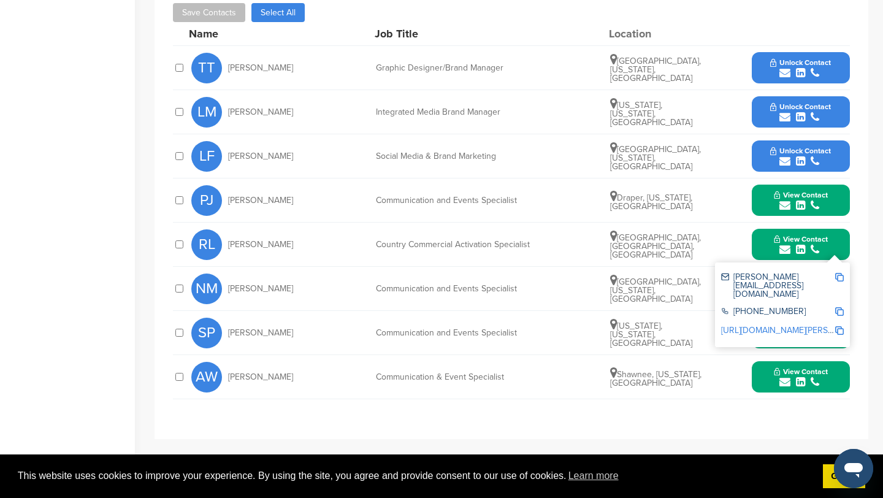
click at [840, 273] on img at bounding box center [839, 277] width 9 height 9
click at [827, 191] on span "View Contact" at bounding box center [801, 195] width 54 height 9
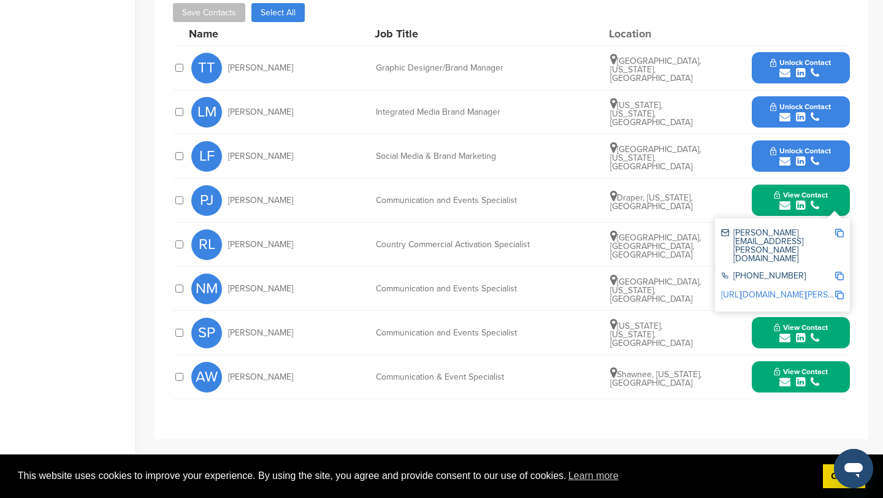
click at [839, 229] on img at bounding box center [839, 233] width 9 height 9
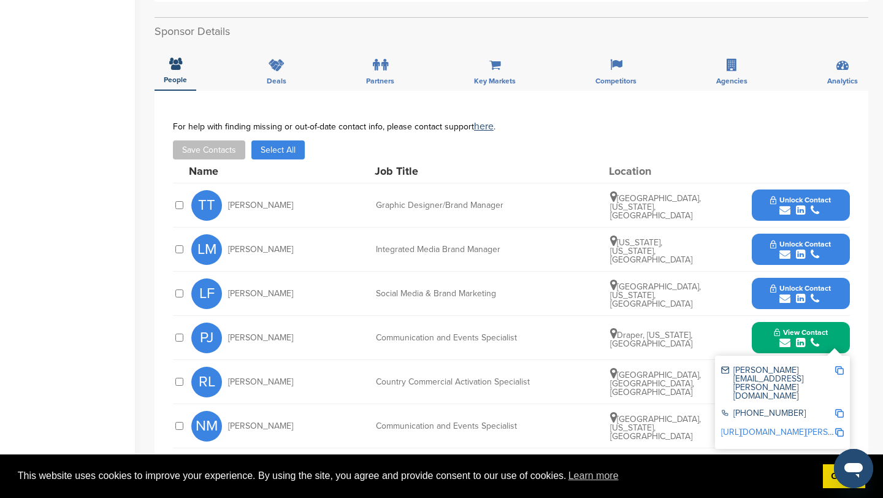
scroll to position [0, 0]
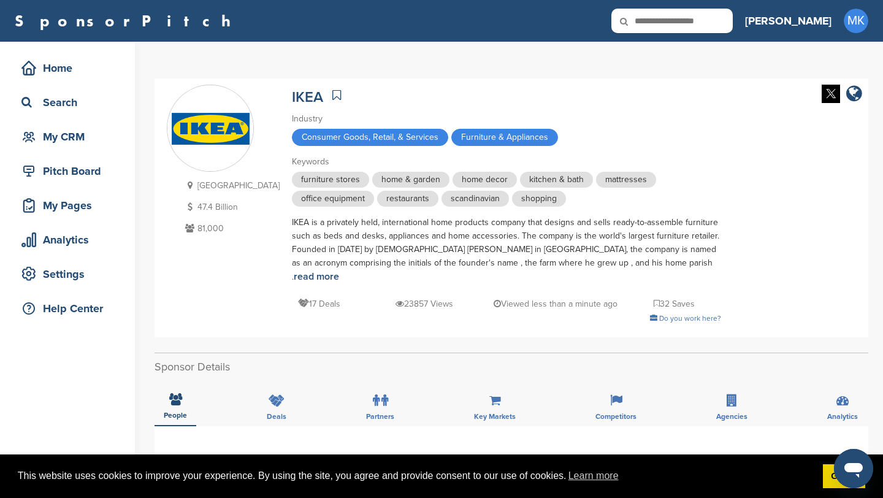
click at [653, 27] on icon at bounding box center [633, 22] width 42 height 26
click at [653, 25] on icon at bounding box center [633, 22] width 42 height 26
click at [653, 16] on icon at bounding box center [633, 22] width 42 height 26
click at [653, 21] on icon at bounding box center [633, 22] width 42 height 26
click at [727, 20] on input "text" at bounding box center [672, 21] width 121 height 25
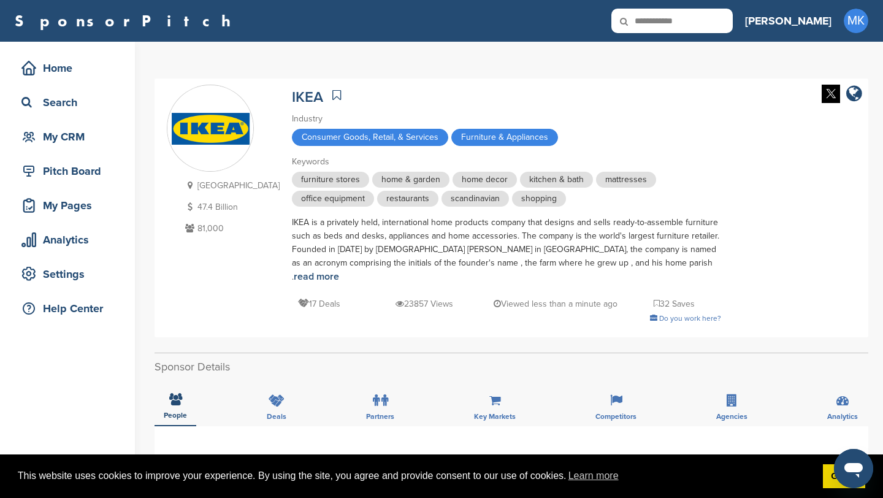
type input "**********"
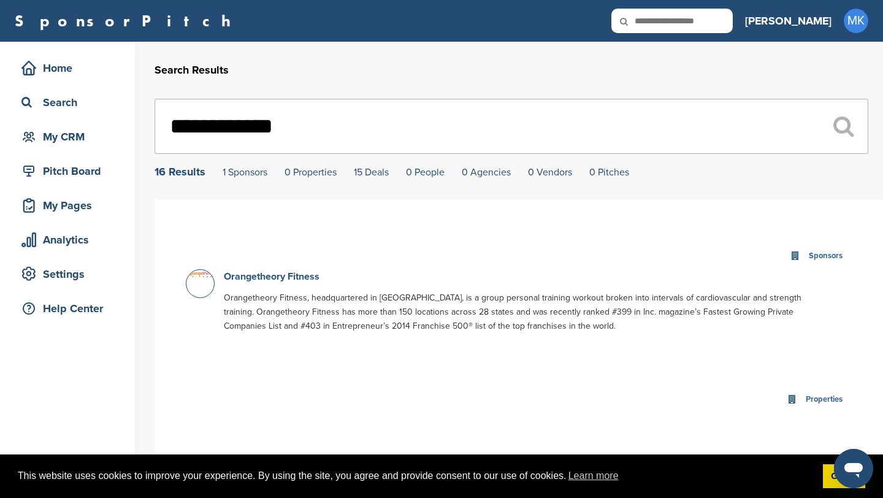
click at [239, 280] on link "Orangetheory Fitness" at bounding box center [272, 276] width 96 height 12
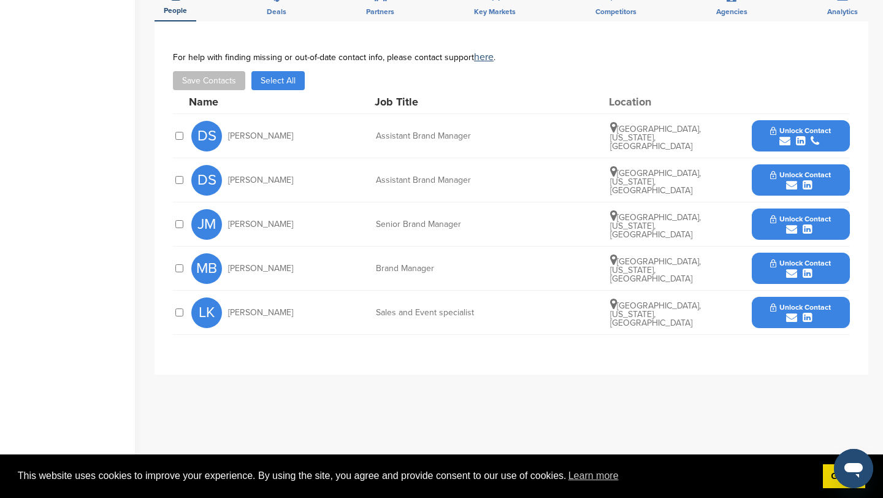
scroll to position [353, 0]
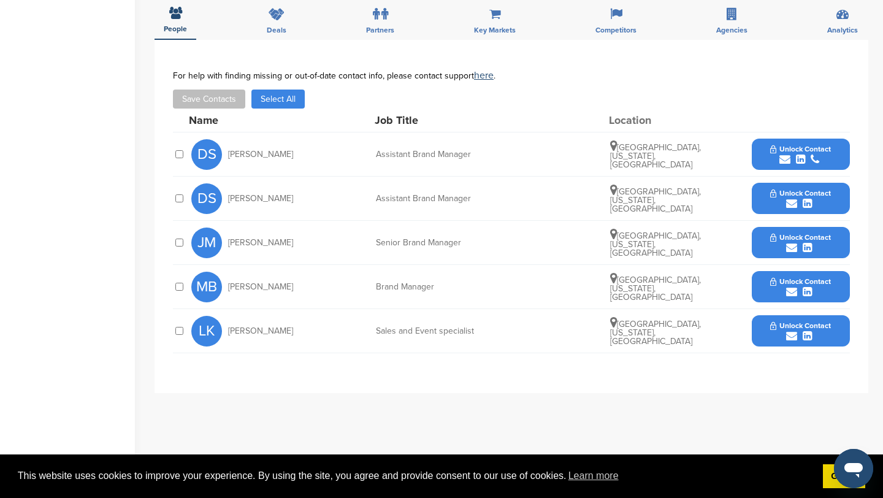
click at [769, 239] on button "Unlock Contact" at bounding box center [801, 242] width 90 height 37
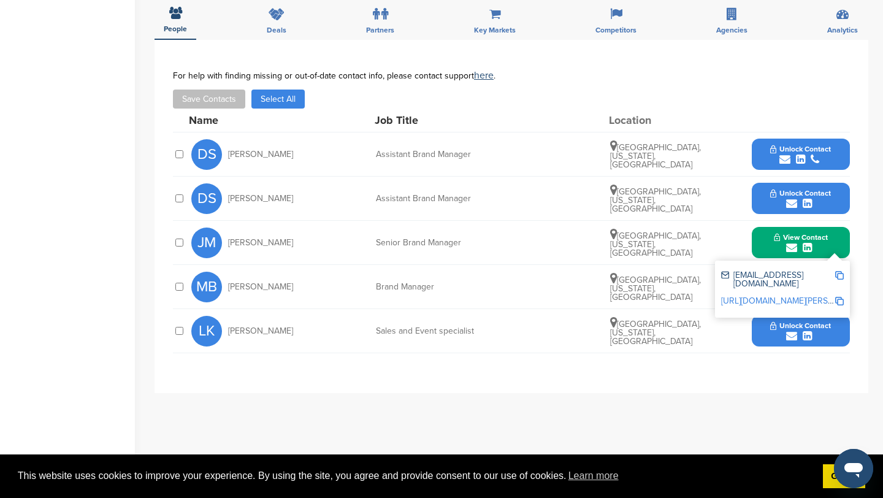
click at [858, 255] on div "**********" at bounding box center [512, 216] width 714 height 353
click at [837, 239] on button "View Contact" at bounding box center [800, 242] width 83 height 37
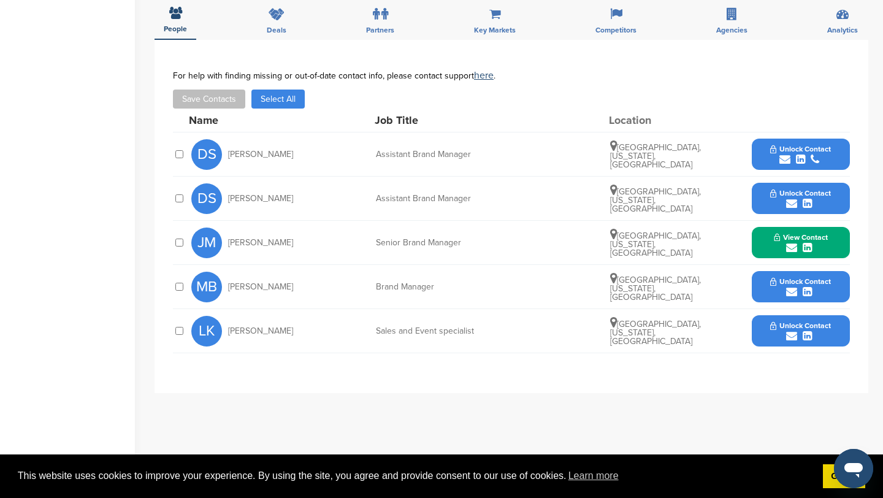
click at [836, 278] on button "Unlock Contact" at bounding box center [801, 287] width 90 height 37
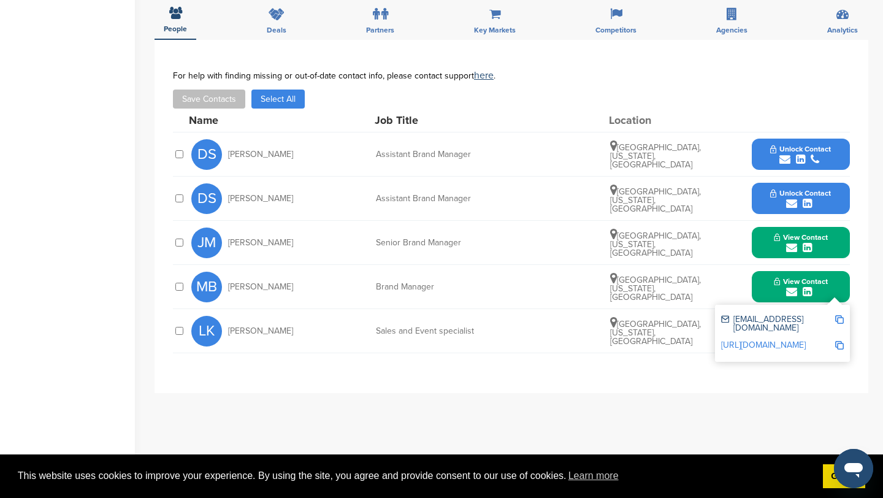
click at [840, 237] on button "View Contact" at bounding box center [800, 242] width 83 height 37
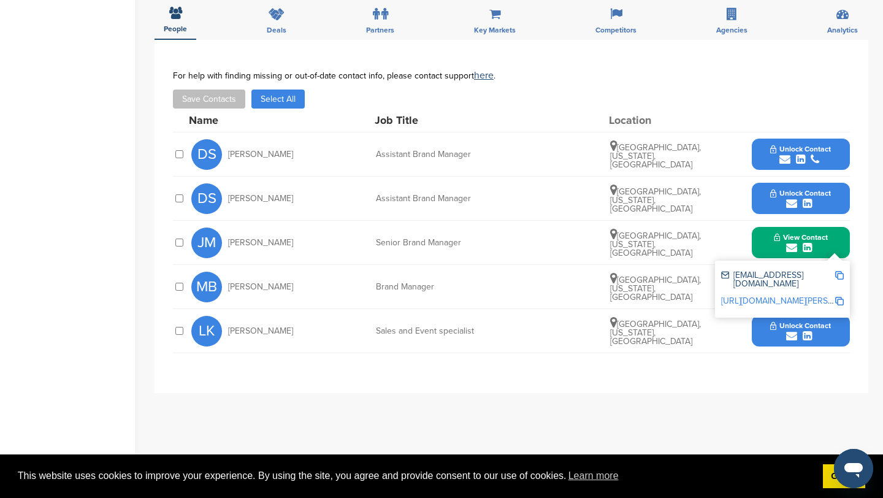
click at [842, 275] on img at bounding box center [839, 275] width 9 height 9
click at [837, 240] on button "View Contact" at bounding box center [800, 242] width 83 height 37
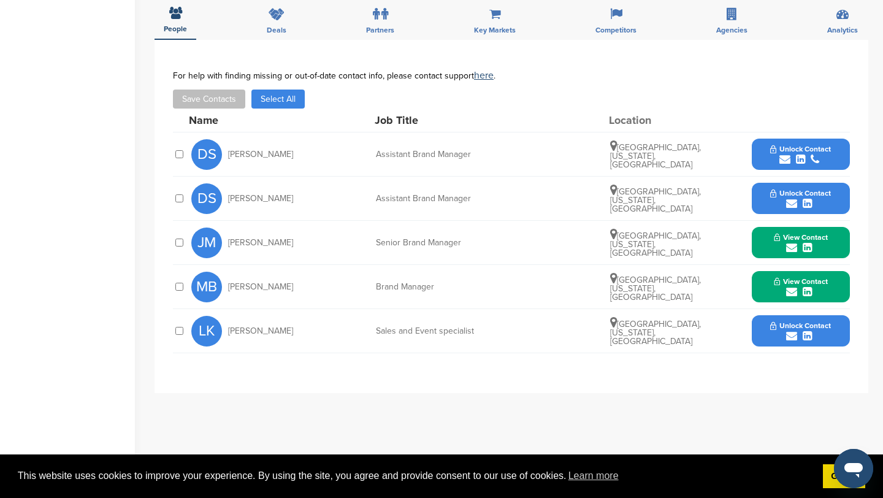
click at [844, 294] on div "View Contact mbrain@orangetheory.com http://www.linkedin.com/in/monica-jagielsk…" at bounding box center [801, 286] width 98 height 31
click at [842, 287] on button "View Contact" at bounding box center [800, 287] width 83 height 37
click at [840, 319] on img at bounding box center [839, 319] width 9 height 9
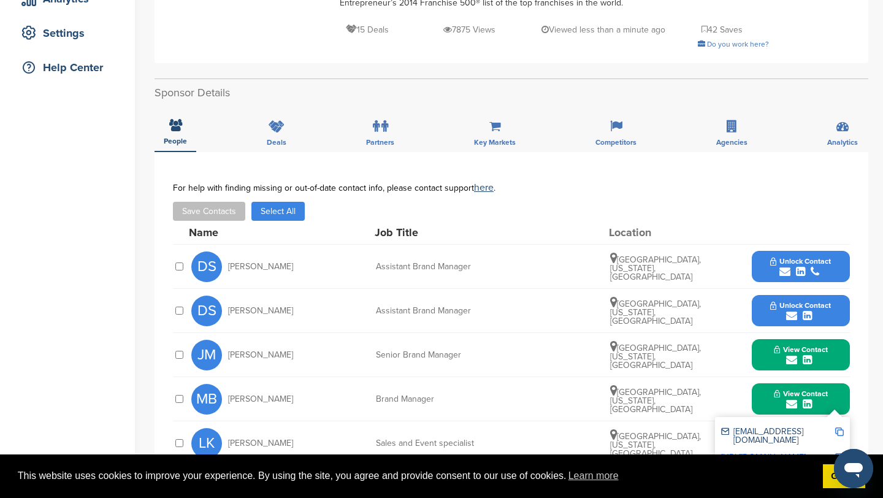
scroll to position [0, 0]
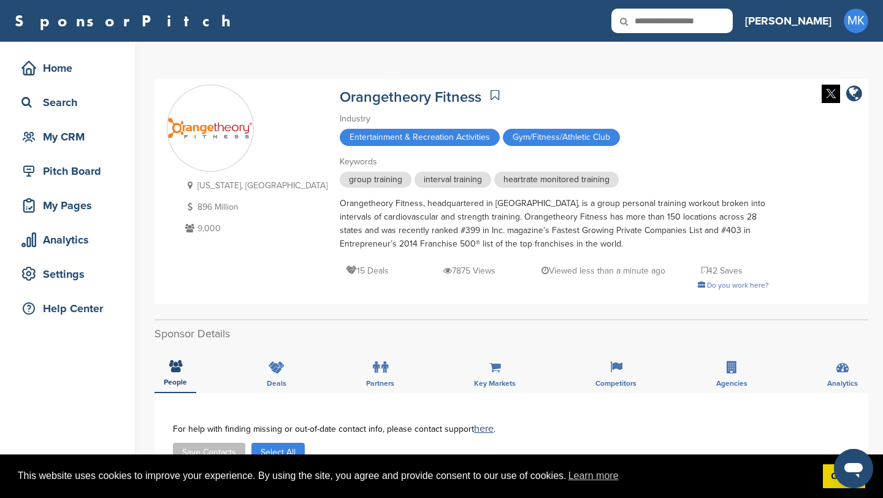
click at [653, 21] on icon at bounding box center [633, 22] width 42 height 26
click at [653, 20] on icon at bounding box center [633, 22] width 42 height 26
click at [715, 24] on input "text" at bounding box center [672, 21] width 121 height 25
type input "******"
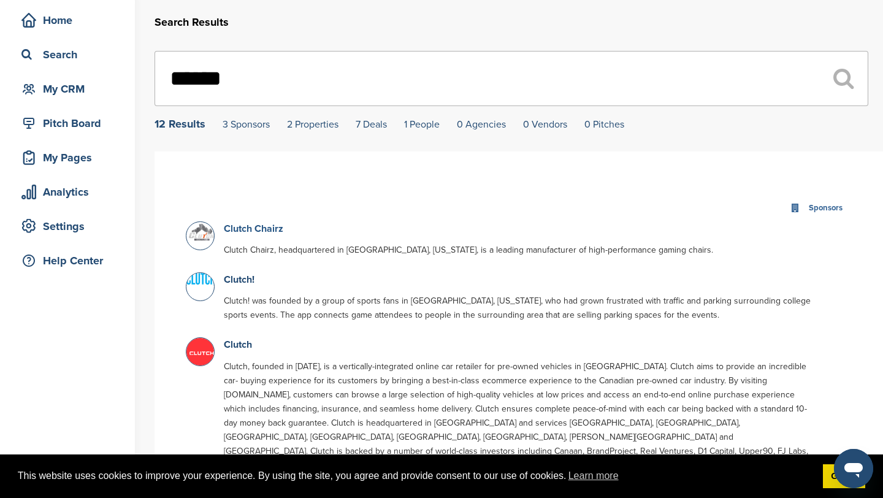
scroll to position [50, 0]
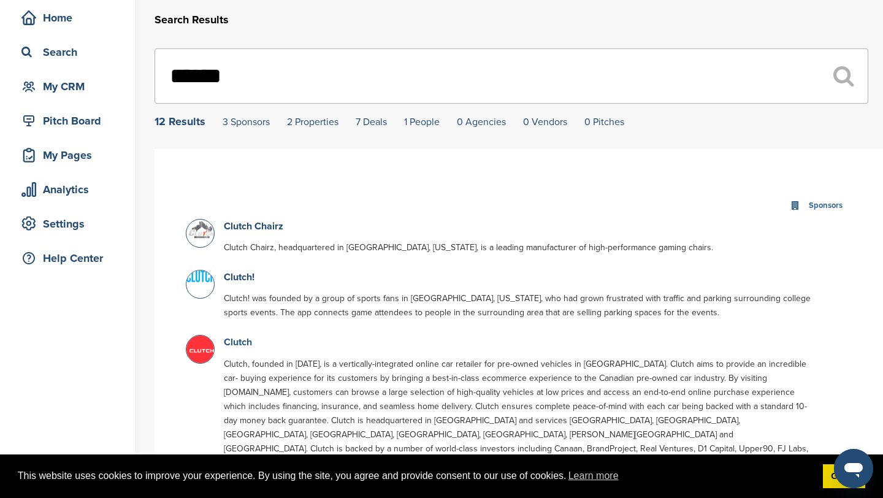
click at [242, 342] on link "Clutch" at bounding box center [238, 342] width 28 height 12
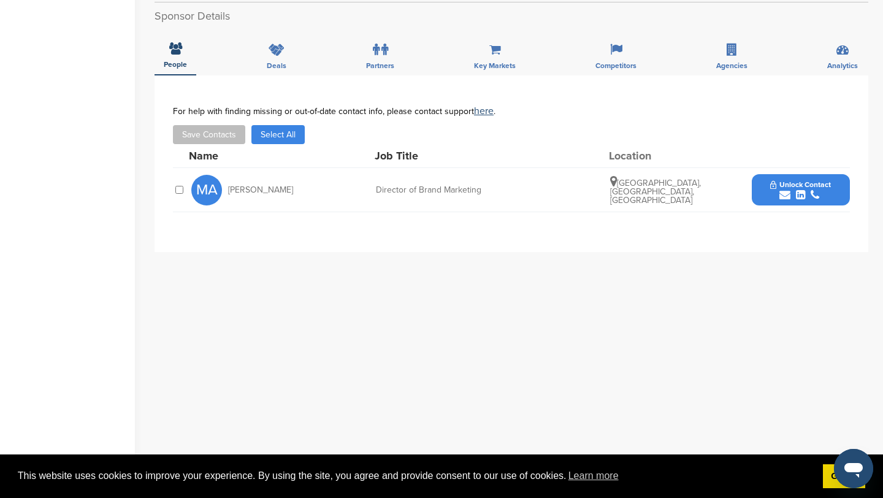
scroll to position [447, 0]
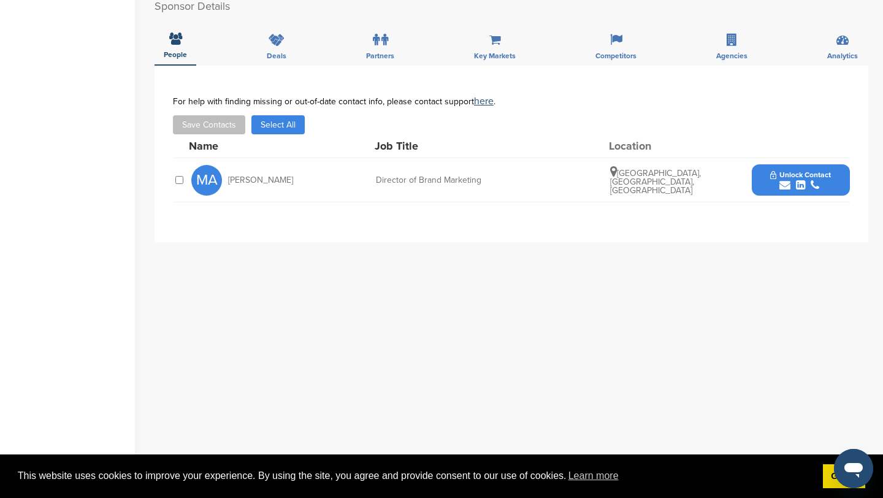
click at [772, 171] on span "Unlock Contact" at bounding box center [800, 175] width 61 height 9
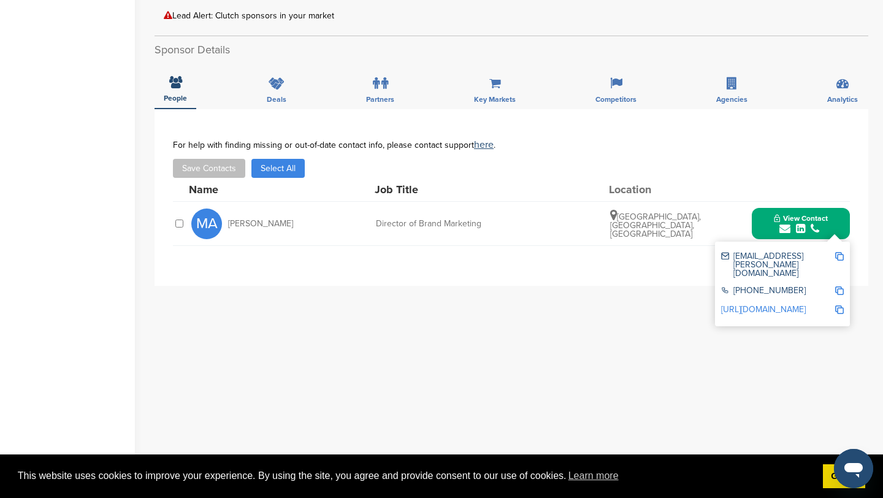
scroll to position [400, 0]
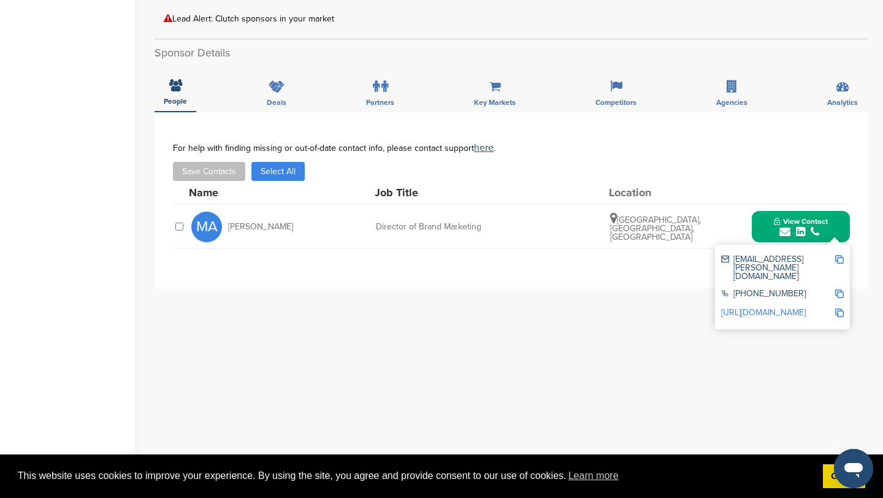
click at [842, 255] on img at bounding box center [839, 259] width 9 height 9
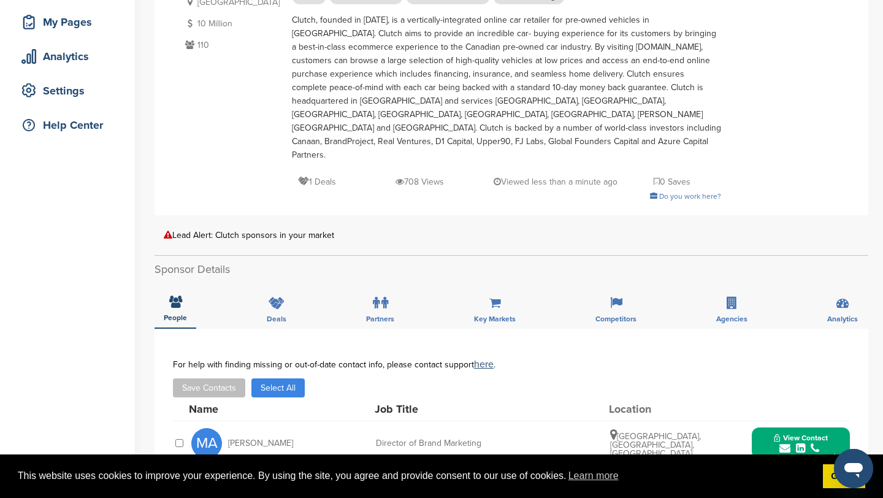
scroll to position [0, 0]
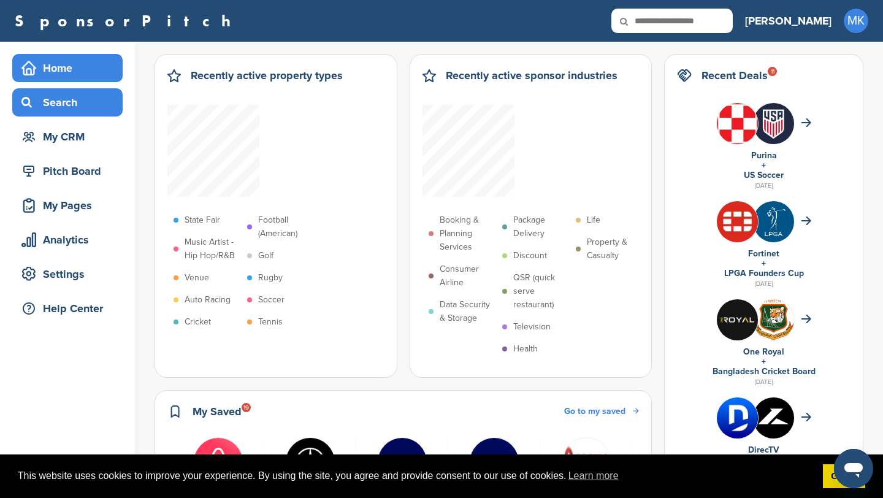
click at [85, 108] on div "Search" at bounding box center [70, 102] width 104 height 22
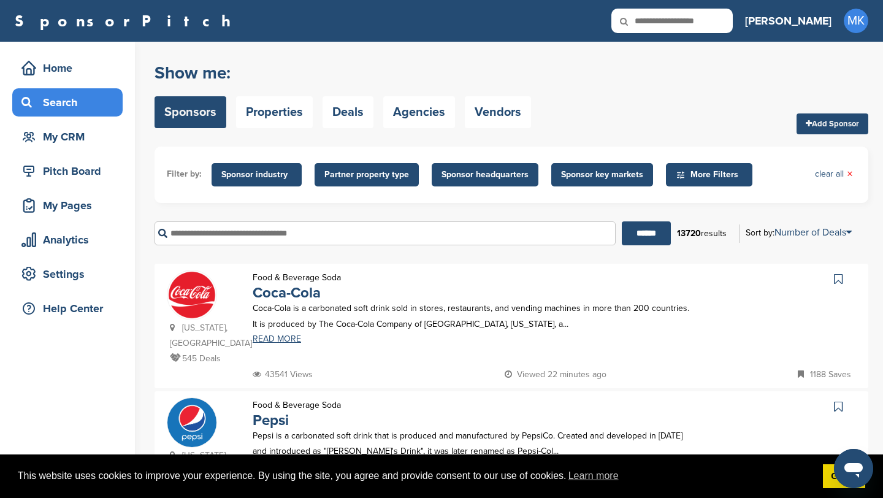
click at [605, 169] on span "Sponsor key markets" at bounding box center [602, 174] width 82 height 13
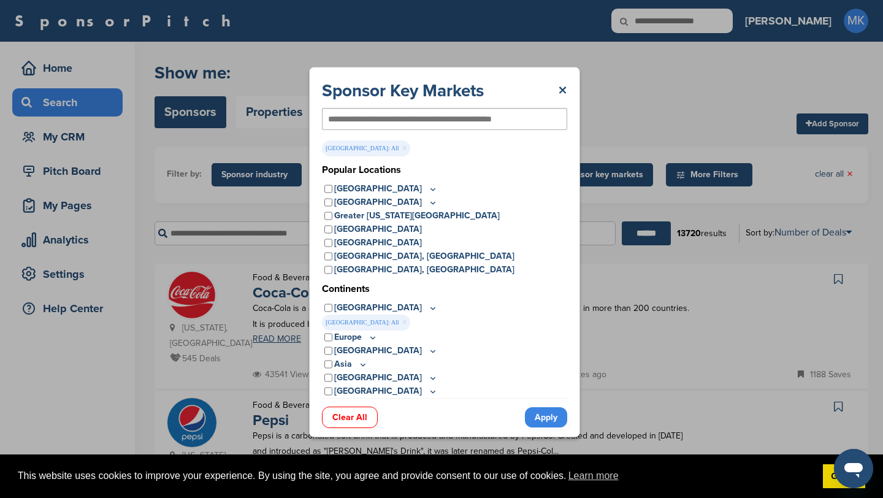
click at [547, 415] on link "Apply" at bounding box center [546, 417] width 42 height 20
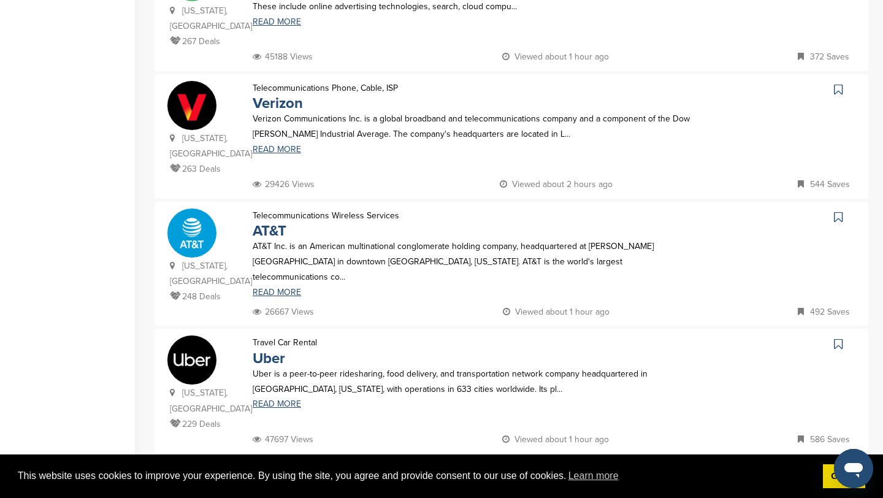
scroll to position [1097, 0]
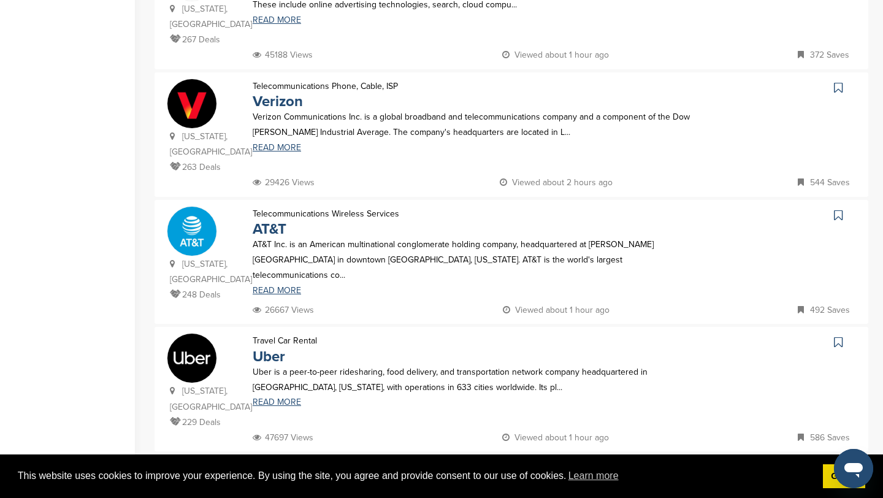
click at [481, 466] on link "2" at bounding box center [476, 477] width 26 height 23
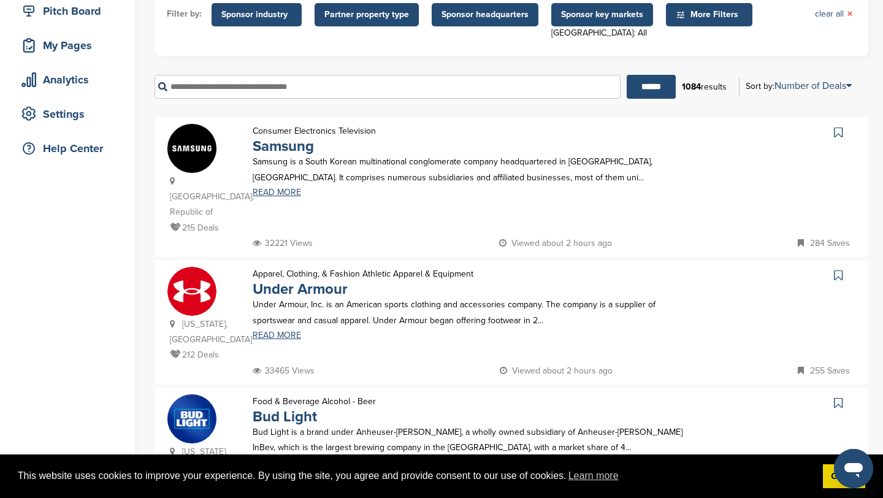
scroll to position [183, 0]
